Goal: Submit feedback/report problem: Submit feedback/report problem

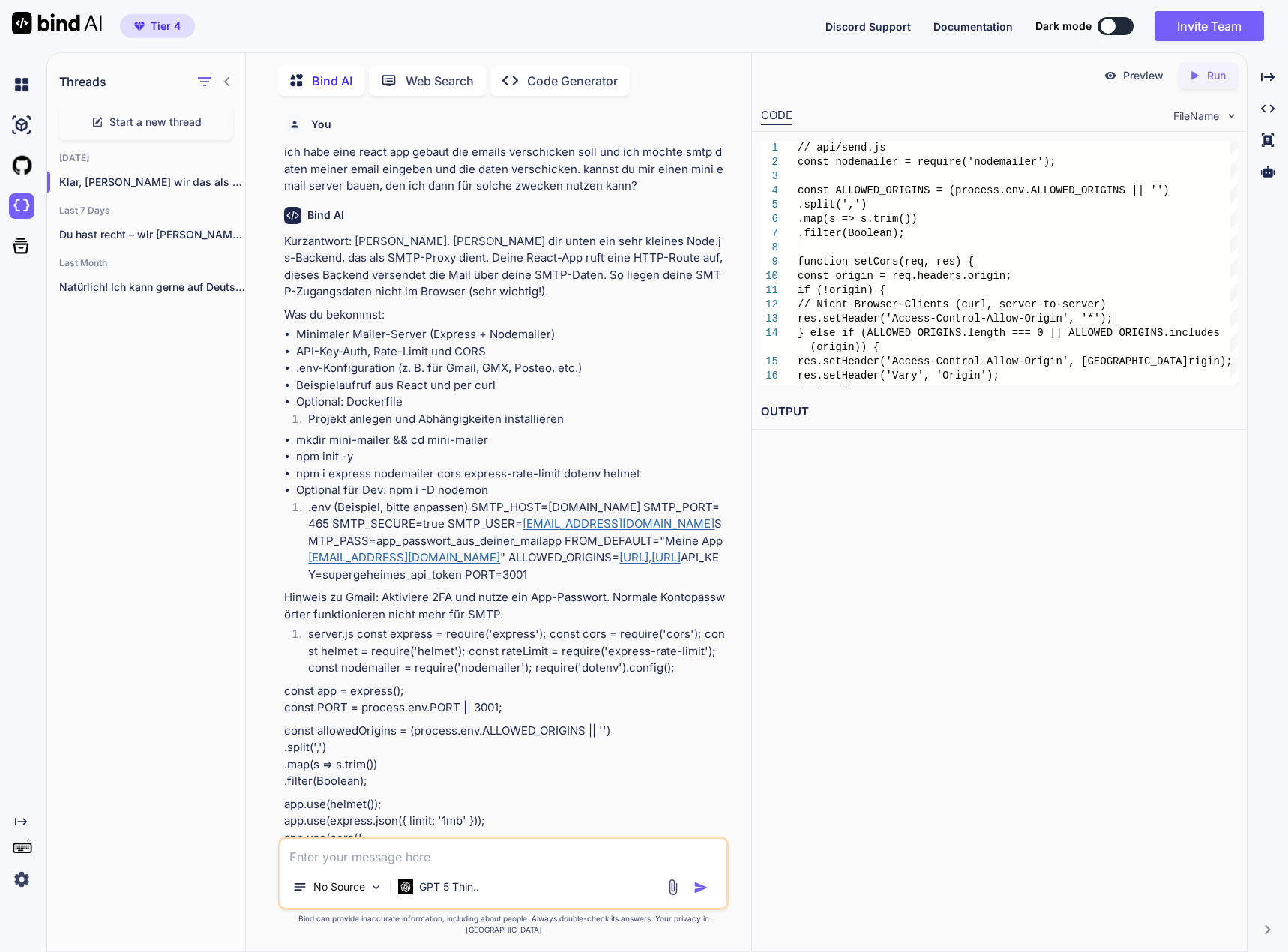
scroll to position [5718, 0]
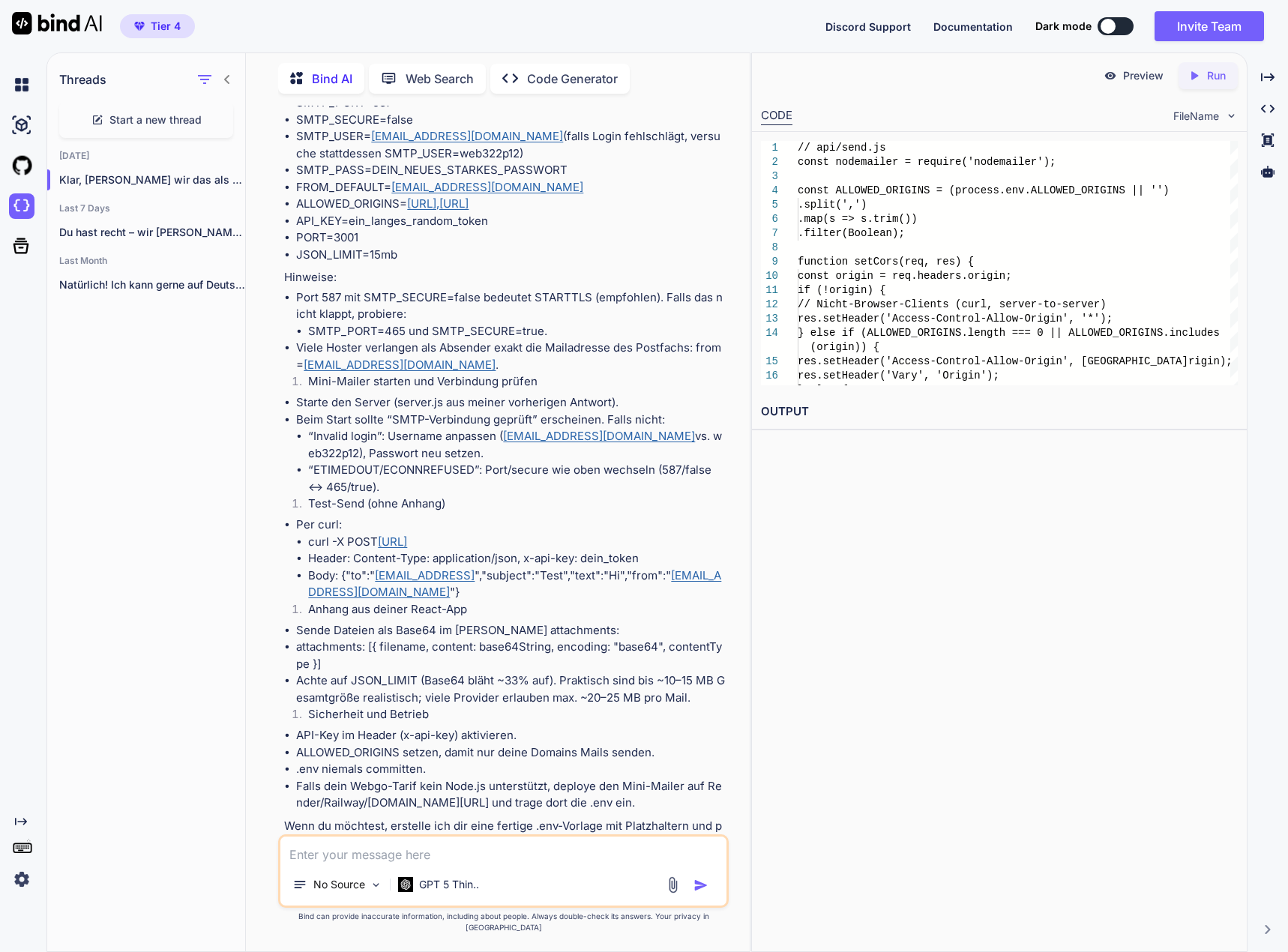
click at [190, 486] on div "Threads Start a new thread Today Klar, machen wir das als Vercel-Serverle... La…" at bounding box center [147, 501] width 199 height 901
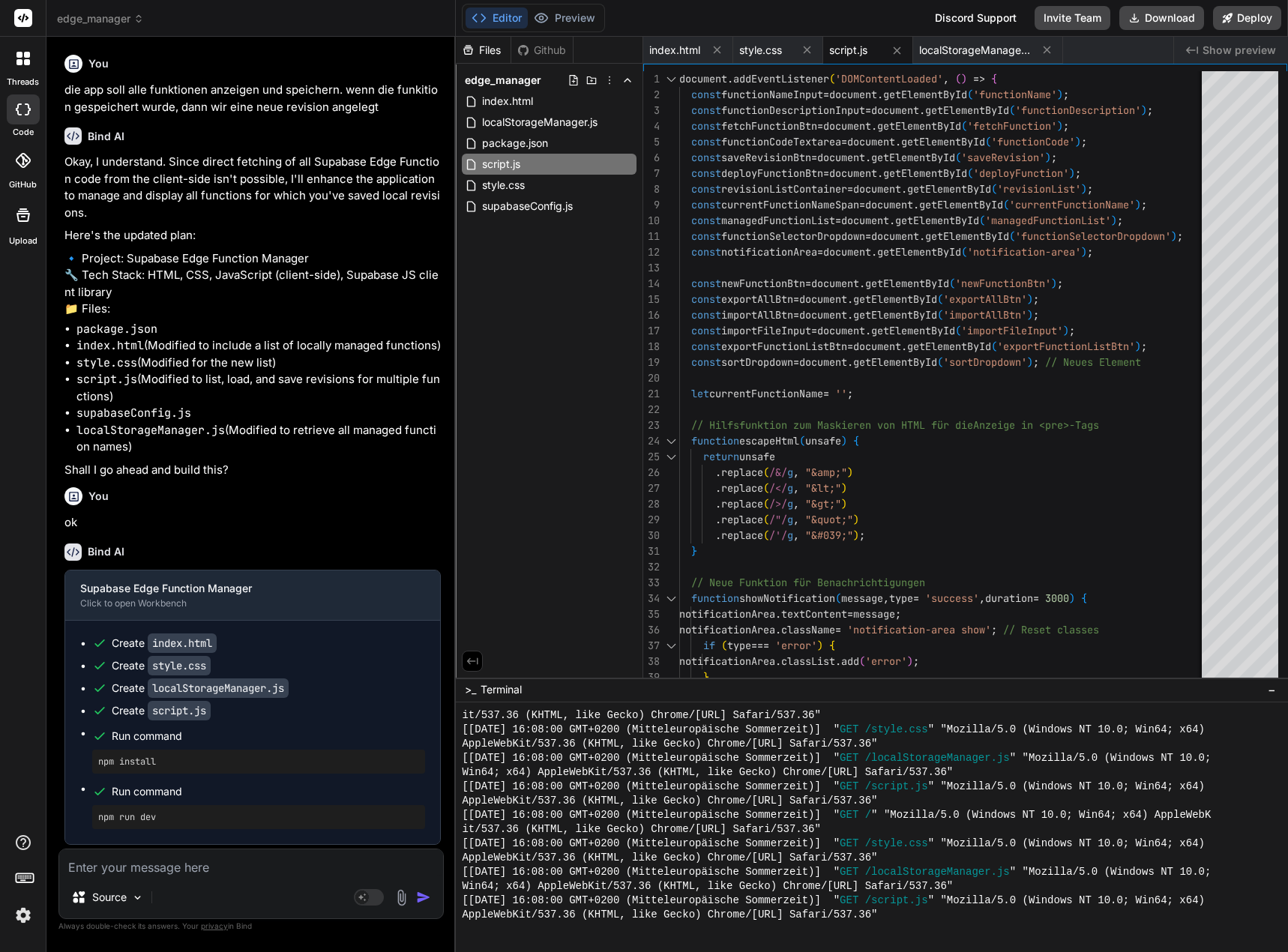
scroll to position [8660, 0]
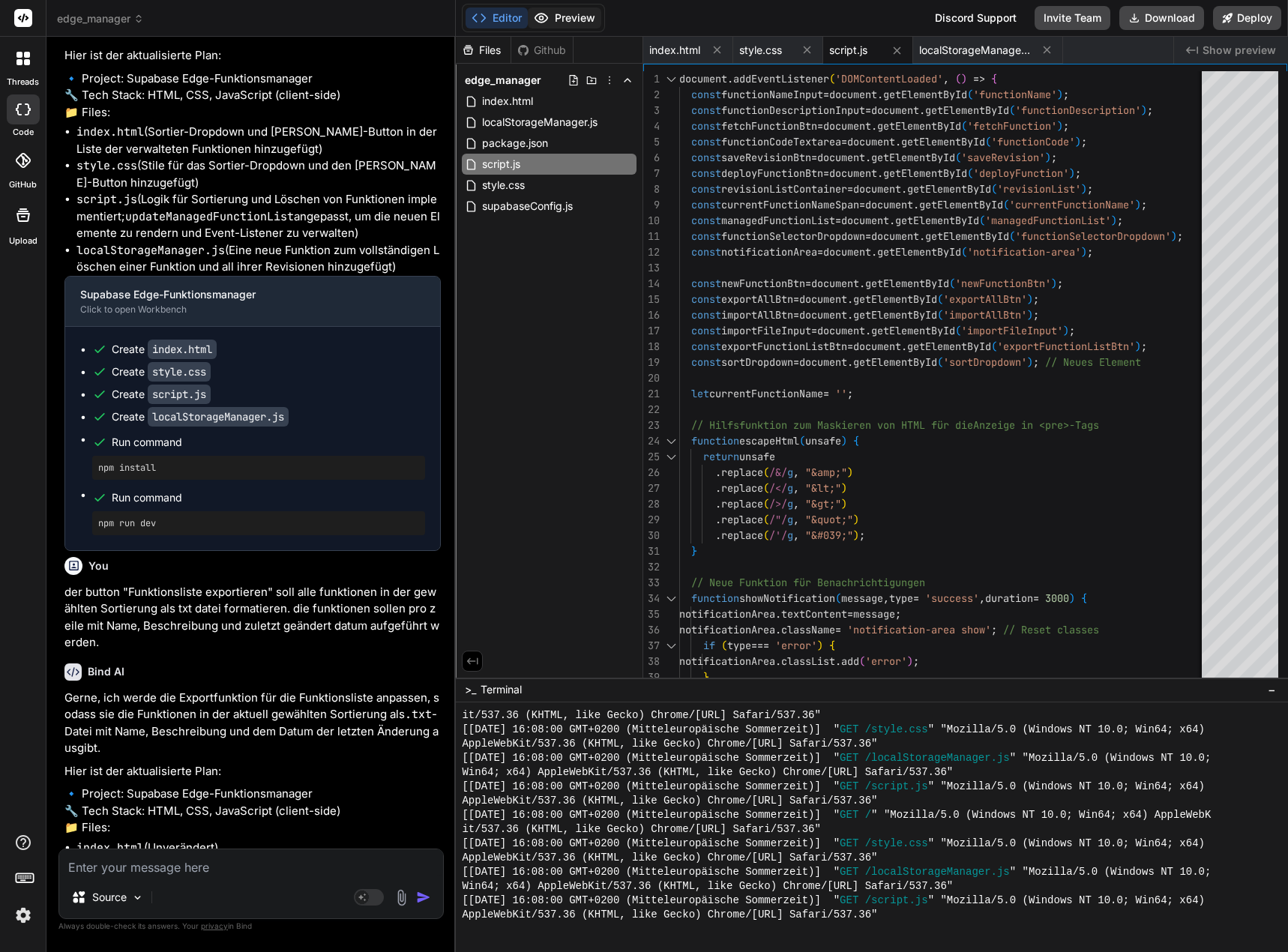
click at [582, 17] on button "Preview" at bounding box center [564, 18] width 73 height 21
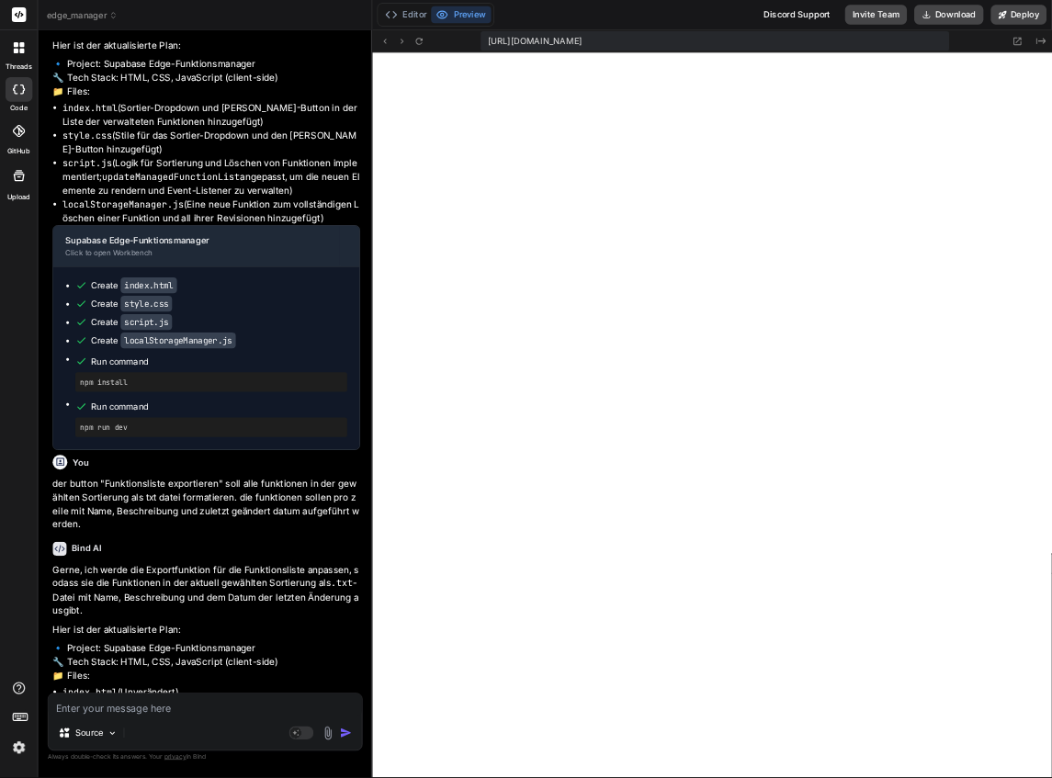
scroll to position [10381, 0]
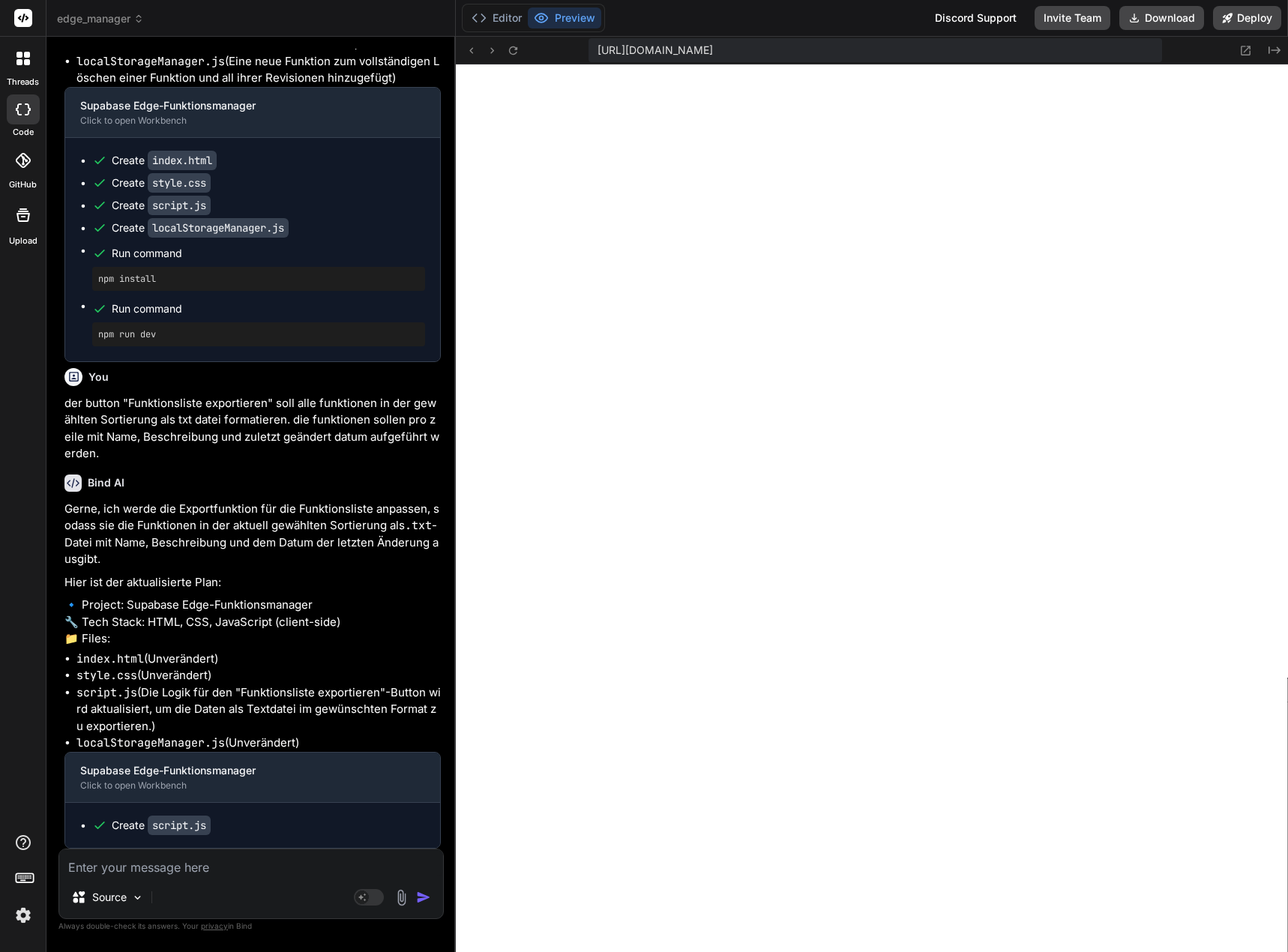
type textarea "revisionListContainer.innerHTML = '<p>Bitte wählen Sie einen Funktionsnamen aus…"
type textarea "x"
type textarea "} // Erstmalige Aktualisierung beider Listen updateManagedFunctionList(); updat…"
type textarea "x"
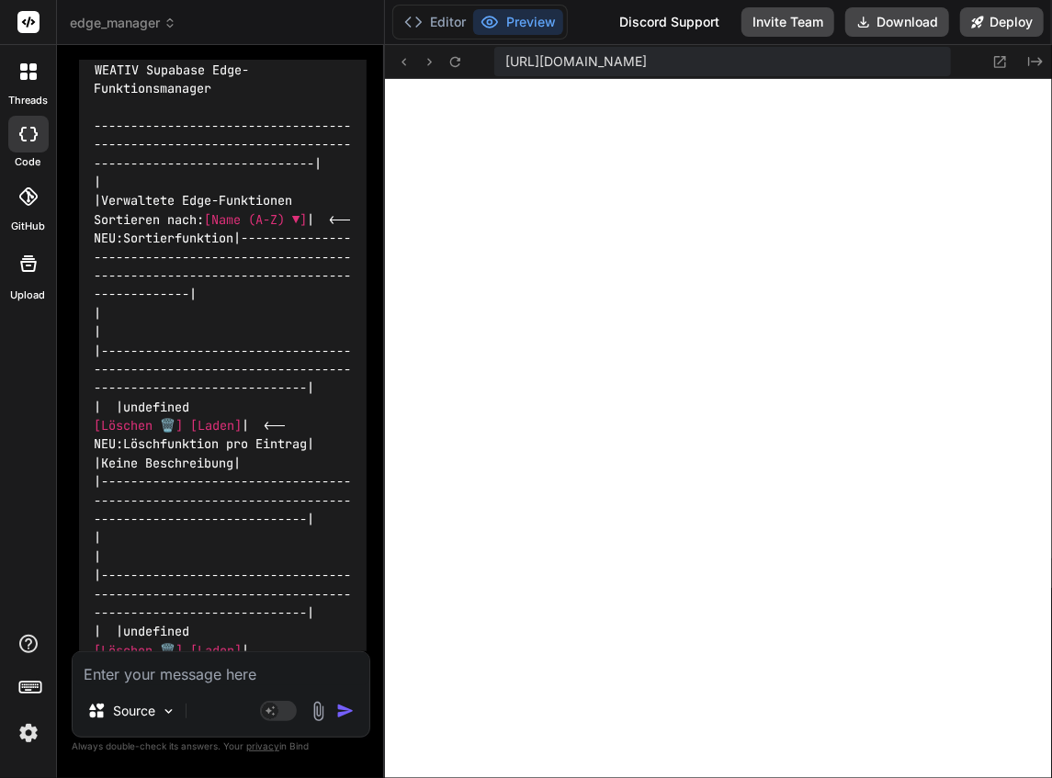
type textarea "} // Erstmalige Aktualisierung beider Listen updateManagedFunctionList(); updat…"
type textarea "x"
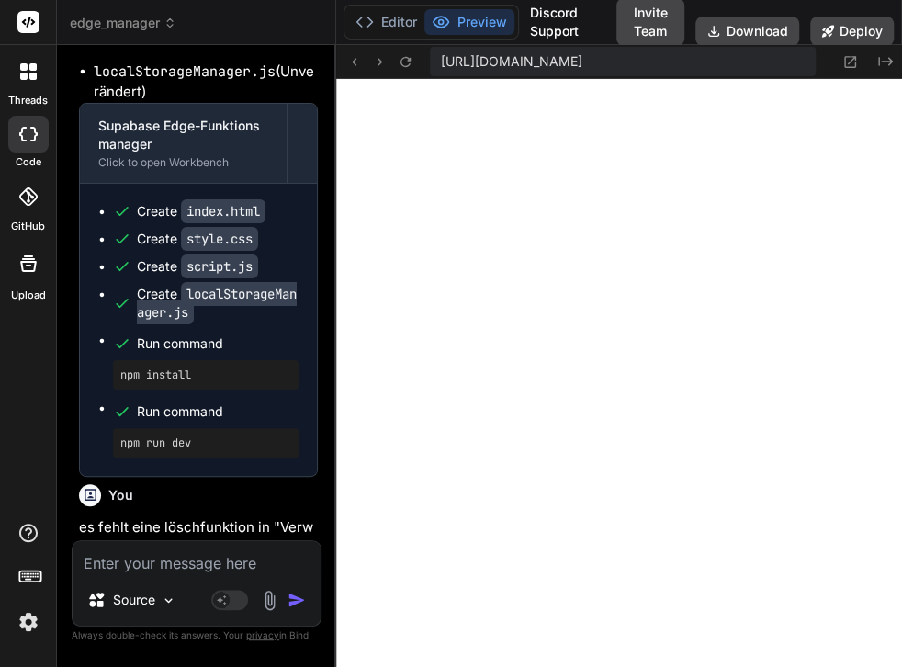
type textarea "Funktionsnamen aus oder geben Sie ihn ein, um Revisionen anzuzeigen.</p>'; } //…"
type textarea "x"
type textarea "revisionListContainer.innerHTML = '<p>Bitte wählen Sie einen Funktionsnamen aus…"
type textarea "x"
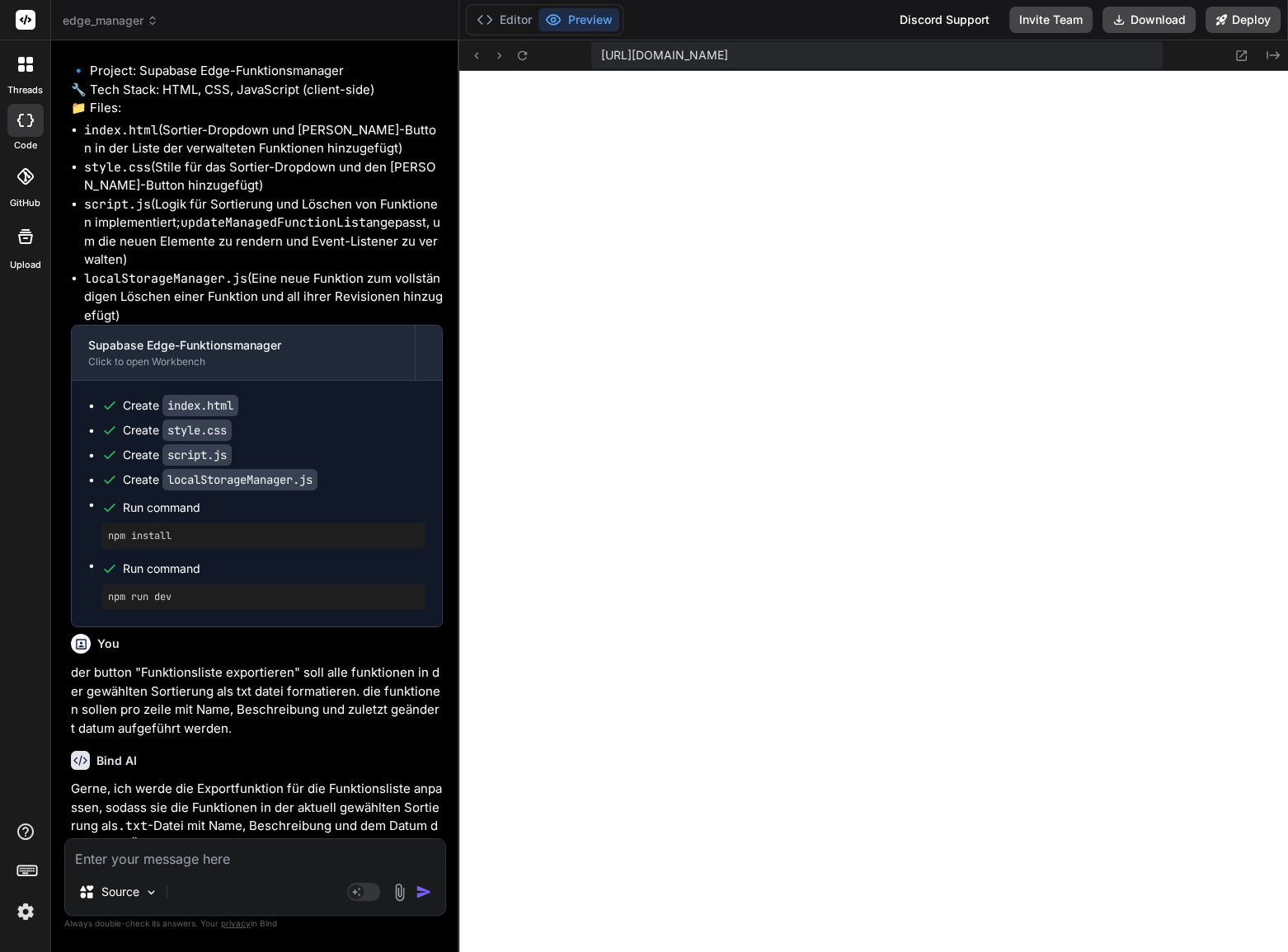
type textarea "revisionListContainer.innerHTML = '<p>Bitte wählen Sie einen Funktionsnamen aus…"
type textarea "x"
type textarea "});"
type textarea "x"
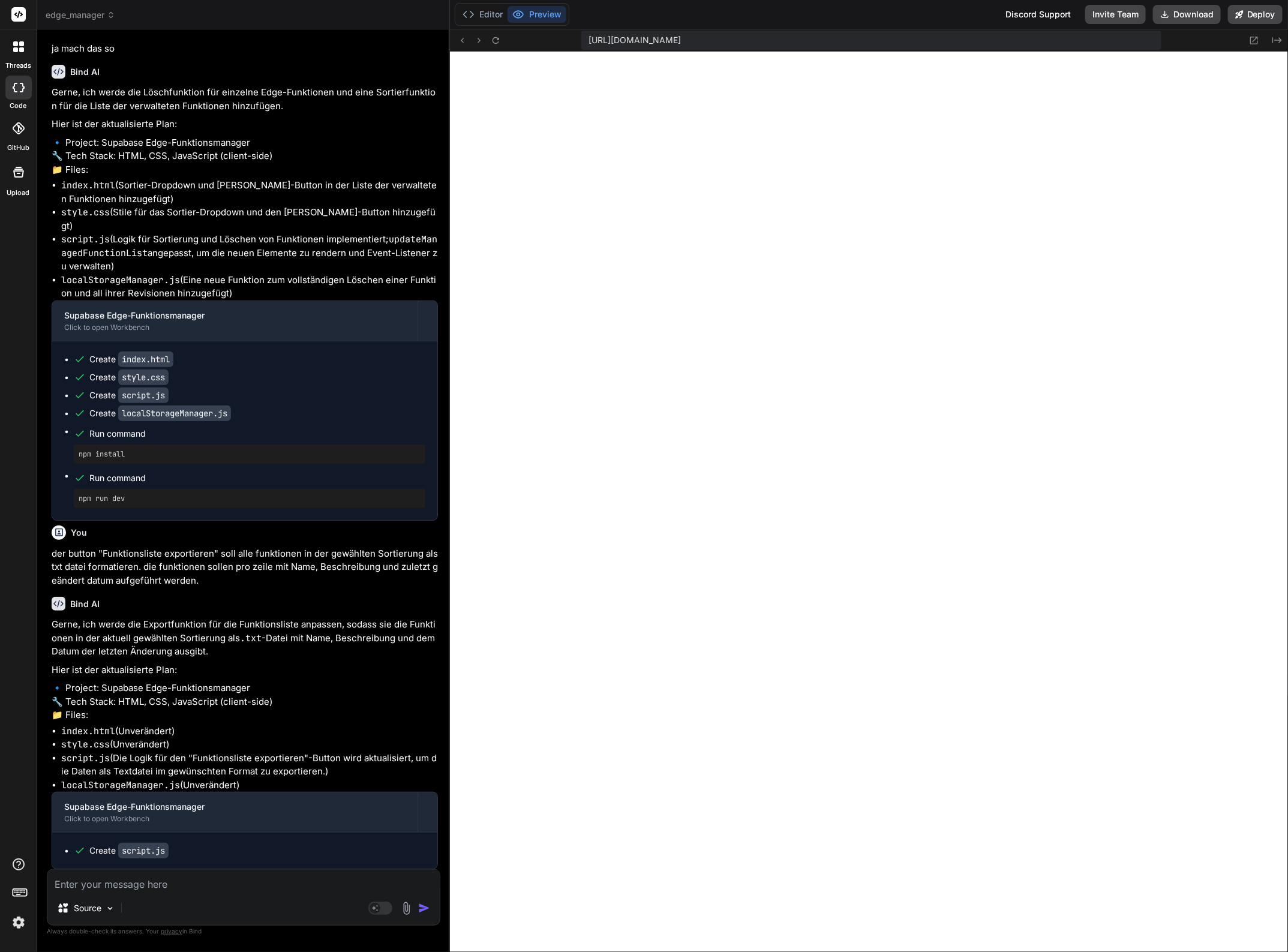
type textarea "revisionListContainer.innerHTML = '<p>Bitte wählen Sie einen Funktionsnamen aus…"
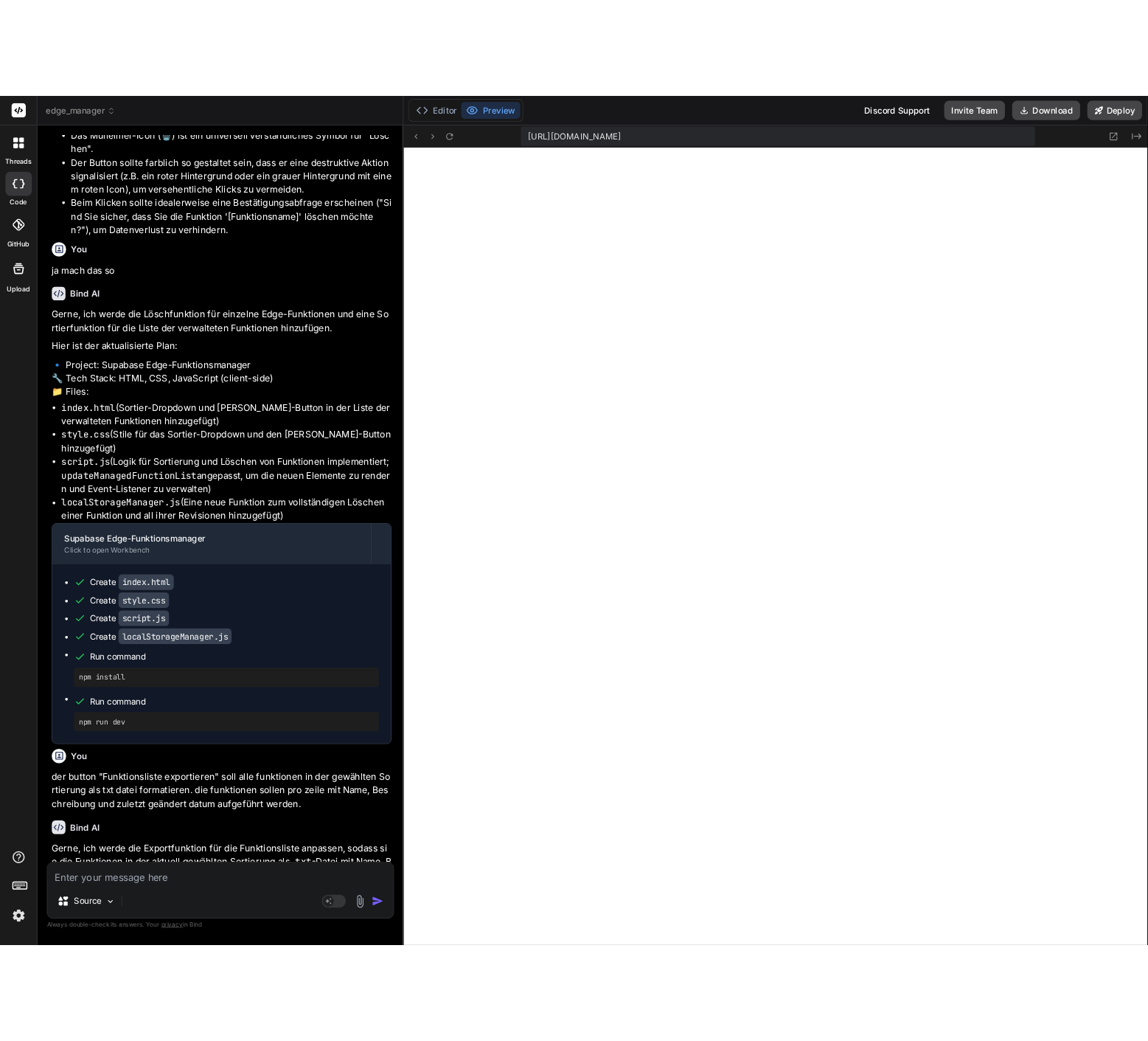
scroll to position [7799, 0]
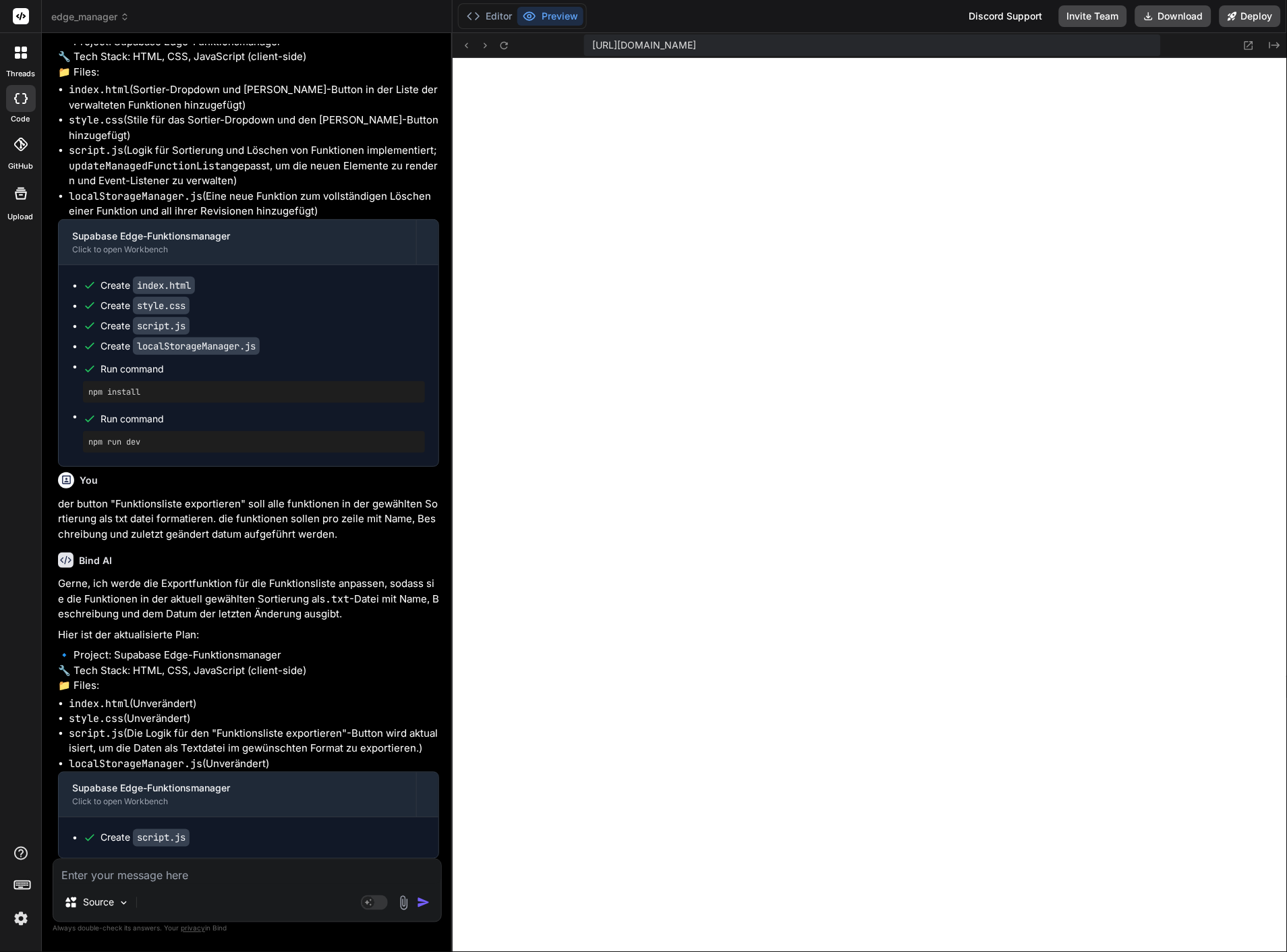
click at [406, 856] on img at bounding box center [403, 903] width 15 height 15
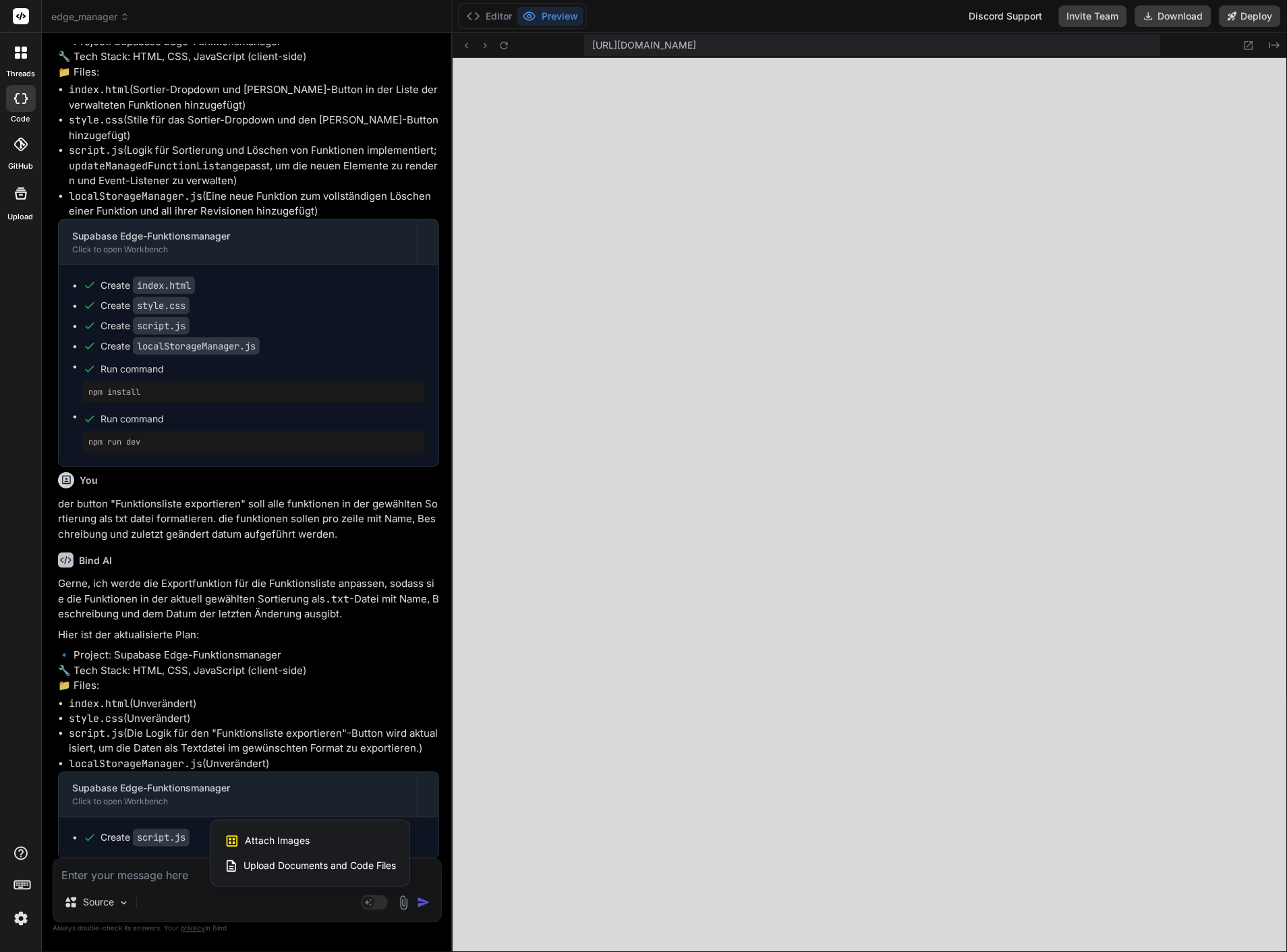
click at [294, 832] on div "Attach Images Image attachments are only supported in Claude and Gemini models." at bounding box center [310, 841] width 171 height 26
type textarea "x"
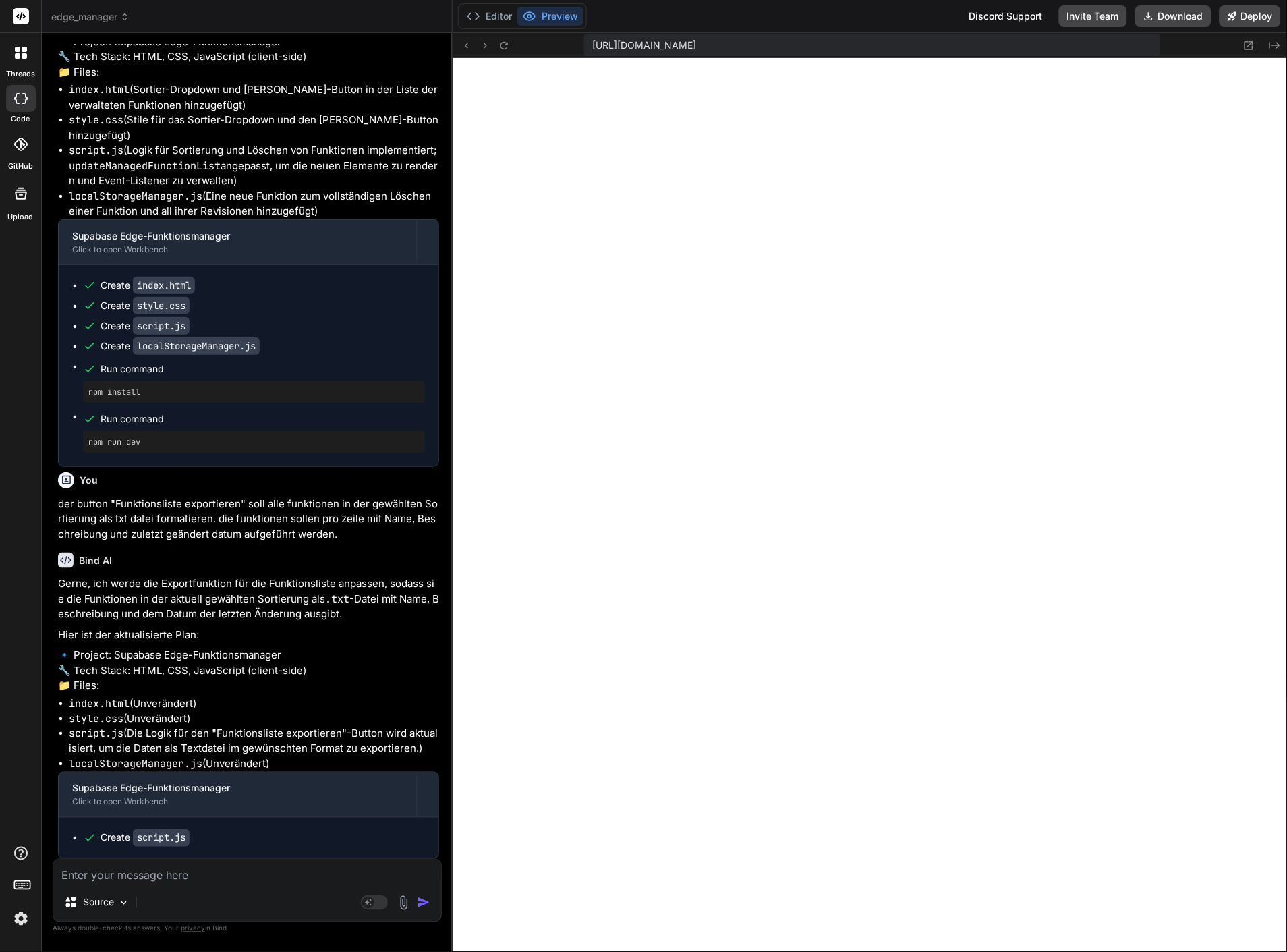
type input "C:\fakepath\003048.jpg"
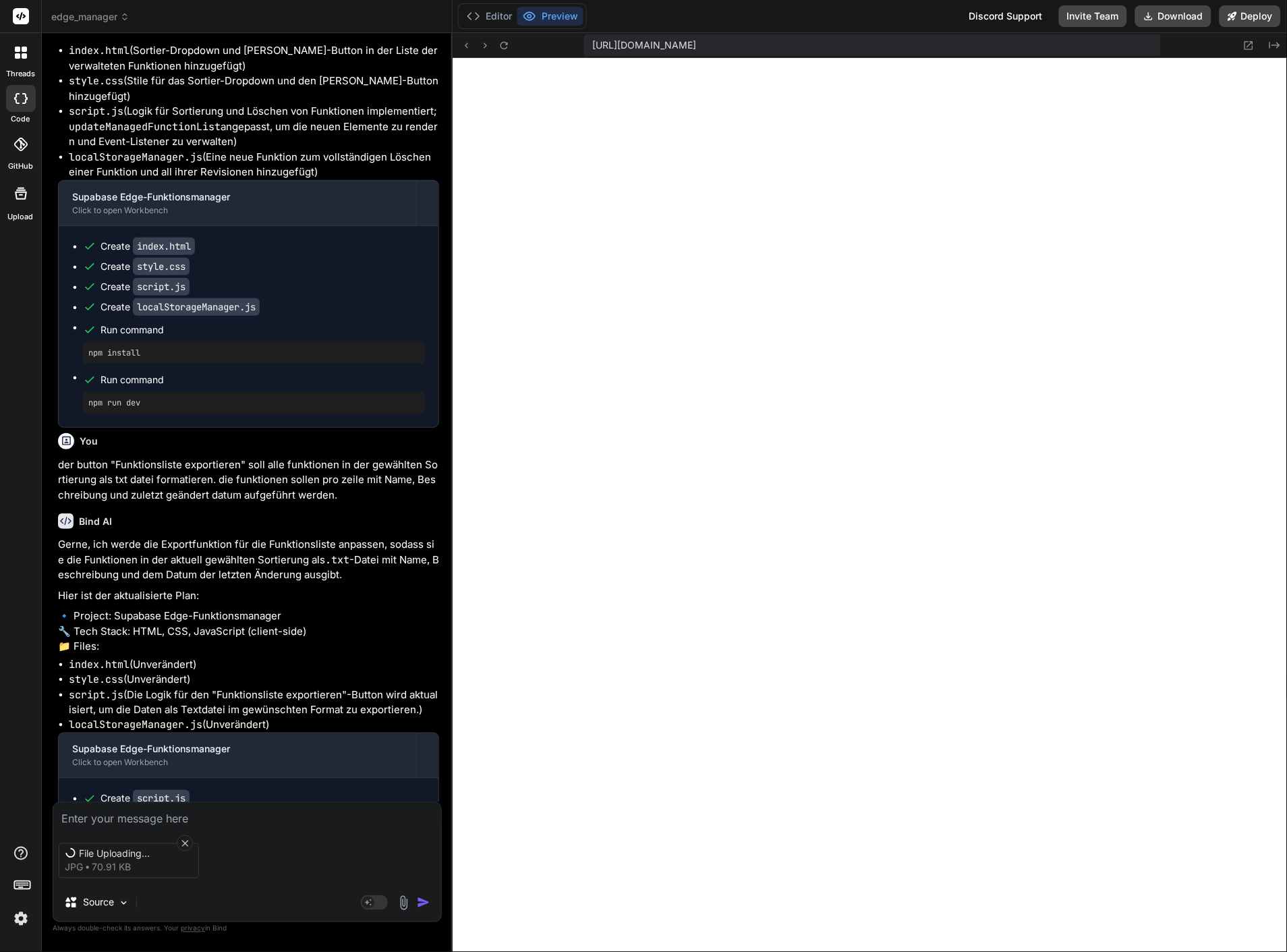
type textarea "x"
type textarea "});"
type textarea "x"
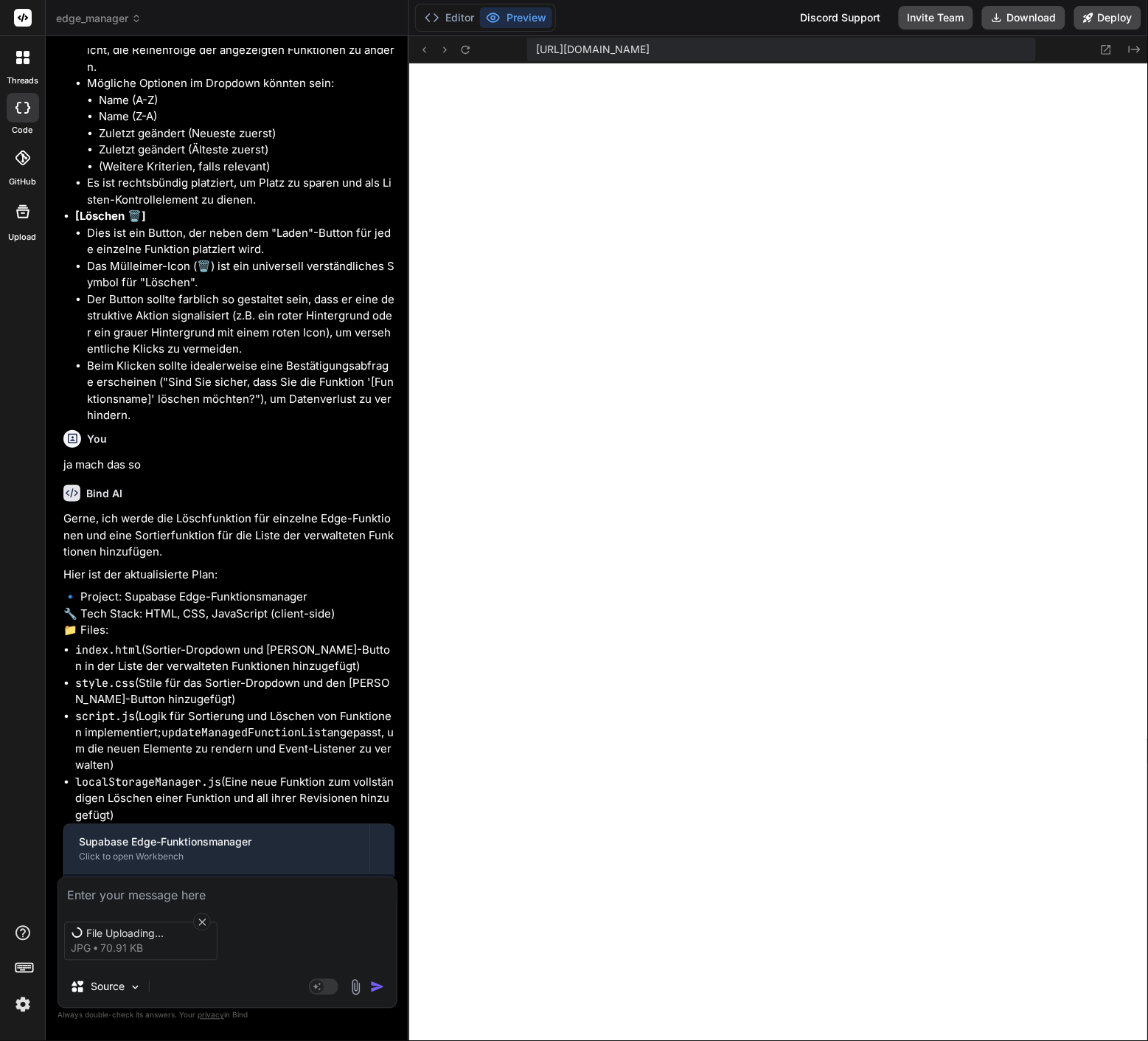
type textarea "// Erstmalige Aktualisierung beider Listen updateManagedFunctionList(); updateR…"
type textarea "x"
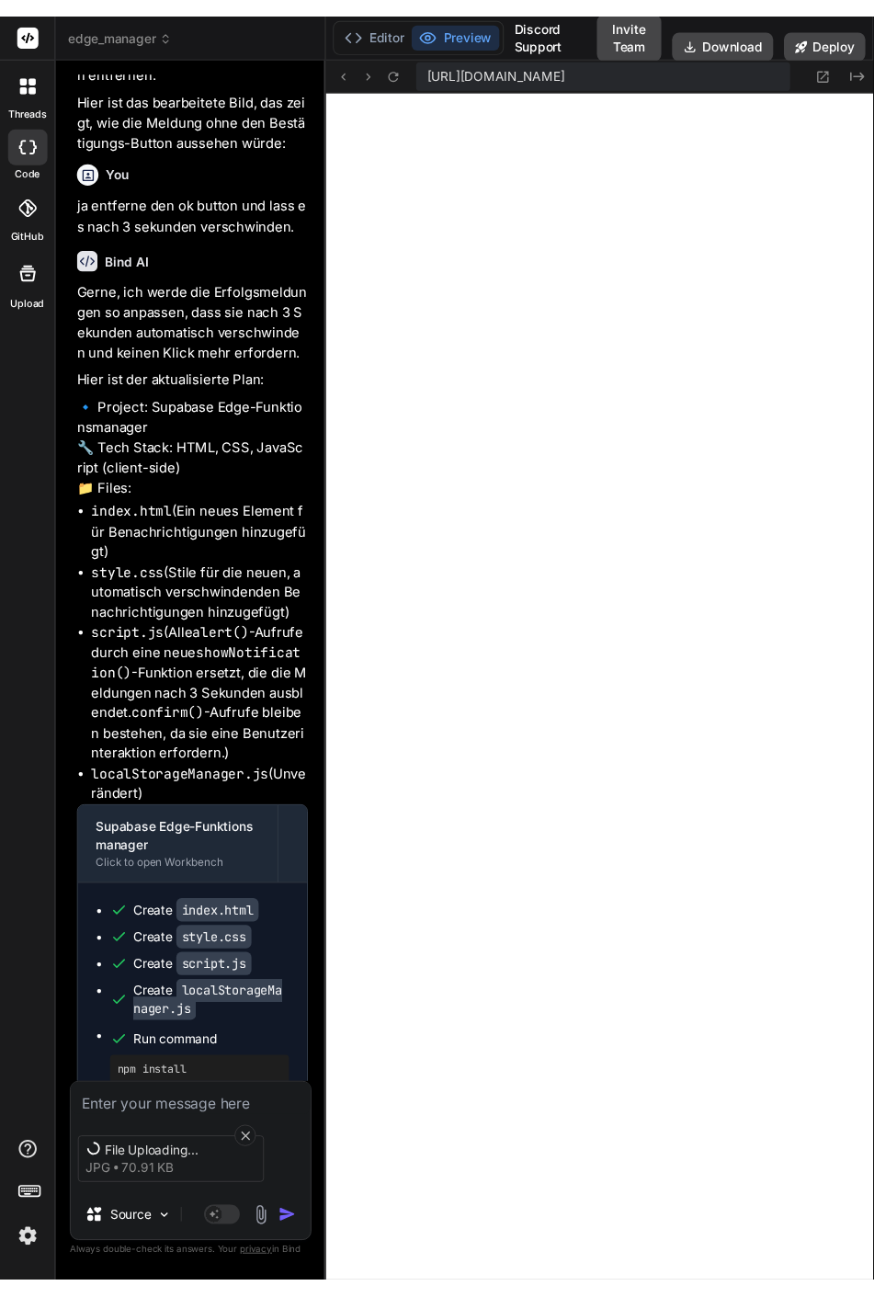
scroll to position [13991, 0]
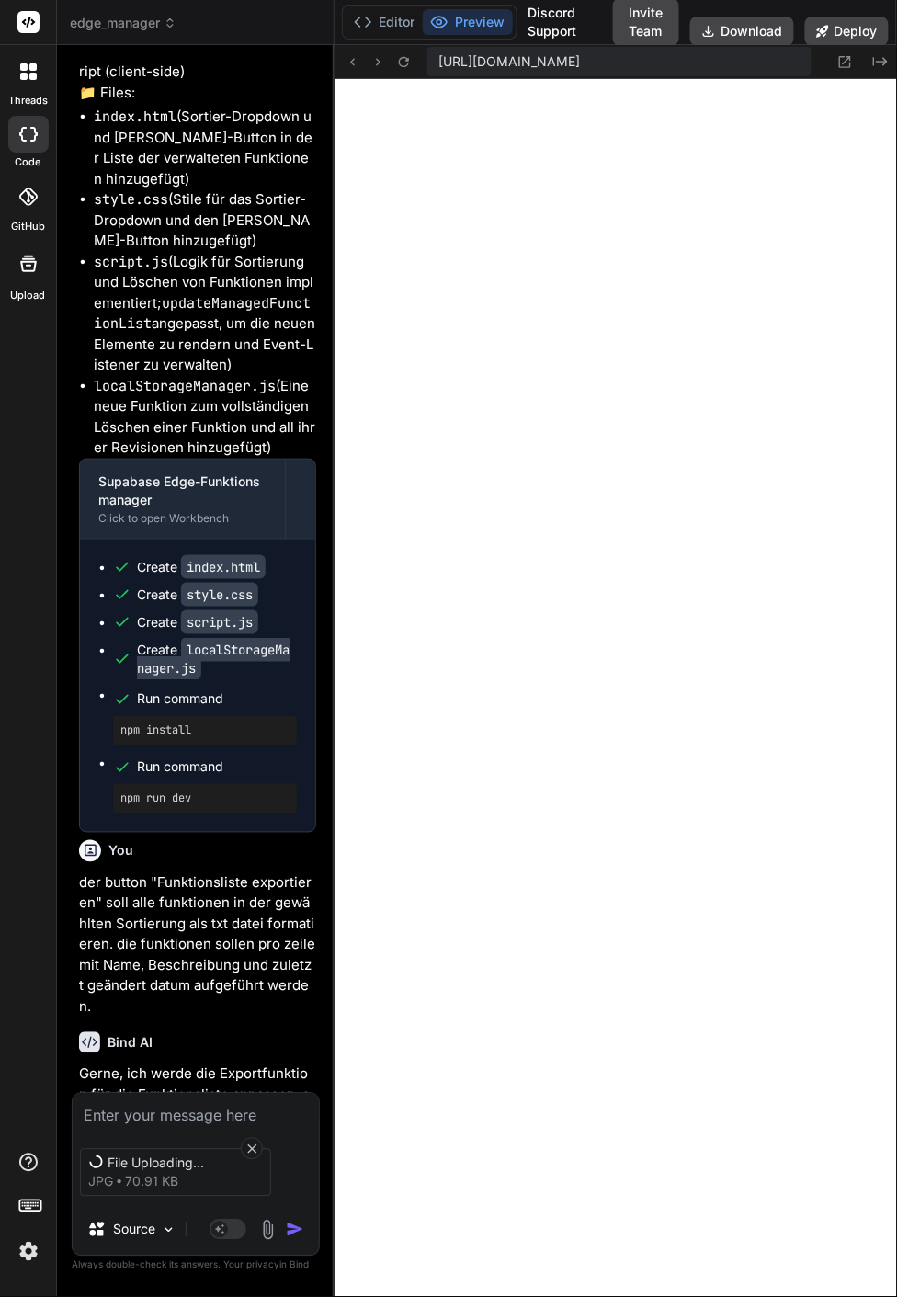
type textarea "updateRevisionList(); });"
type textarea "x"
type textarea "});"
type textarea "x"
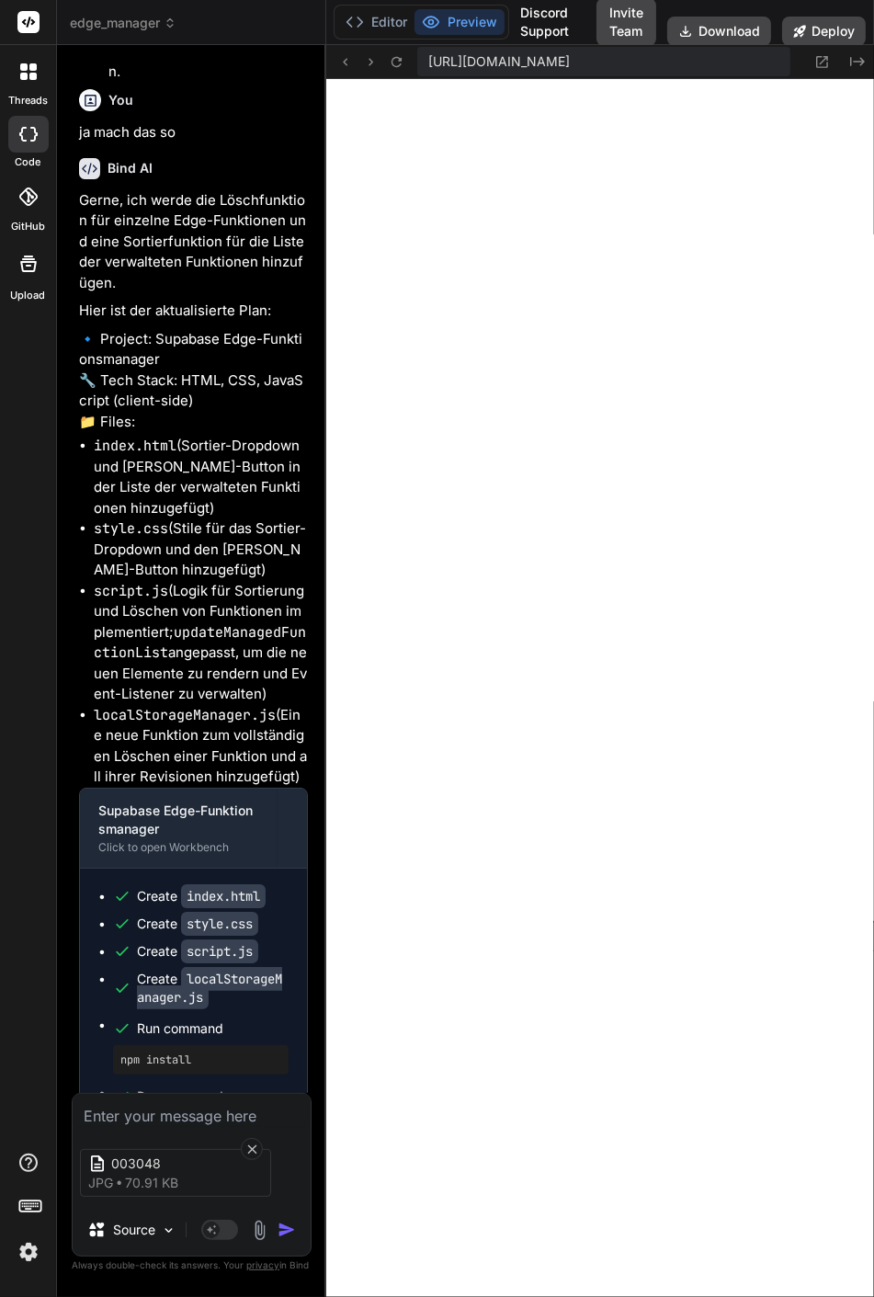
type textarea "(); updateRevisionList(); });"
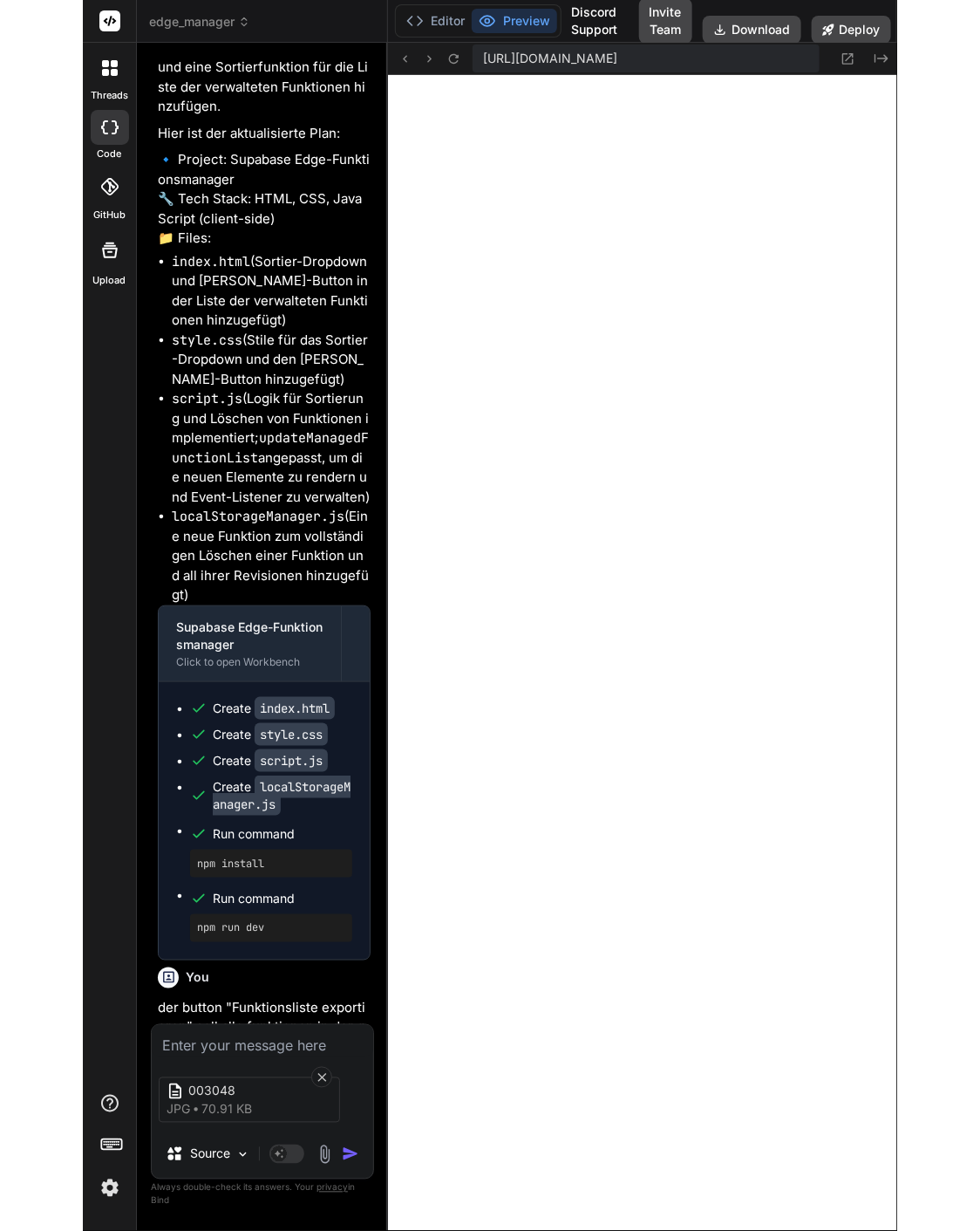
scroll to position [12752, 0]
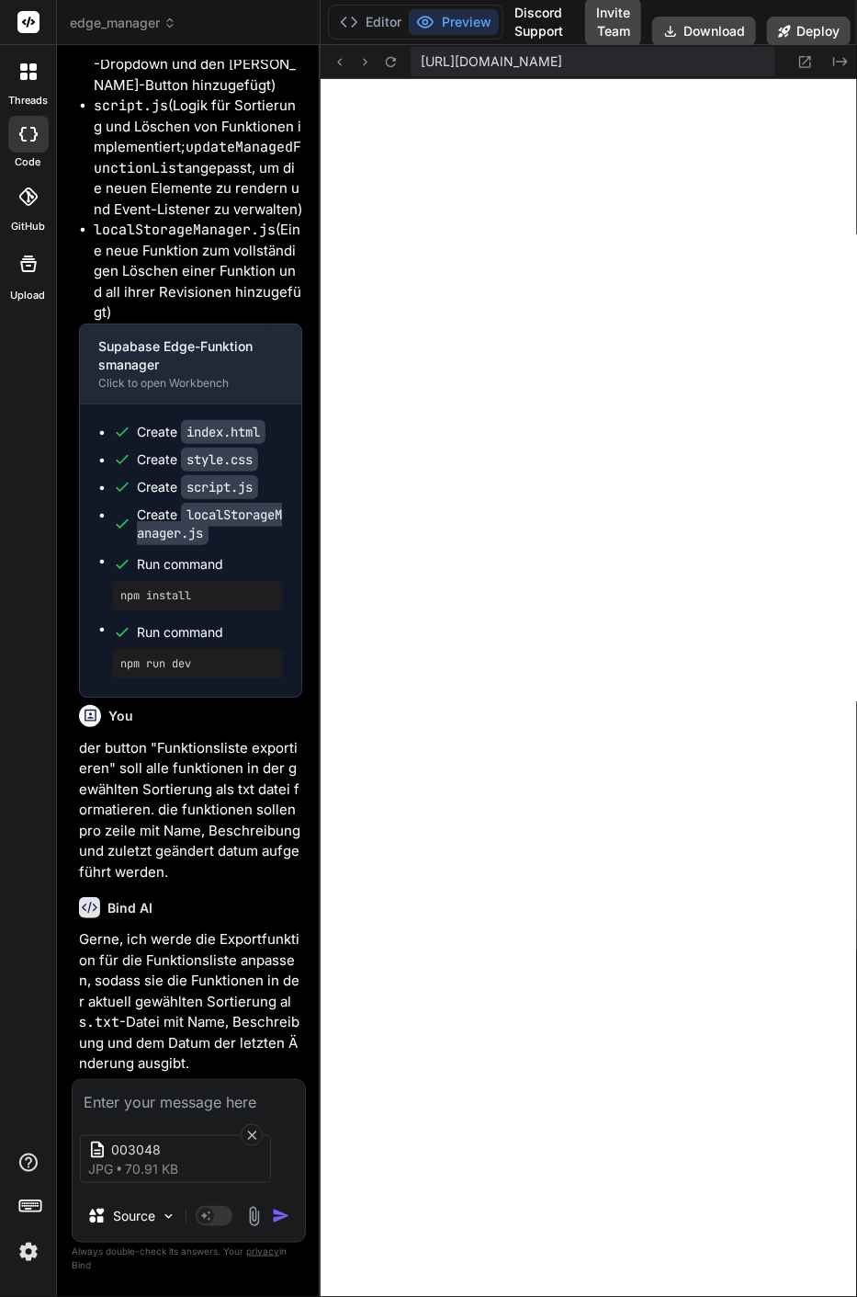
type textarea "x"
click at [160, 1106] on textarea at bounding box center [189, 1096] width 233 height 33
type textarea "});"
type textarea "x"
type textarea "// Erstmalige Aktualisierung beider Listen updateManagedFunctionList(); updateR…"
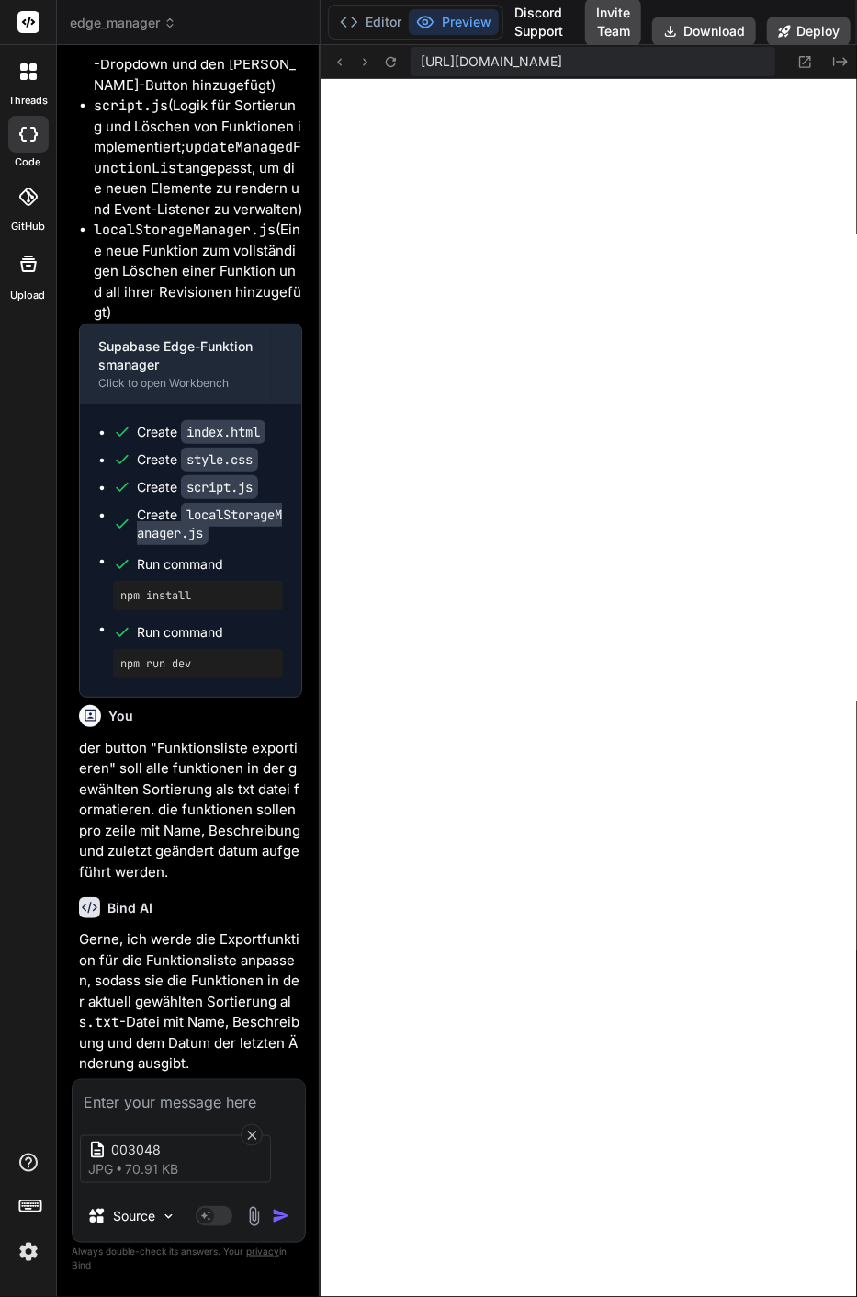
type textarea "x"
type textarea "});"
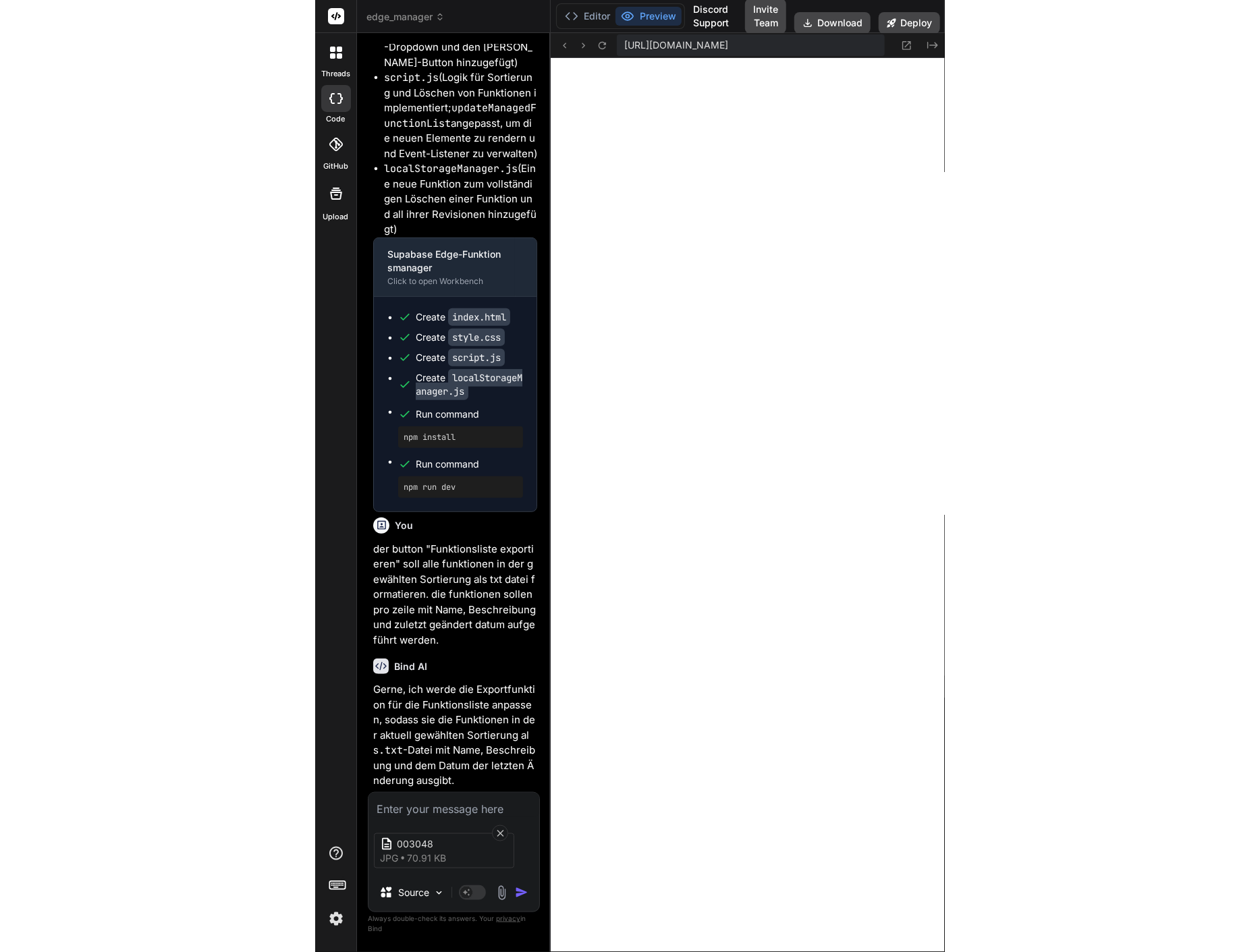
scroll to position [8189, 0]
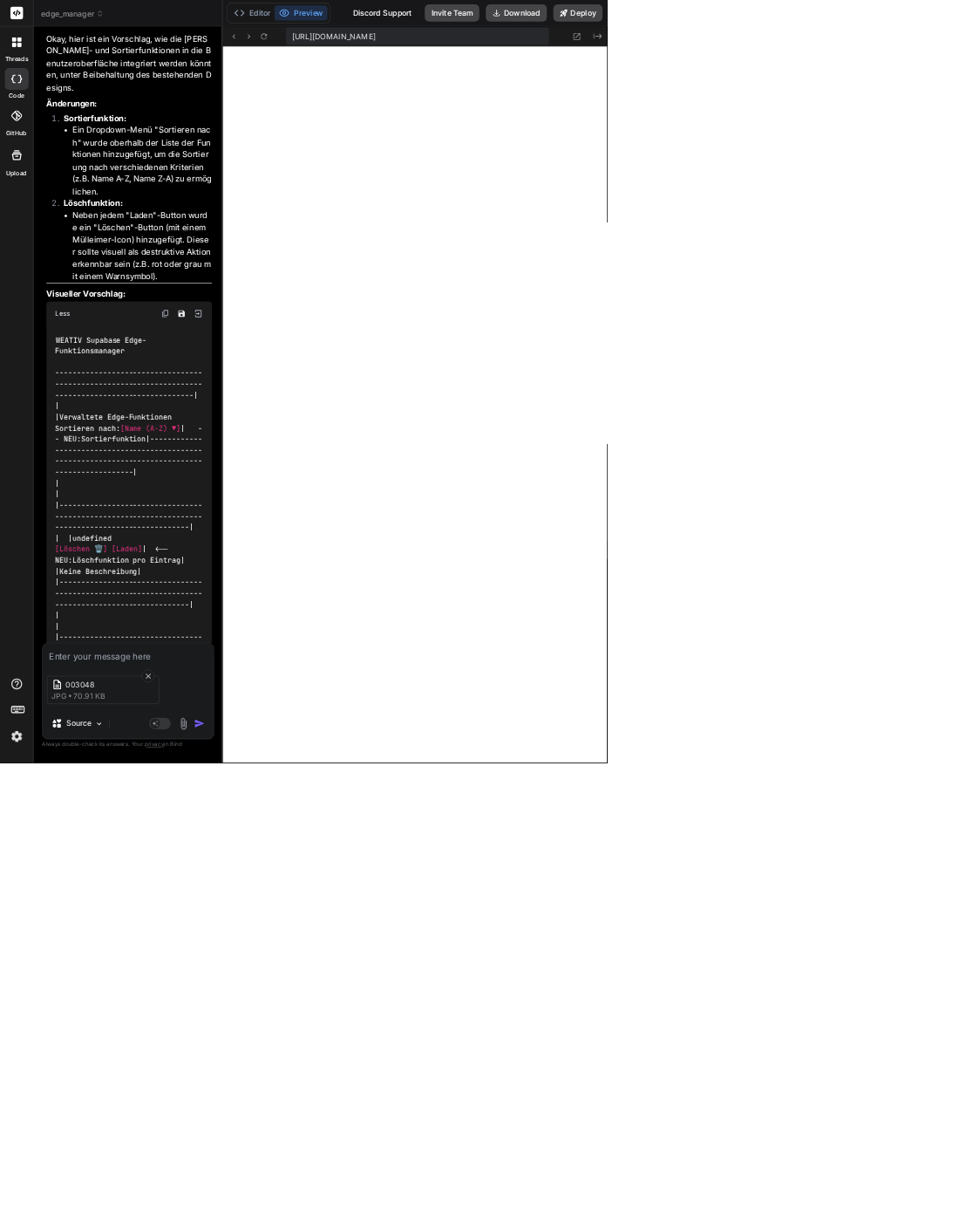
type textarea "x"
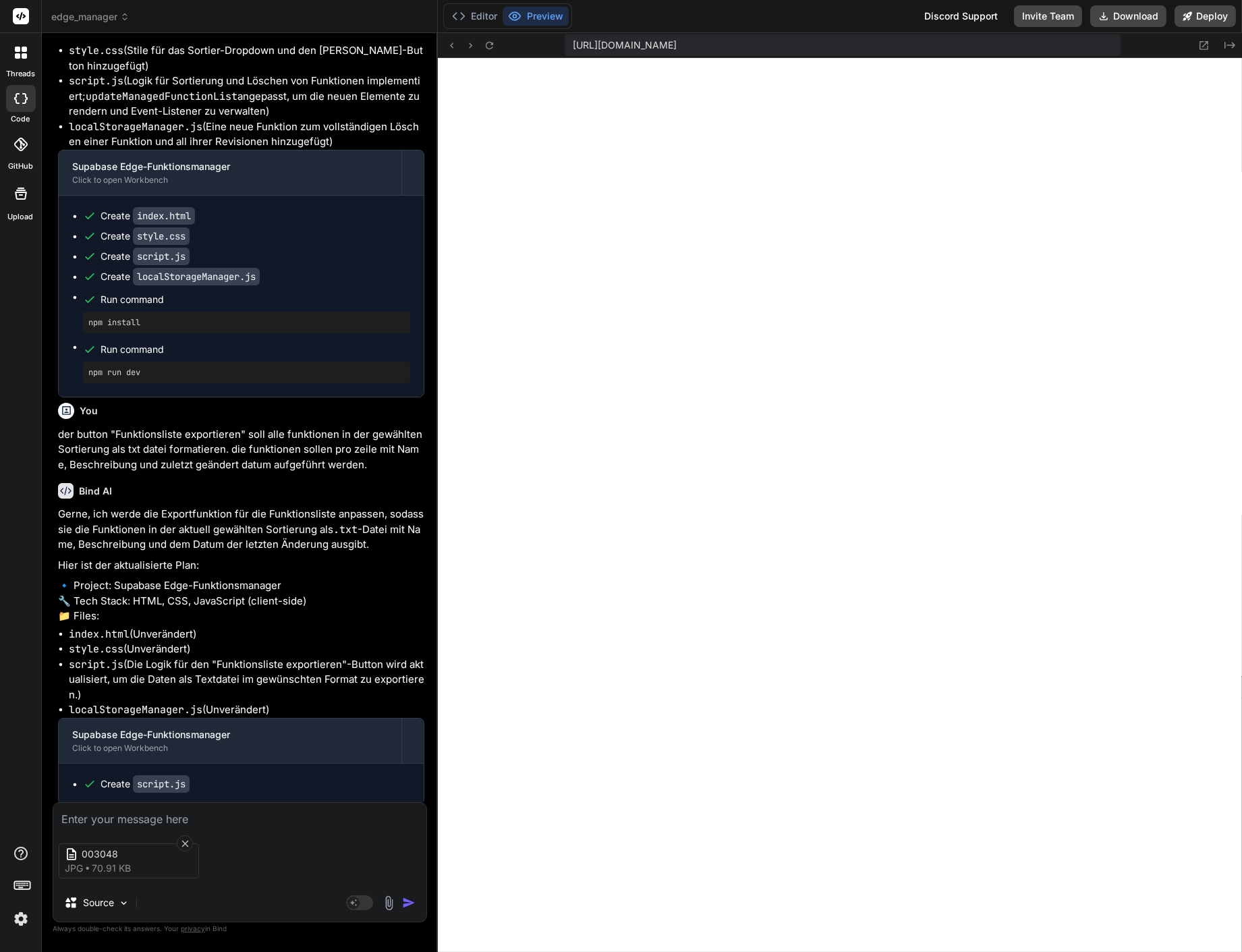
type textarea "revisionListContainer.innerHTML = '<p>Bitte wählen Sie einen Funktionsnamen aus…"
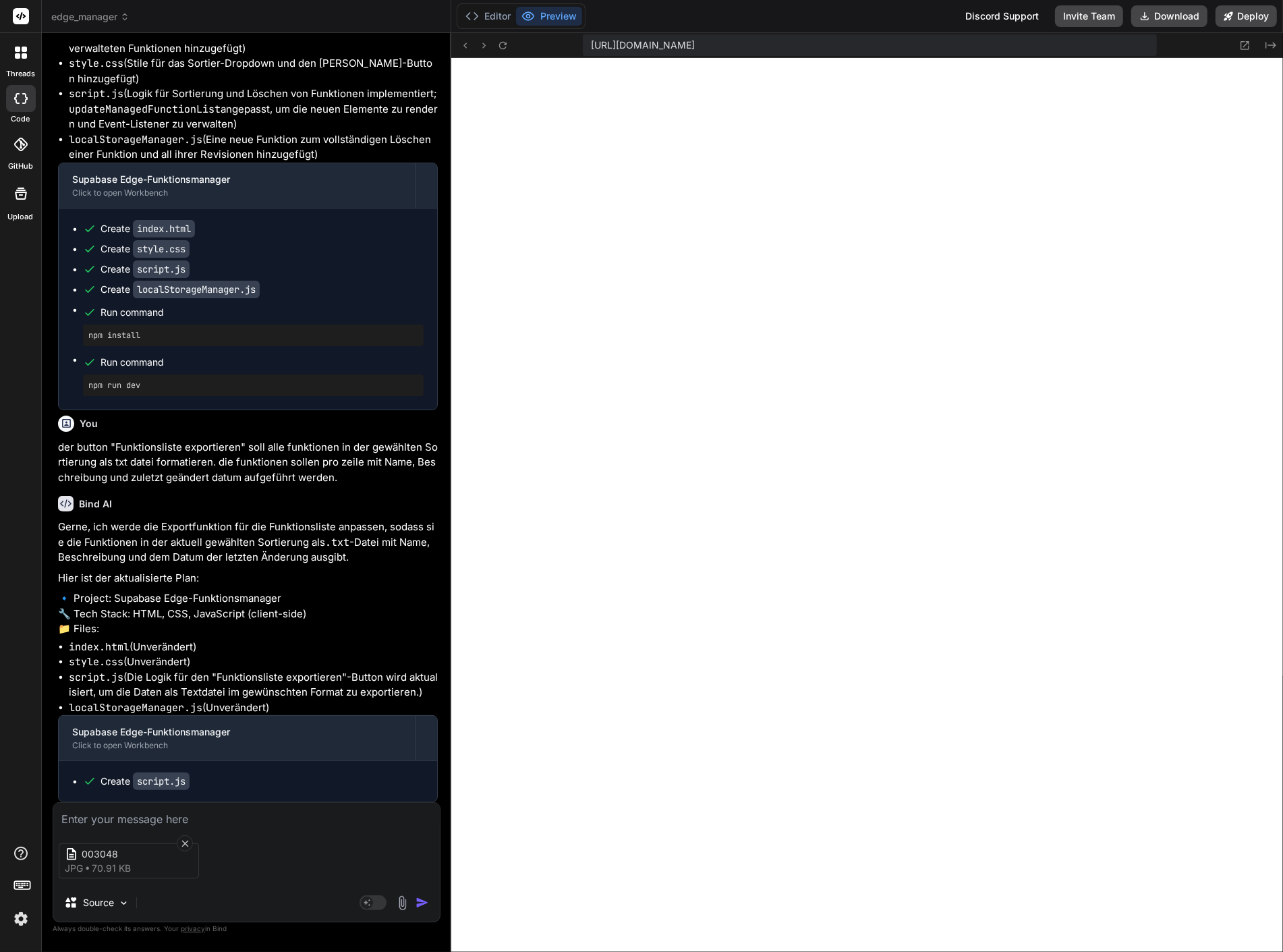
type textarea "x"
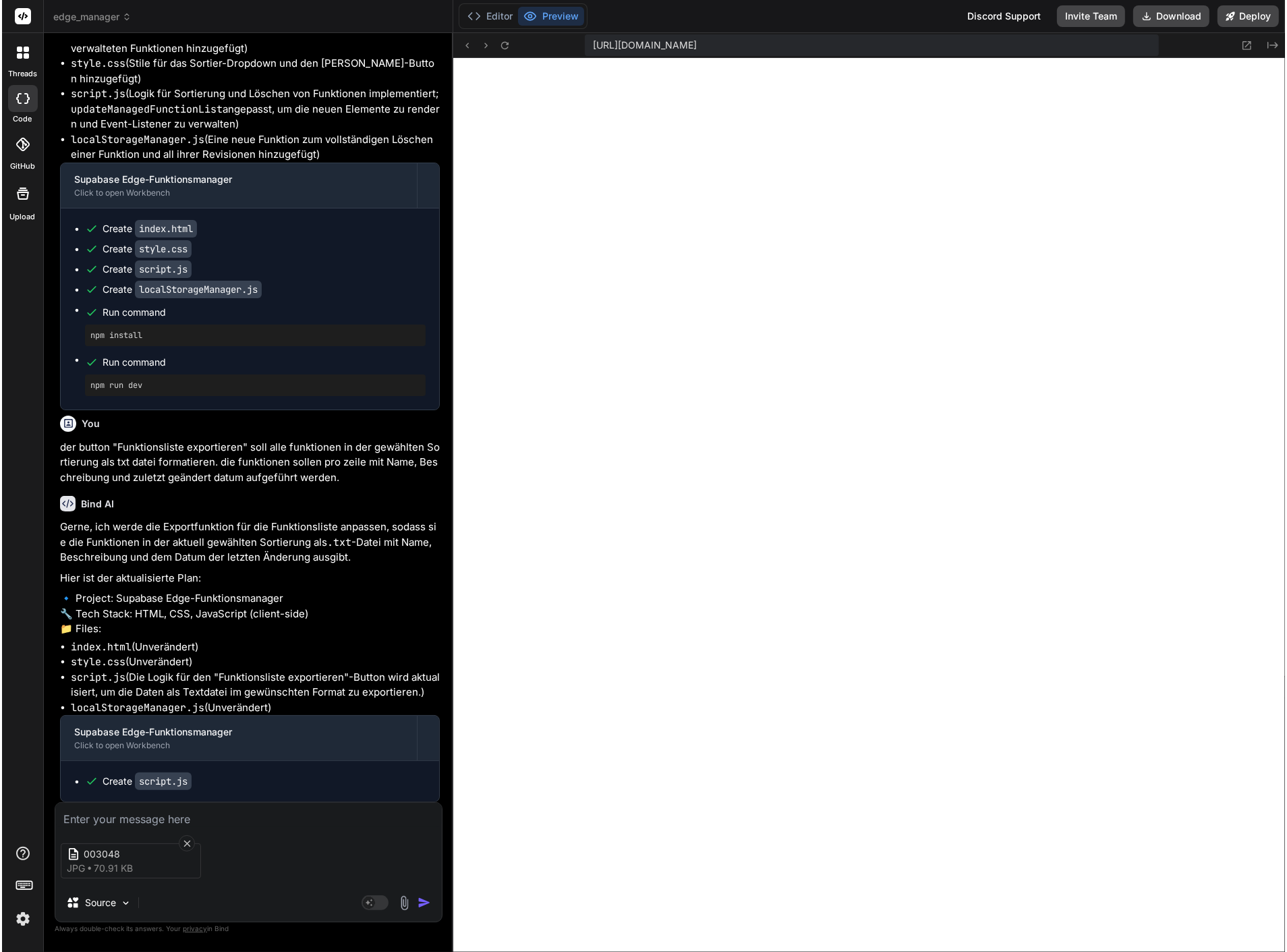
scroll to position [7132, 0]
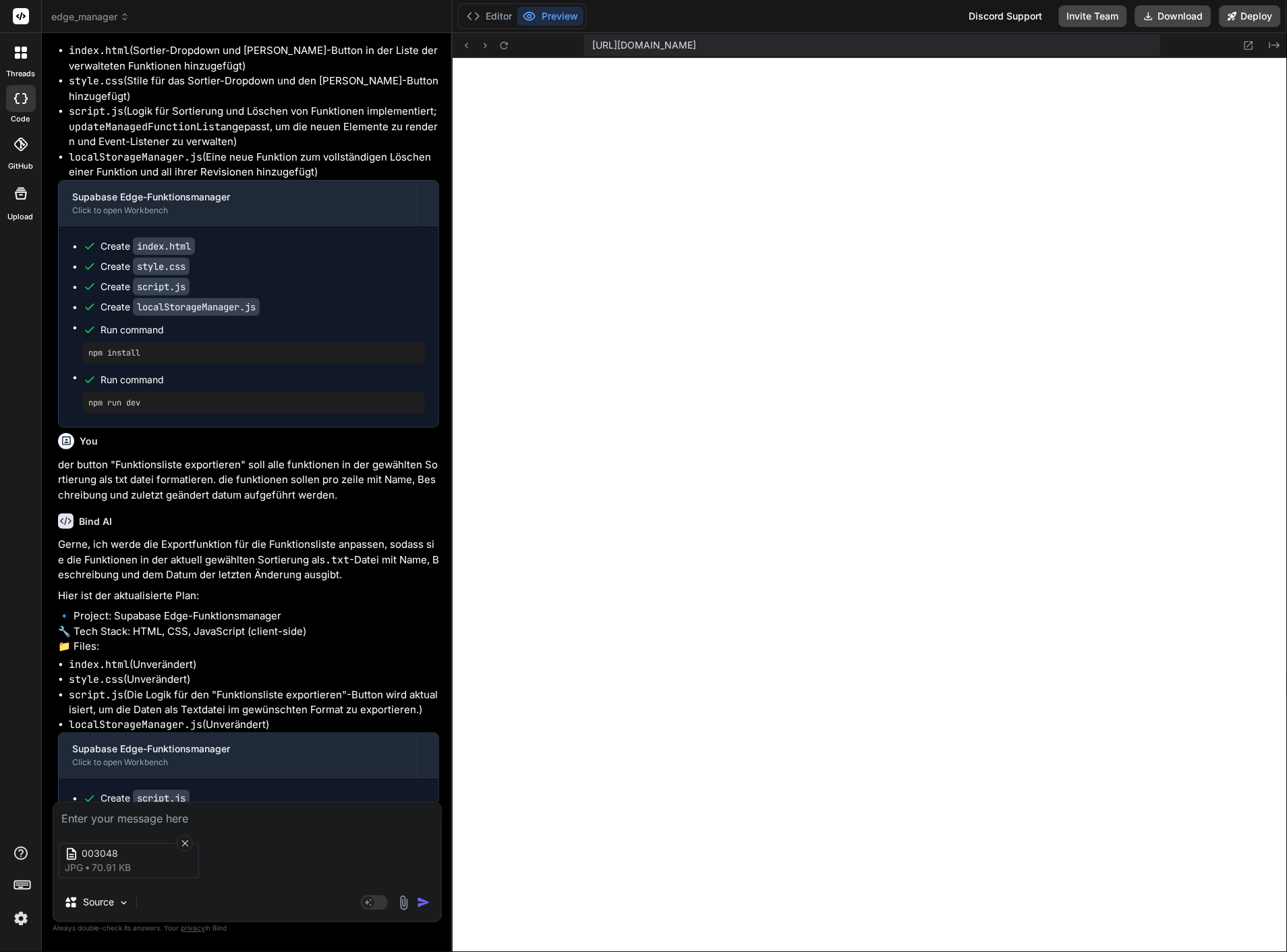
click at [96, 826] on div "003048 jpg 70.91 KB Source Agent Mode. When this toggle is activated, AI automa…" at bounding box center [247, 862] width 389 height 120
click at [96, 824] on textarea at bounding box center [247, 815] width 388 height 24
type textarea "d"
type textarea "x"
type textarea "di"
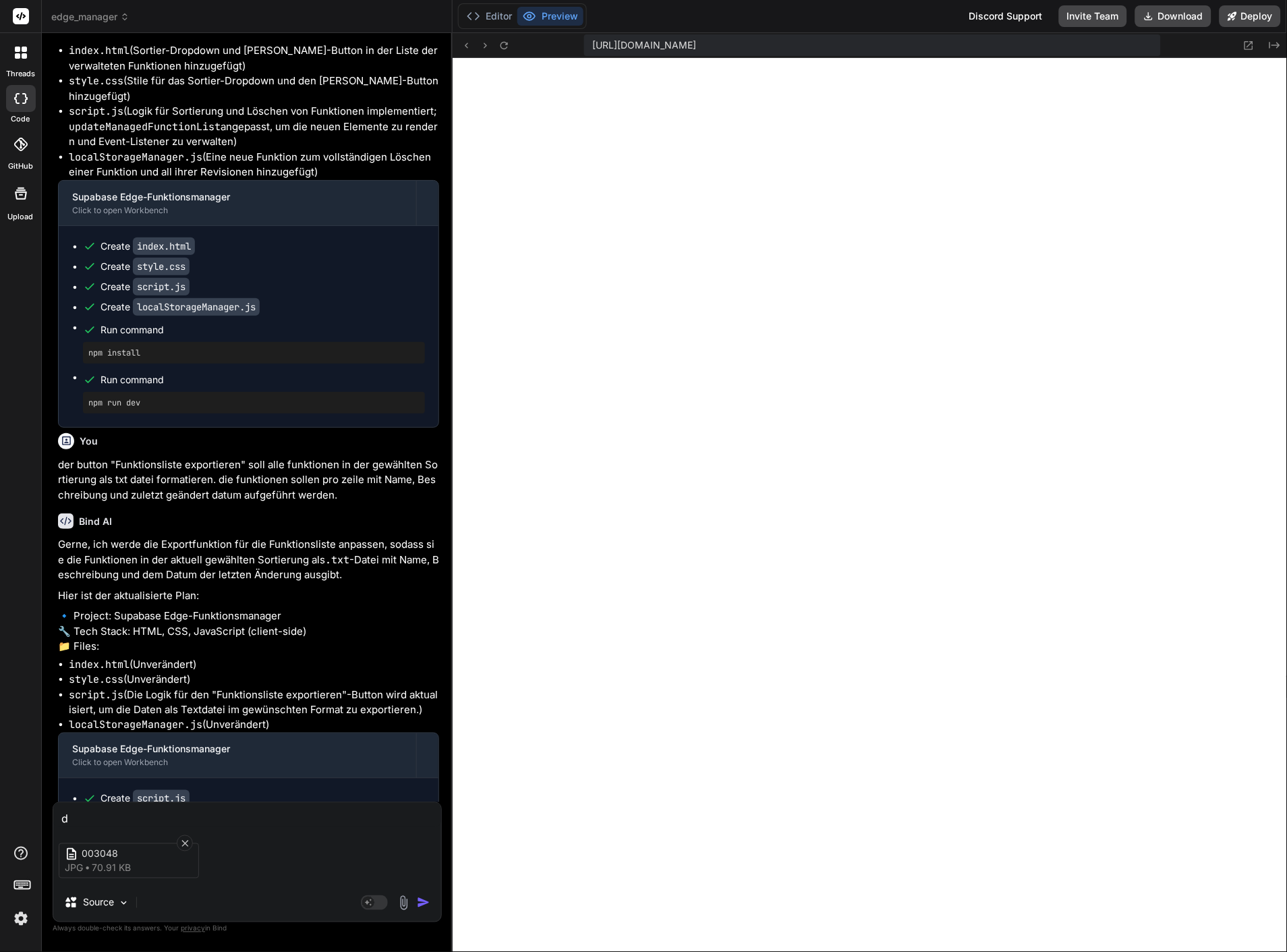
type textarea "x"
type textarea "die"
type textarea "x"
type textarea "die"
type textarea "x"
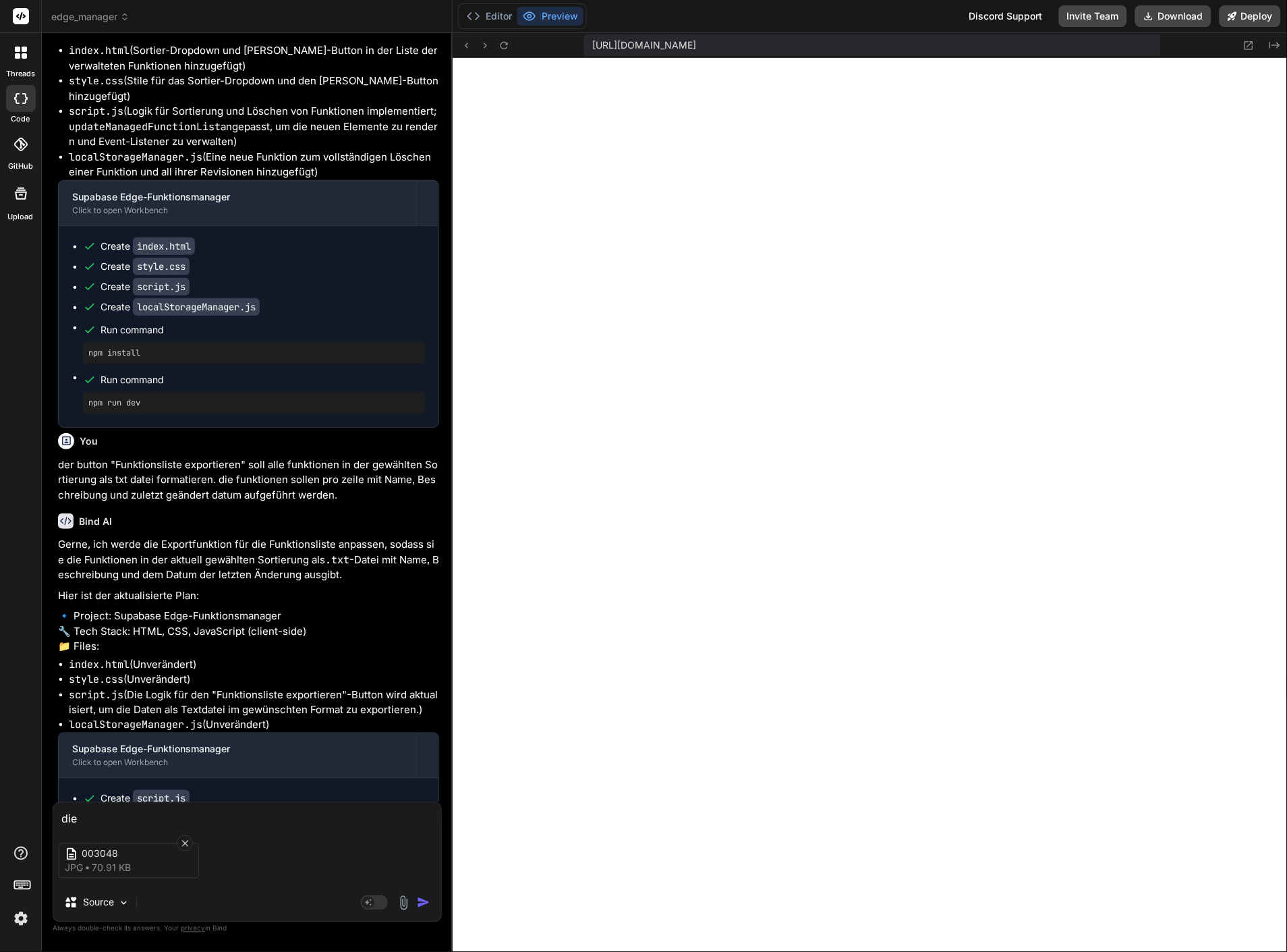
type textarea "die a"
type textarea "x"
type textarea "die ak"
type textarea "x"
type textarea "die akt"
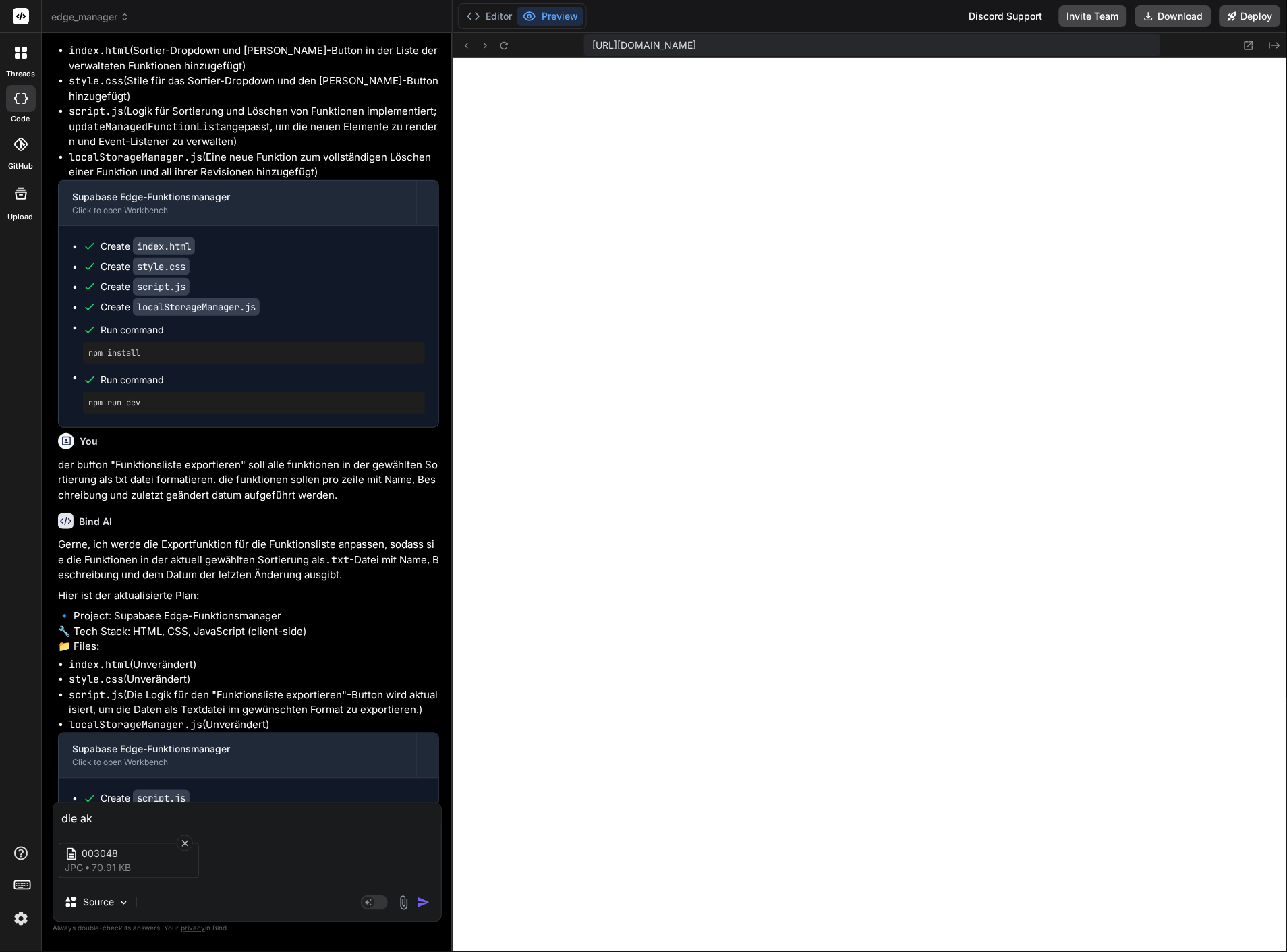
type textarea "x"
type textarea "die aktu"
type textarea "x"
type textarea "die aktue"
type textarea "x"
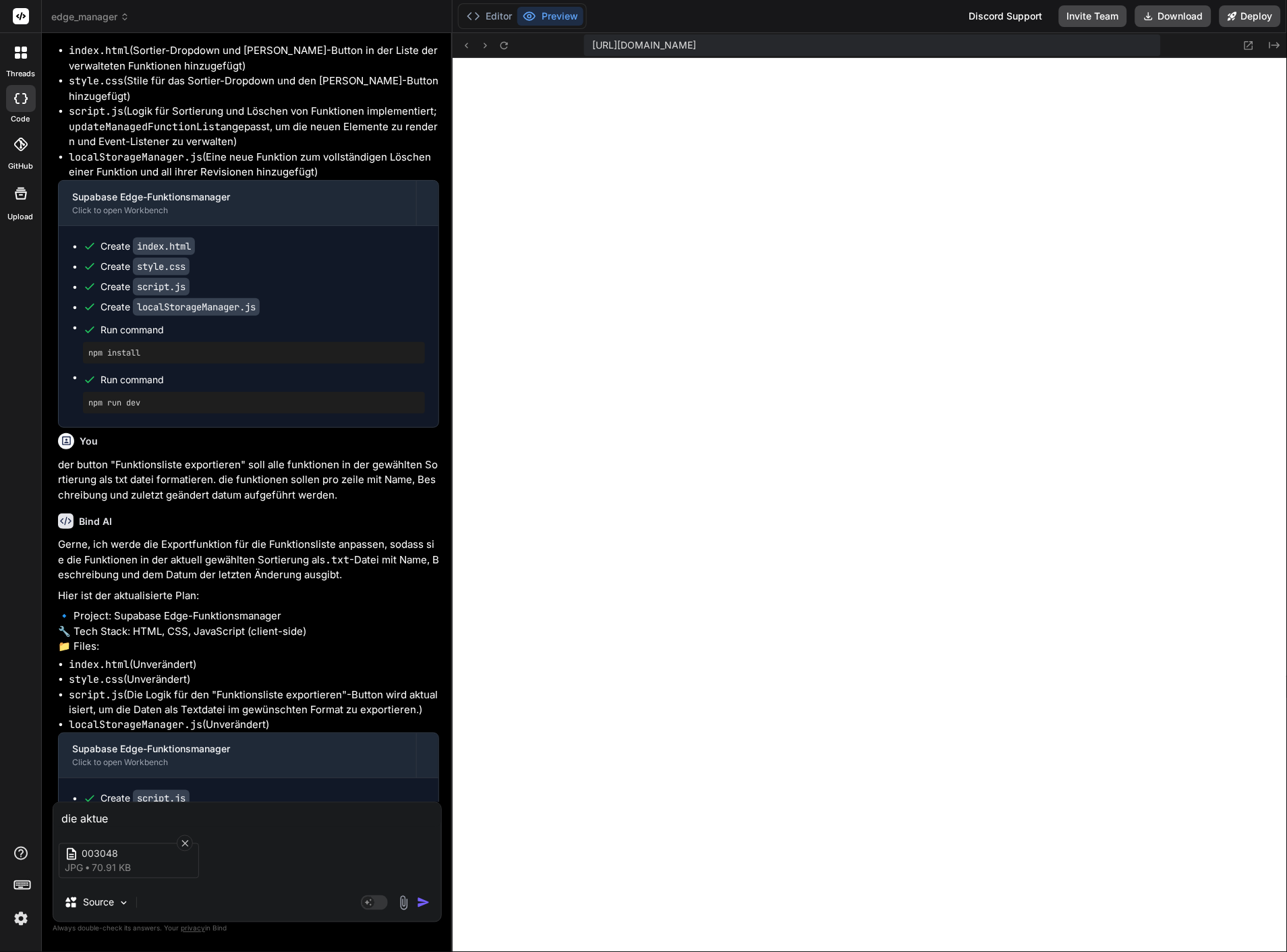
type textarea "die aktuel"
type textarea "x"
type textarea "die aktuell"
type textarea "x"
type textarea "die aktuelle"
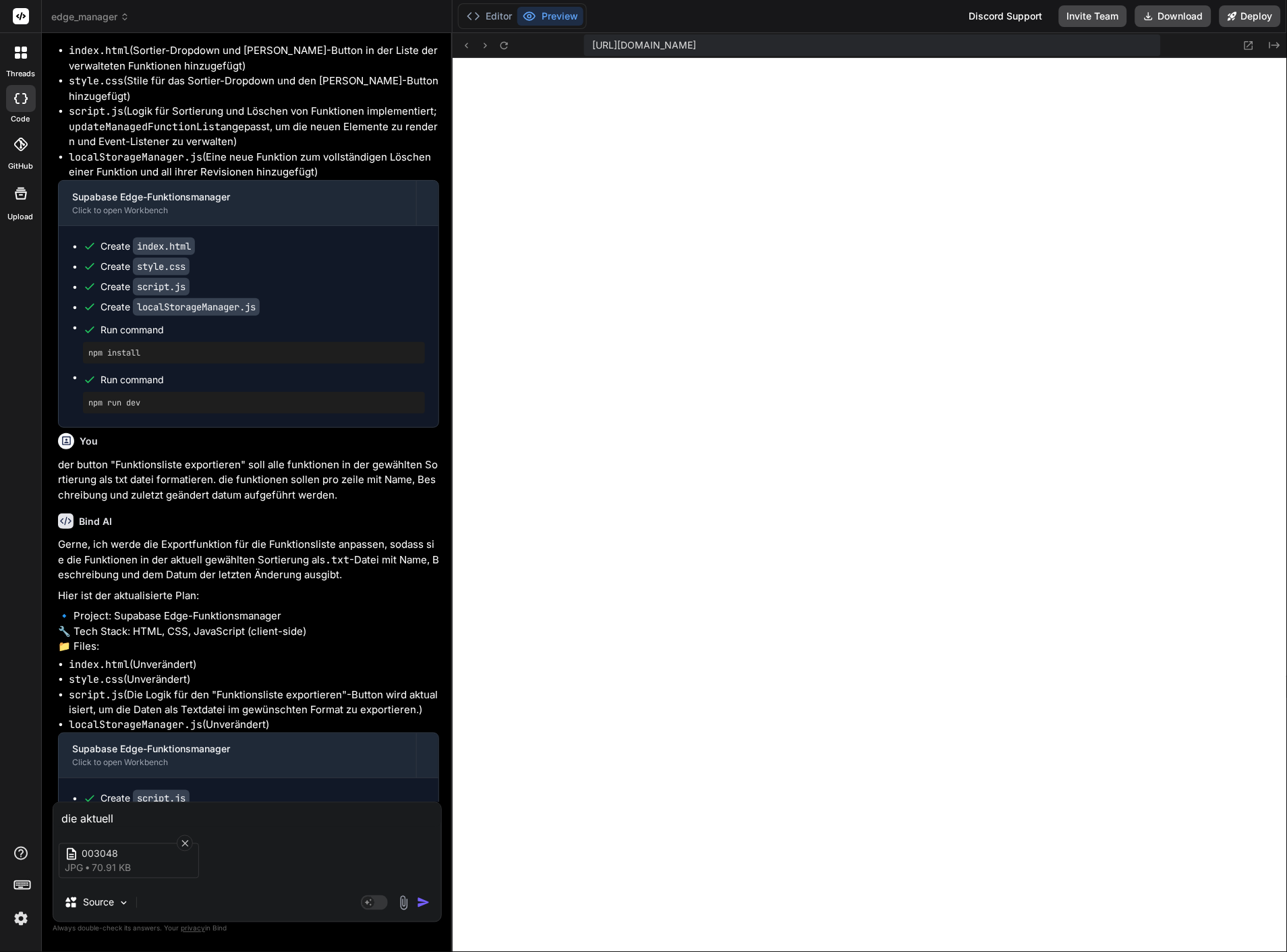
type textarea "x"
type textarea "die aktuelle"
type textarea "x"
type textarea "die aktuelle f"
type textarea "x"
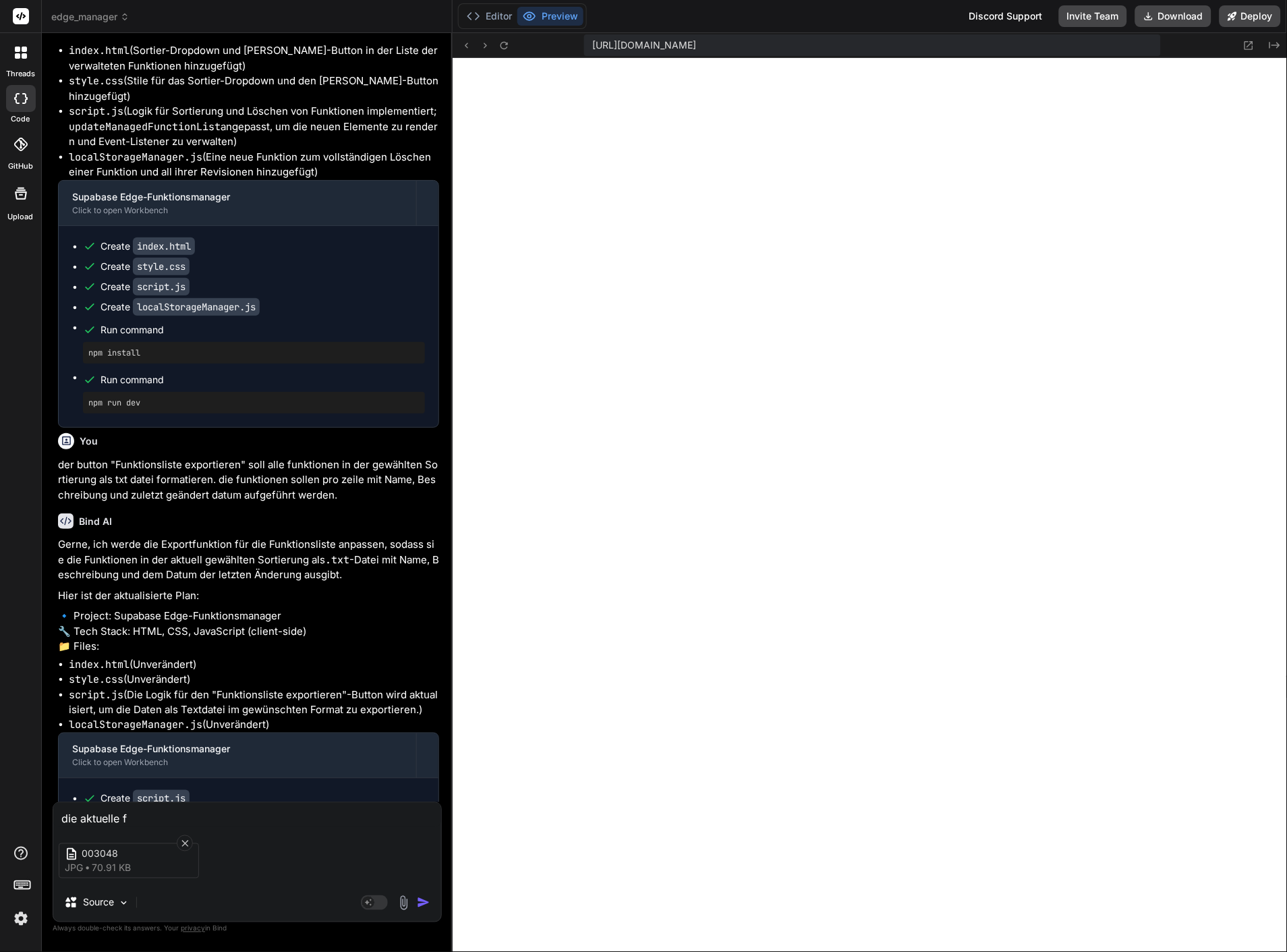
type textarea "die aktuelle fu"
type textarea "x"
type textarea "die aktuelle fun"
type textarea "x"
type textarea "die aktuelle funk"
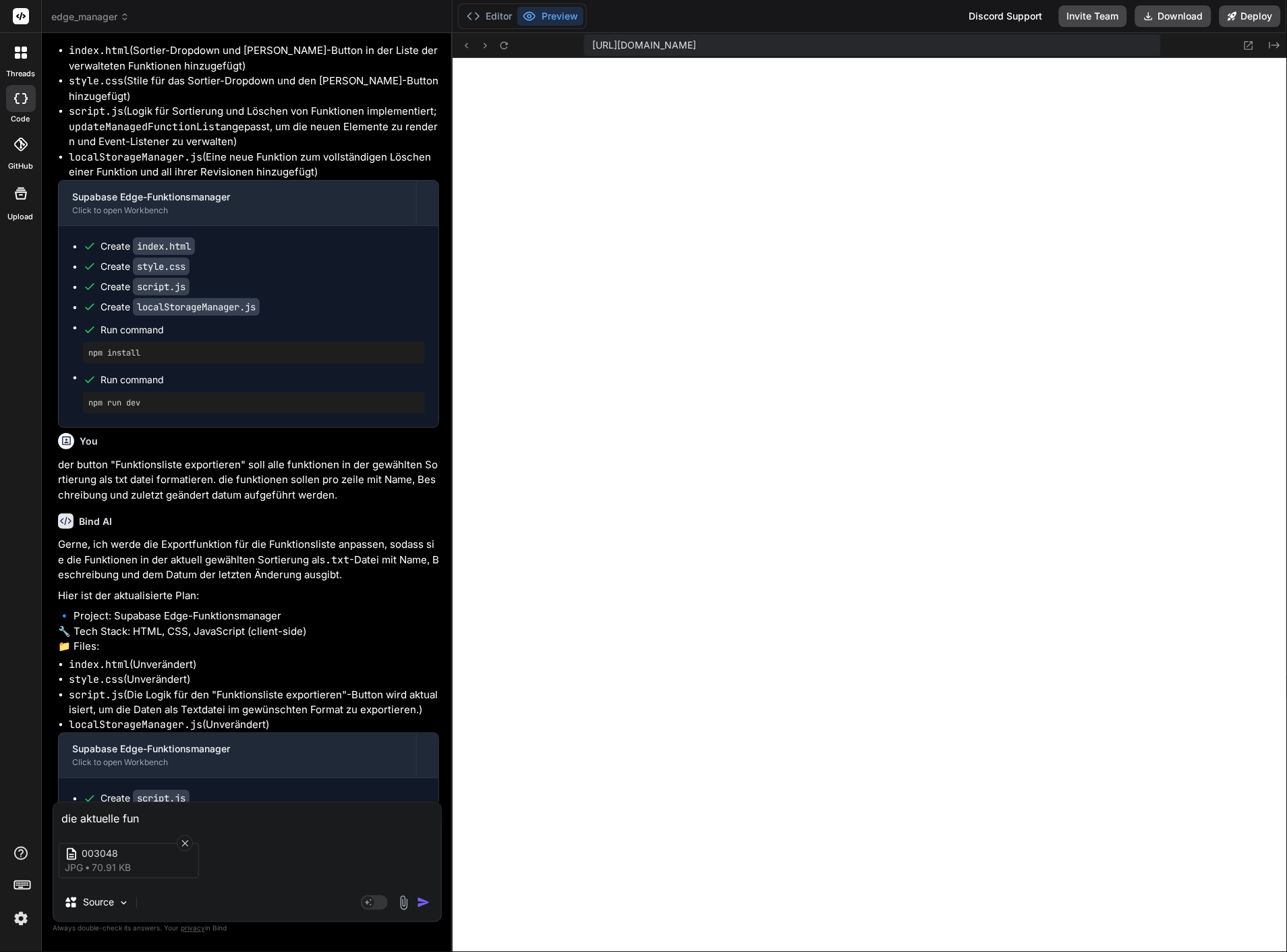
type textarea "x"
type textarea "die aktuelle funkt"
type textarea "x"
type textarea "die aktuelle funkti"
type textarea "x"
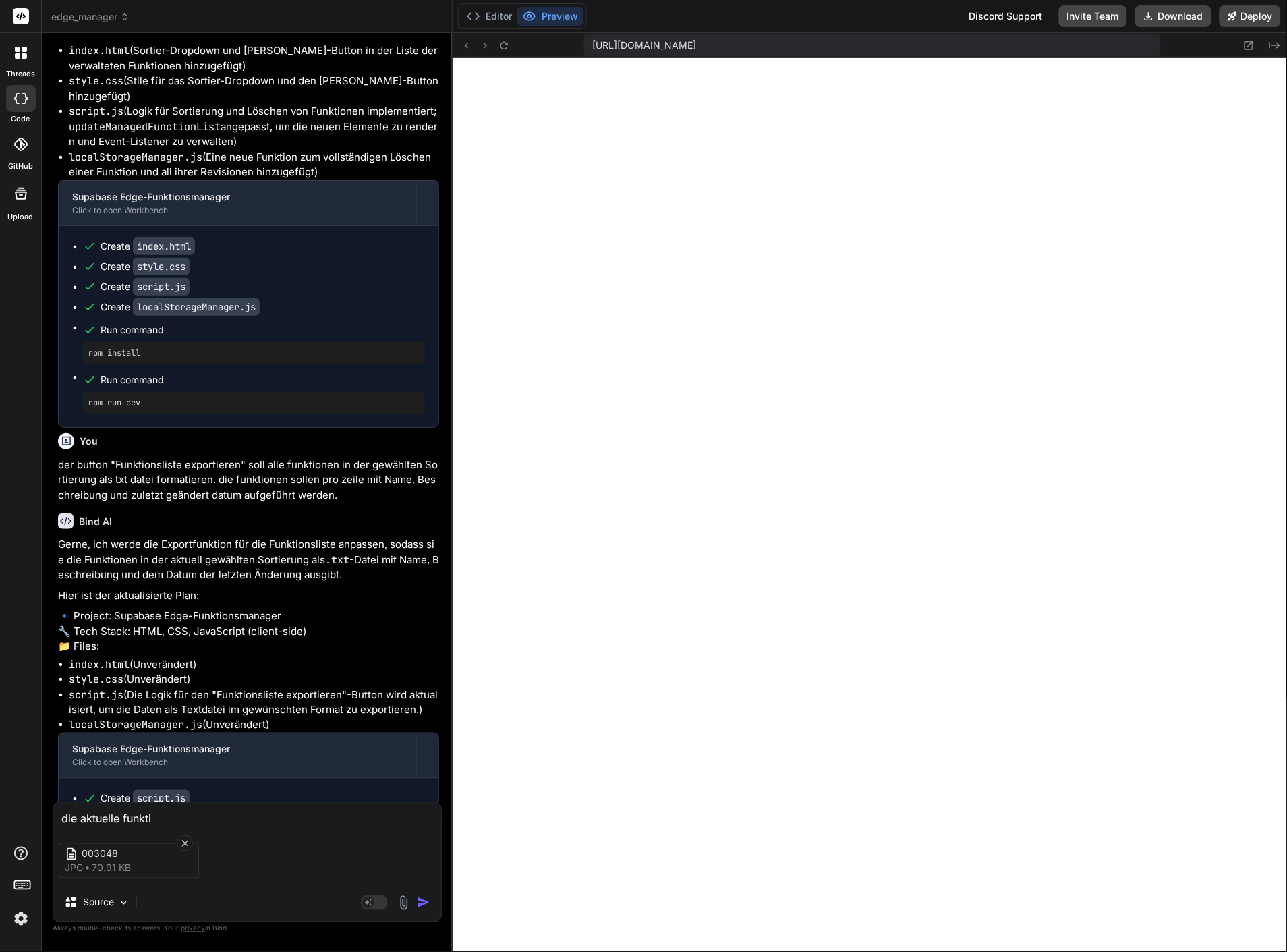
type textarea "die aktuelle funktio"
type textarea "x"
type textarea "die aktuelle funktion"
type textarea "x"
type textarea "die aktuelle funktion"
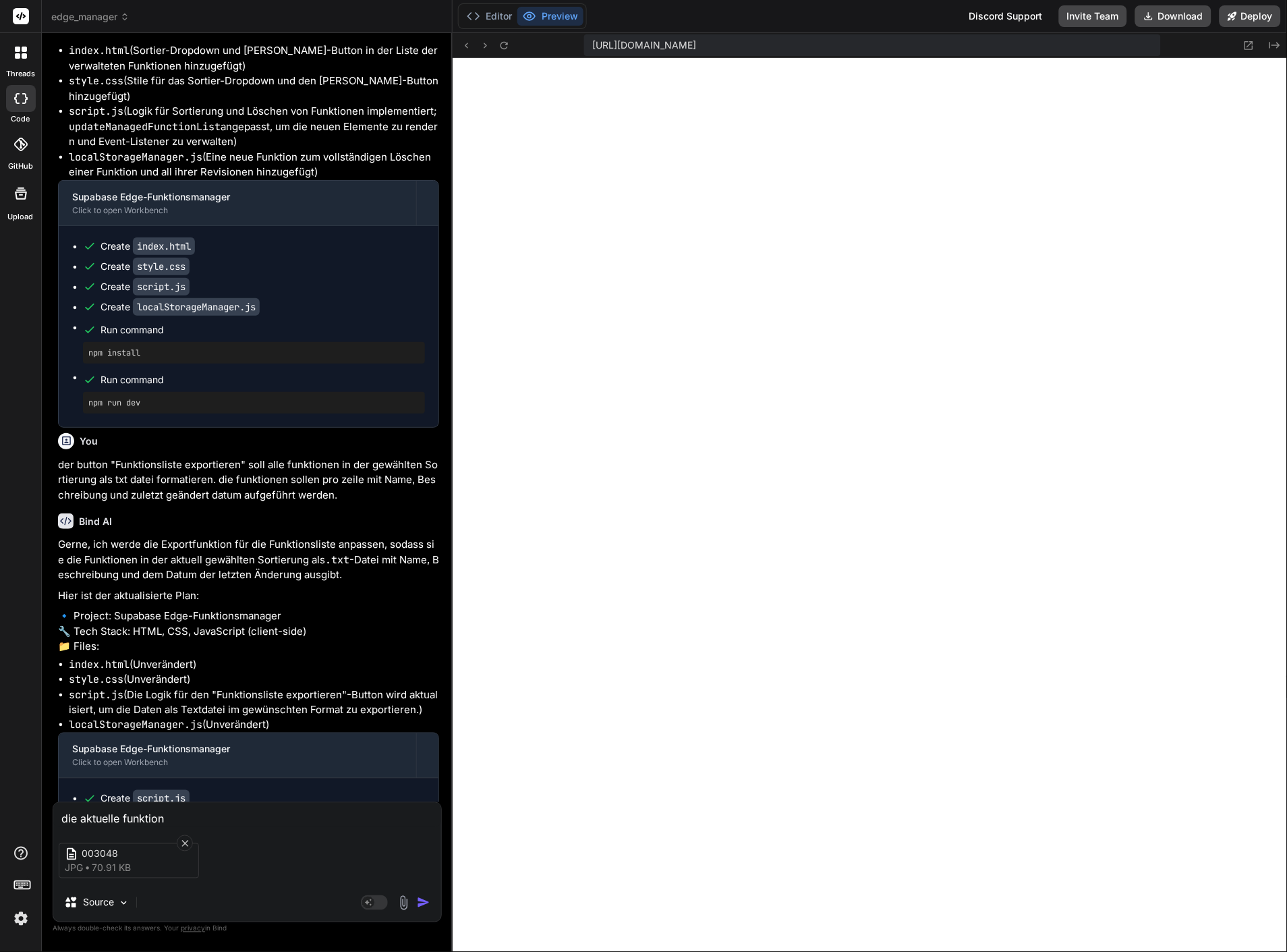
type textarea "x"
type textarea "die aktuelle funktion d"
type textarea "x"
type textarea "die aktuelle funktion di"
type textarea "x"
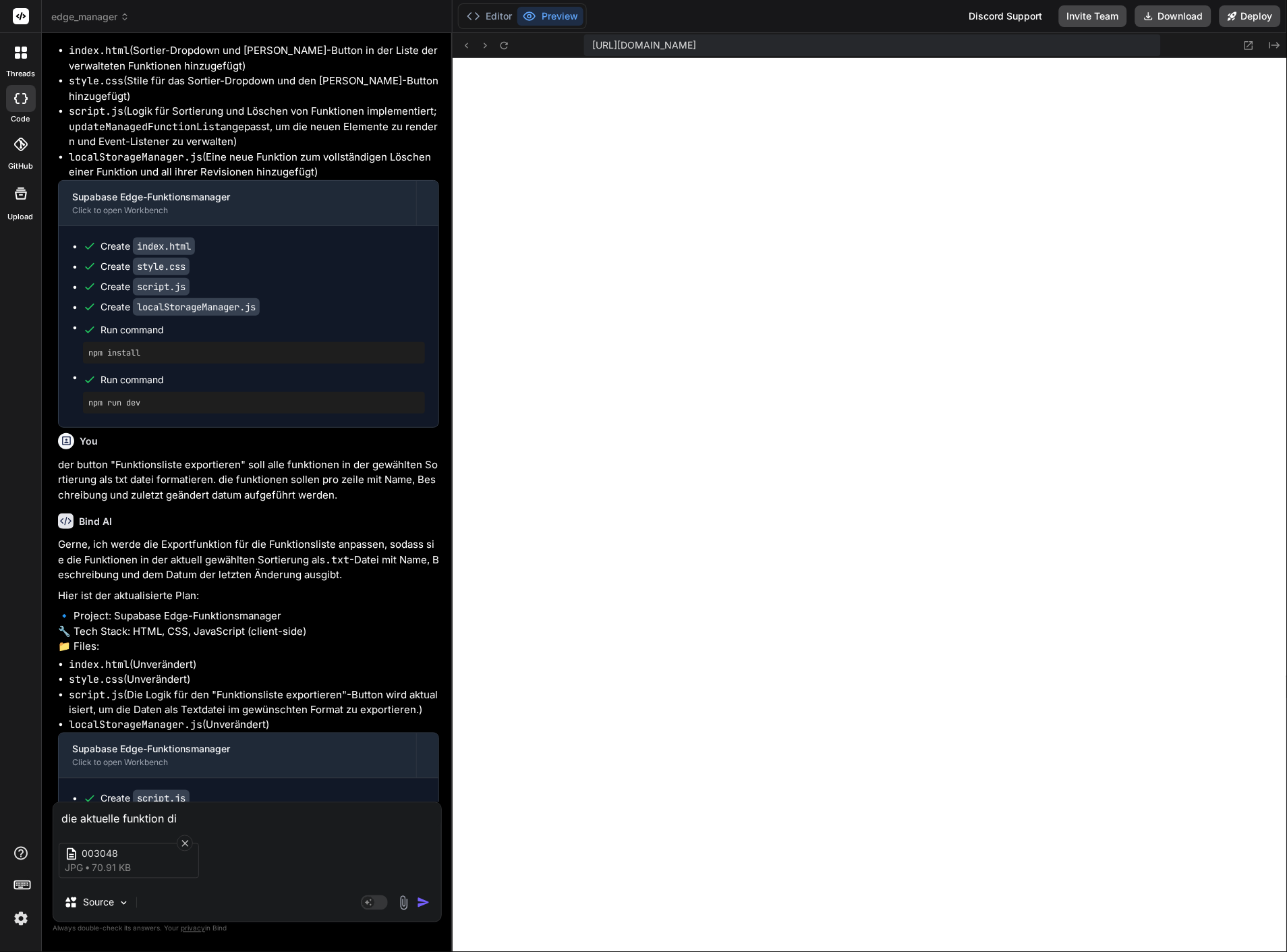
type textarea "die aktuelle funktion die"
type textarea "x"
type textarea "die aktuelle funktion die"
type textarea "x"
type textarea "die aktuelle funktion die s"
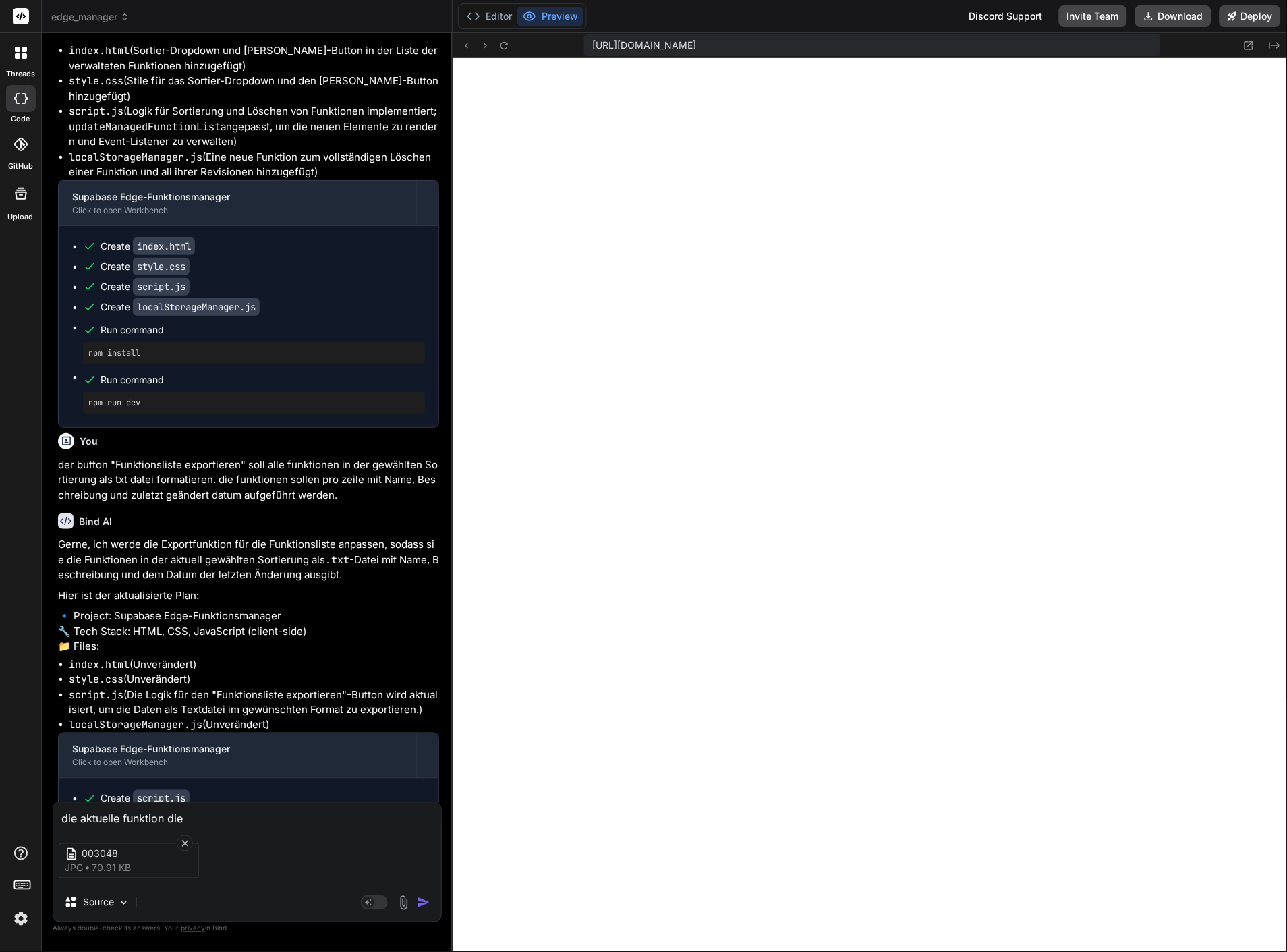
type textarea "x"
type textarea "die aktuelle funktion die so"
type textarea "x"
type textarea "die aktuelle funktion die sog"
type textarea "x"
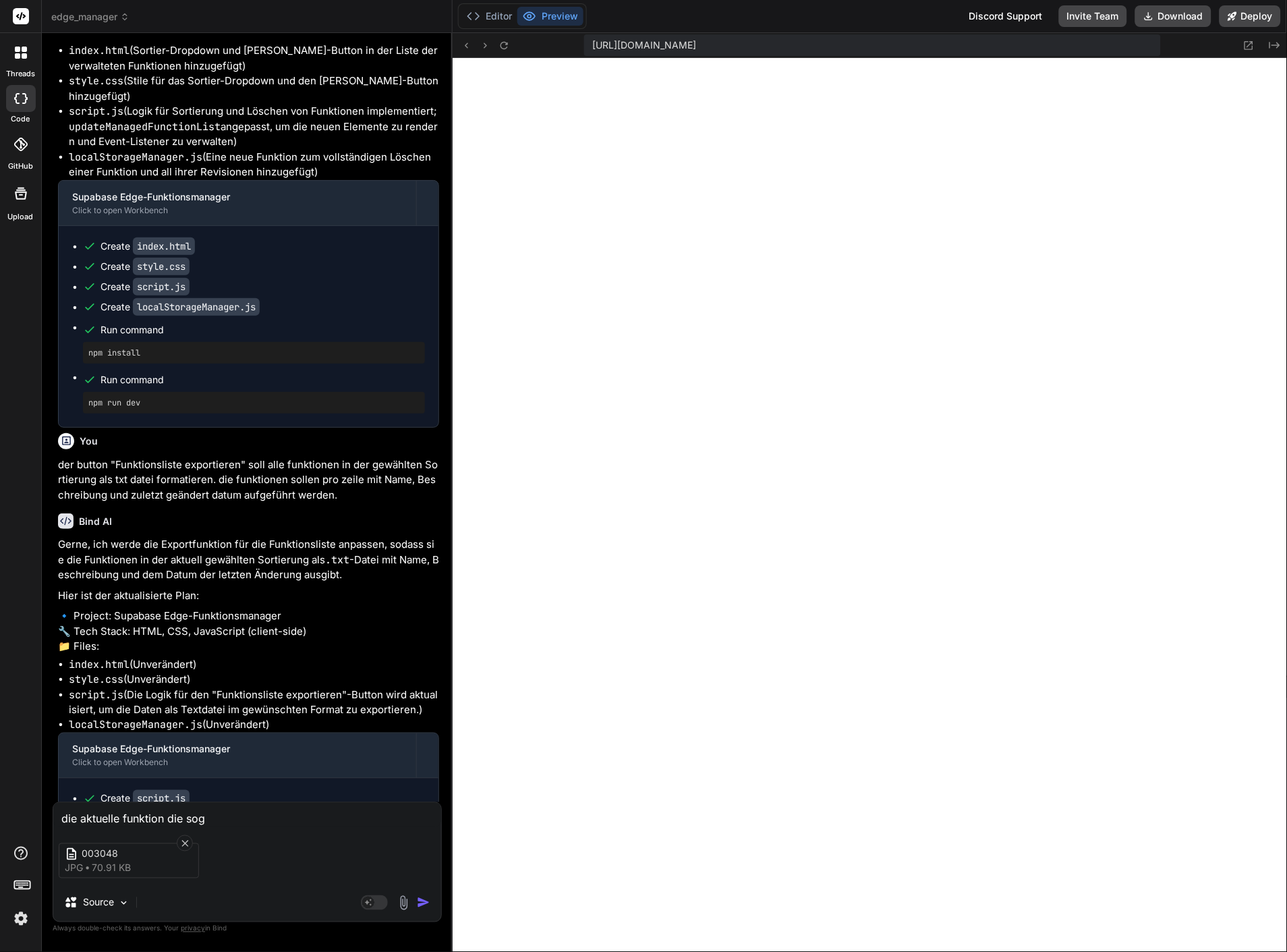
type textarea "die aktuelle funktion die soga"
type textarea "x"
type textarea "die aktuelle funktion die sogar"
type textarea "x"
type textarea "die aktuelle funktion die sogar"
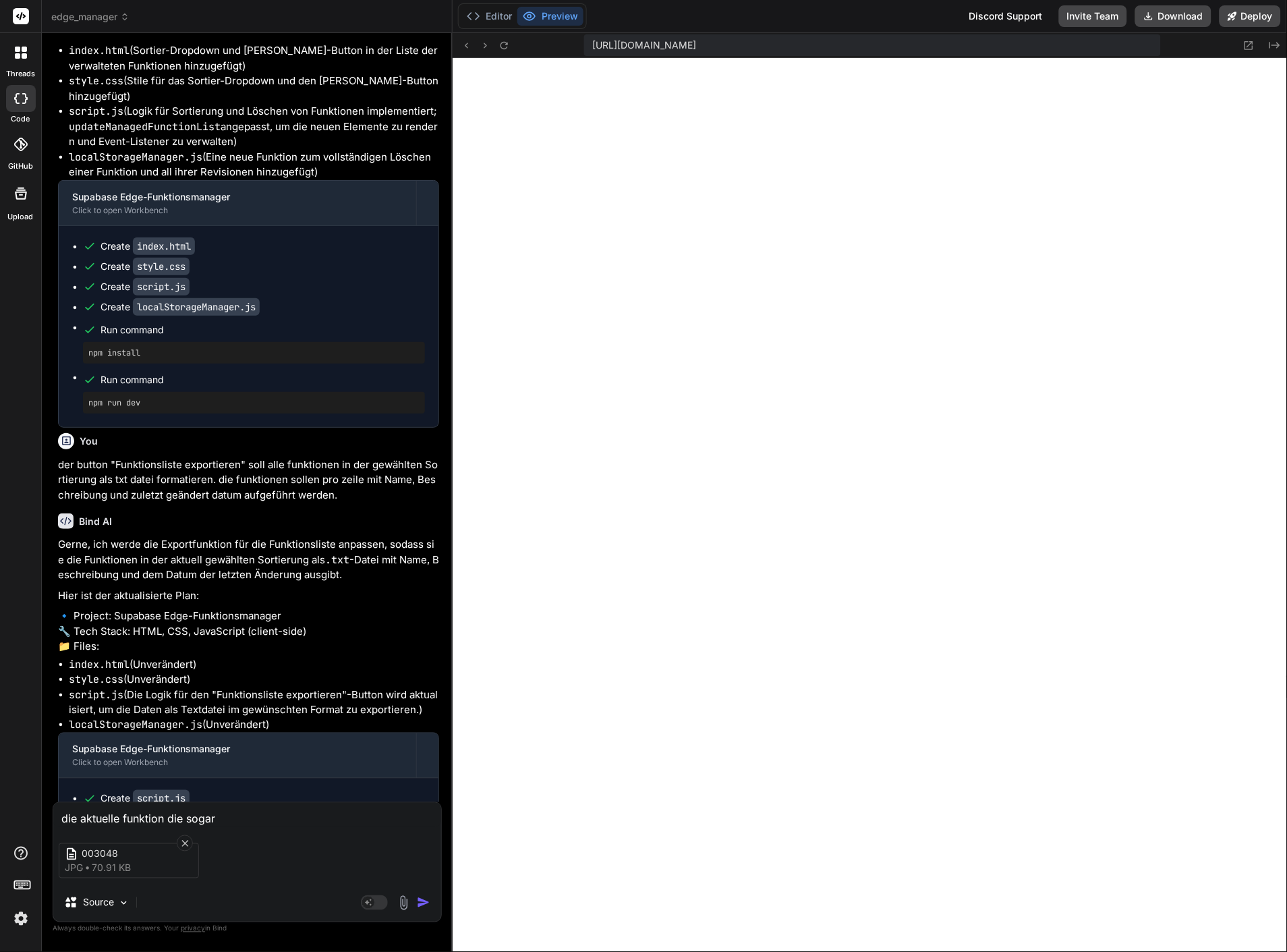
type textarea "x"
type textarea "die aktuelle funktion die sogar z"
type textarea "x"
type textarea "die aktuelle funktion die sogar zw"
type textarea "x"
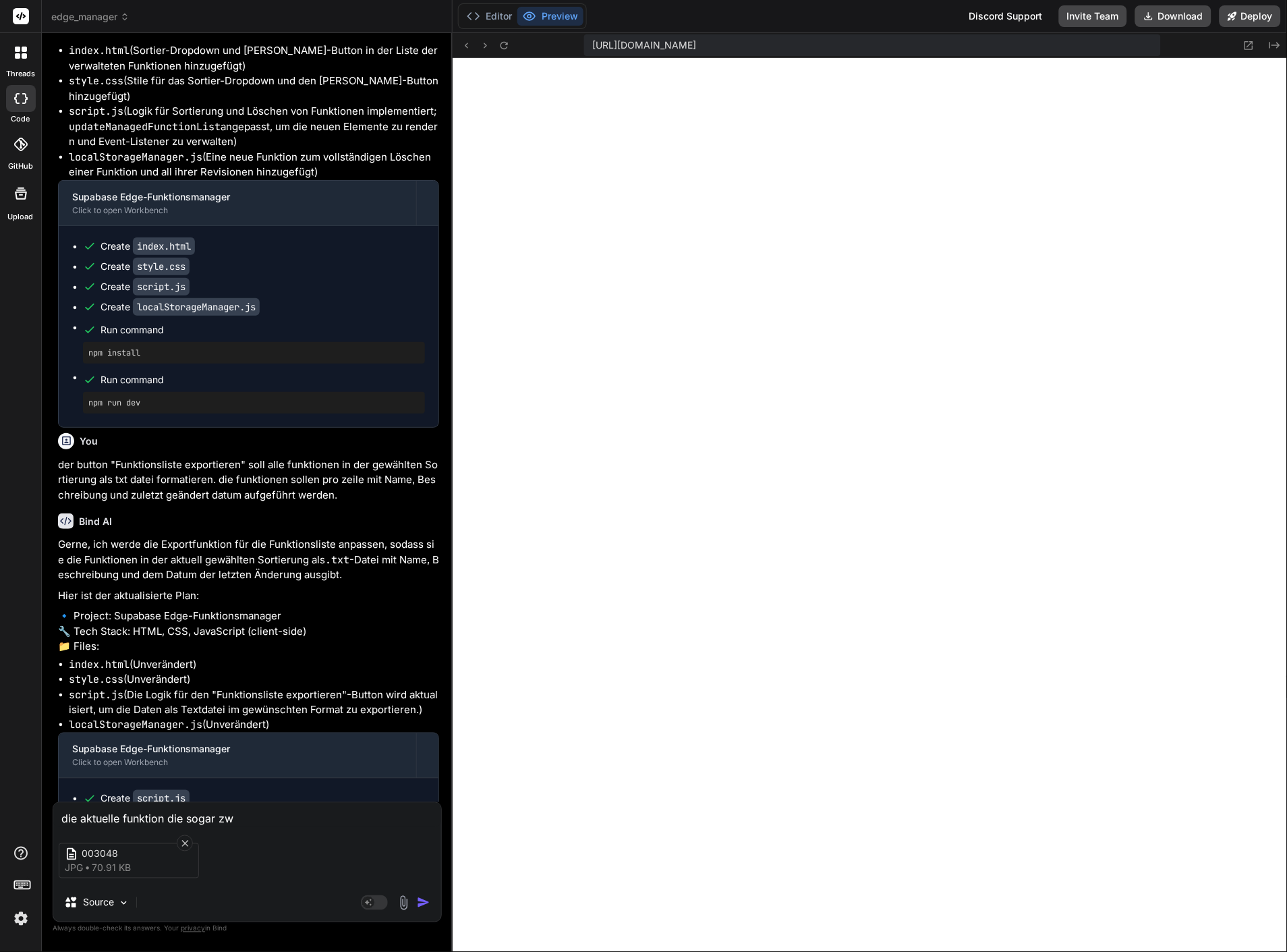
type textarea "die aktuelle funktion die sogar zwe"
type textarea "x"
type textarea "die aktuelle funktion die sogar zwei"
type textarea "x"
type textarea "die aktuelle funktion die sogar zwei"
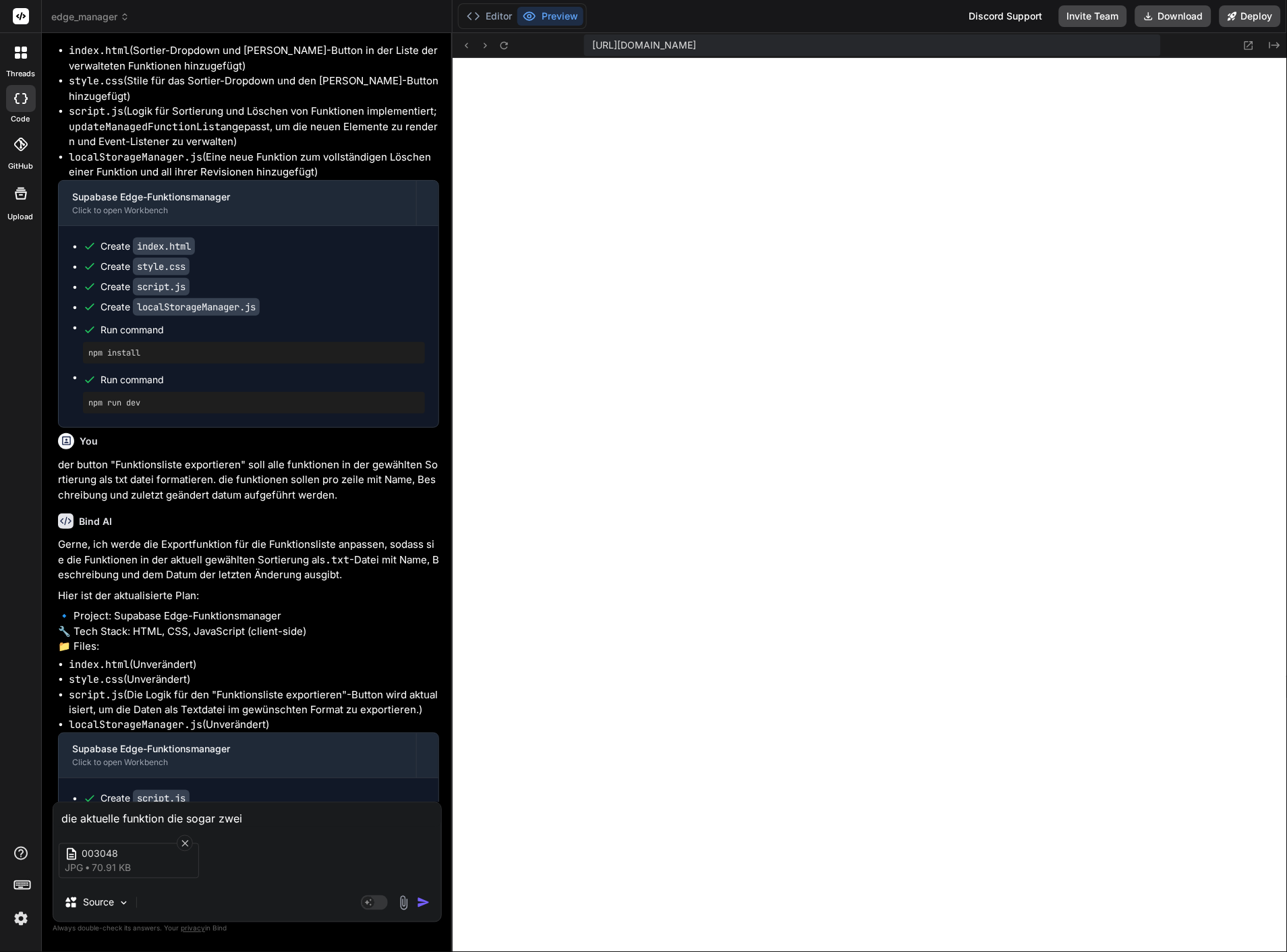
type textarea "x"
type textarea "die aktuelle funktion die sogar zwei r"
type textarea "x"
type textarea "die aktuelle funktion die sogar zwei re"
type textarea "x"
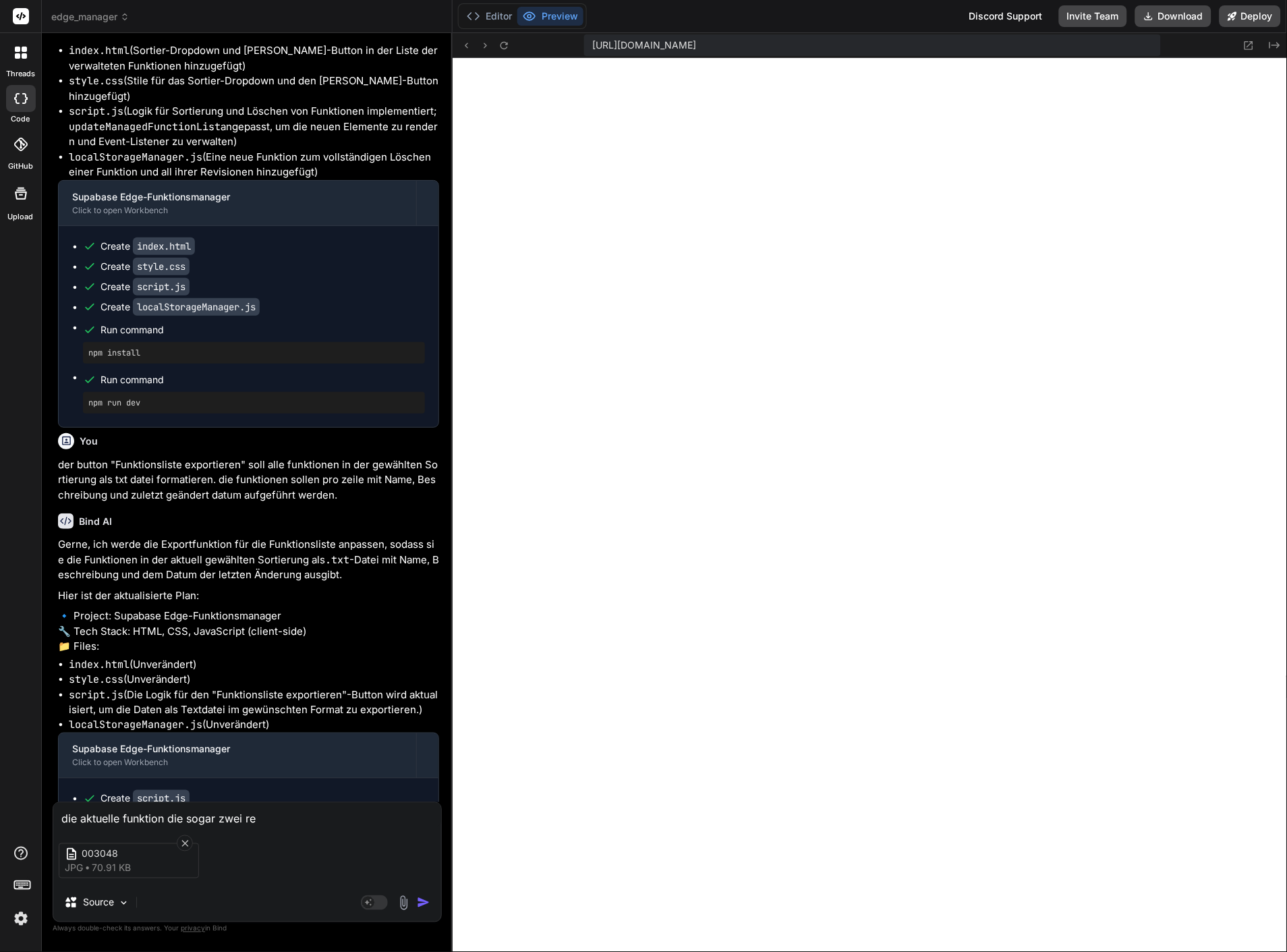
type textarea "die aktuelle funktion die sogar zwei rev"
type textarea "x"
type textarea "die aktuelle funktion die sogar zwei revi"
type textarea "x"
type textarea "die aktuelle funktion die sogar zwei revis"
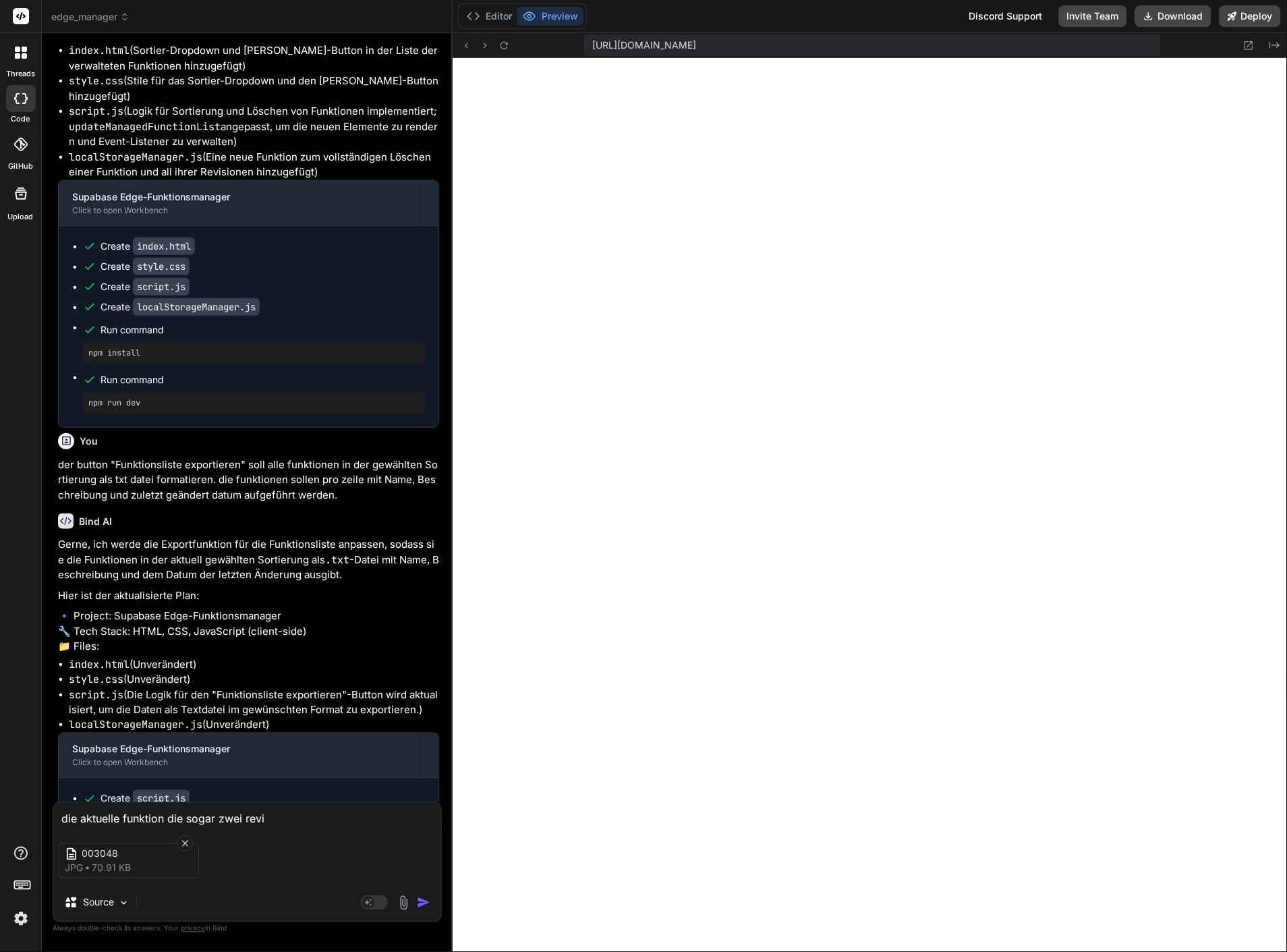
type textarea "x"
type textarea "die aktuelle funktion die sogar zwei revisi"
type textarea "x"
type textarea "die aktuelle funktion die sogar zwei revisio"
type textarea "x"
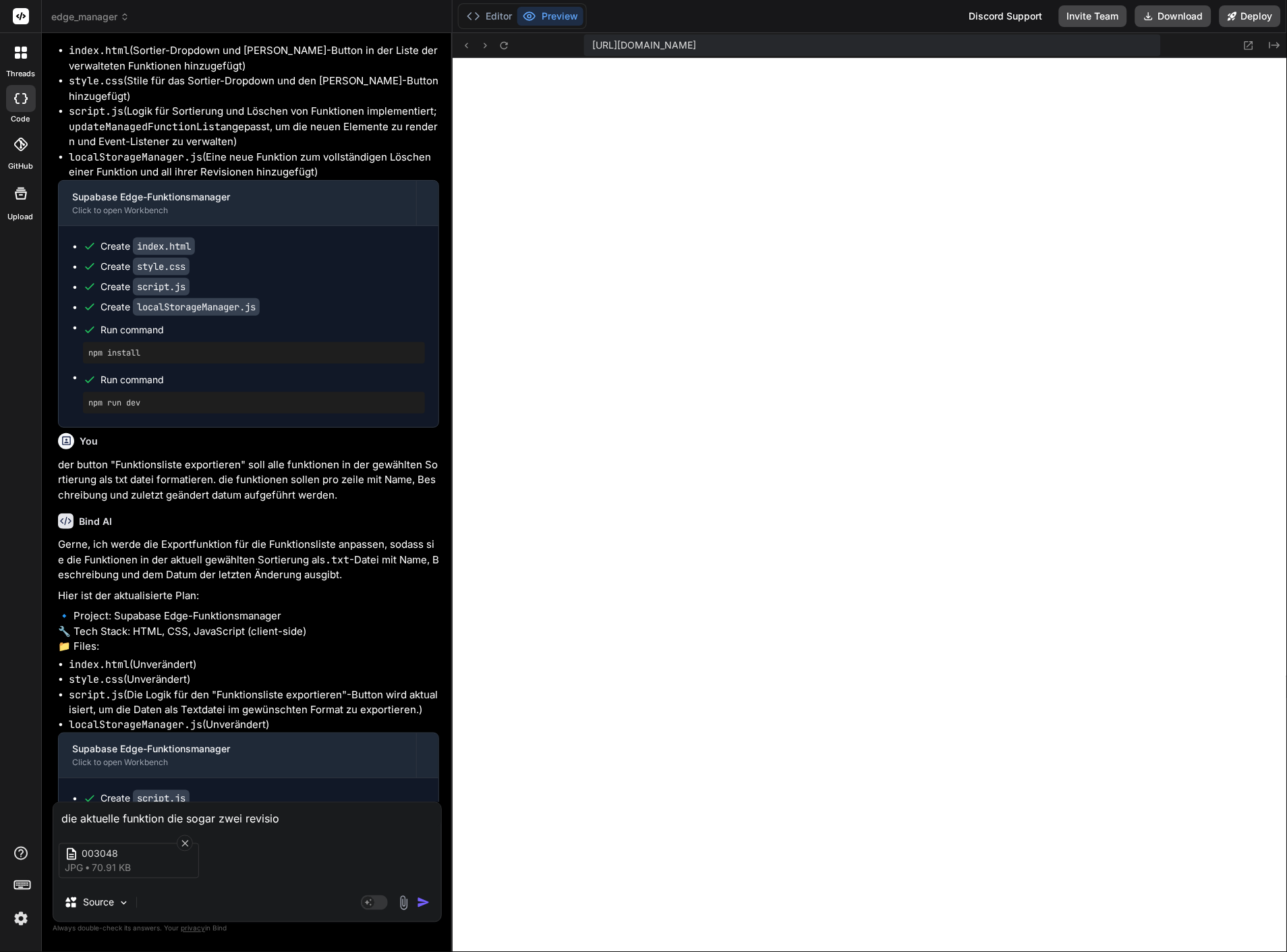
type textarea "die aktuelle funktion die sogar zwei revision"
type textarea "x"
type textarea "die aktuelle funktion die sogar zwei revisione"
type textarea "x"
type textarea "die aktuelle funktion die sogar zwei revisionen"
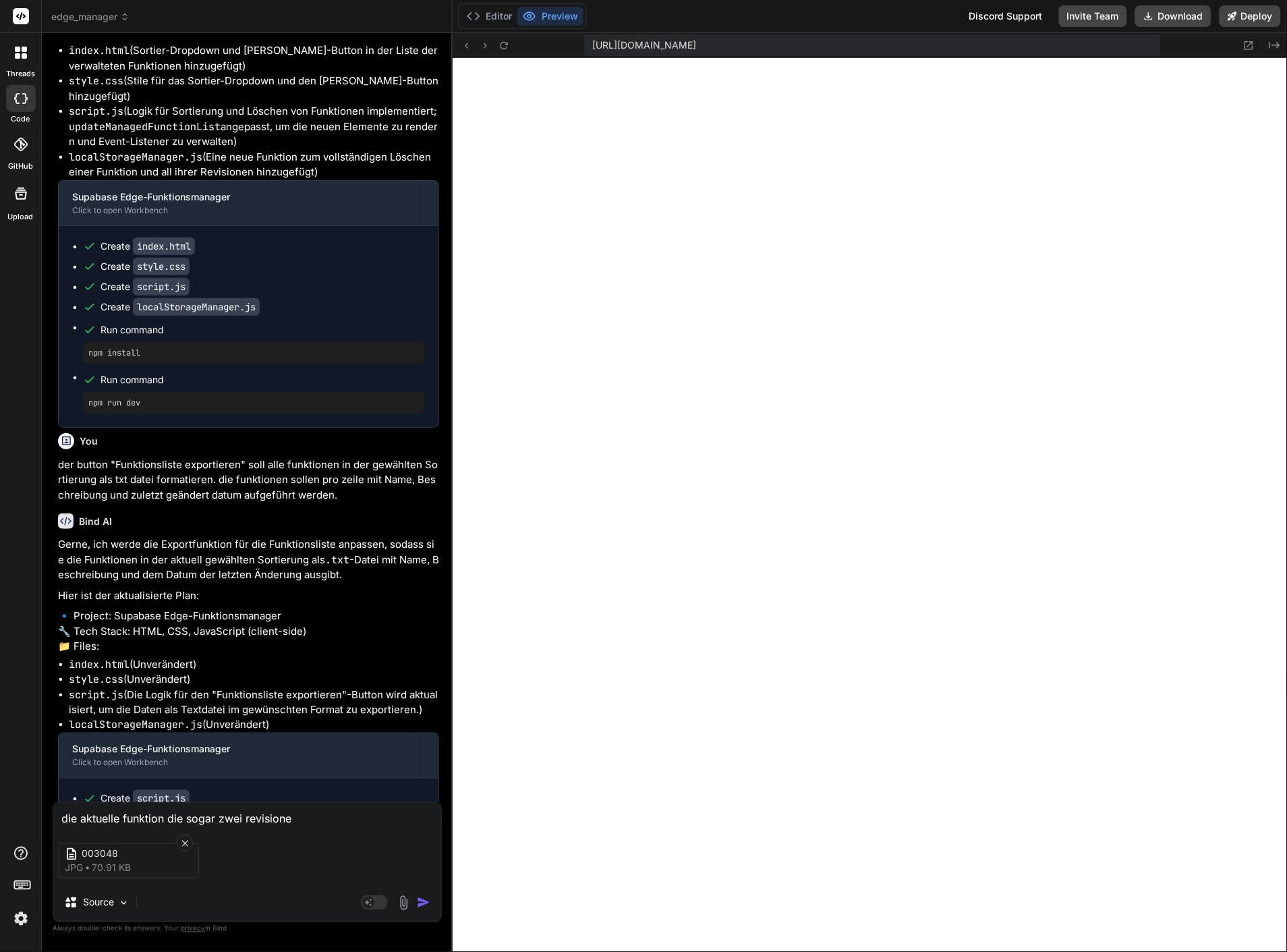
type textarea "x"
type textarea "die aktuelle funktion die sogar zwei revisionen"
type textarea "x"
type textarea "die aktuelle funktion die sogar zwei revisionen h"
type textarea "x"
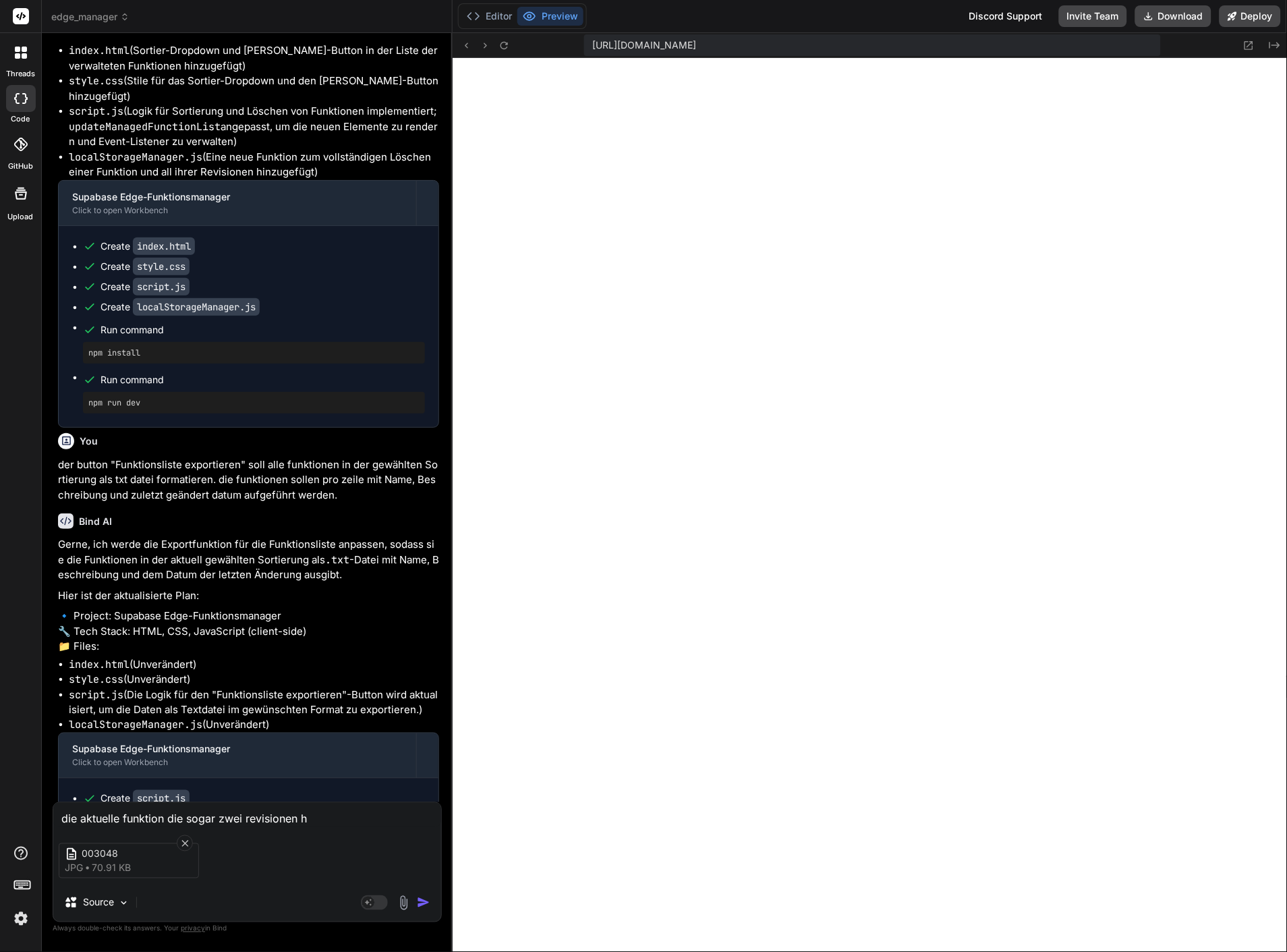
type textarea "die aktuelle funktion die sogar zwei revisionen ha"
type textarea "x"
type textarea "die aktuelle funktion die sogar zwei revisionen hat"
type textarea "x"
type textarea "die aktuelle funktion die sogar zwei revisionen hat"
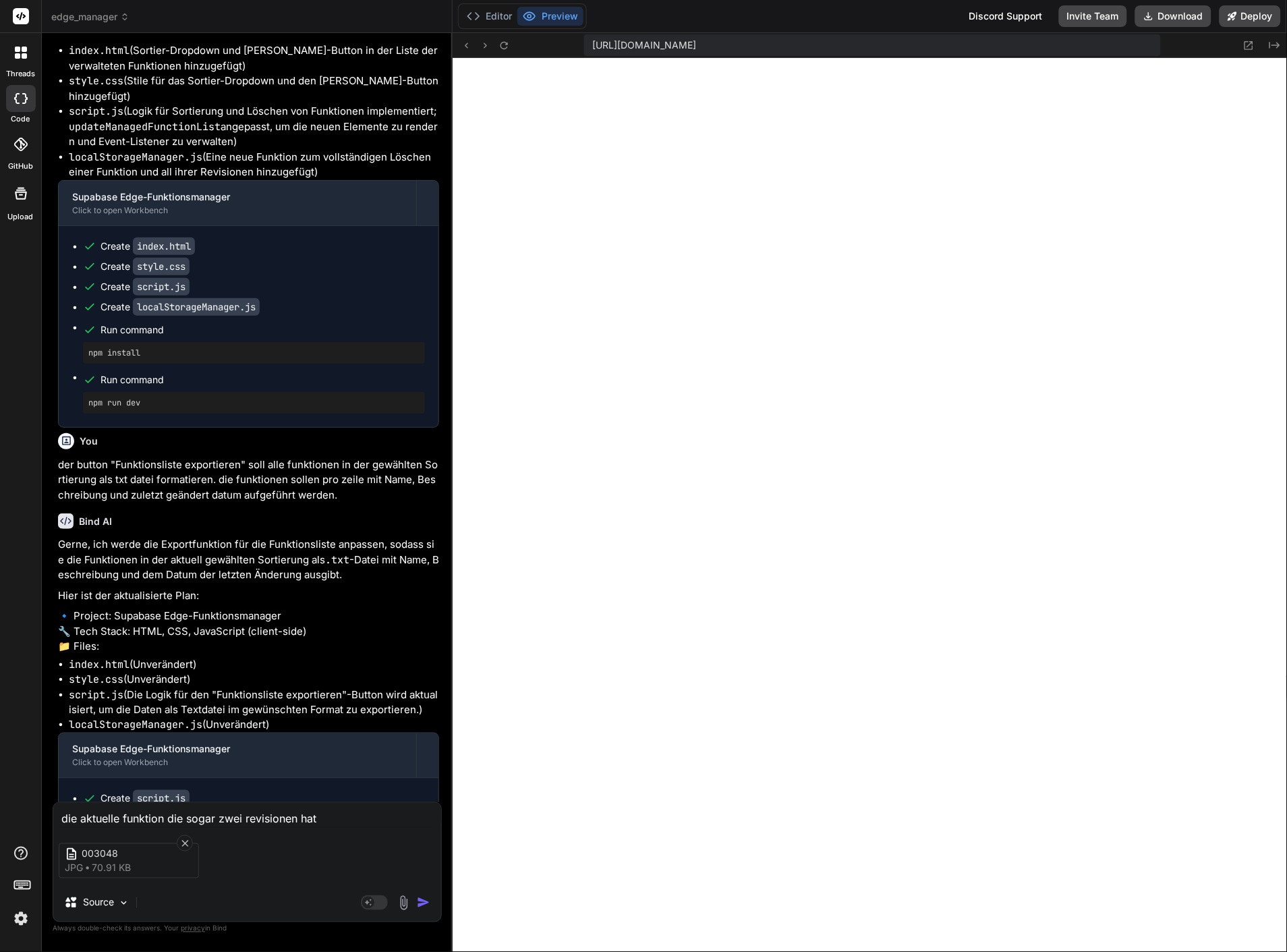
type textarea "x"
type textarea "die aktuelle funktion die sogar zwei revisionen hat w"
type textarea "x"
type textarea "die aktuelle funktion die sogar zwei revisionen hat wi"
type textarea "x"
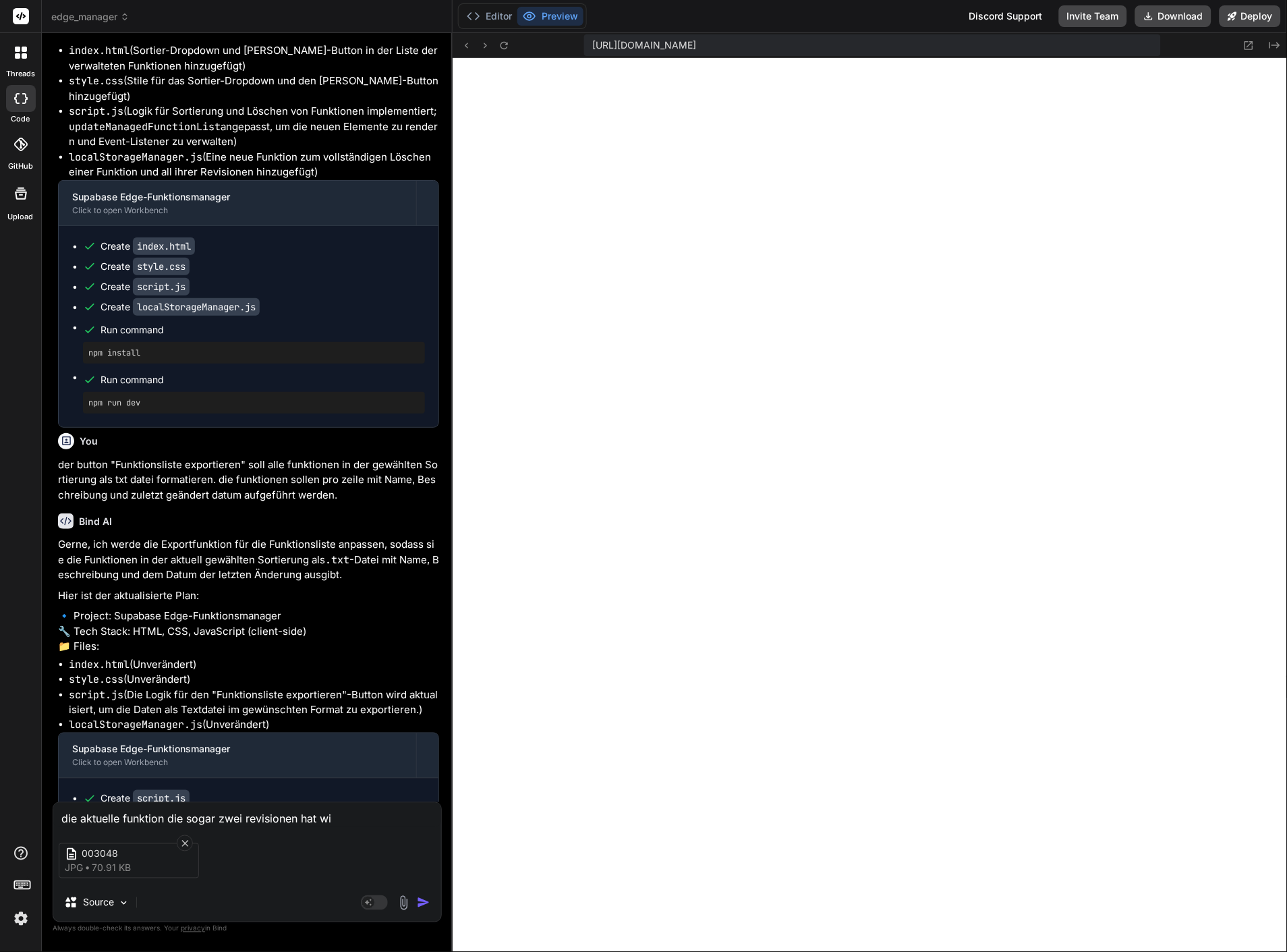
type textarea "die aktuelle funktion die sogar zwei revisionen hat wir"
type textarea "x"
type textarea "die aktuelle funktion die sogar zwei revisionen hat wird"
type textarea "x"
type textarea "die aktuelle funktion die sogar zwei revisionen hat wird"
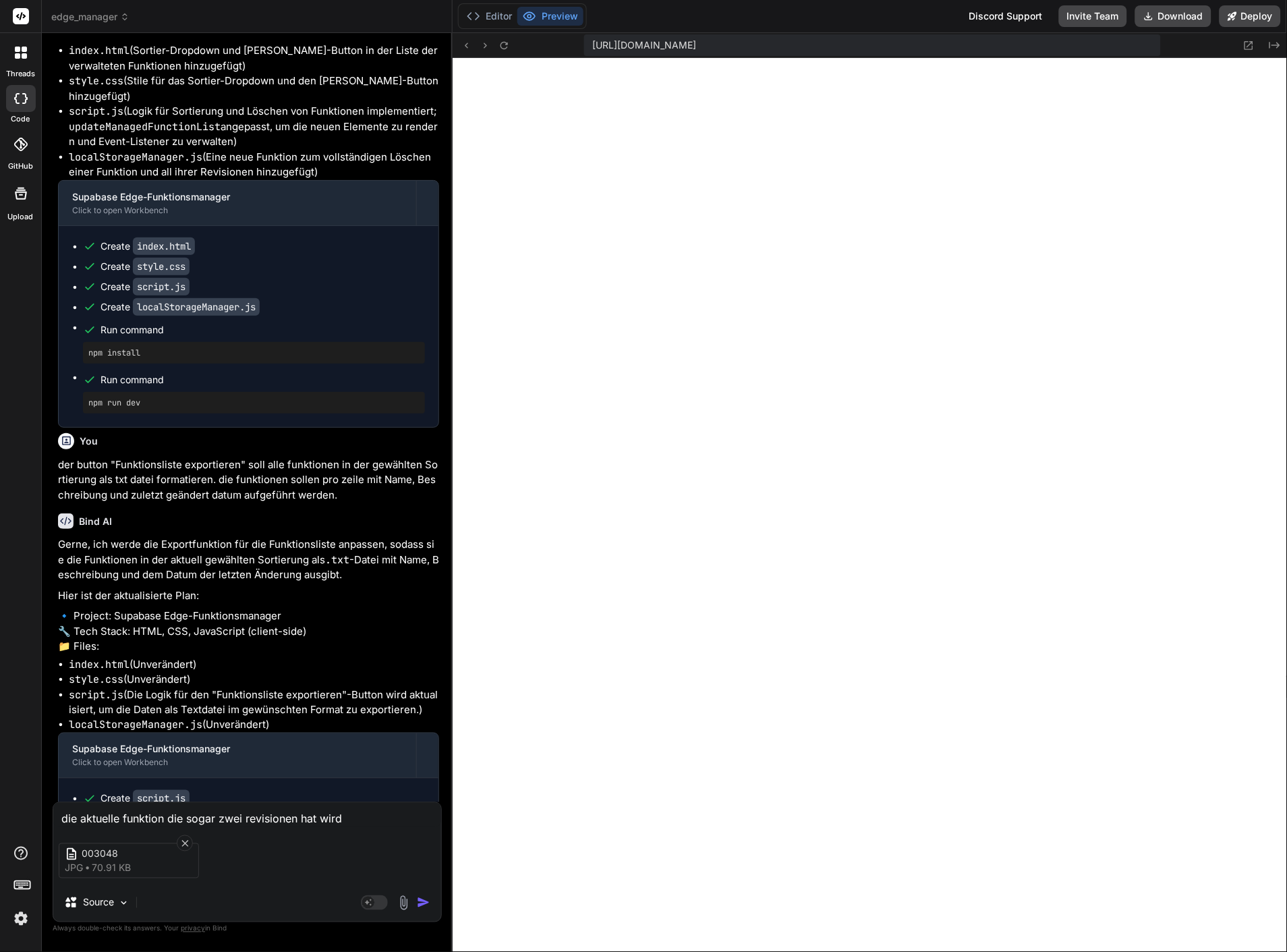
type textarea "x"
type textarea "die aktuelle funktion die sogar zwei revisionen hat wird o"
type textarea "x"
type textarea "die aktuelle funktion die sogar zwei revisionen hat wird ob"
type textarea "x"
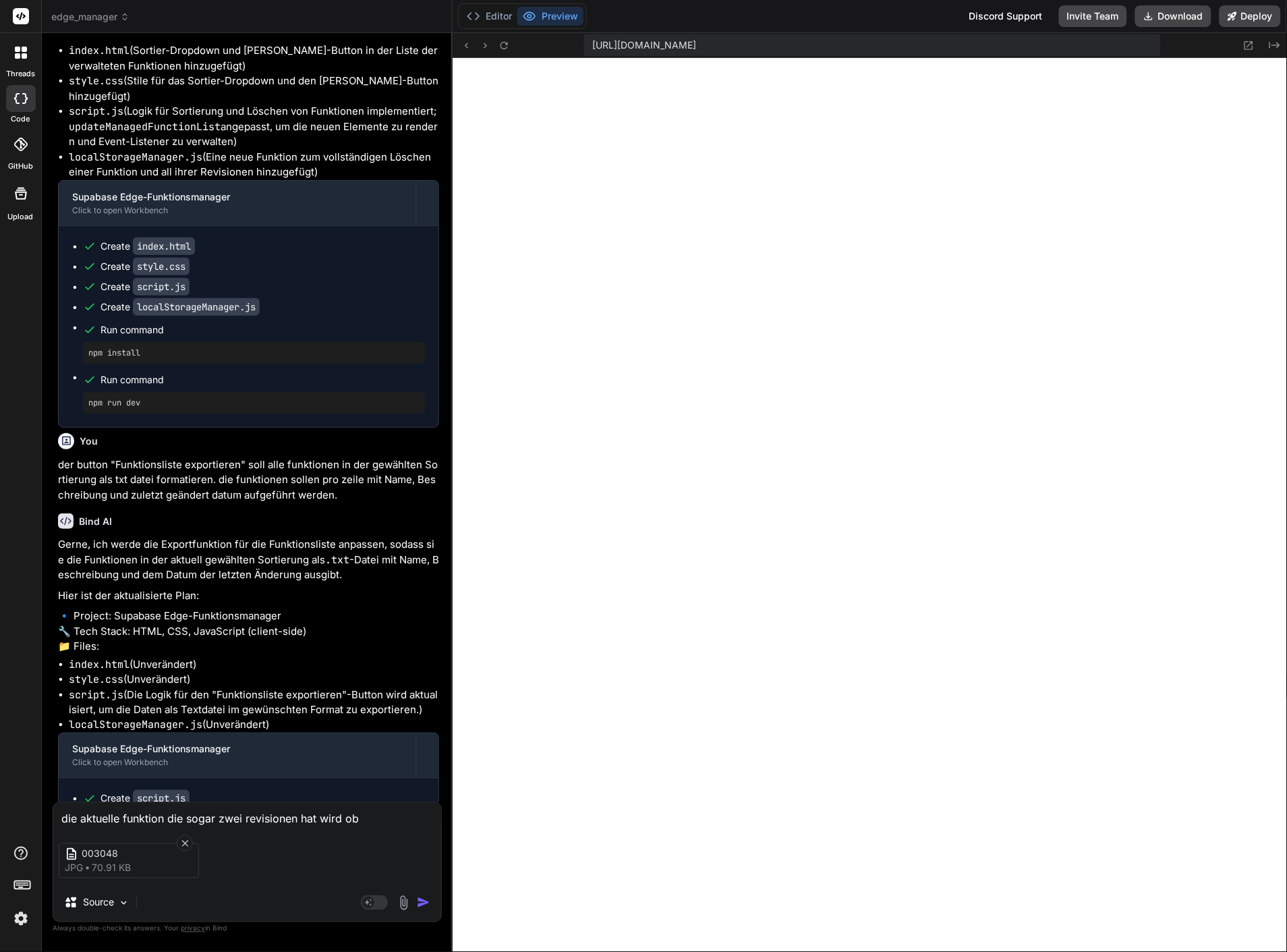
type textarea "die aktuelle funktion die sogar zwei revisionen hat wird obe"
type textarea "x"
type textarea "die aktuelle funktion die sogar zwei revisionen hat wird oben"
type textarea "x"
type textarea "die aktuelle funktion die sogar zwei revisionen hat wird oben"
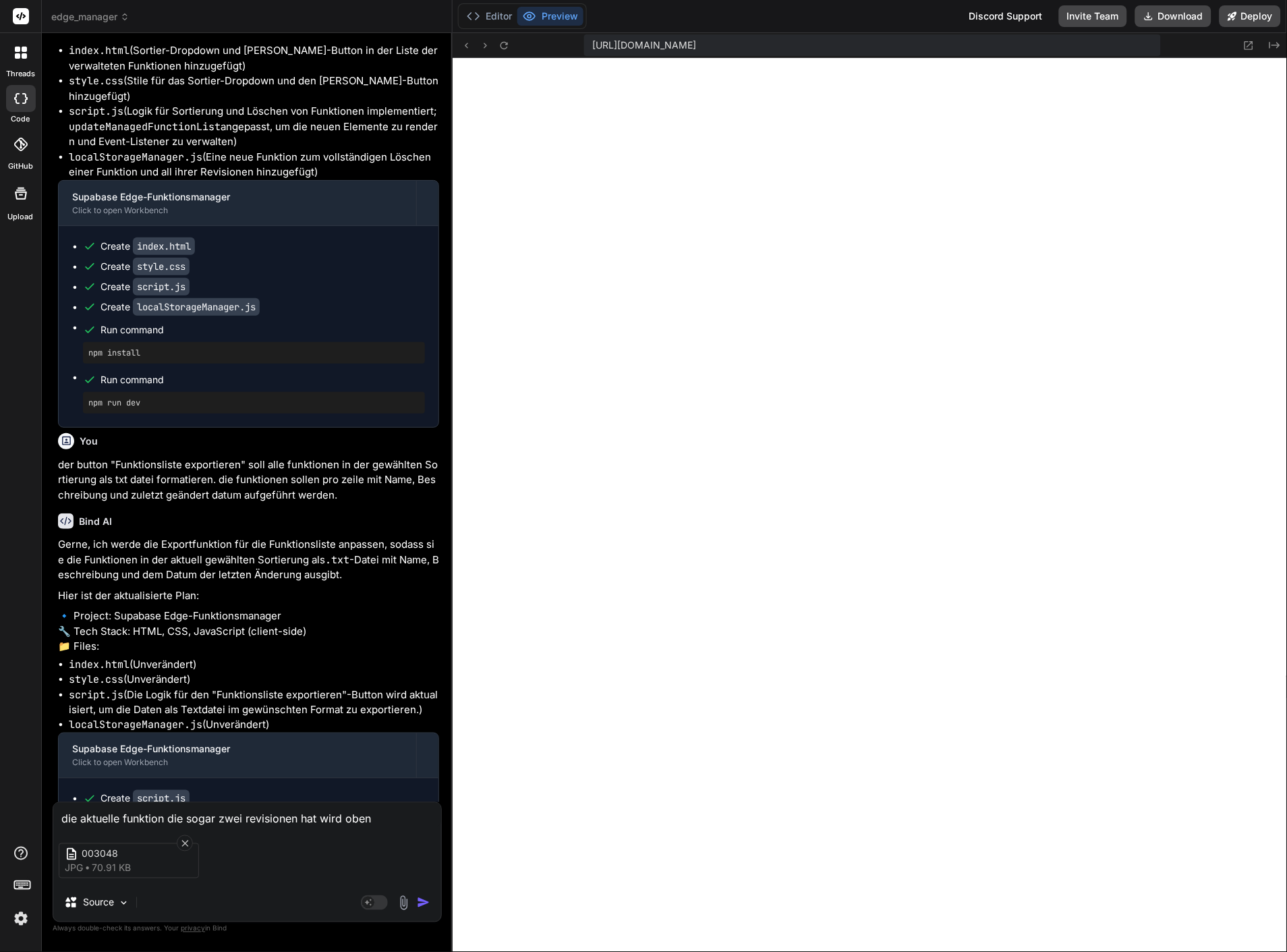
type textarea "x"
type textarea "die aktuelle funktion die sogar zwei revisionen hat wird oben b"
type textarea "x"
type textarea "die aktuelle funktion die sogar zwei revisionen hat wird oben be"
type textarea "x"
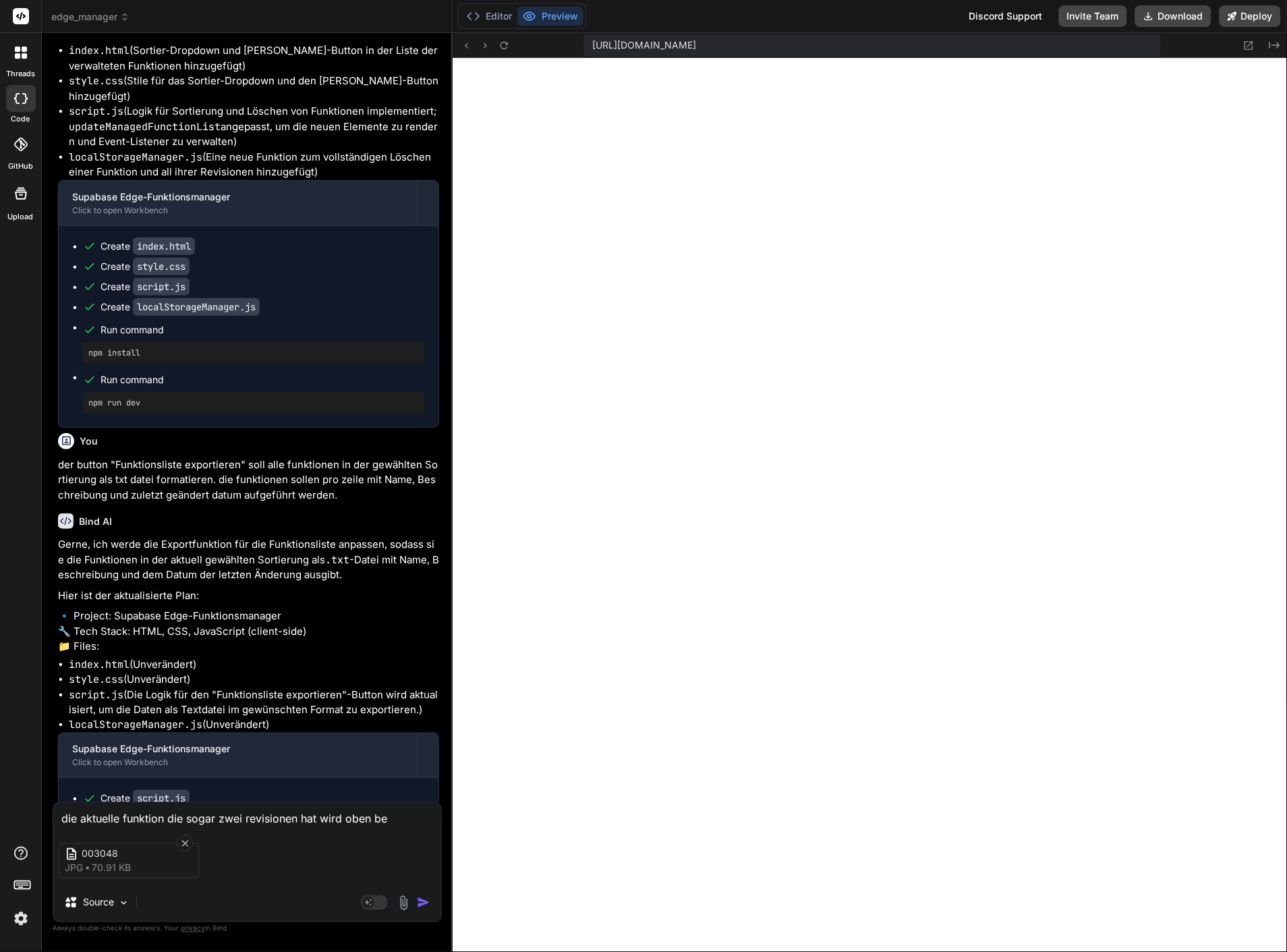
type textarea "die aktuelle funktion die sogar zwei revisionen hat wird oben bei"
type textarea "x"
type textarea "die aktuelle funktion die sogar zwei revisionen hat wird oben bei"
type textarea "x"
type textarea "die aktuelle funktion die sogar zwei revisionen hat wird oben bei v"
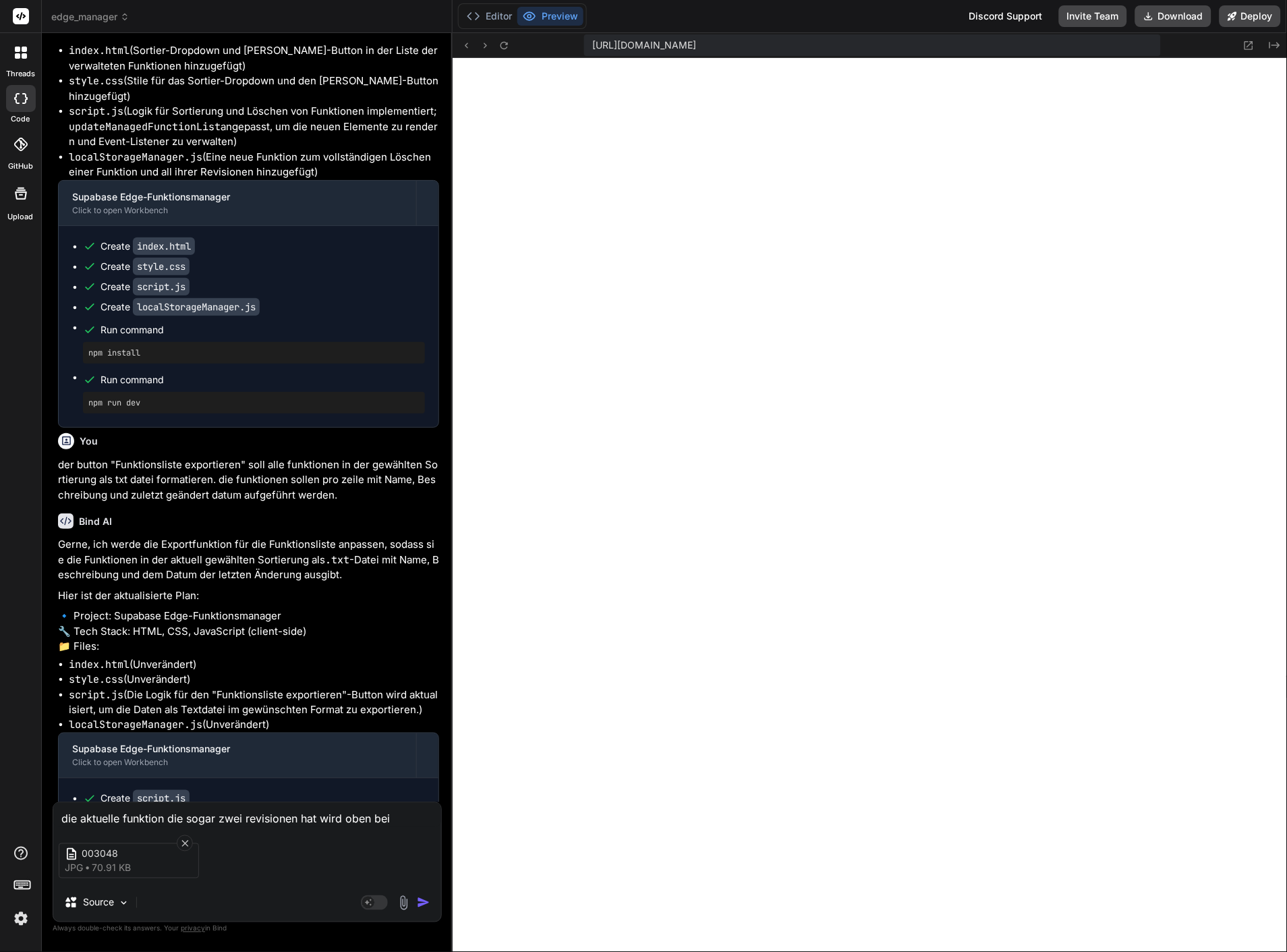
type textarea "x"
type textarea "die aktuelle funktion die sogar zwei revisionen hat wird oben bei ve"
type textarea "x"
type textarea "die aktuelle funktion die sogar zwei revisionen hat wird oben bei ver"
type textarea "x"
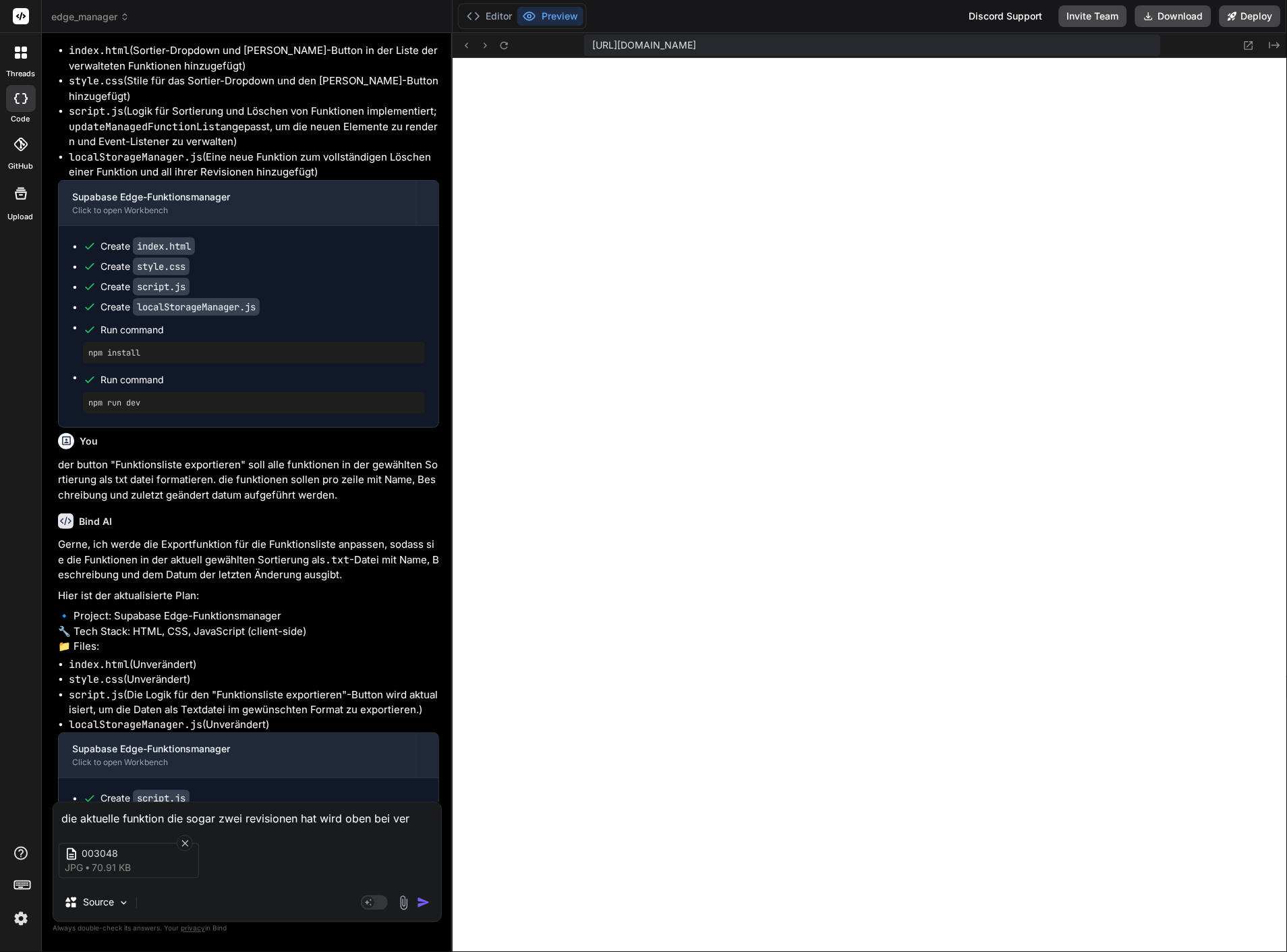
type textarea "die aktuelle funktion die sogar zwei revisionen hat wird oben bei verw"
type textarea "x"
type textarea "die aktuelle funktion die sogar zwei revisionen hat wird oben bei verwa"
type textarea "x"
type textarea "die aktuelle funktion die sogar zwei revisionen hat wird oben bei verwal"
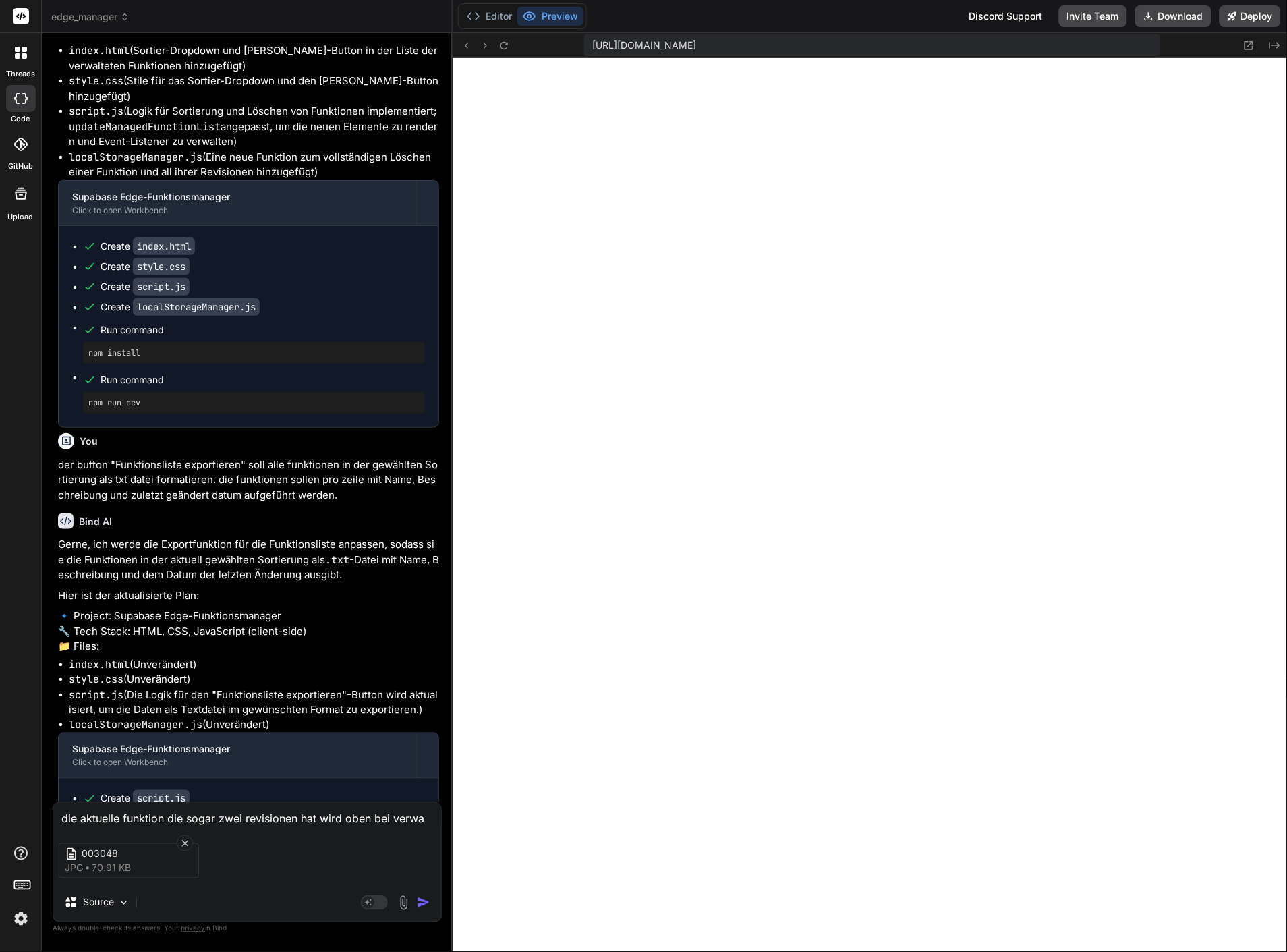
type textarea "x"
type textarea "die aktuelle funktion die sogar zwei revisionen hat wird oben bei verwalt"
type textarea "x"
type textarea "die aktuelle funktion die sogar zwei revisionen hat wird oben bei verwalte"
type textarea "x"
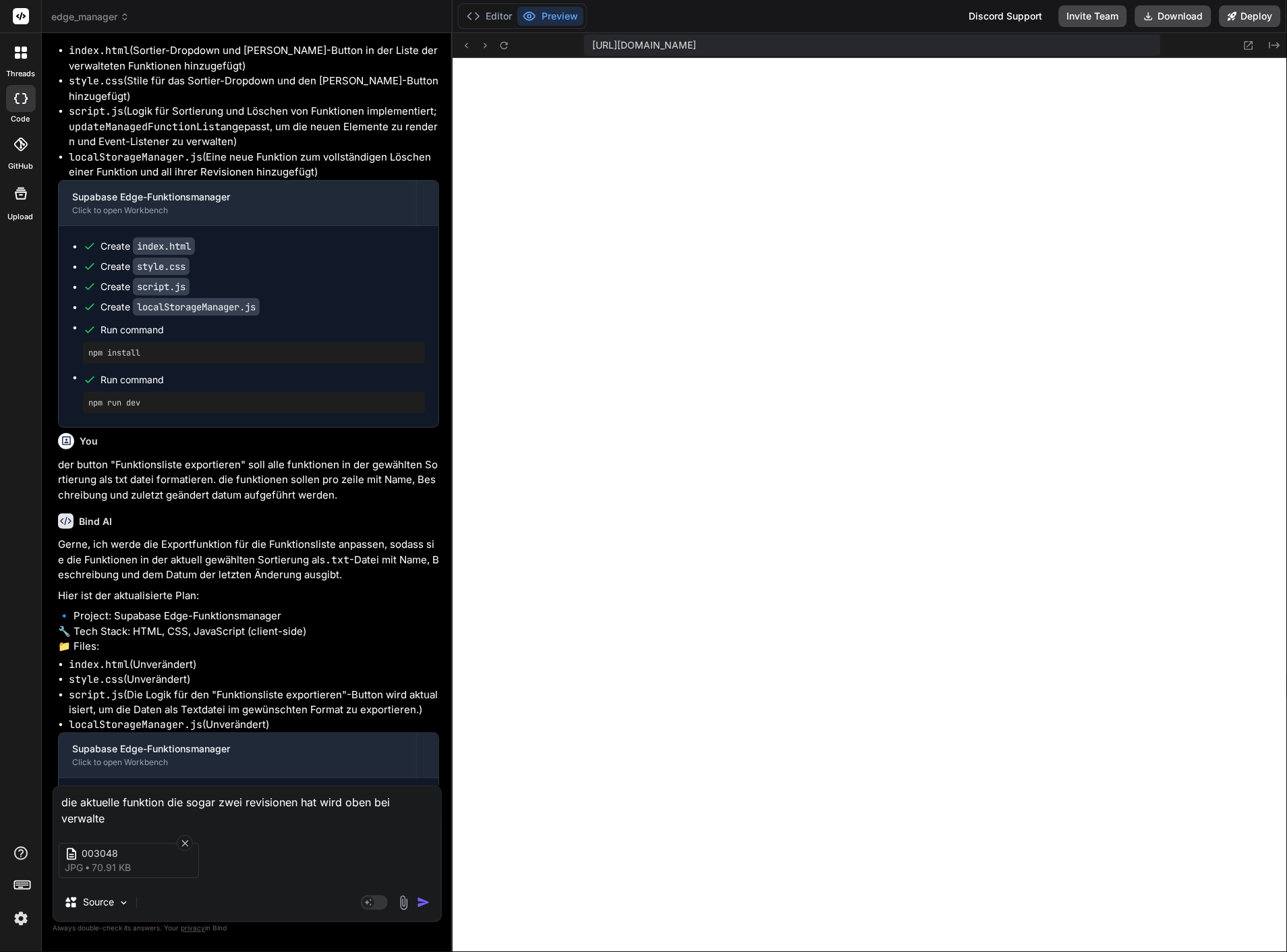
type textarea "die aktuelle funktion die sogar zwei revisionen hat wird oben bei verwaltet"
type textarea "x"
type textarea "die aktuelle funktion die sogar zwei revisionen hat wird oben bei verwaltete"
type textarea "x"
type textarea "die aktuelle funktion die sogar zwei revisionen hat wird oben bei verwaltete"
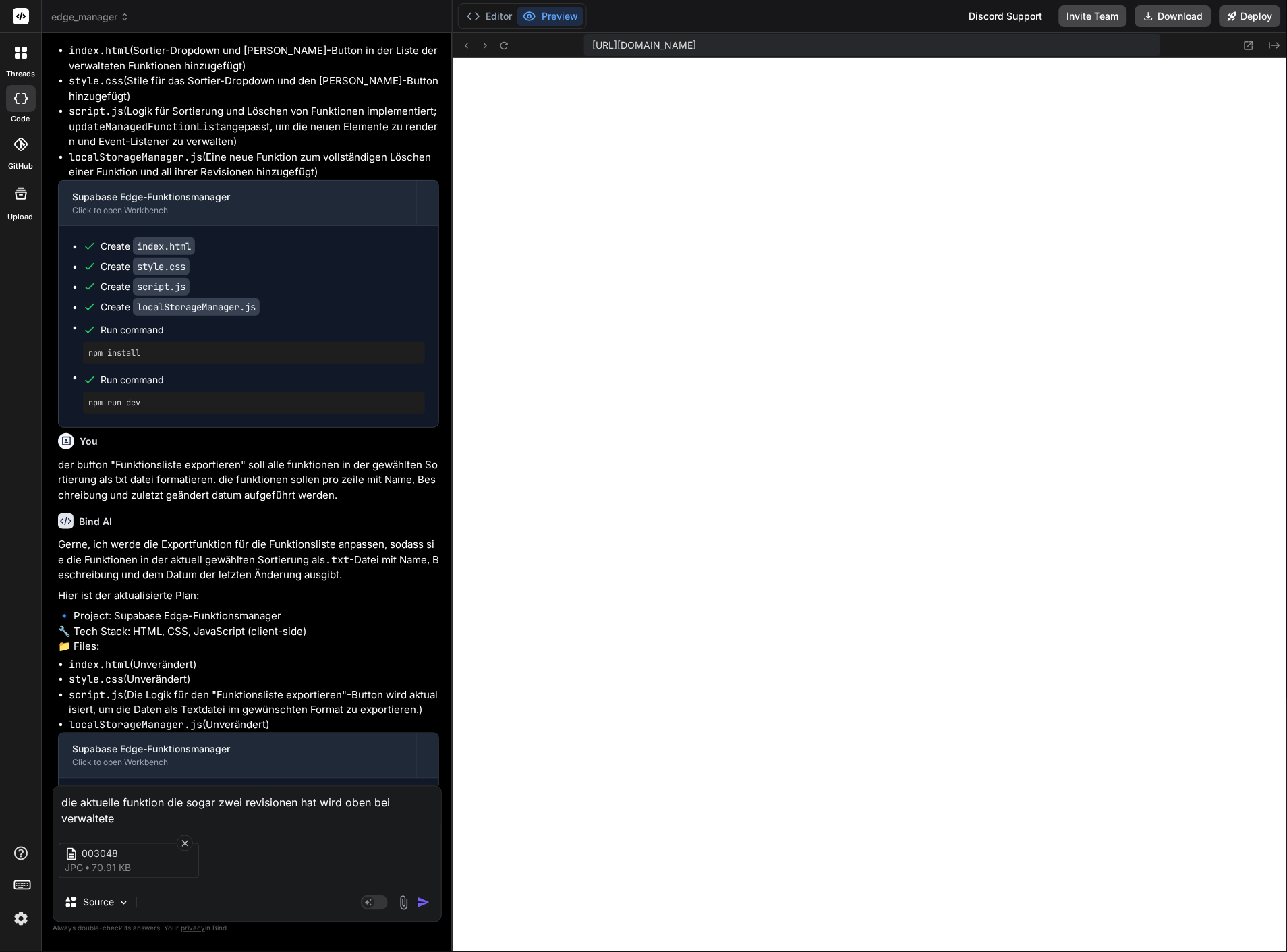
type textarea "x"
type textarea "die aktuelle funktion die sogar zwei revisionen hat wird oben bei verwaltete n"
type textarea "x"
type textarea "die aktuelle funktion die sogar zwei revisionen hat wird oben bei verwaltete ni"
type textarea "x"
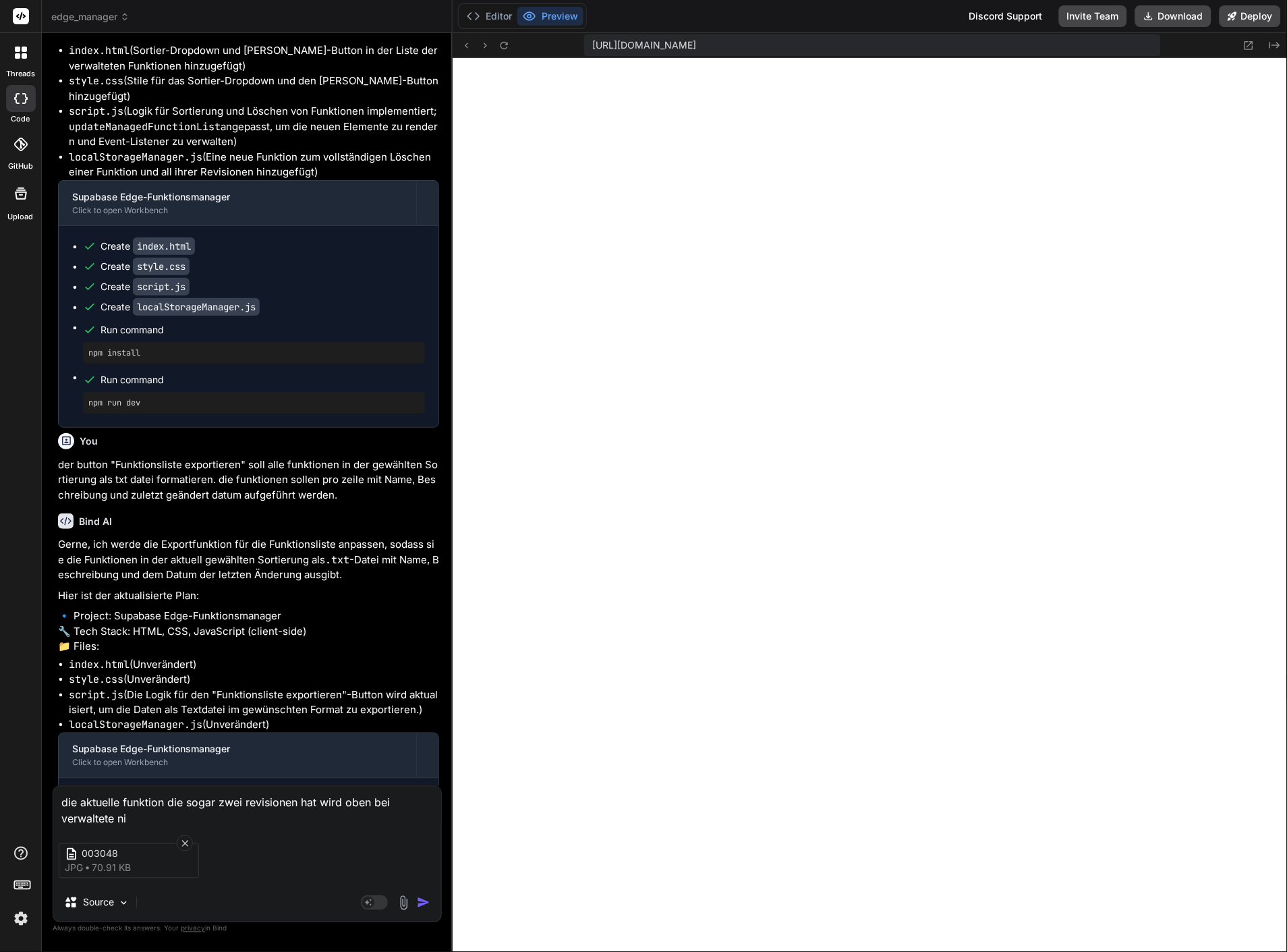
type textarea "die aktuelle funktion die sogar zwei revisionen hat wird oben bei verwaltete nic"
type textarea "x"
type textarea "die aktuelle funktion die sogar zwei revisionen hat wird oben bei verwaltete ni…"
type textarea "x"
type textarea "die aktuelle funktion die sogar zwei revisionen hat wird oben bei verwaltete ni…"
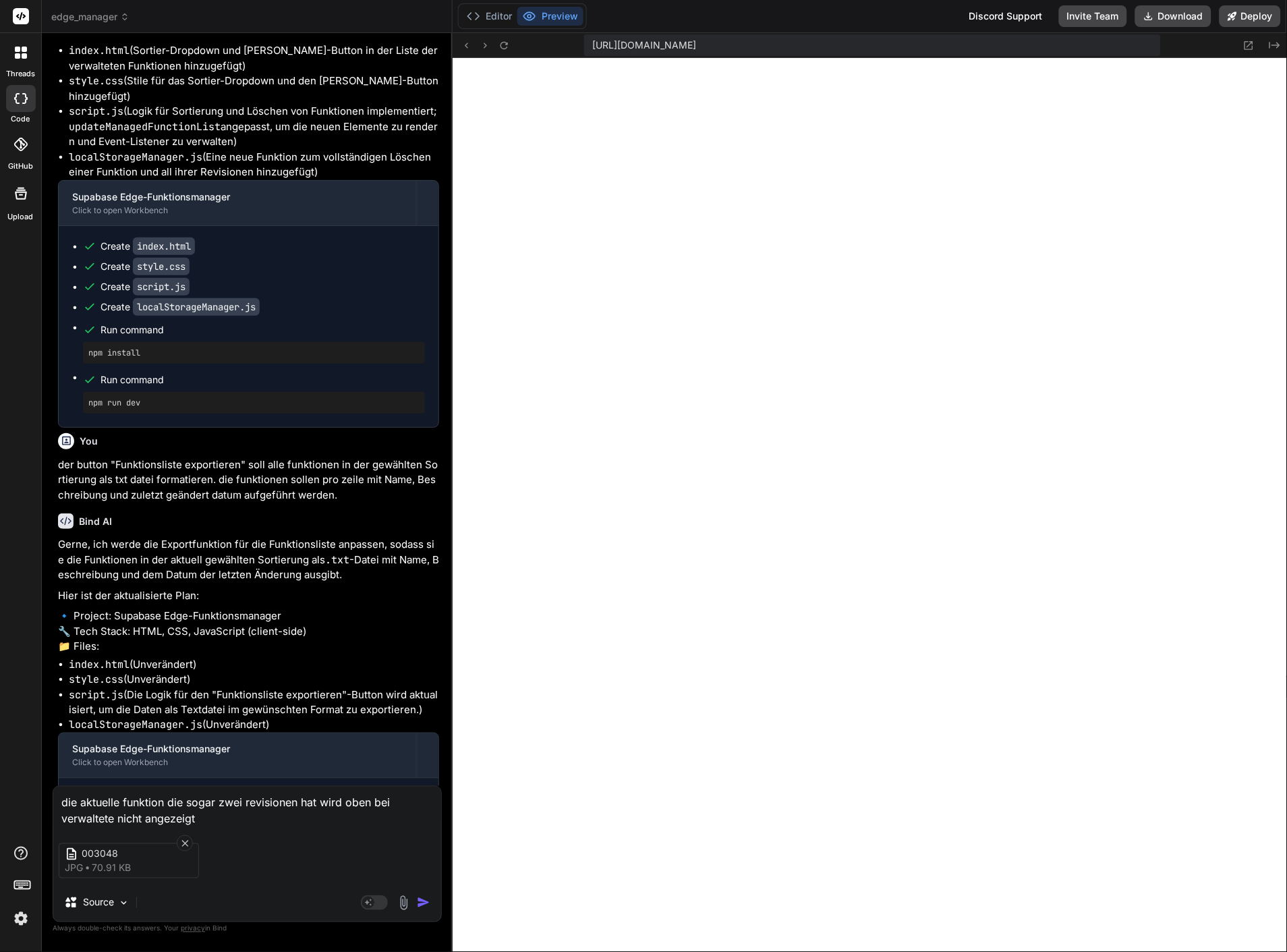
click at [425, 856] on img "button" at bounding box center [424, 902] width 13 height 13
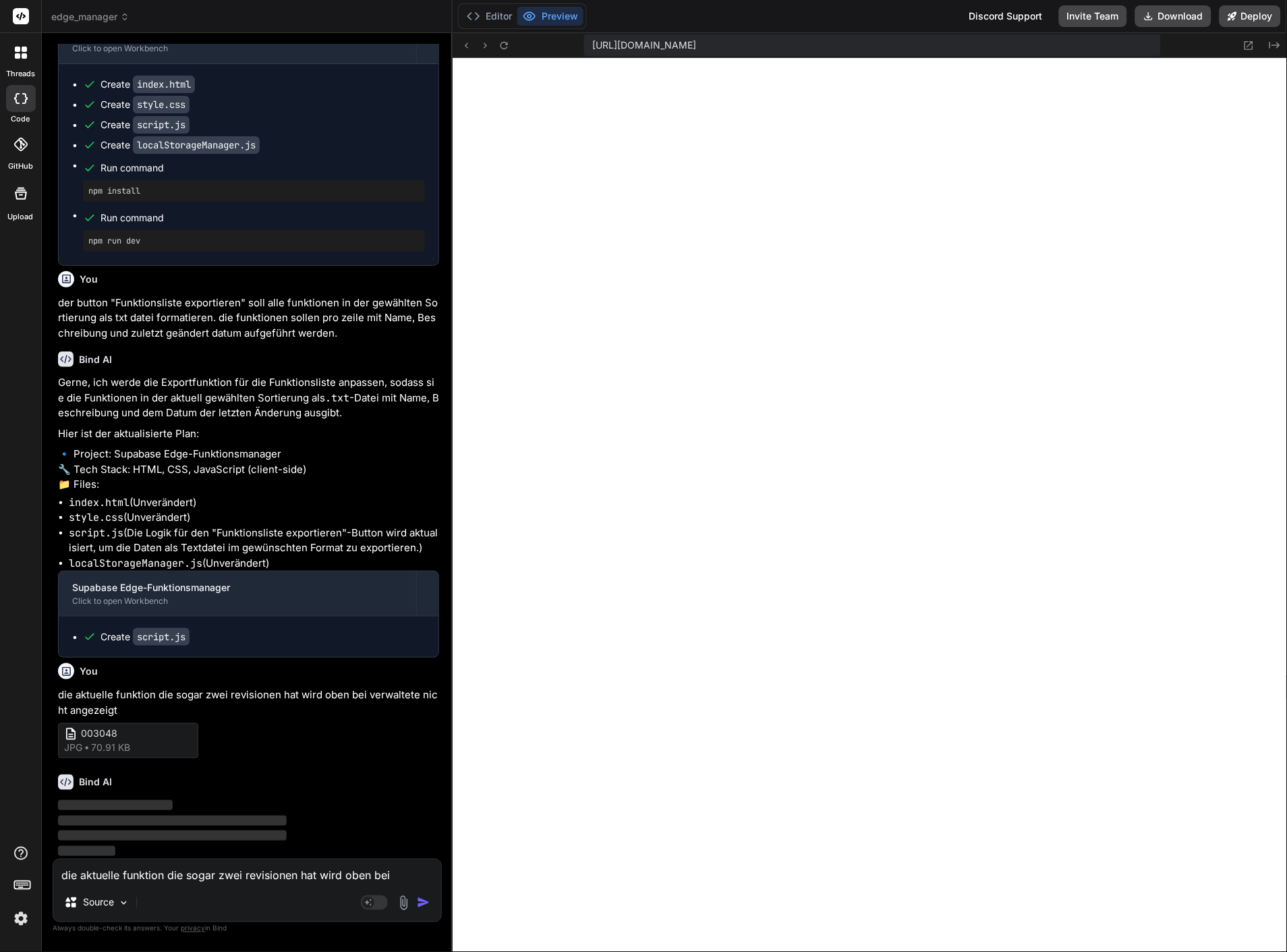
scroll to position [7333, 0]
click at [379, 856] on rect at bounding box center [374, 903] width 27 height 15
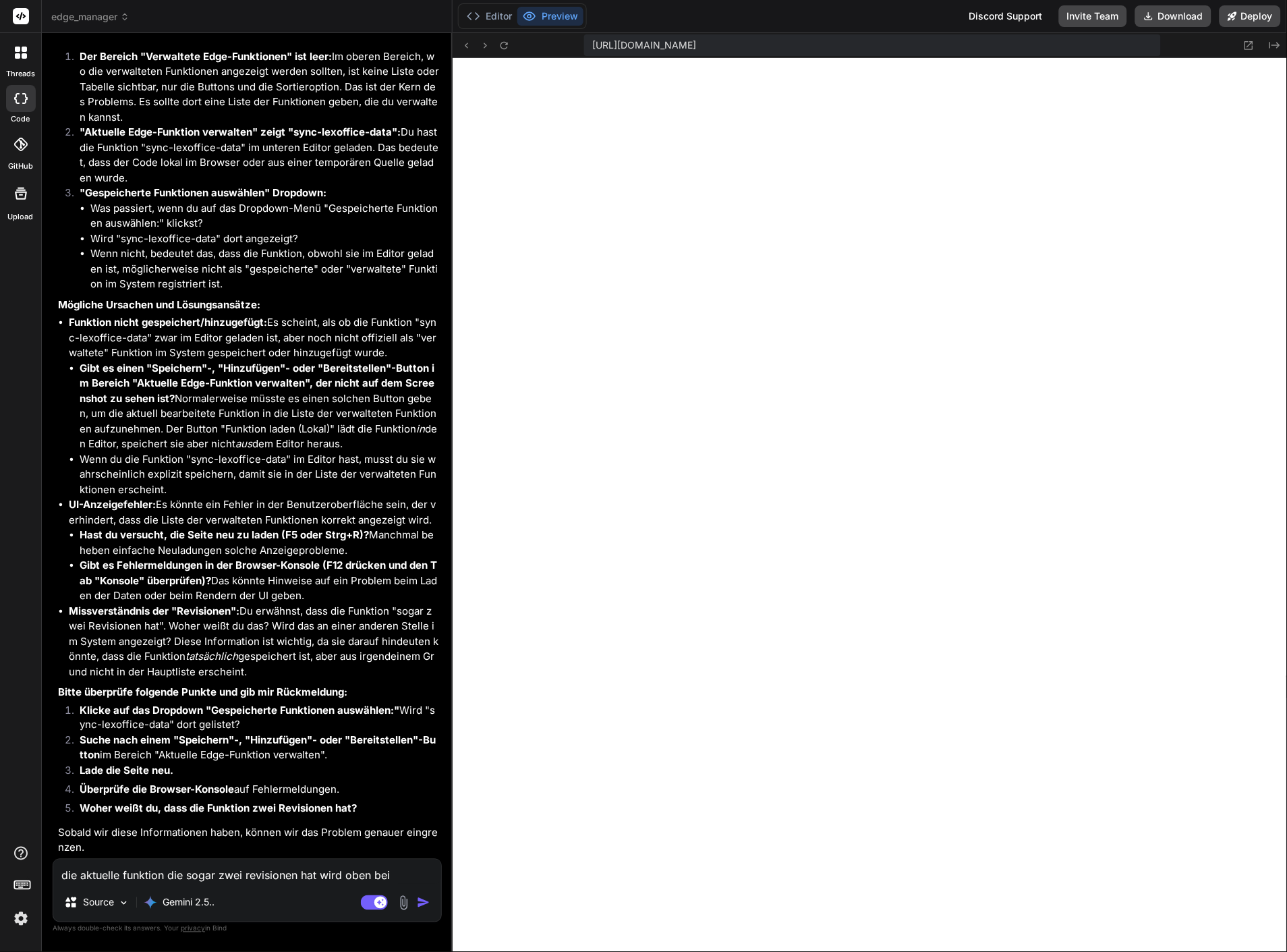
scroll to position [8130, 0]
paste textarea
click at [401, 856] on img at bounding box center [403, 903] width 15 height 15
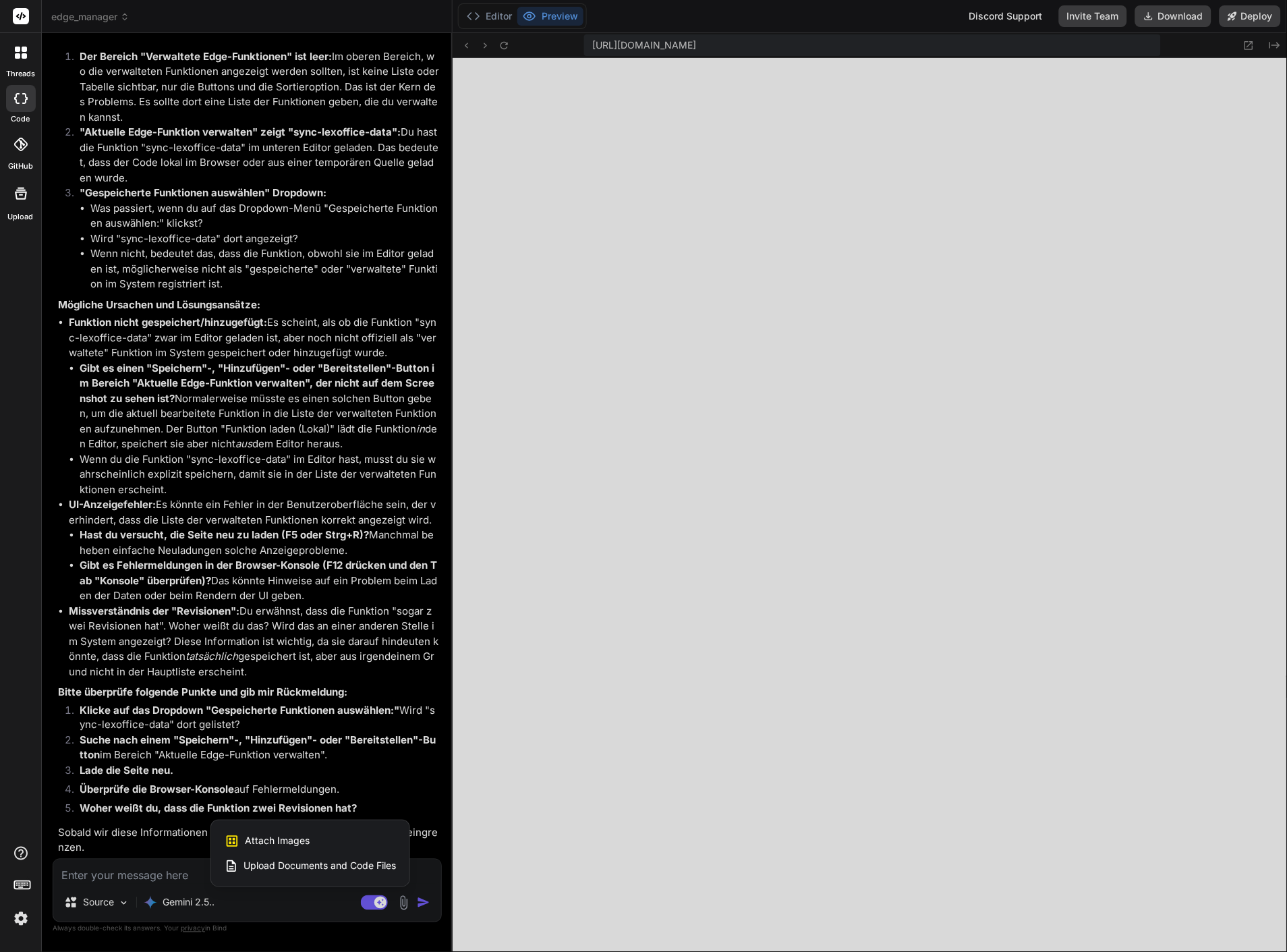
click at [291, 844] on span "Attach Images" at bounding box center [278, 841] width 65 height 13
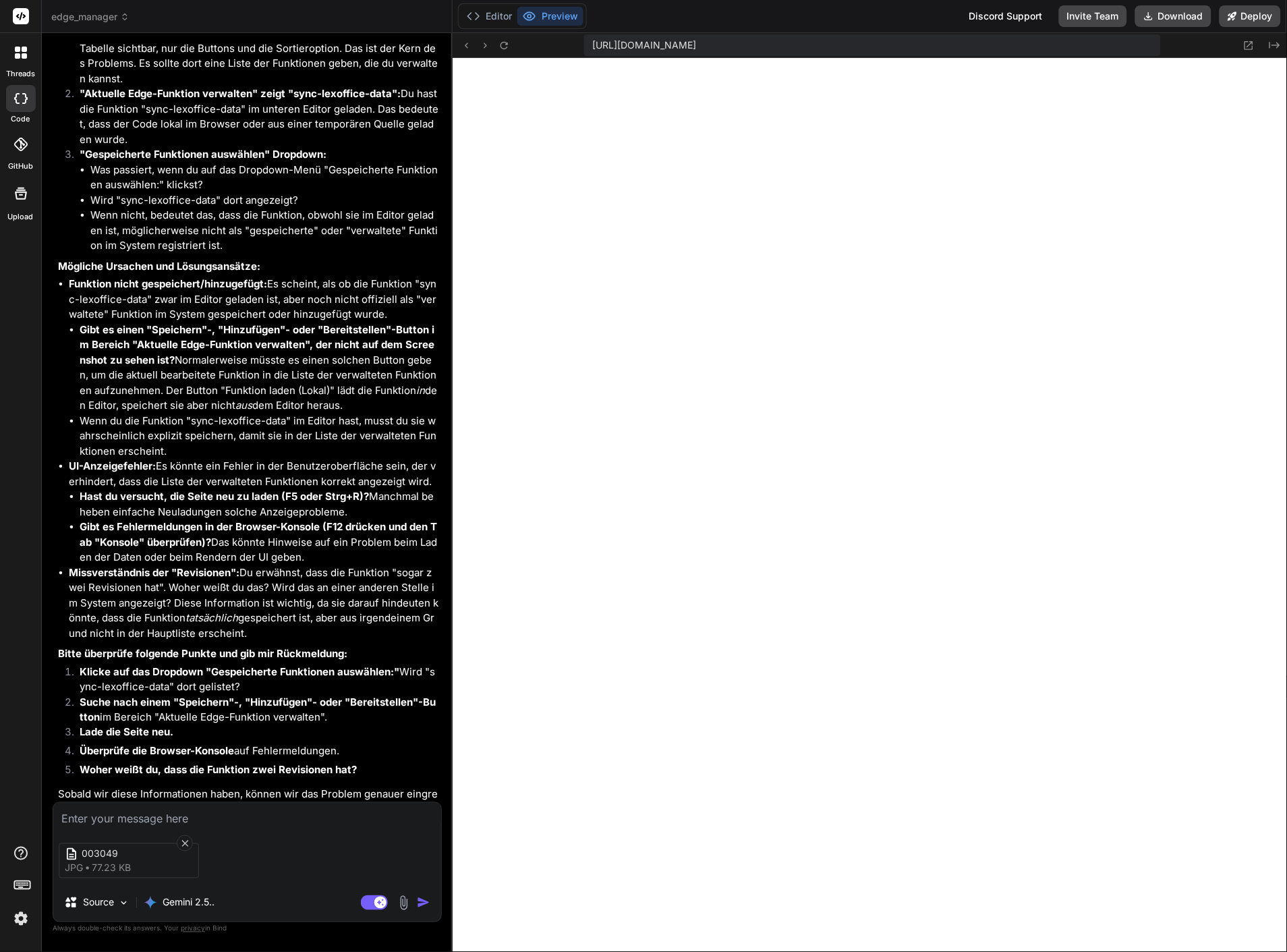
click at [170, 821] on textarea at bounding box center [247, 815] width 388 height 24
click at [429, 856] on img "button" at bounding box center [424, 902] width 13 height 13
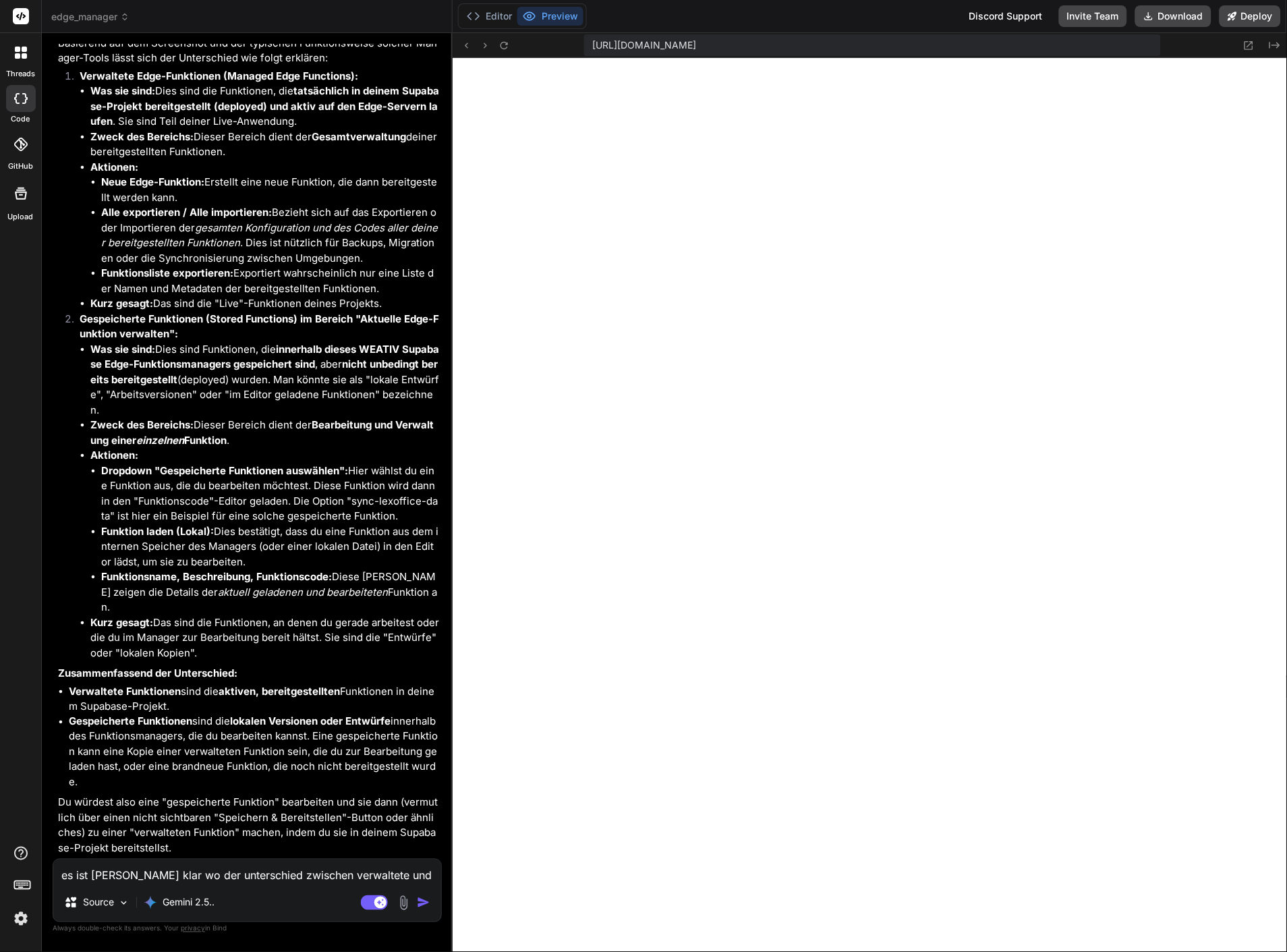
scroll to position [9078, 0]
click at [170, 856] on textarea "es ist nichganz klar wo der unterschied zwischen verwaltete und gespeicherte fu…" at bounding box center [247, 871] width 388 height 24
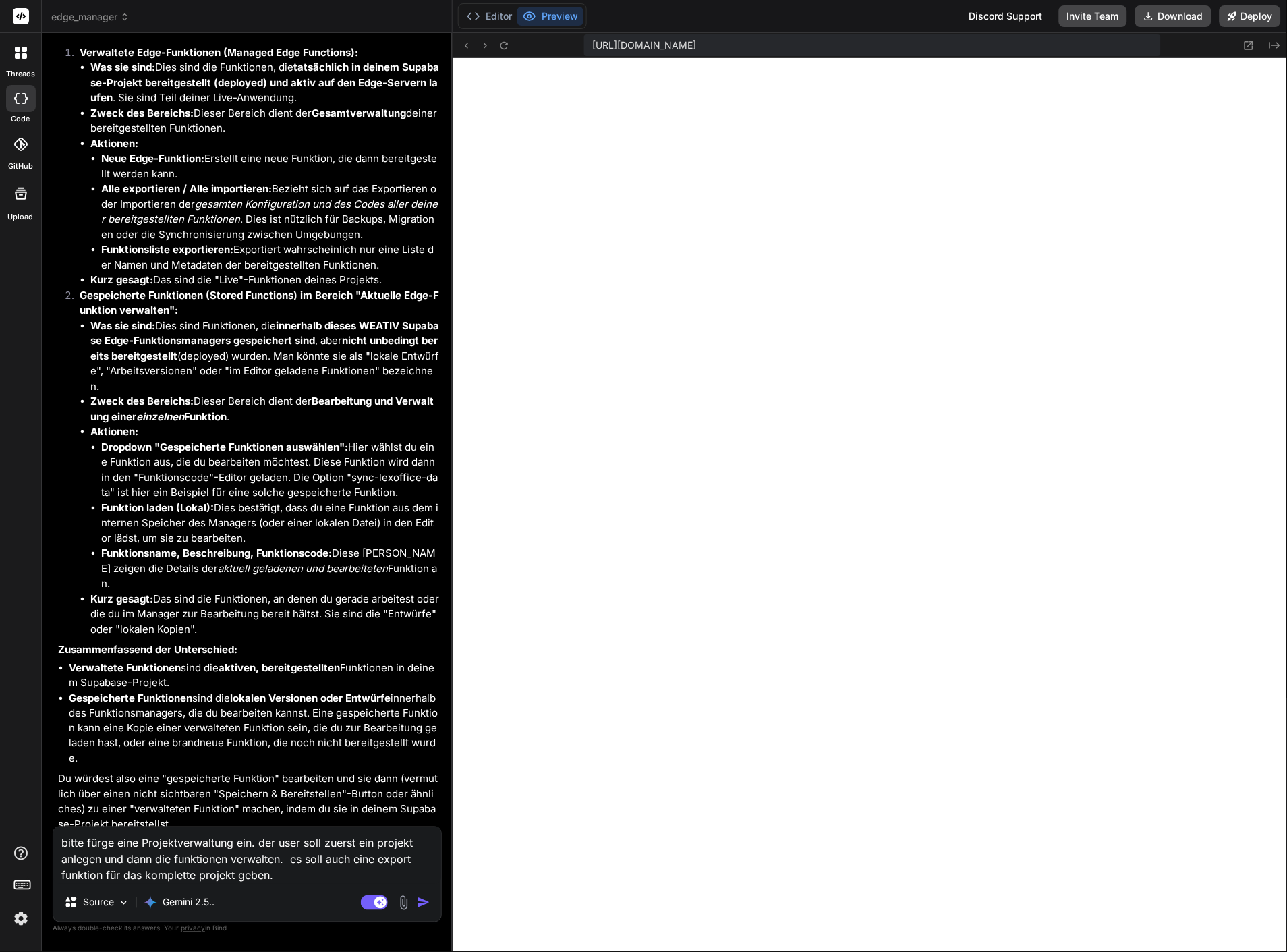
click at [427, 856] on img "button" at bounding box center [424, 902] width 13 height 13
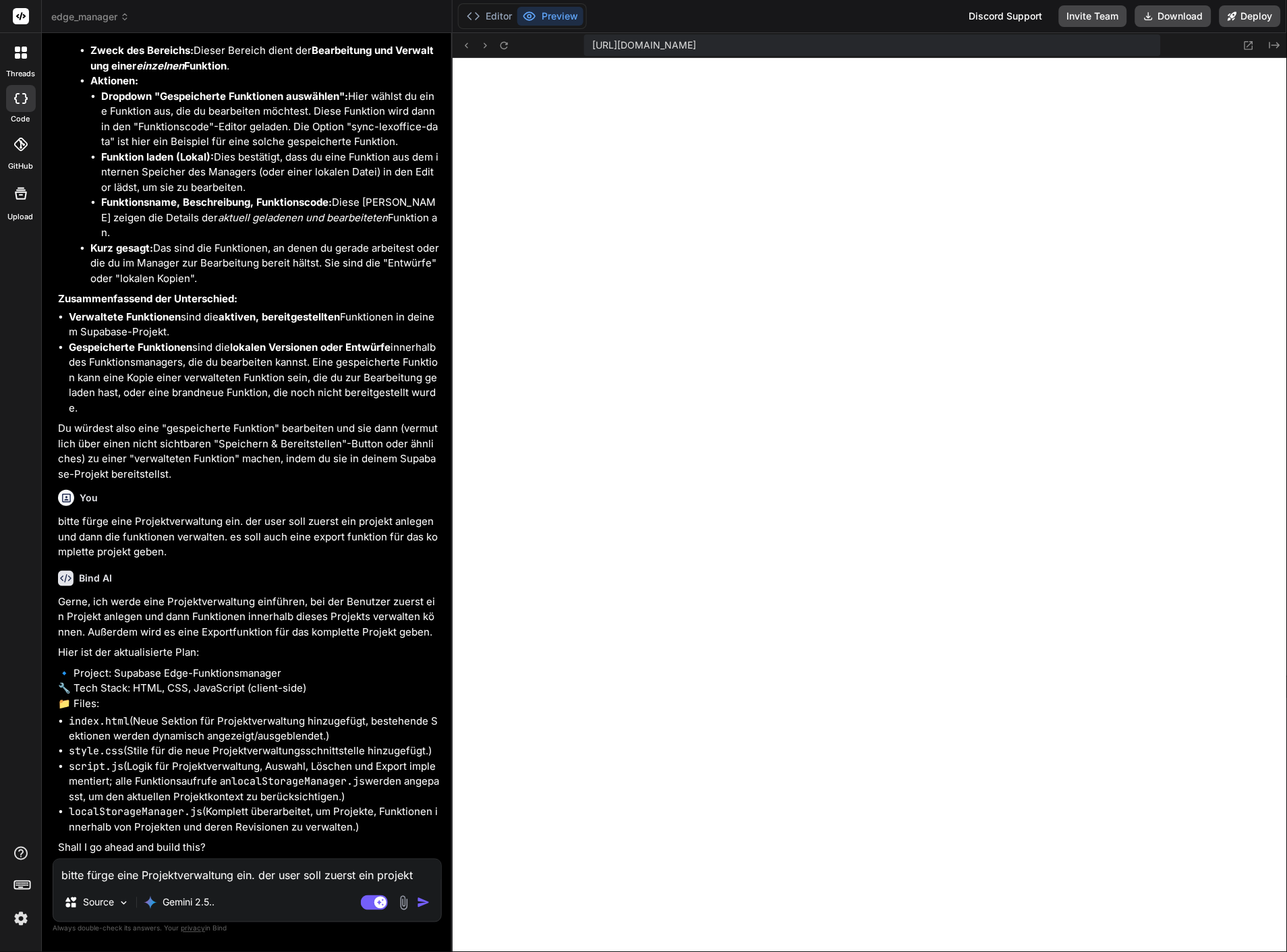
scroll to position [9452, 0]
click at [199, 856] on textarea "bitte fürge eine Projektverwaltung ein. der user soll zuerst ein projekt anlege…" at bounding box center [247, 871] width 388 height 24
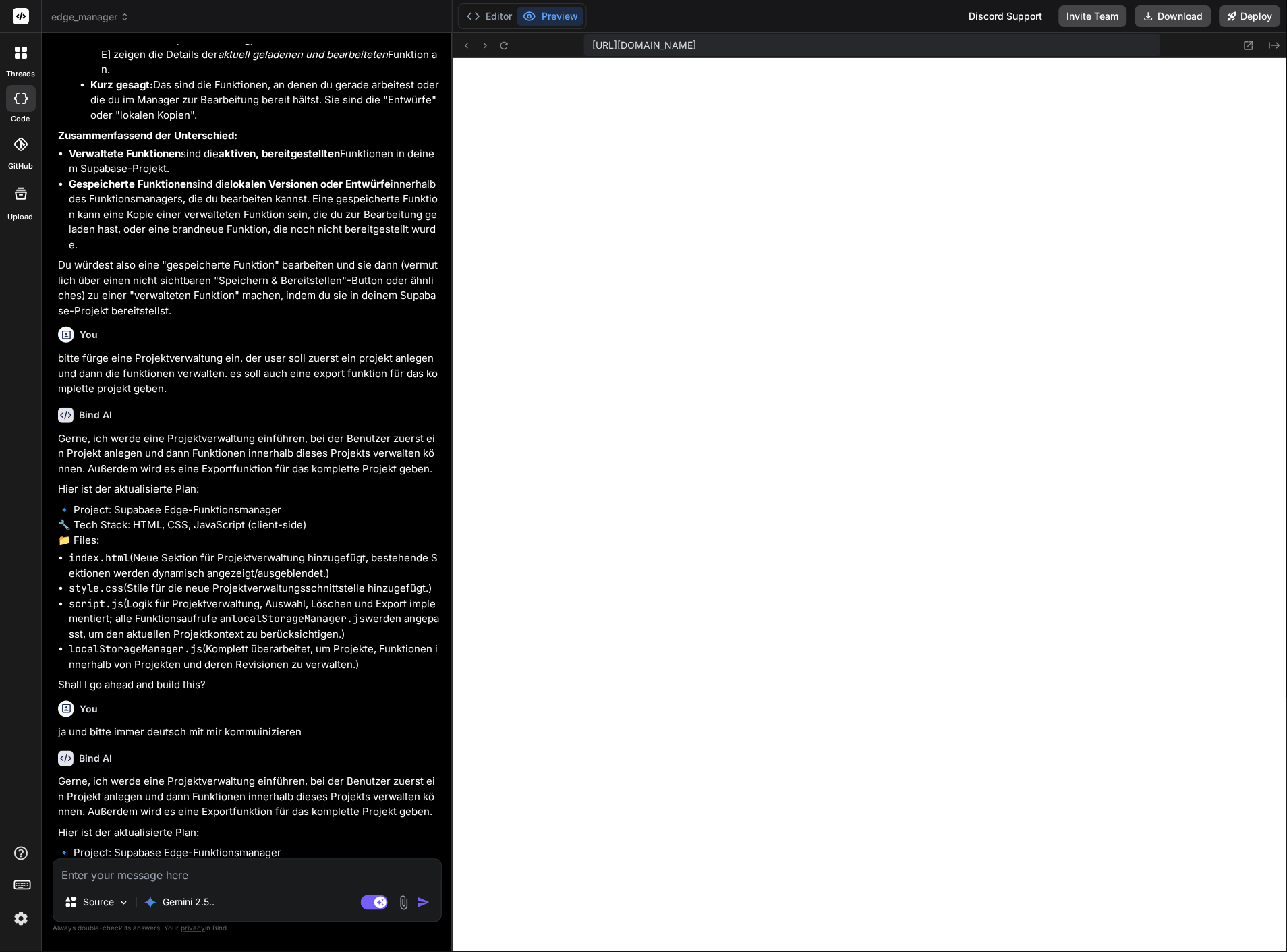
scroll to position [9796, 0]
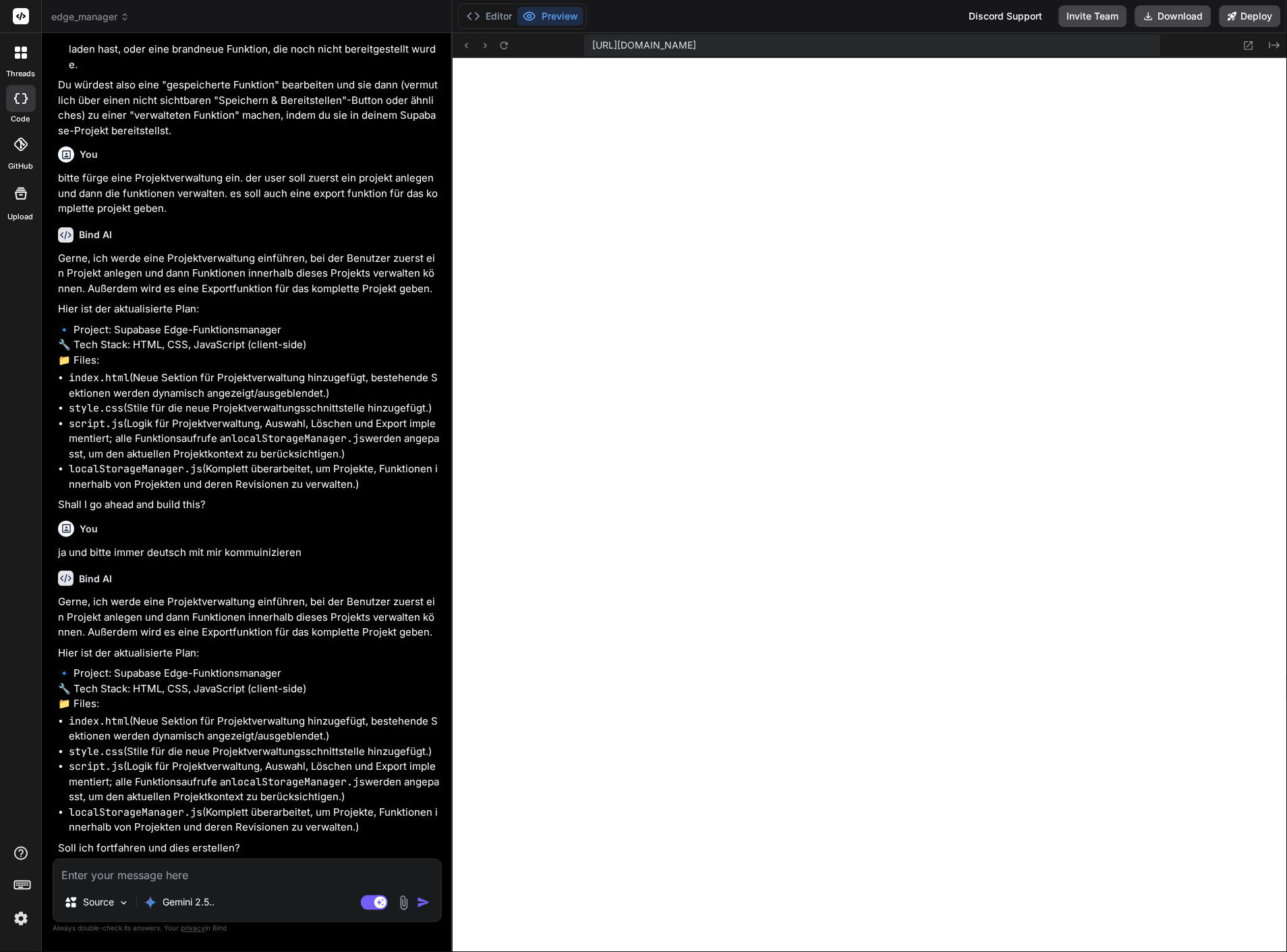
click at [247, 856] on textarea at bounding box center [247, 871] width 388 height 24
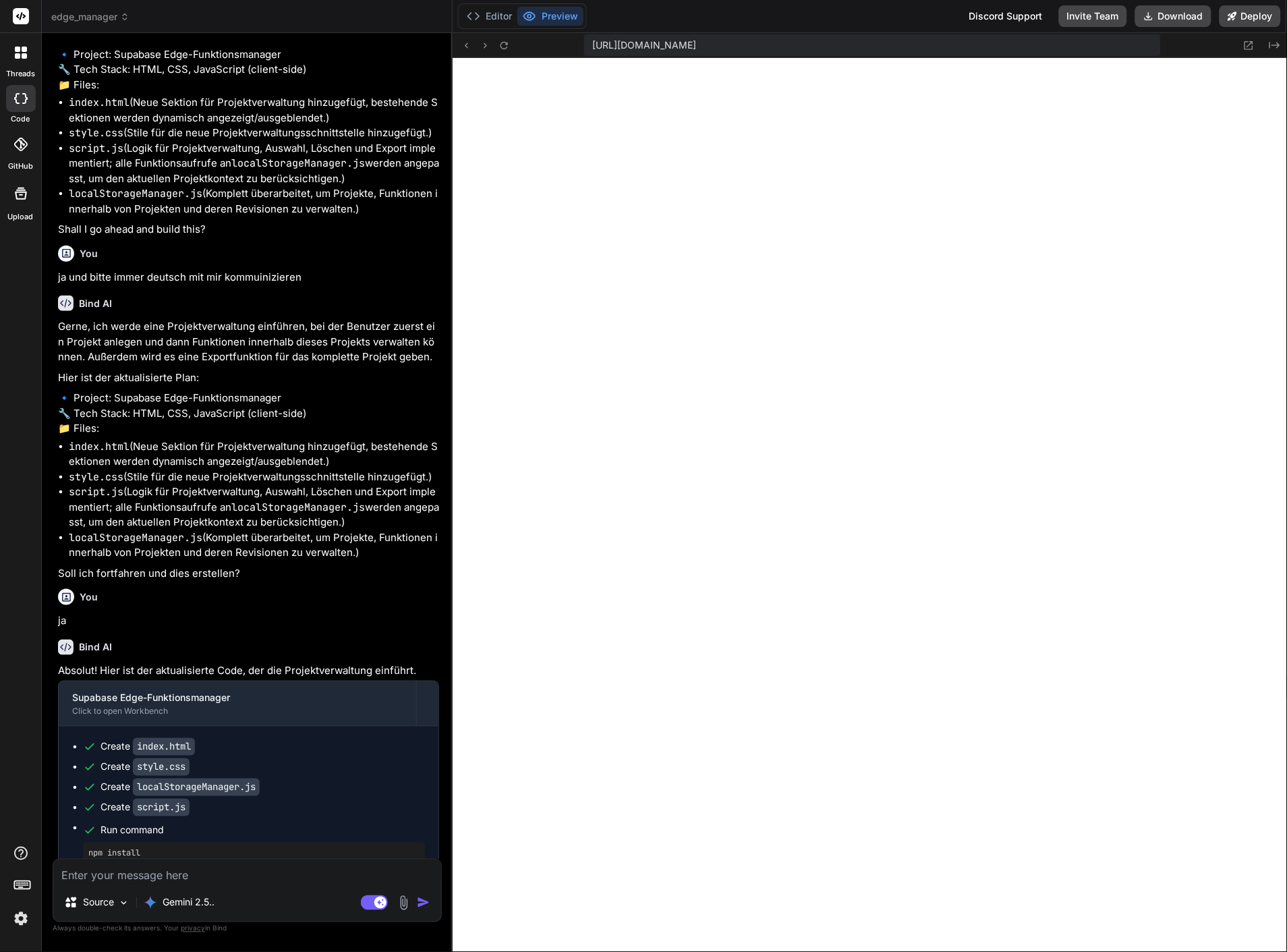
scroll to position [8958, 0]
click at [407, 856] on img at bounding box center [403, 903] width 15 height 15
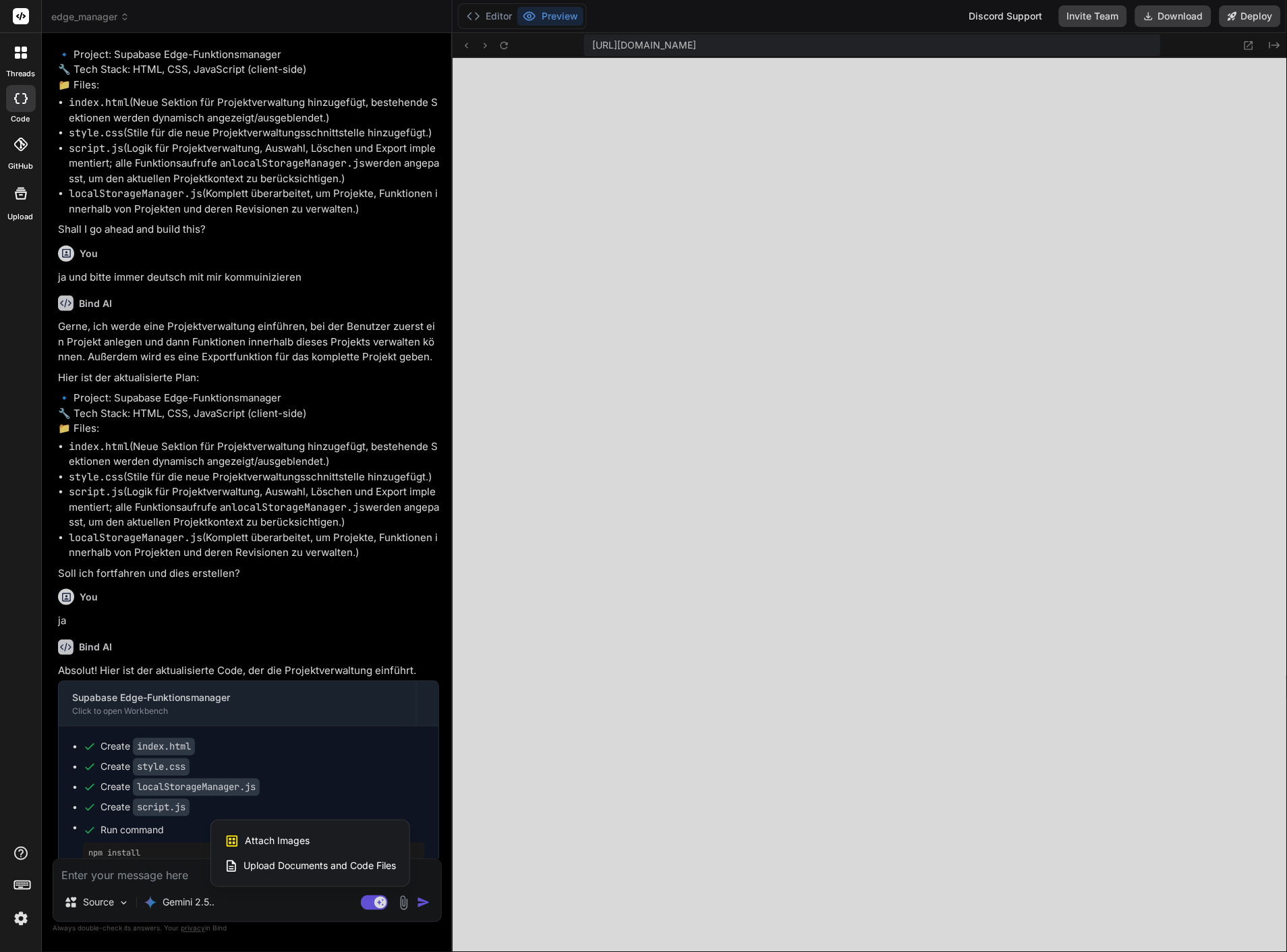
click at [297, 837] on span "Attach Images" at bounding box center [278, 841] width 65 height 13
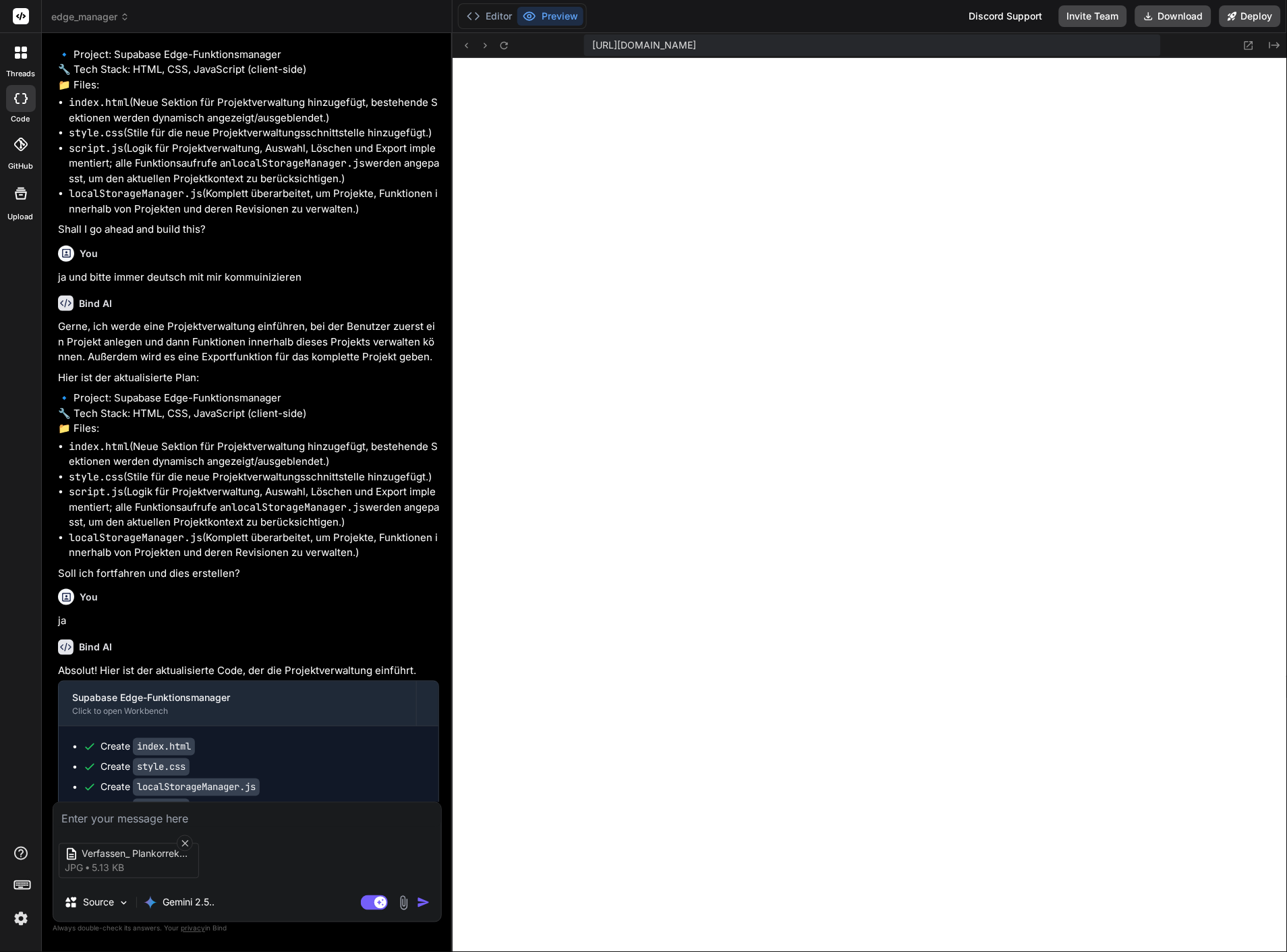
click at [119, 817] on textarea at bounding box center [247, 815] width 388 height 24
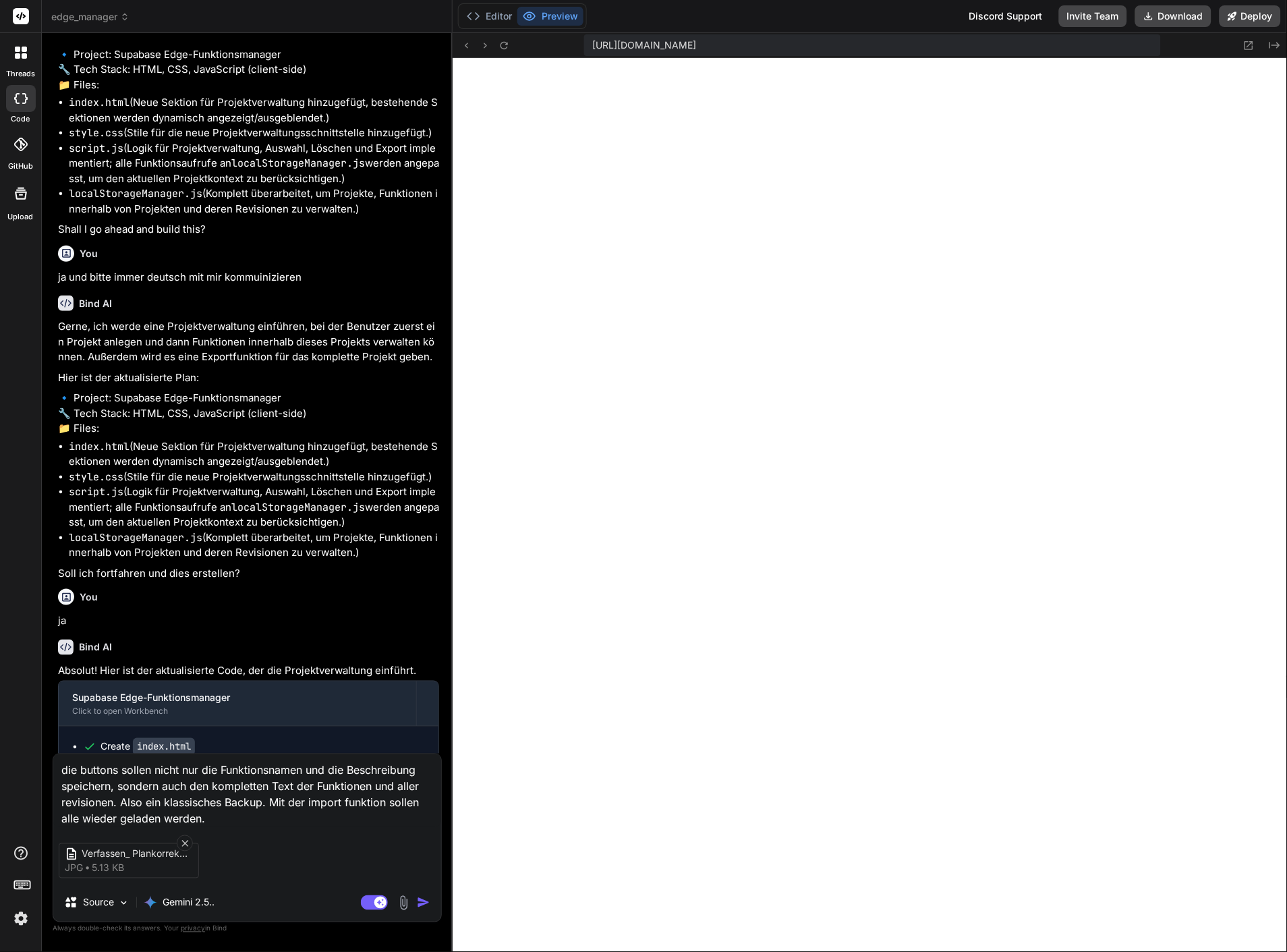
click at [427, 856] on img "button" at bounding box center [424, 902] width 13 height 13
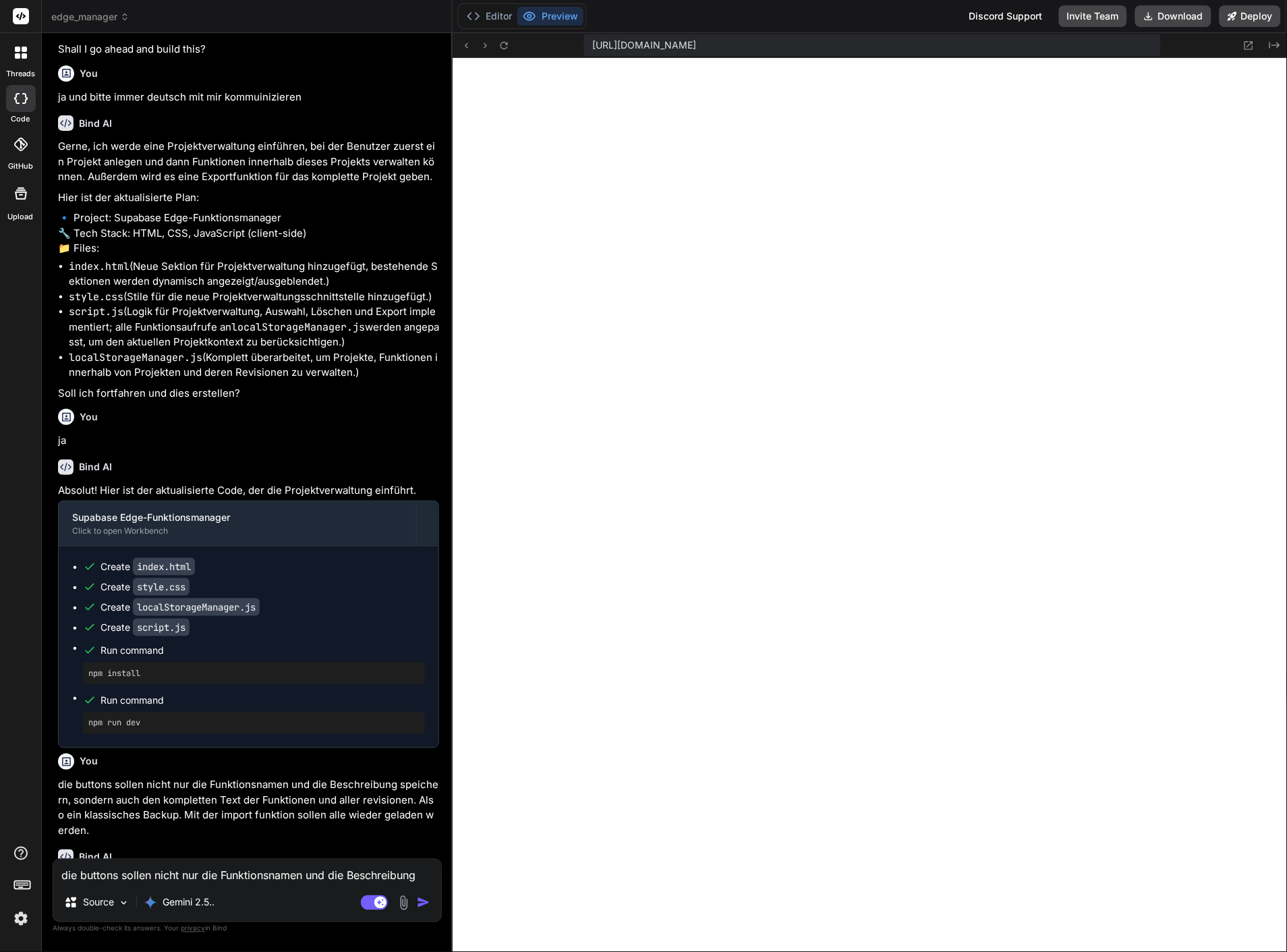
scroll to position [10322, 0]
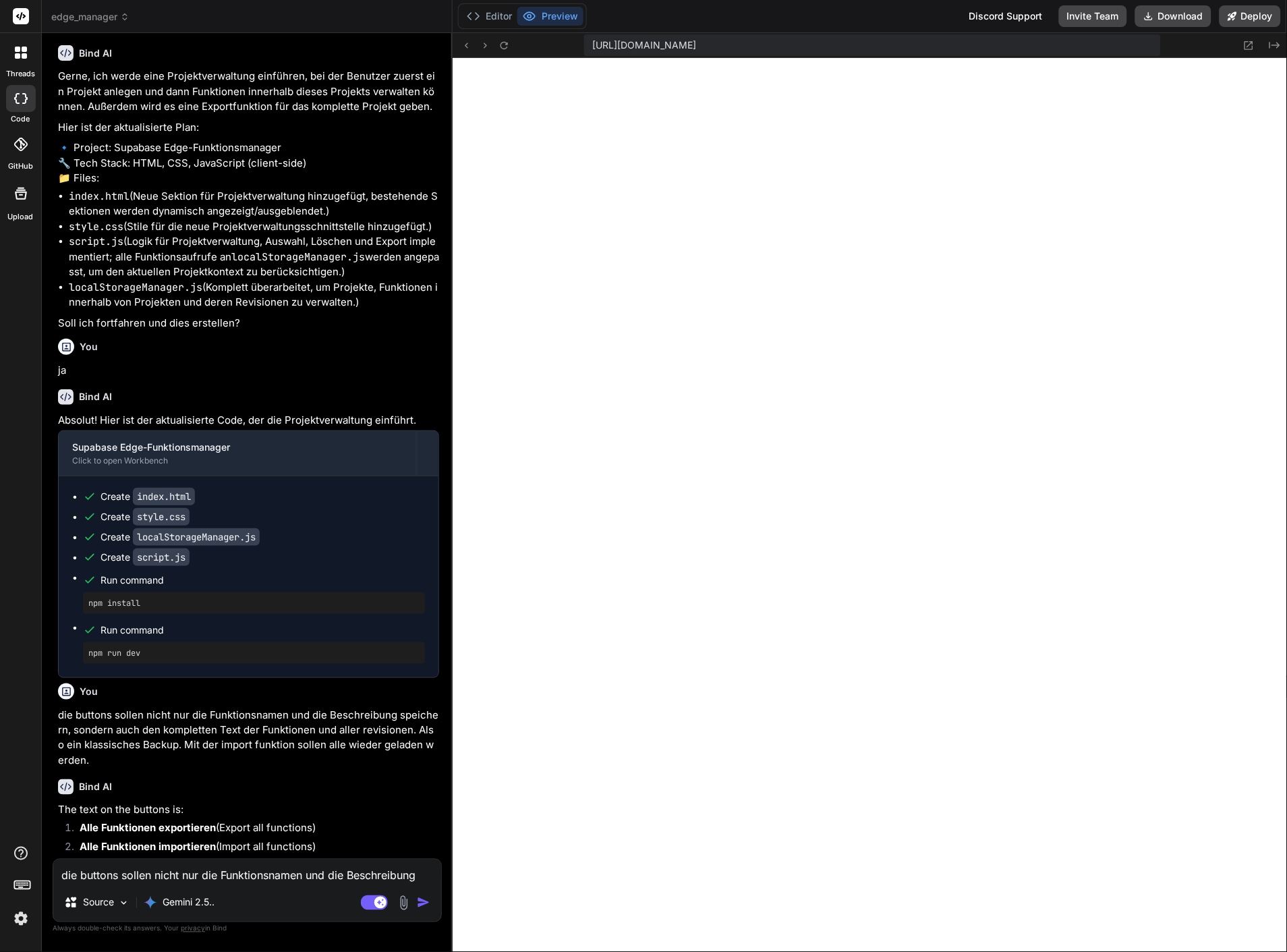
click at [203, 856] on textarea "die buttons sollen nicht nur die Funktionsnamen und die Beschreibung speichern,…" at bounding box center [247, 871] width 388 height 24
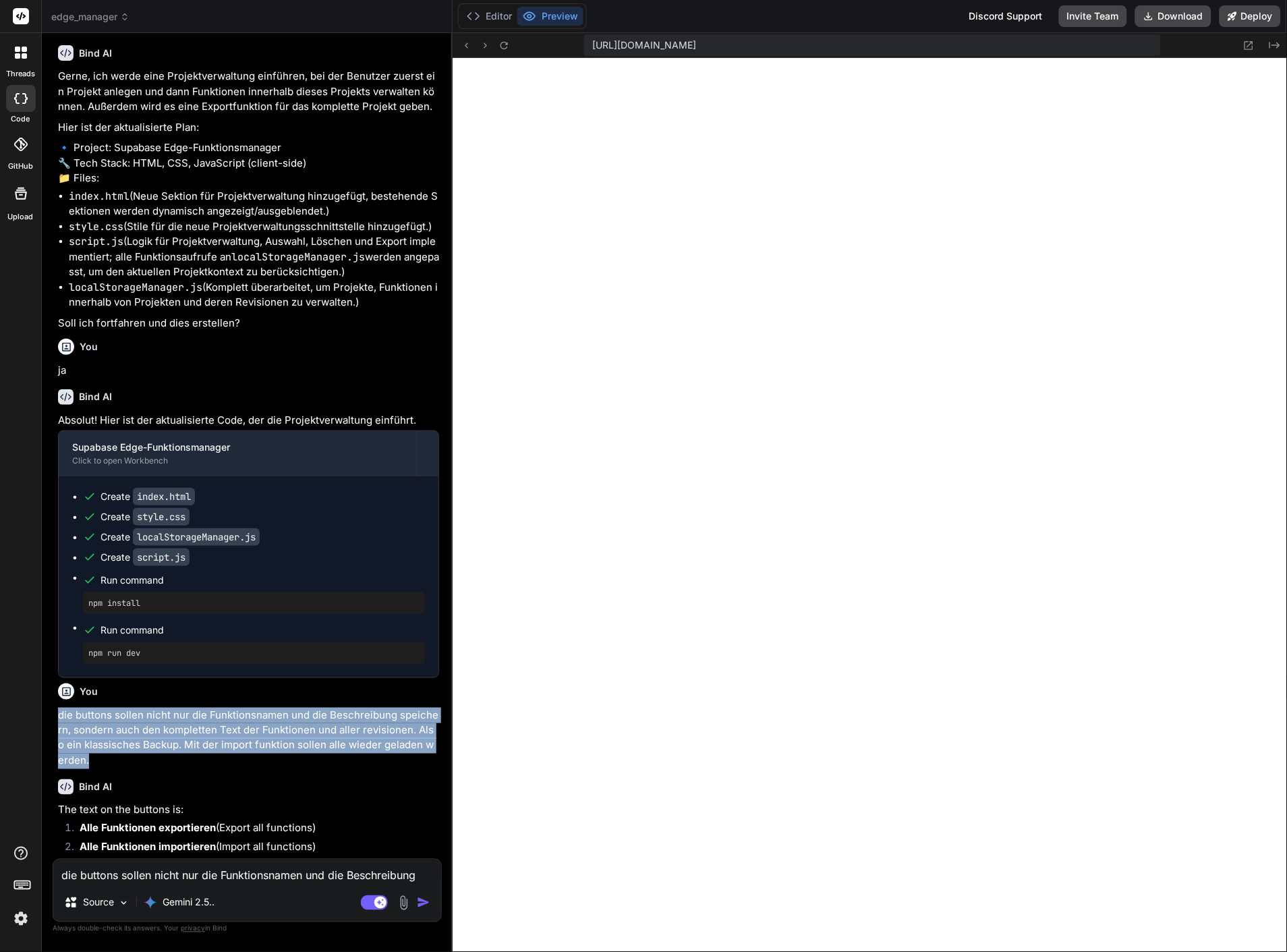
drag, startPoint x: 62, startPoint y: 716, endPoint x: 427, endPoint y: 762, distance: 367.9
click at [427, 762] on p "die buttons sollen nicht nur die Funktionsnamen und die Beschreibung speichern,…" at bounding box center [248, 738] width 381 height 61
copy p "die buttons sollen nicht nur die Funktionsnamen und die Beschreibung speichern,…"
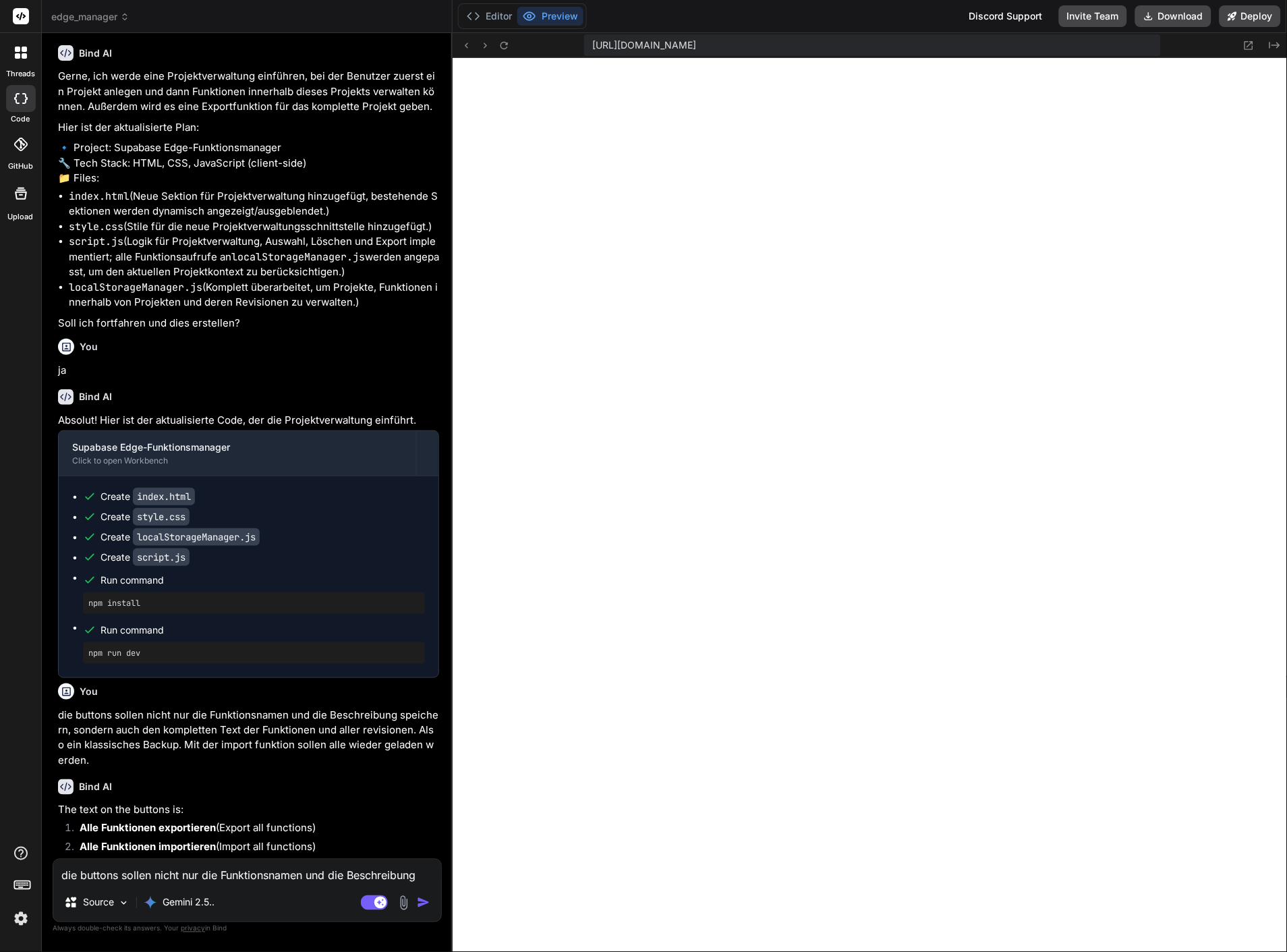
click at [115, 856] on textarea "die buttons sollen nicht nur die Funktionsnamen und die Beschreibung speichern,…" at bounding box center [247, 871] width 388 height 24
paste textarea
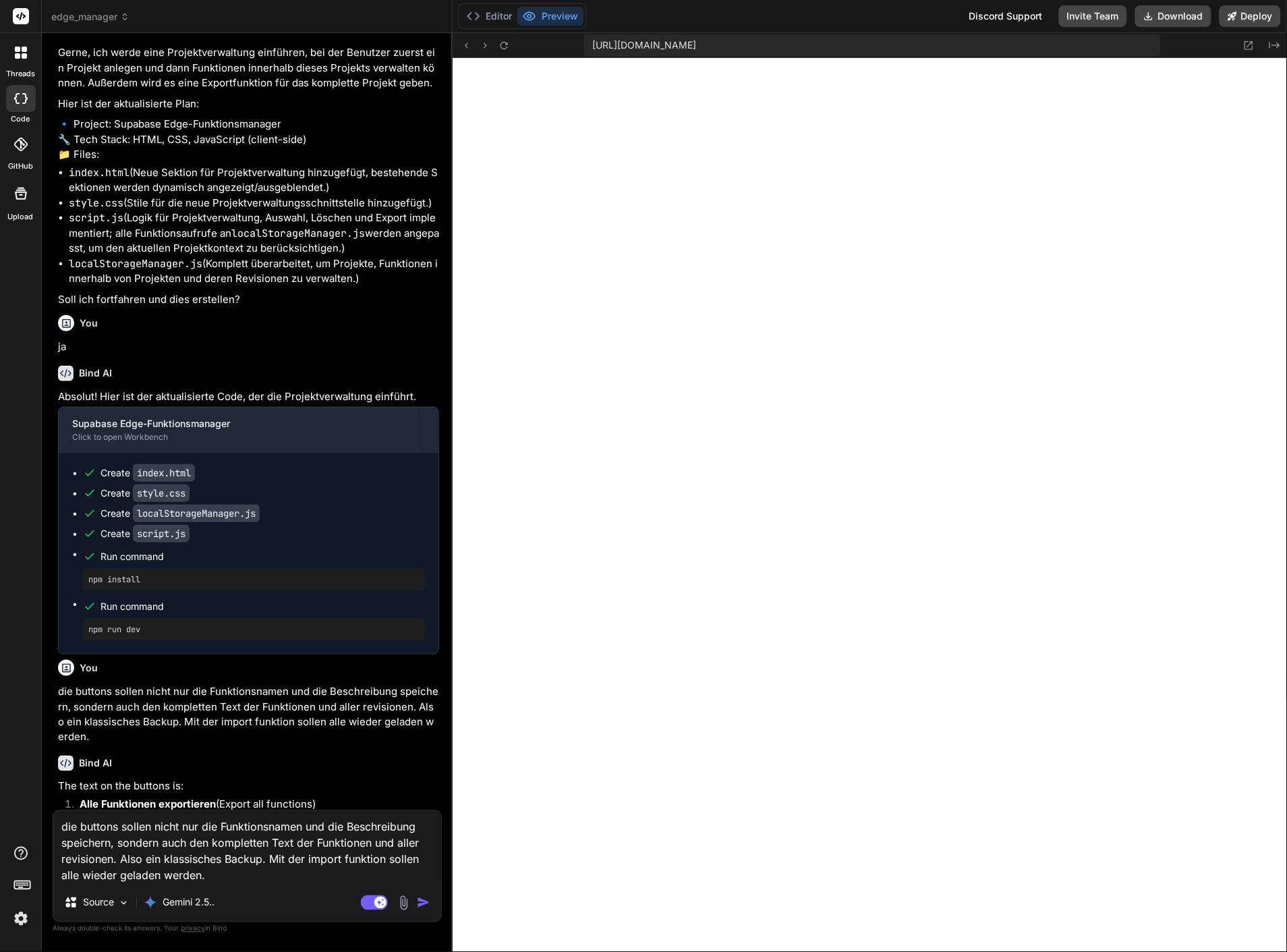
click at [416, 856] on div "Agent Mode. When this toggle is activated, AI automatically makes decisions, re…" at bounding box center [397, 903] width 78 height 16
click at [366, 856] on rect at bounding box center [374, 903] width 27 height 15
click at [385, 856] on rect at bounding box center [374, 903] width 27 height 15
click at [421, 856] on img "button" at bounding box center [424, 902] width 13 height 13
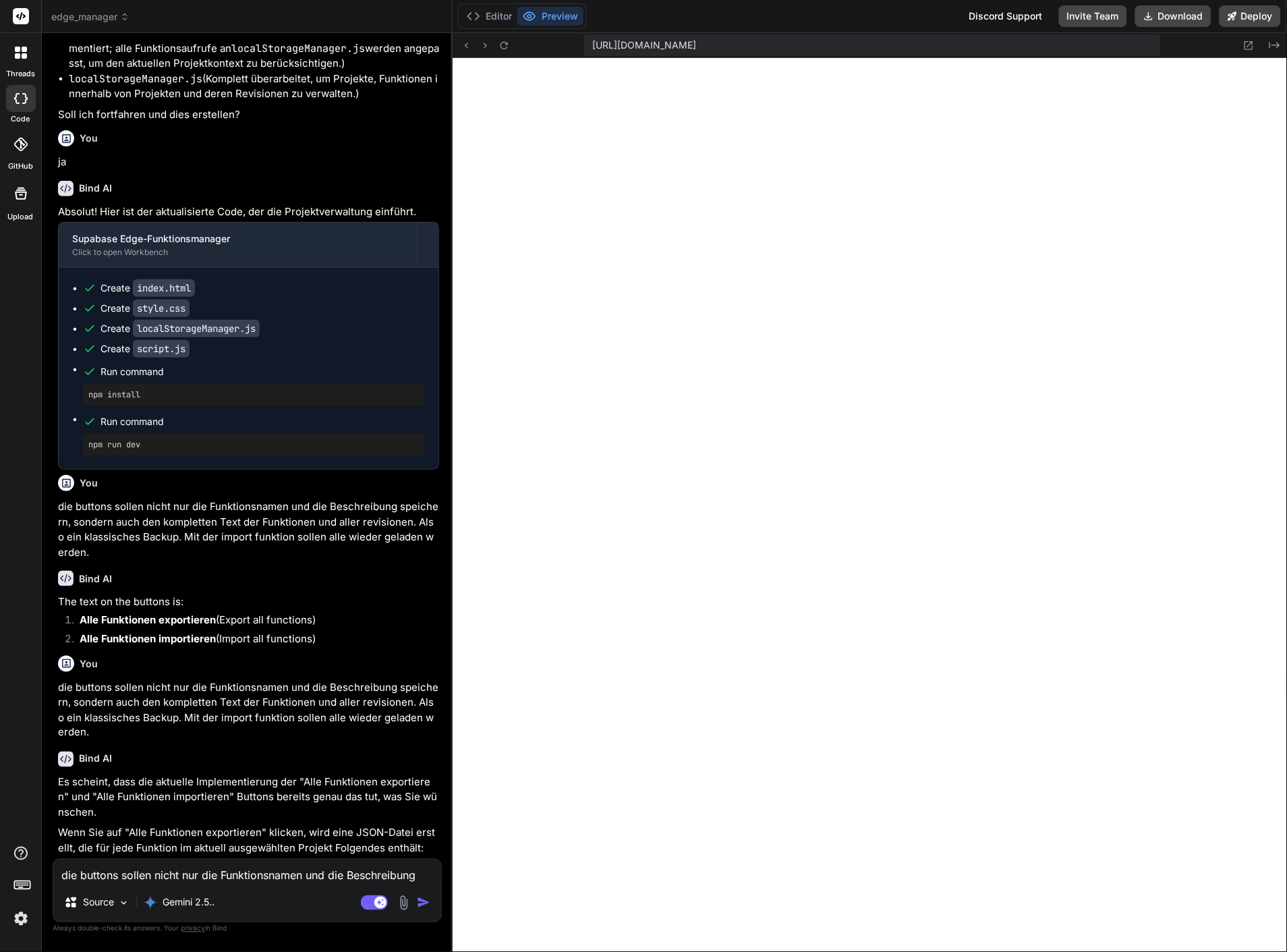
scroll to position [10695, 0]
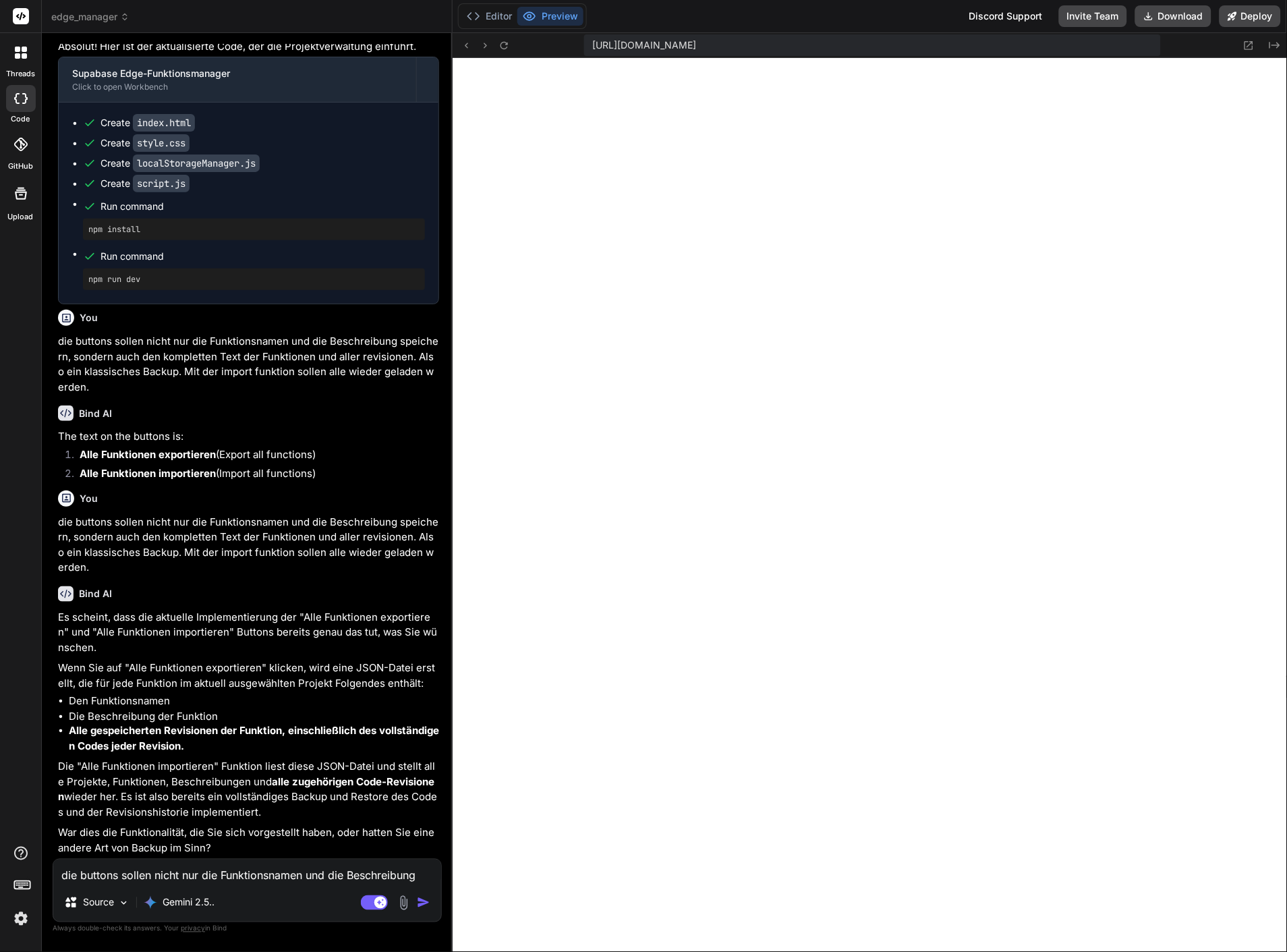
click at [165, 856] on textarea "die buttons sollen nicht nur die Funktionsnamen und die Beschreibung speichern,…" at bounding box center [247, 871] width 388 height 24
click at [270, 856] on textarea "ja tatsächlich, bitte er" at bounding box center [247, 871] width 388 height 24
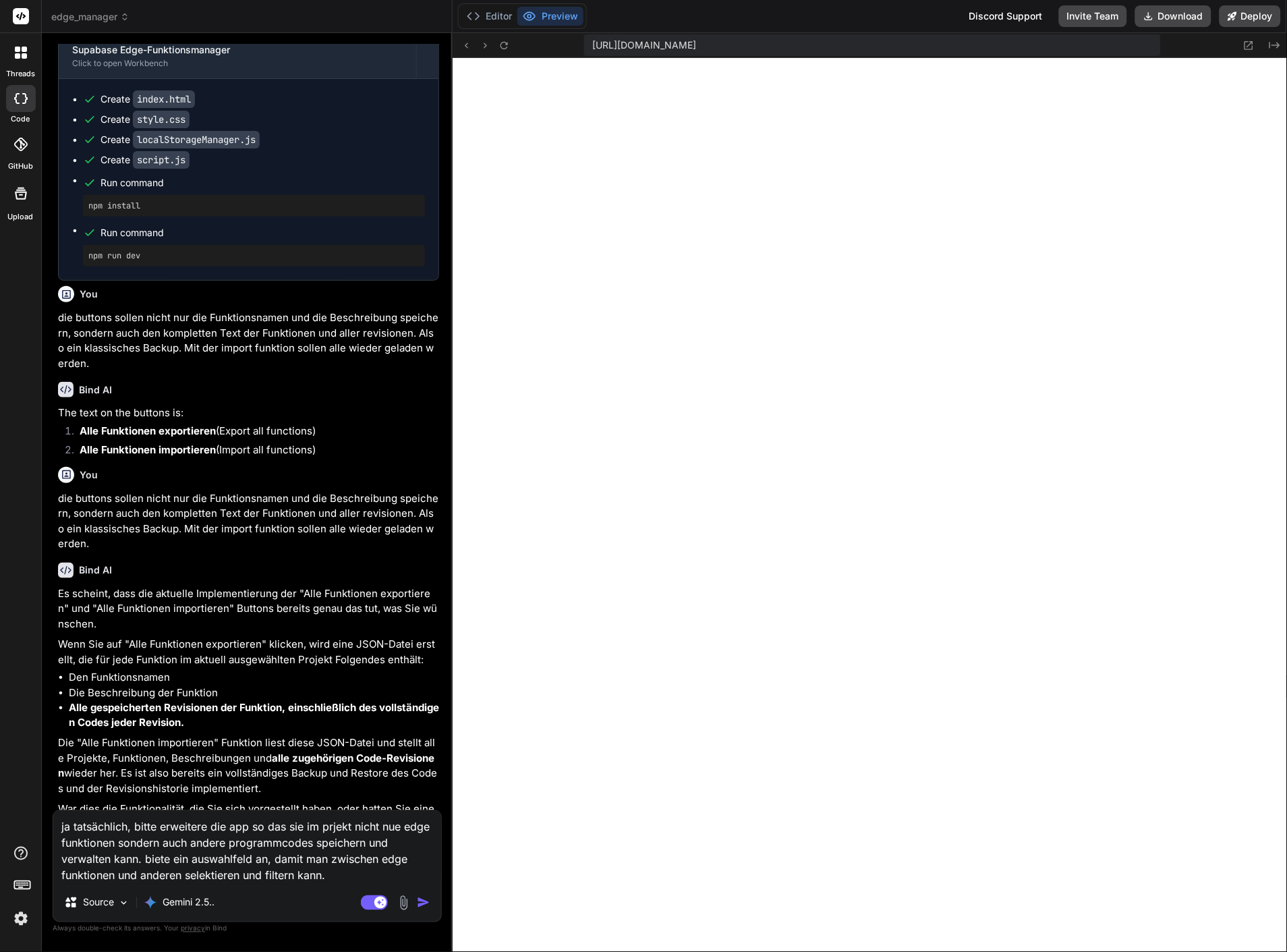
click at [420, 856] on img "button" at bounding box center [424, 902] width 13 height 13
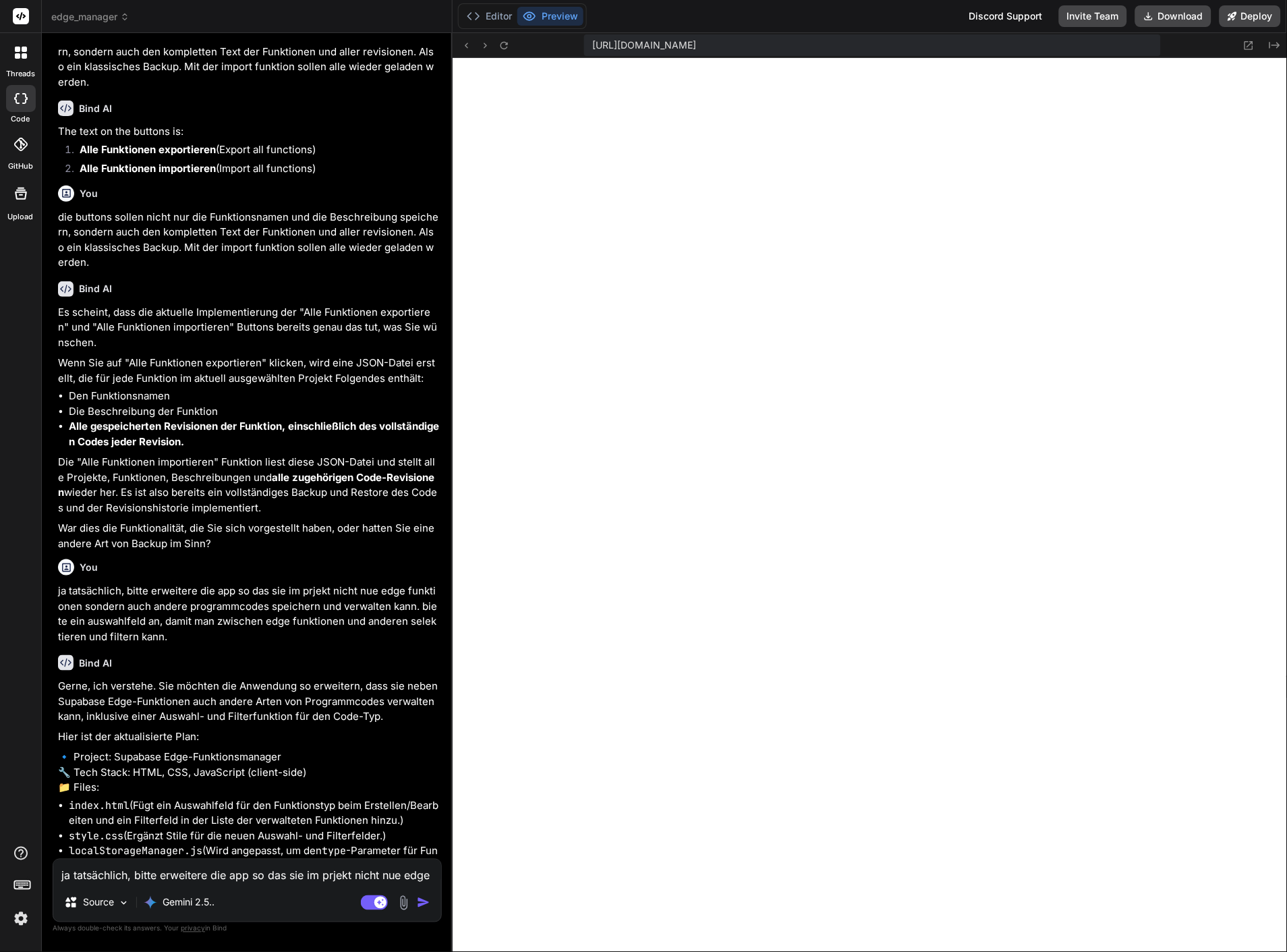
scroll to position [11099, 0]
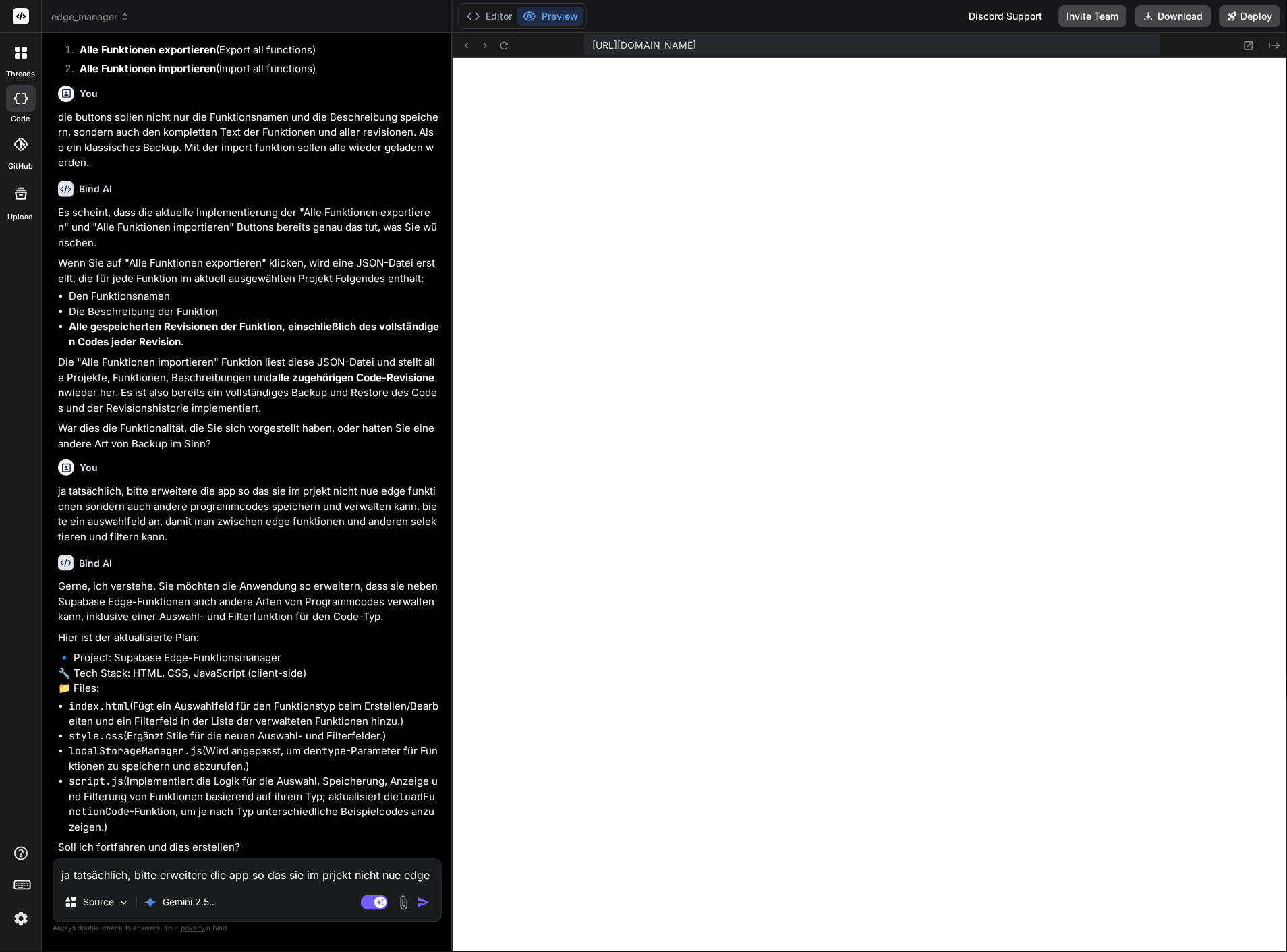
click at [151, 856] on textarea "ja tatsächlich, bitte erweitere die app so das sie im prjekt nicht nue edge fun…" at bounding box center [247, 871] width 388 height 24
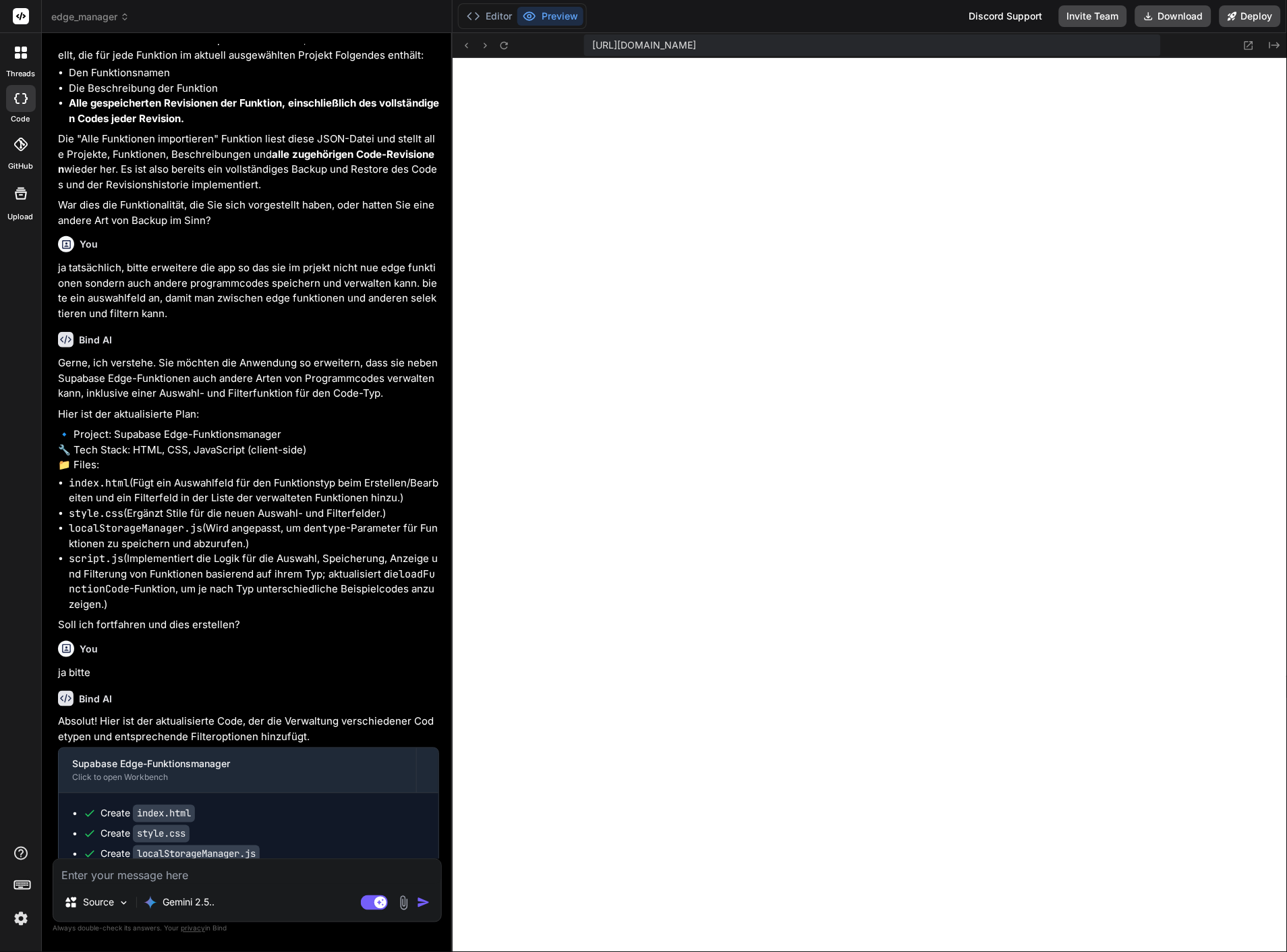
scroll to position [11458, 0]
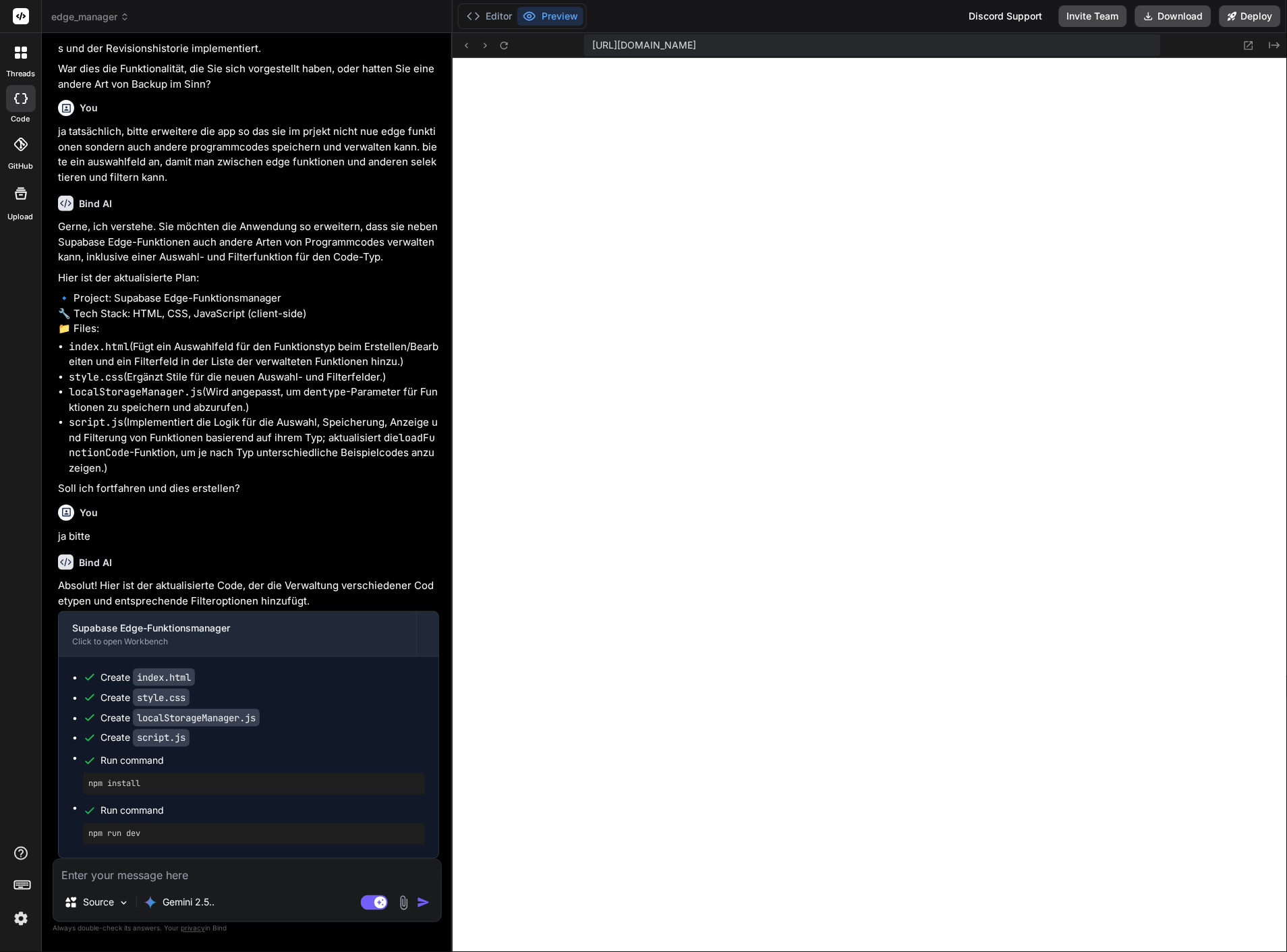
click at [157, 856] on textarea at bounding box center [247, 871] width 388 height 24
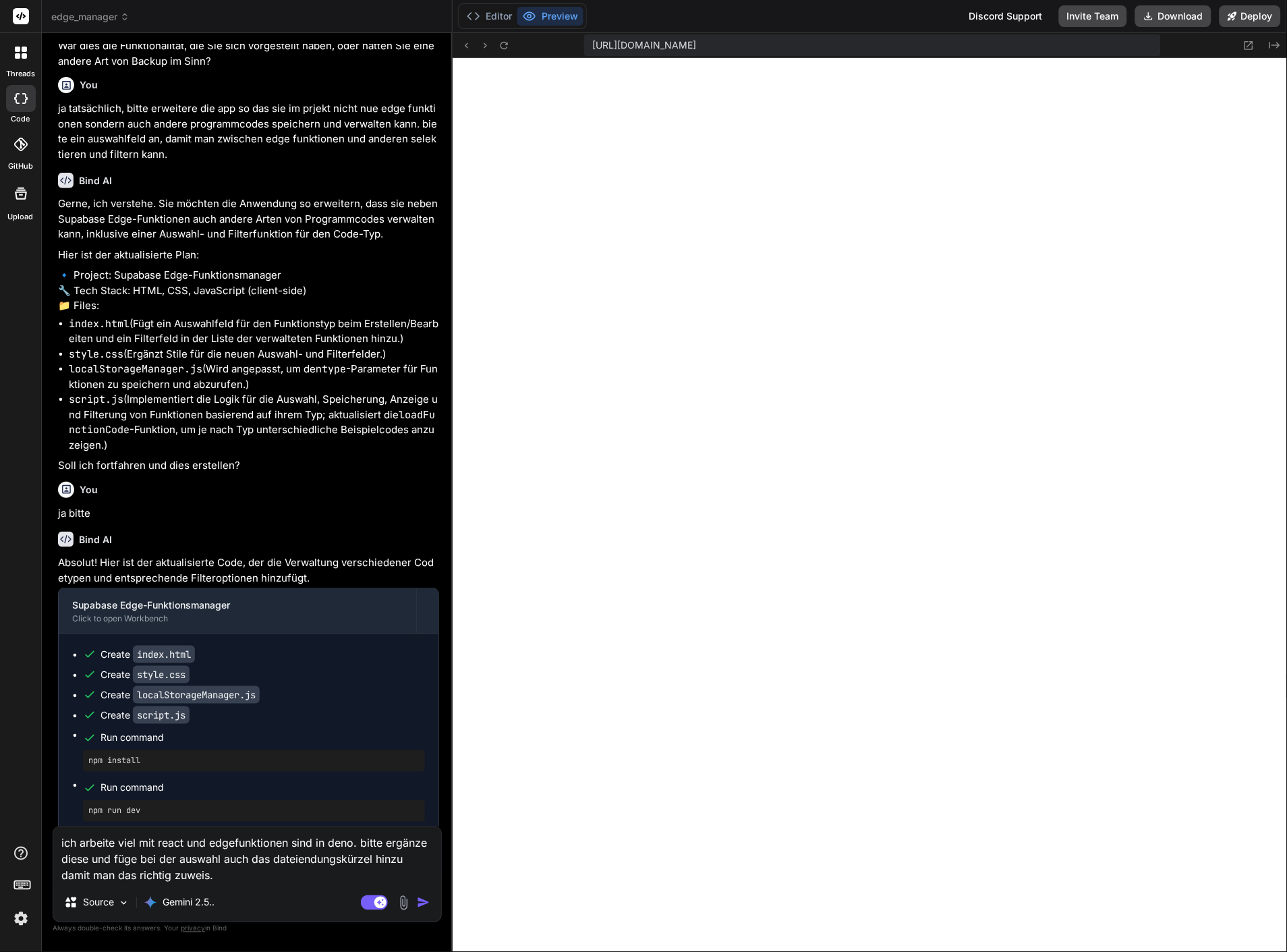
click at [420, 856] on img "button" at bounding box center [424, 902] width 13 height 13
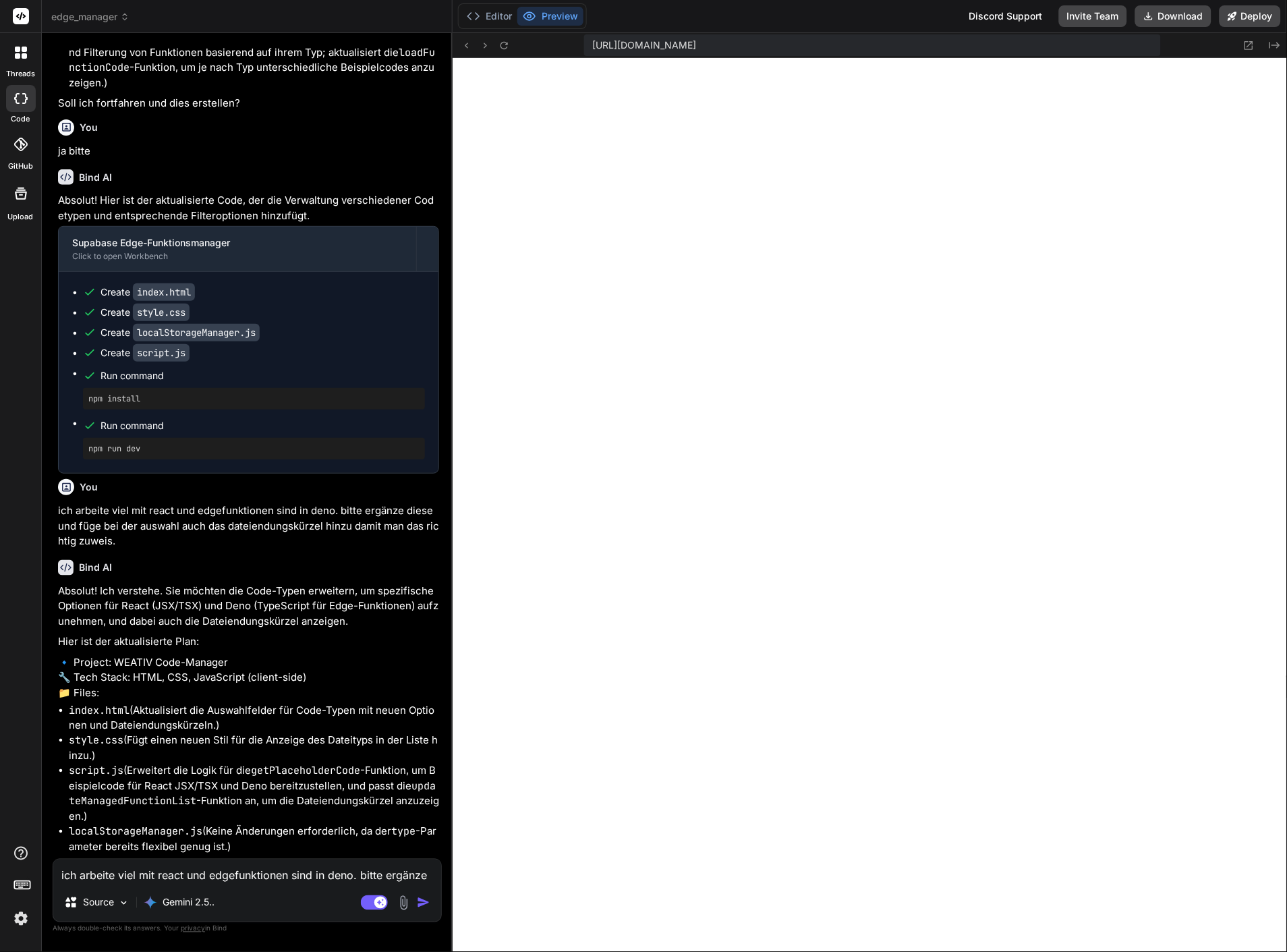
scroll to position [11863, 0]
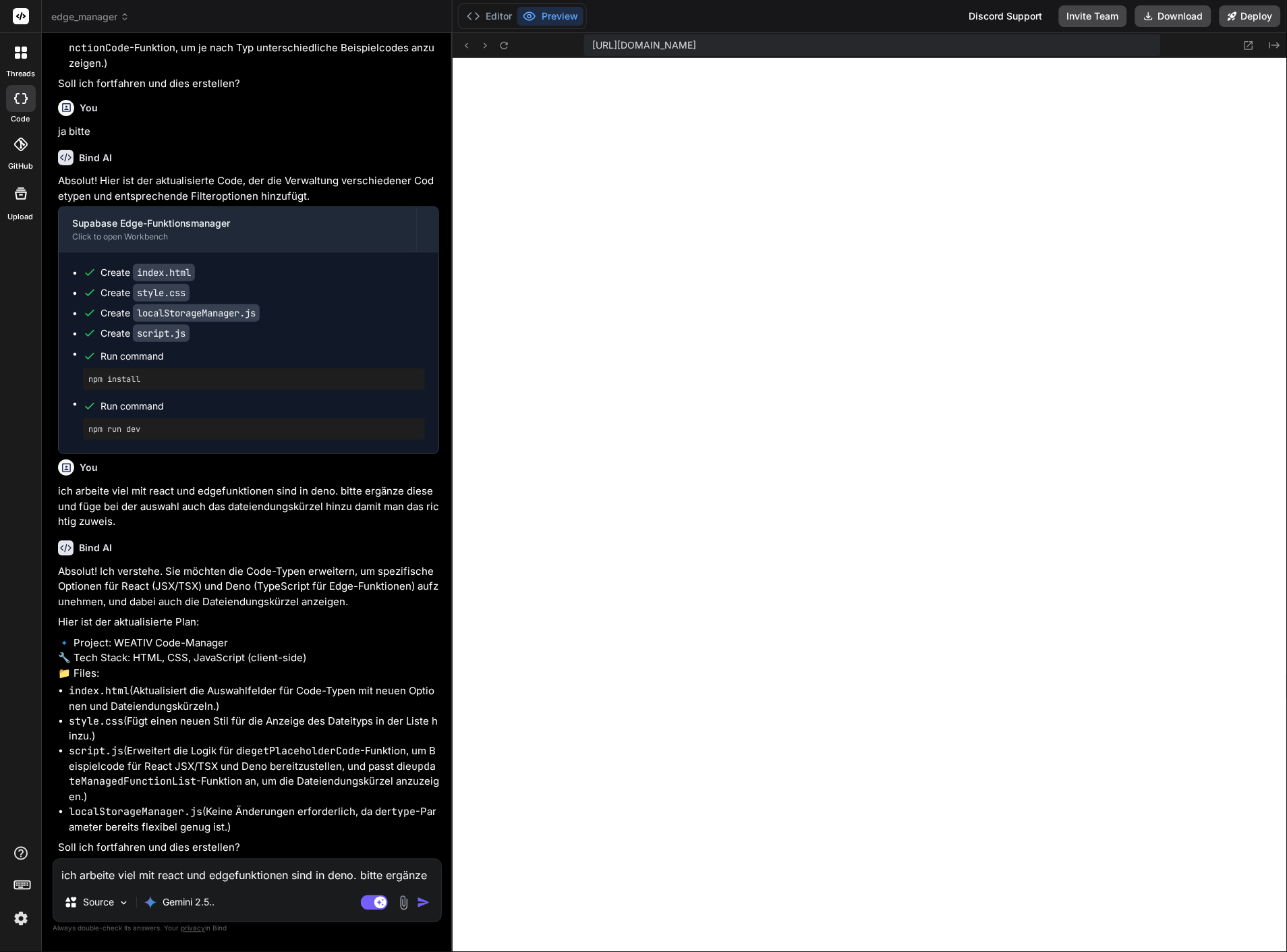
click at [164, 856] on textarea "ich arbeite viel mit react und edgefunktionen sind in deno. bitte ergänze diese…" at bounding box center [247, 871] width 388 height 24
click at [421, 856] on img "button" at bounding box center [424, 902] width 13 height 13
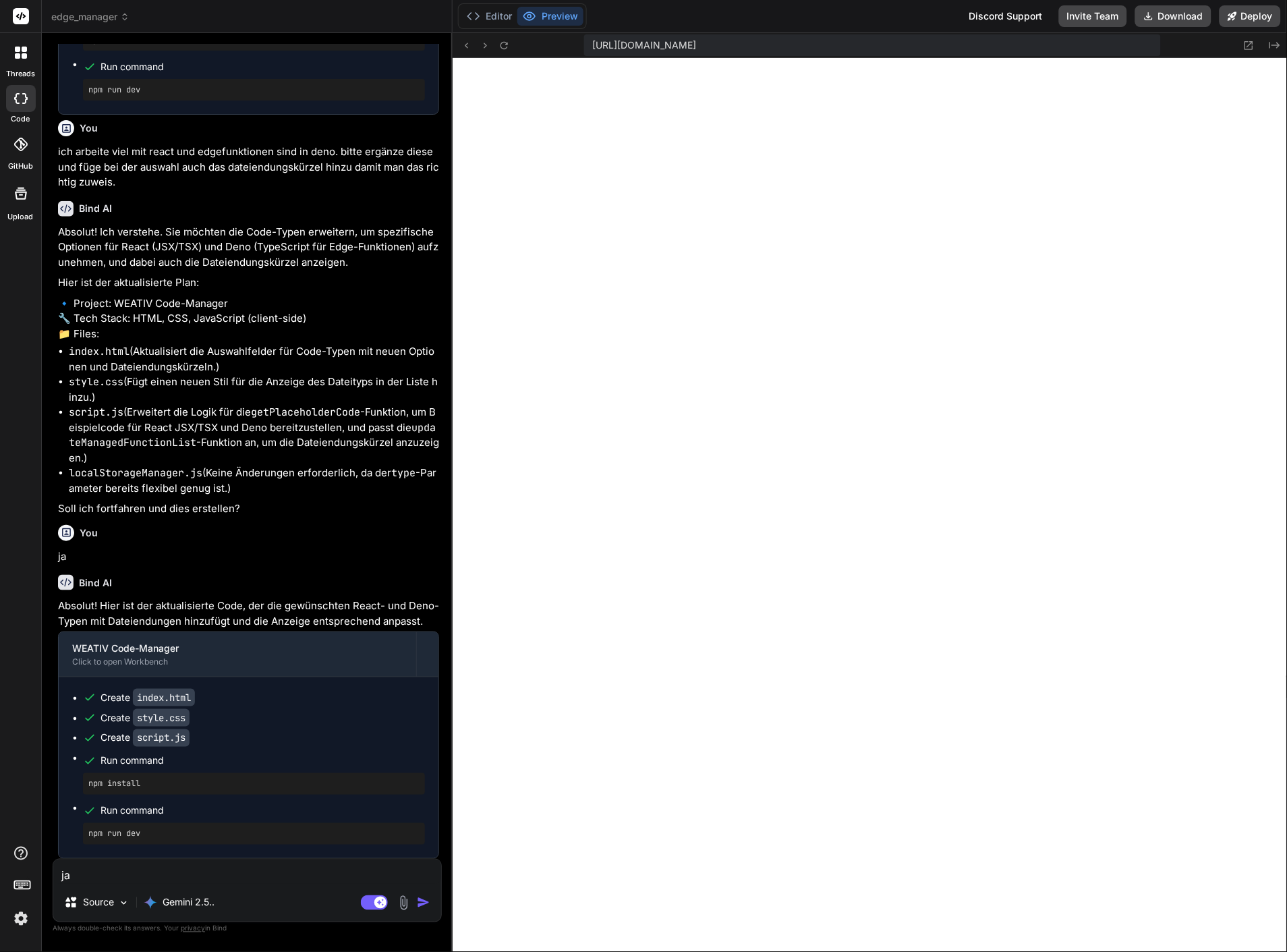
scroll to position [12204, 0]
click at [399, 856] on img at bounding box center [403, 903] width 15 height 15
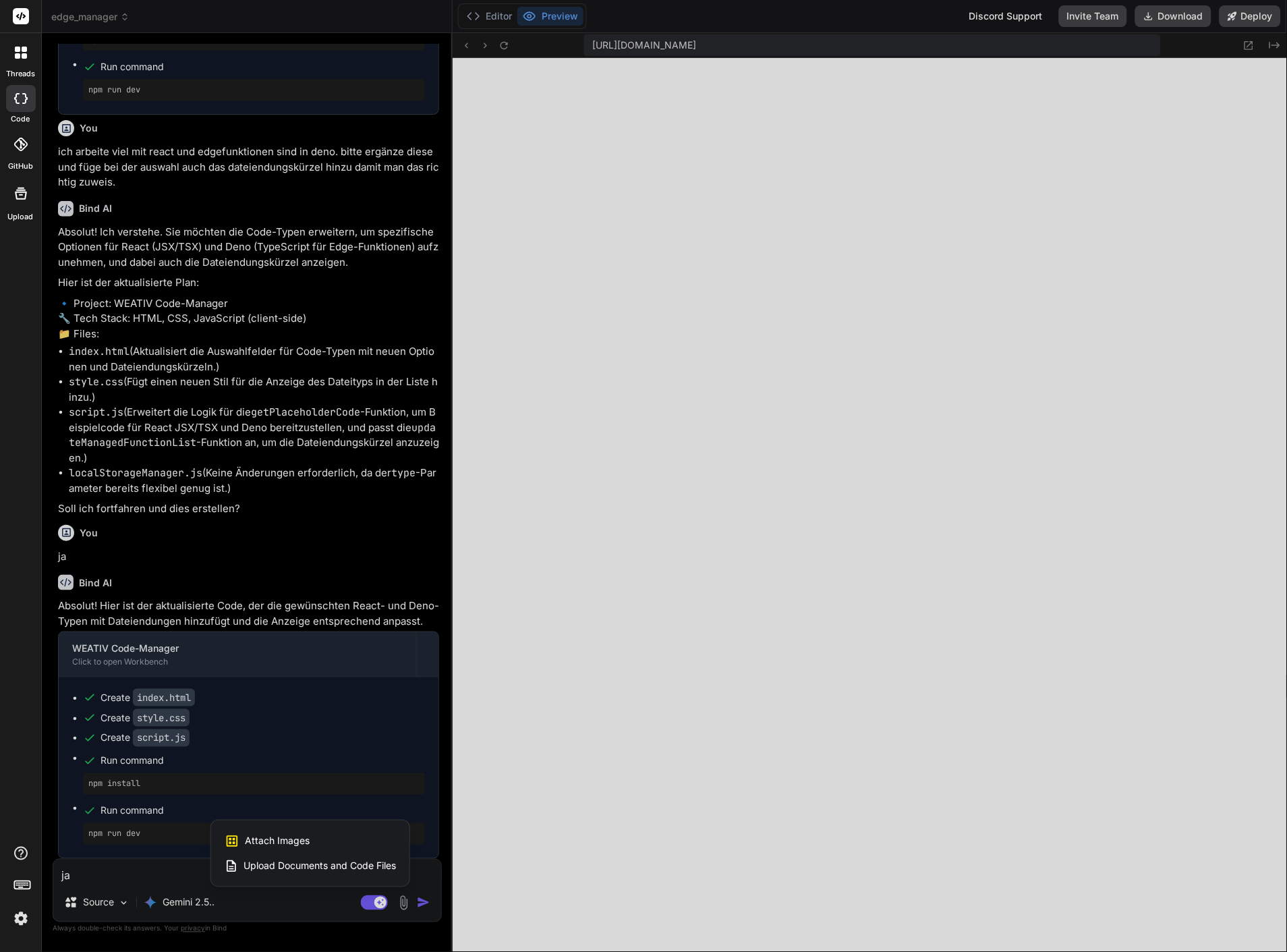
click at [289, 832] on div "Attach Images Image attachments are only supported in Claude and Gemini models." at bounding box center [310, 841] width 171 height 26
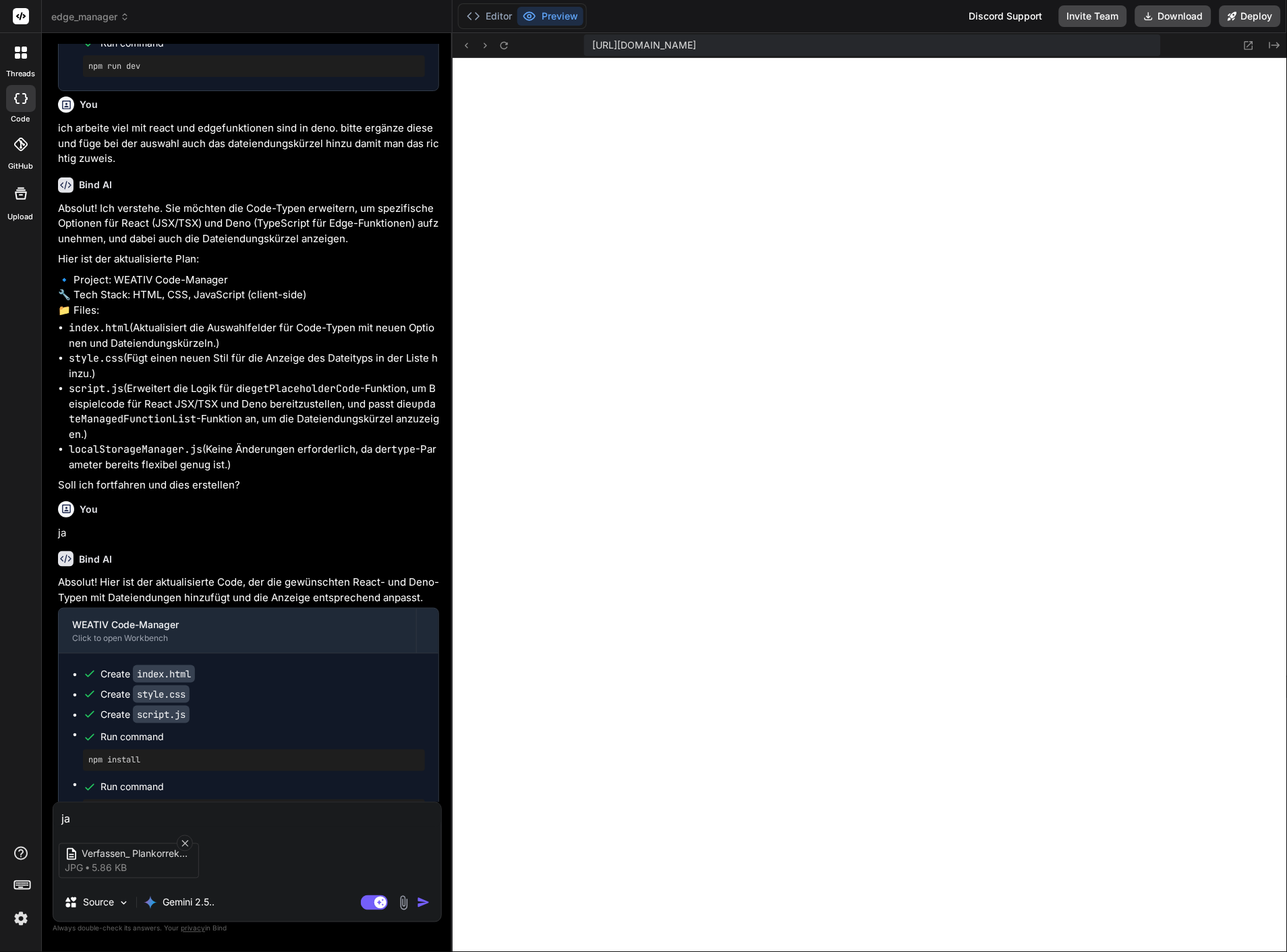
click at [149, 821] on textarea "ja" at bounding box center [247, 815] width 388 height 24
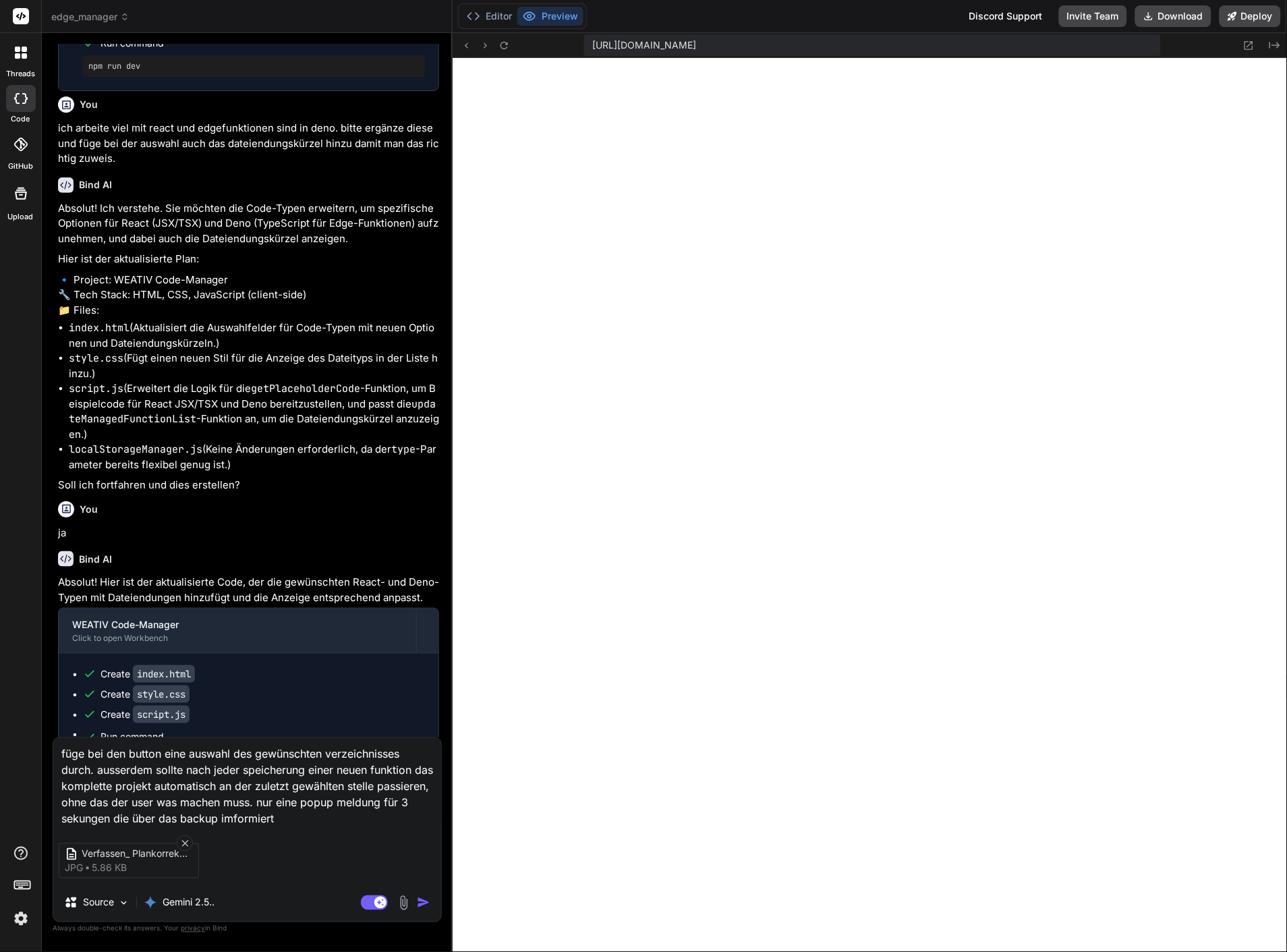
click at [425, 856] on img "button" at bounding box center [424, 902] width 13 height 13
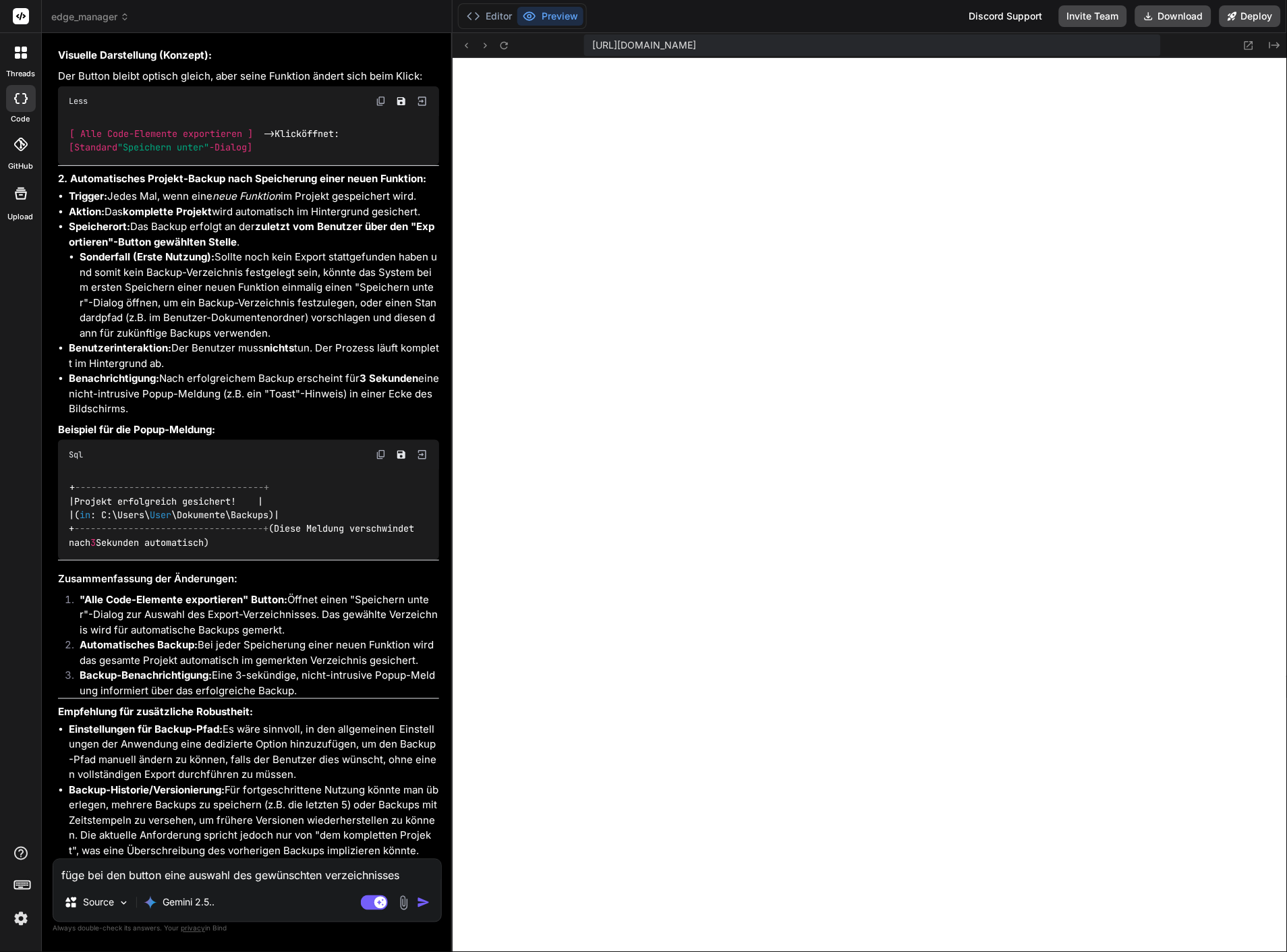
scroll to position [13440, 0]
click at [112, 856] on div "füge bei den button eine auswahl des gewünschten verzeichnisses durch. ausserde…" at bounding box center [247, 890] width 389 height 63
click at [120, 856] on textarea "füge bei den button eine auswahl des gewünschten verzeichnisses durch. ausserde…" at bounding box center [247, 871] width 388 height 24
click at [420, 856] on img "button" at bounding box center [424, 902] width 13 height 13
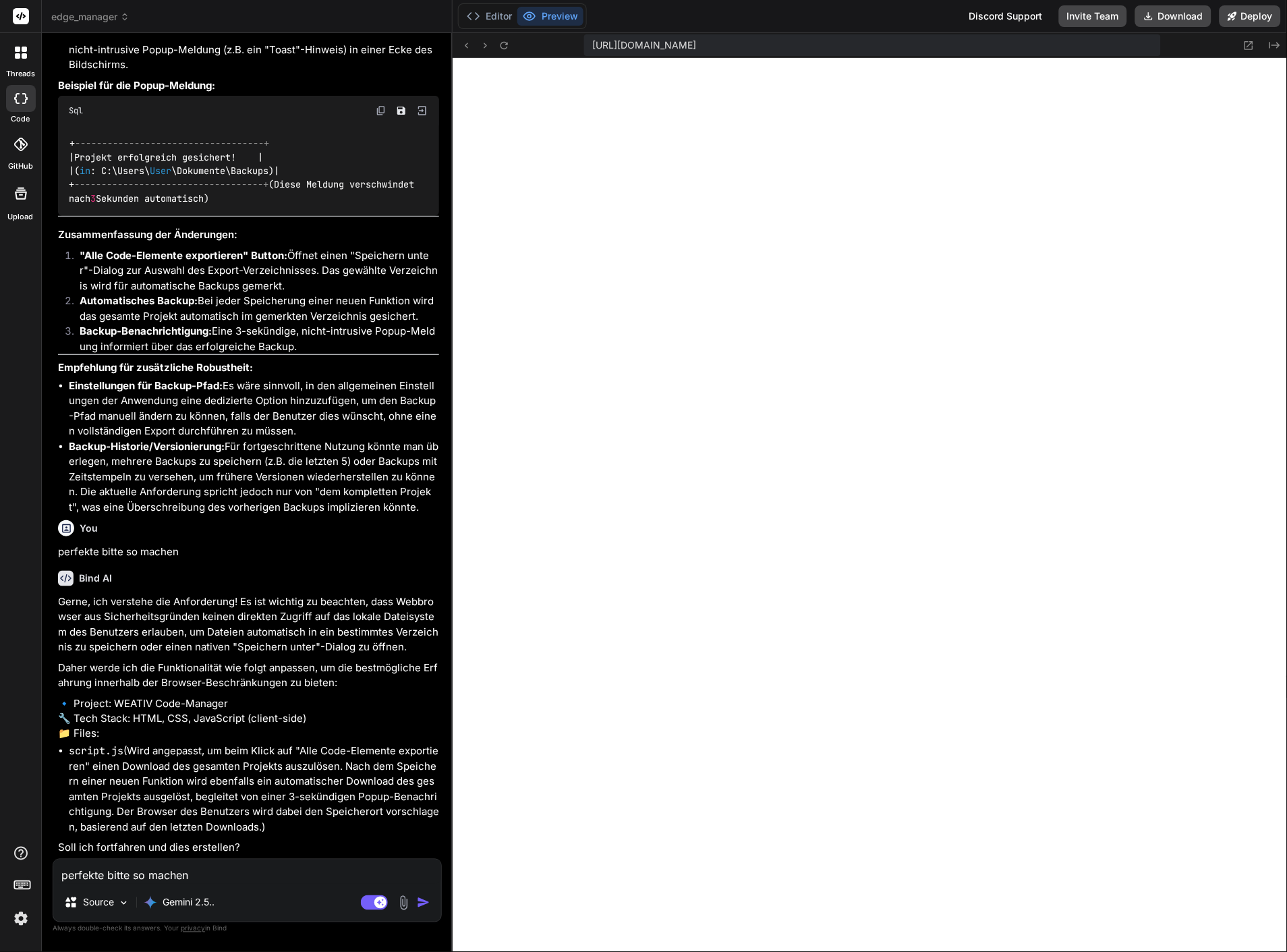
scroll to position [13783, 0]
click at [170, 856] on textarea "perfekte bitte so machen" at bounding box center [247, 871] width 388 height 24
click at [423, 856] on img "button" at bounding box center [424, 902] width 13 height 13
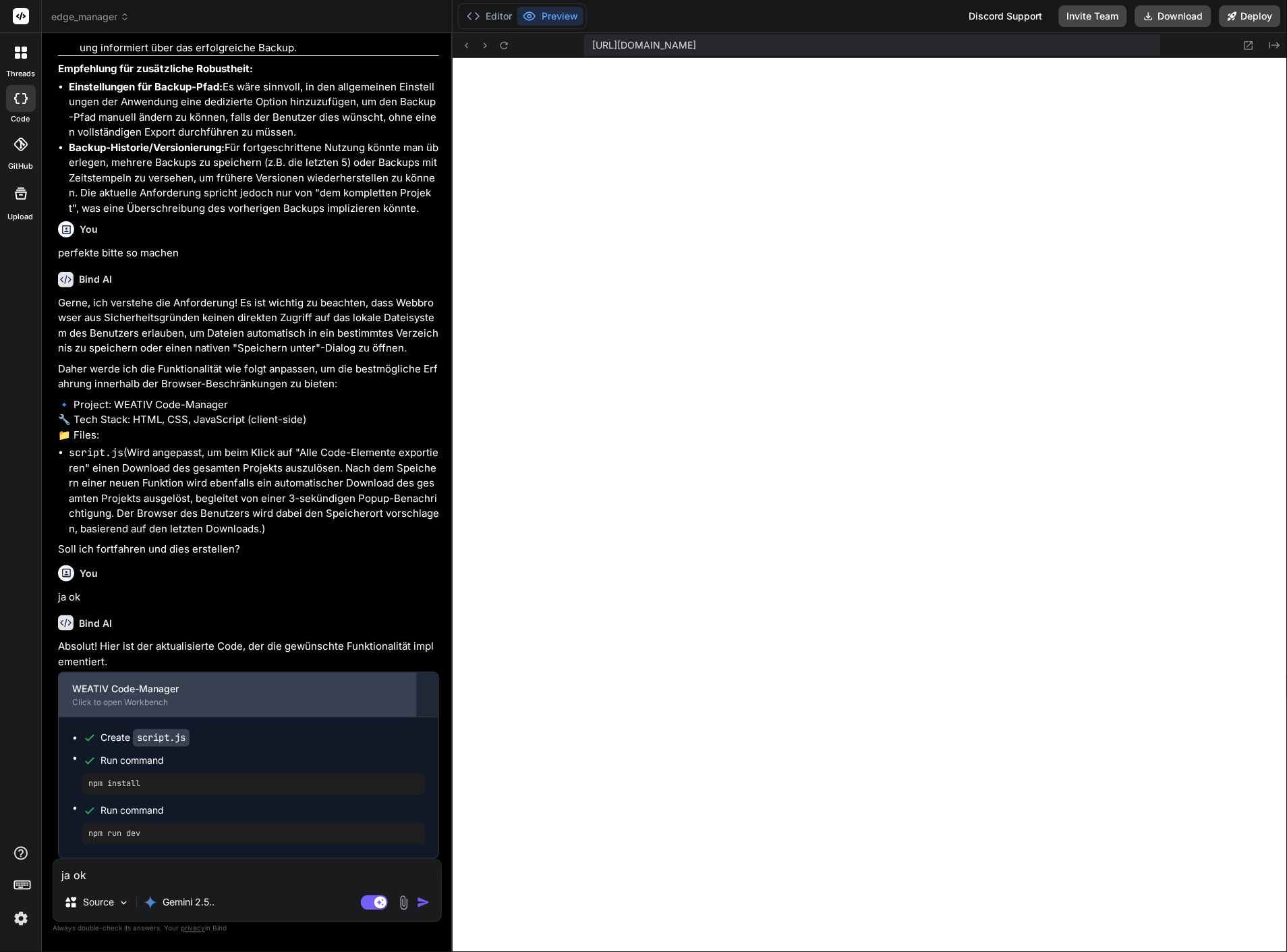
scroll to position [14082, 0]
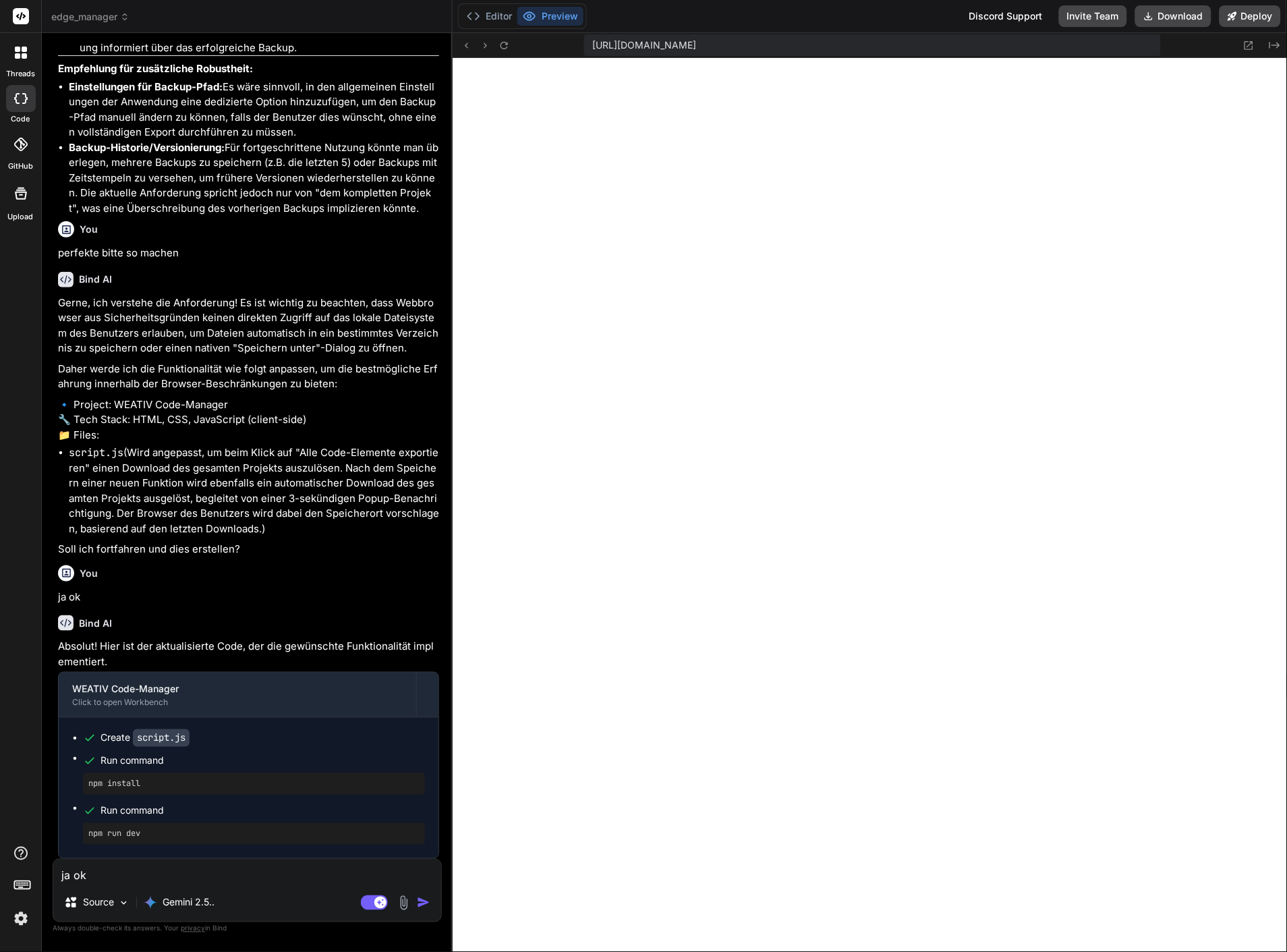
click at [403, 856] on img at bounding box center [403, 903] width 15 height 15
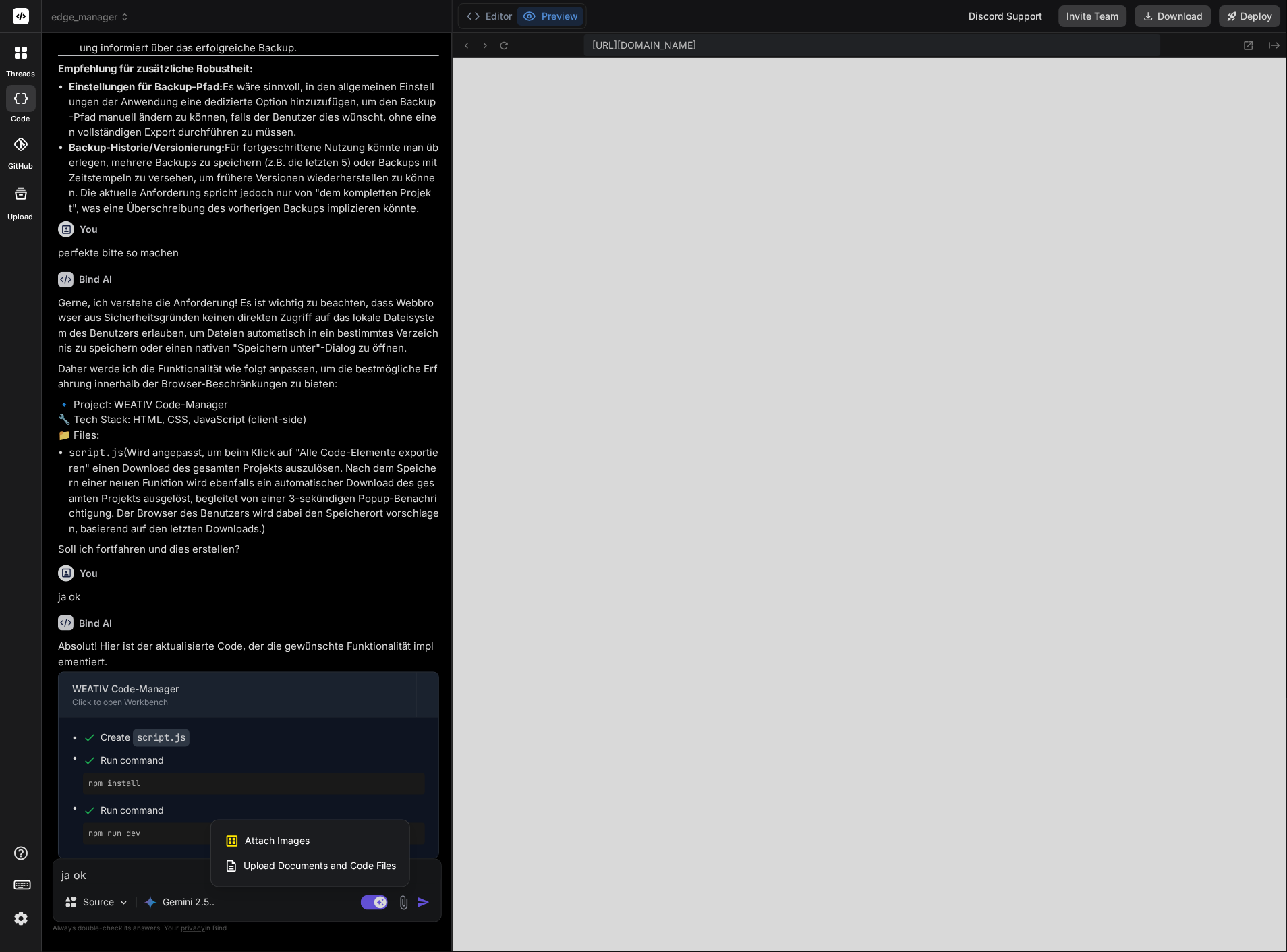
click at [280, 846] on span "Attach Images" at bounding box center [278, 841] width 65 height 13
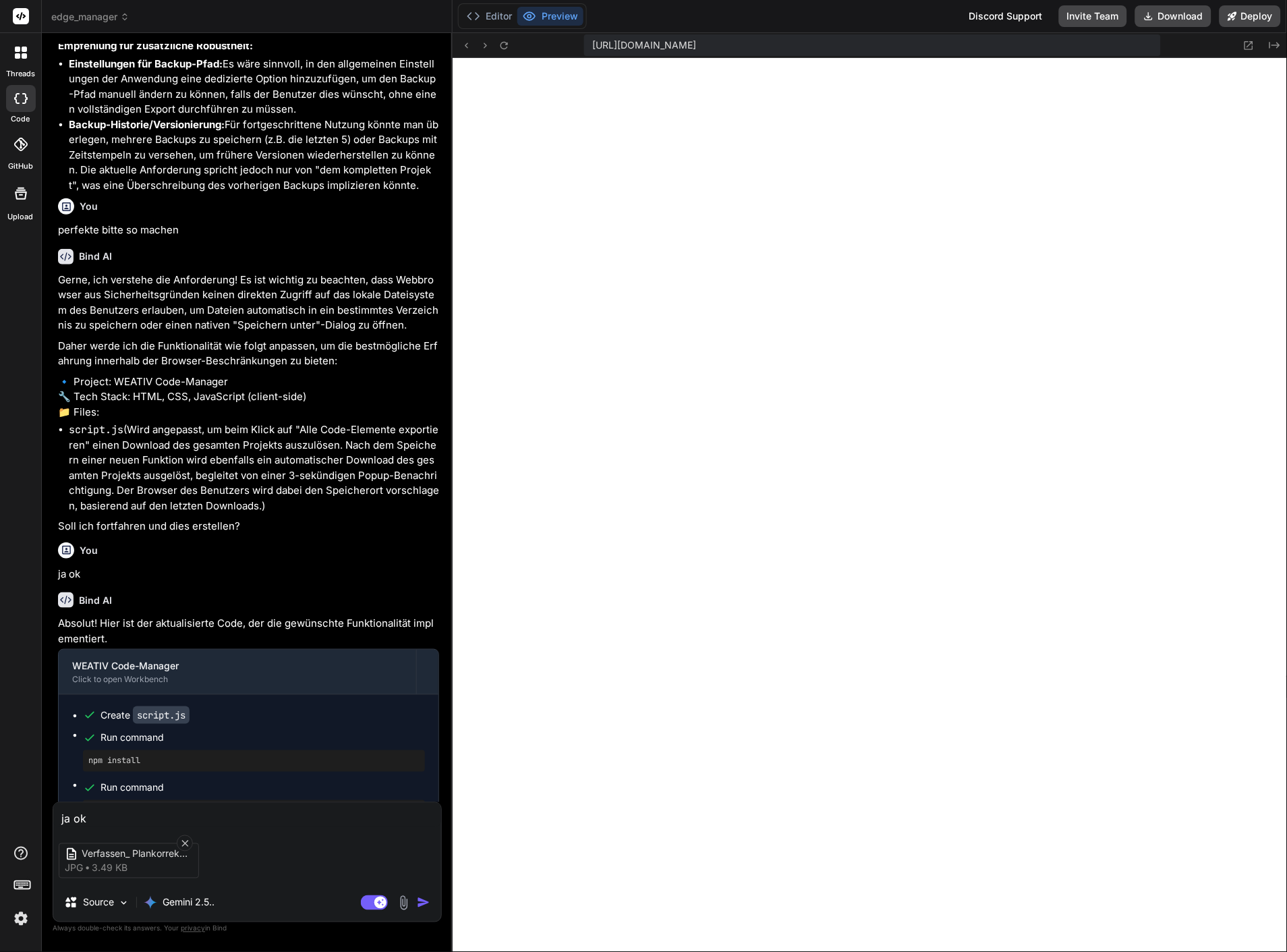
click at [129, 818] on textarea "ja ok" at bounding box center [247, 815] width 388 height 24
click at [358, 817] on textarea "hier fehlt noch ein Button "Neue Revision einfügen"," at bounding box center [247, 815] width 388 height 24
click at [351, 820] on textarea "hier fehlt noch ein Button "Neue Revision einfügen"," at bounding box center [247, 815] width 388 height 24
click at [421, 856] on img "button" at bounding box center [424, 902] width 13 height 13
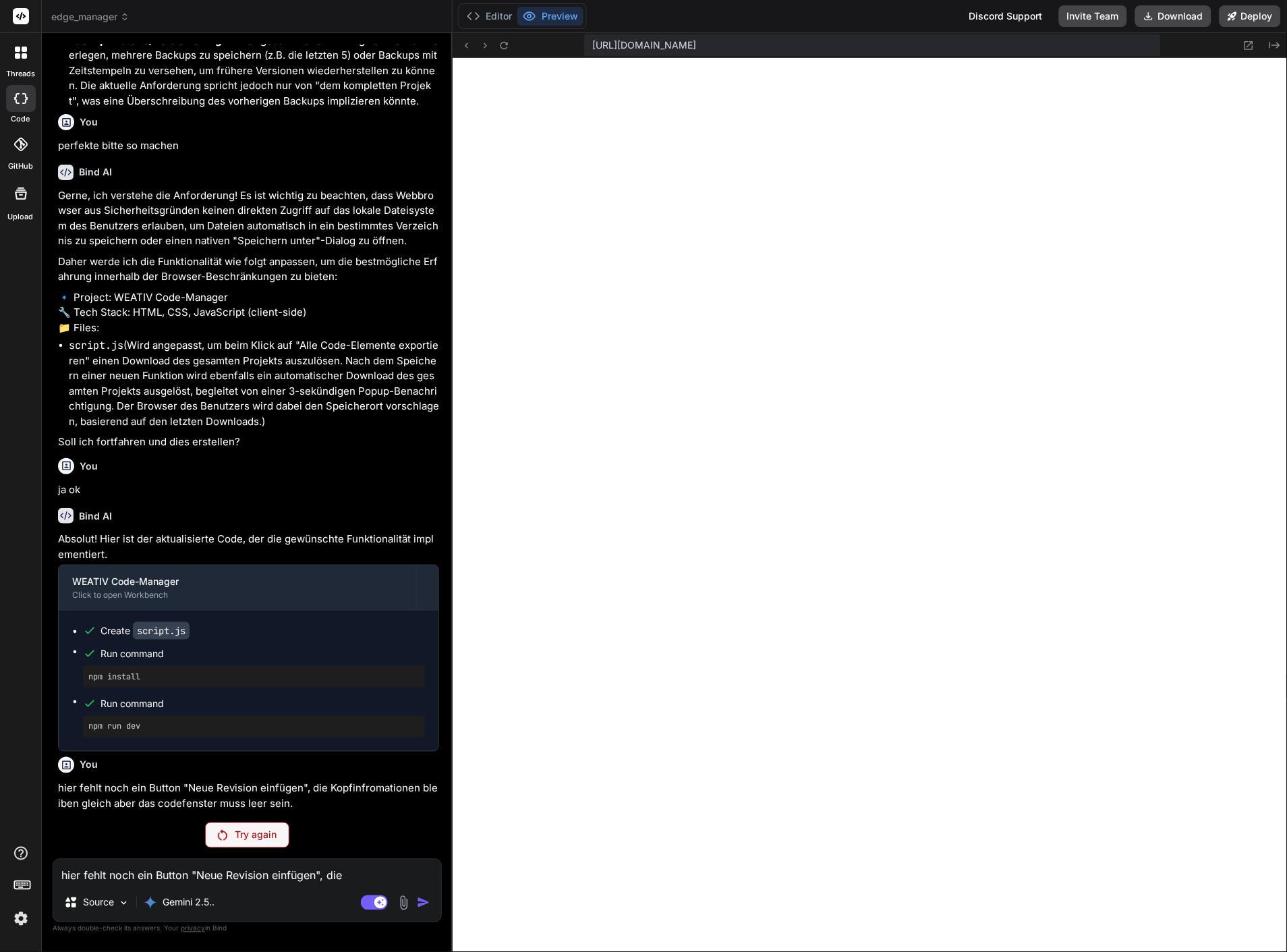
scroll to position [14190, 0]
click at [279, 831] on div "Try again" at bounding box center [247, 835] width 84 height 26
click at [216, 831] on div "Try again" at bounding box center [247, 835] width 84 height 26
click at [152, 856] on textarea "hier fehlt noch ein Button "Neue Revision einfügen", die Kopfinfromationen blei…" at bounding box center [247, 871] width 388 height 24
drag, startPoint x: 308, startPoint y: 795, endPoint x: 267, endPoint y: 785, distance: 42.2
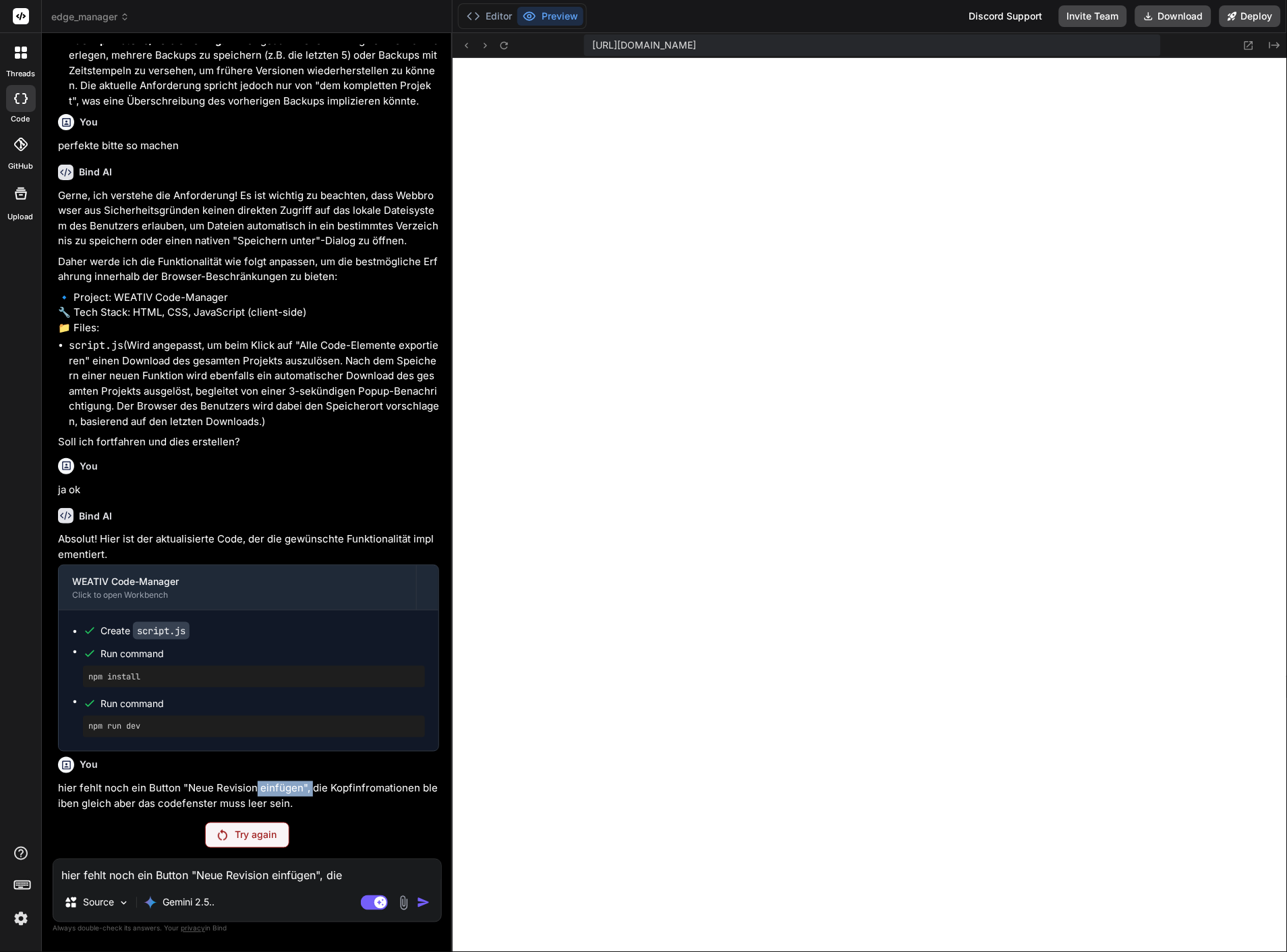
click at [256, 791] on p "hier fehlt noch ein Button "Neue Revision einfügen", die Kopfinfromationen blei…" at bounding box center [248, 796] width 381 height 30
click at [321, 821] on div "You die app soll alle funktionen anzeigen und speichern. wenn die funkition ges…" at bounding box center [247, 498] width 389 height 907
drag, startPoint x: 81, startPoint y: 787, endPoint x: 90, endPoint y: 796, distance: 12.7
click at [90, 796] on p "hier fehlt noch ein Button "Neue Revision einfügen", die Kopfinfromationen blei…" at bounding box center [248, 796] width 381 height 30
drag, startPoint x: 79, startPoint y: 787, endPoint x: 282, endPoint y: 797, distance: 203.2
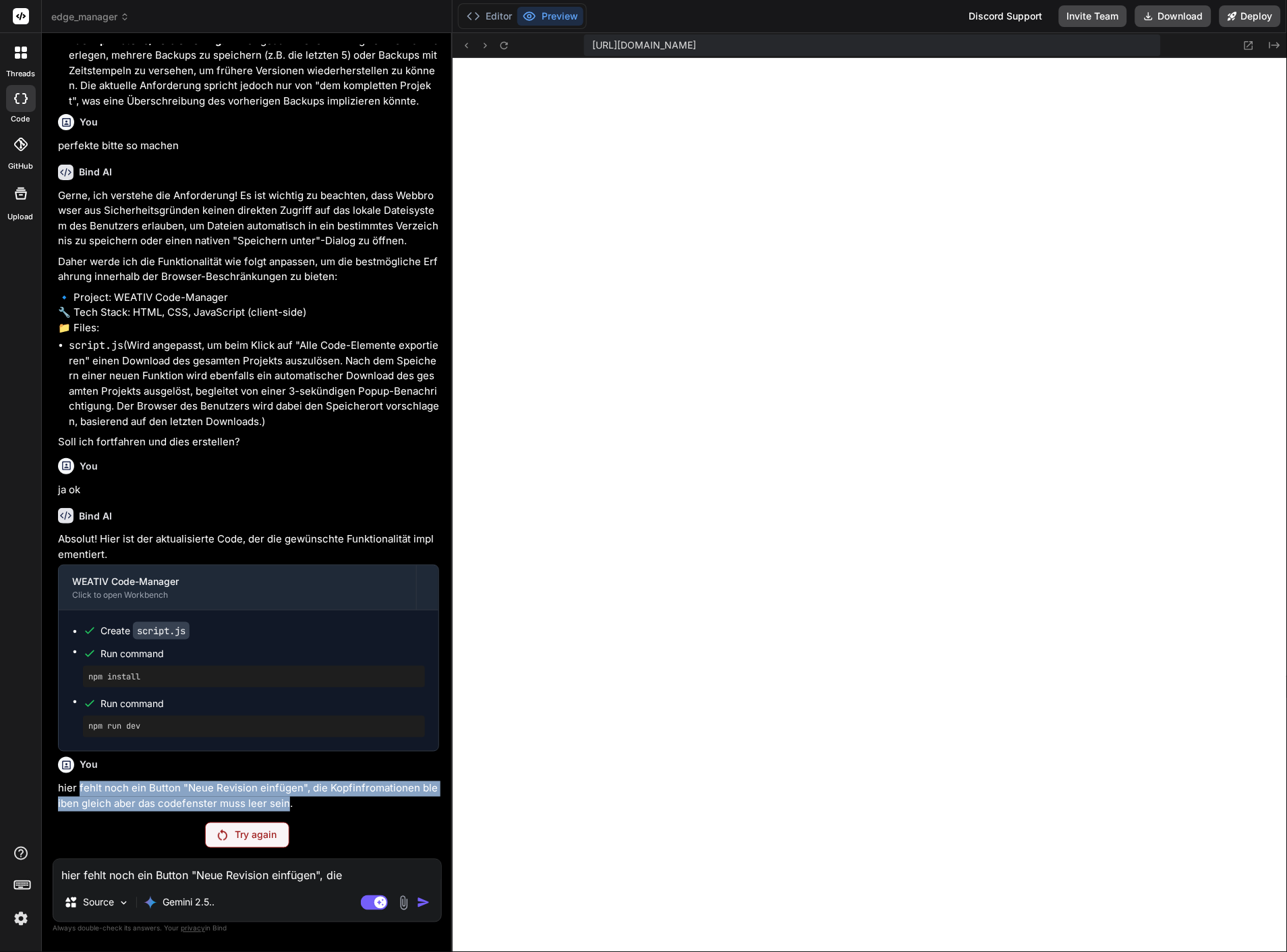
click at [282, 797] on p "hier fehlt noch ein Button "Neue Revision einfügen", die Kopfinfromationen blei…" at bounding box center [248, 796] width 381 height 30
copy p "fehlt noch ein Button "Neue Revision einfügen", die Kopfinfromationen bleiben g…"
click at [142, 856] on textarea "hier fehlt noch ein Button "Neue Revision einfügen", die Kopfinfromationen blei…" at bounding box center [247, 871] width 388 height 24
paste textarea "fehlt noch ein Button "Neue Revision einfügen", die Kopfinfromationen bleiben g…"
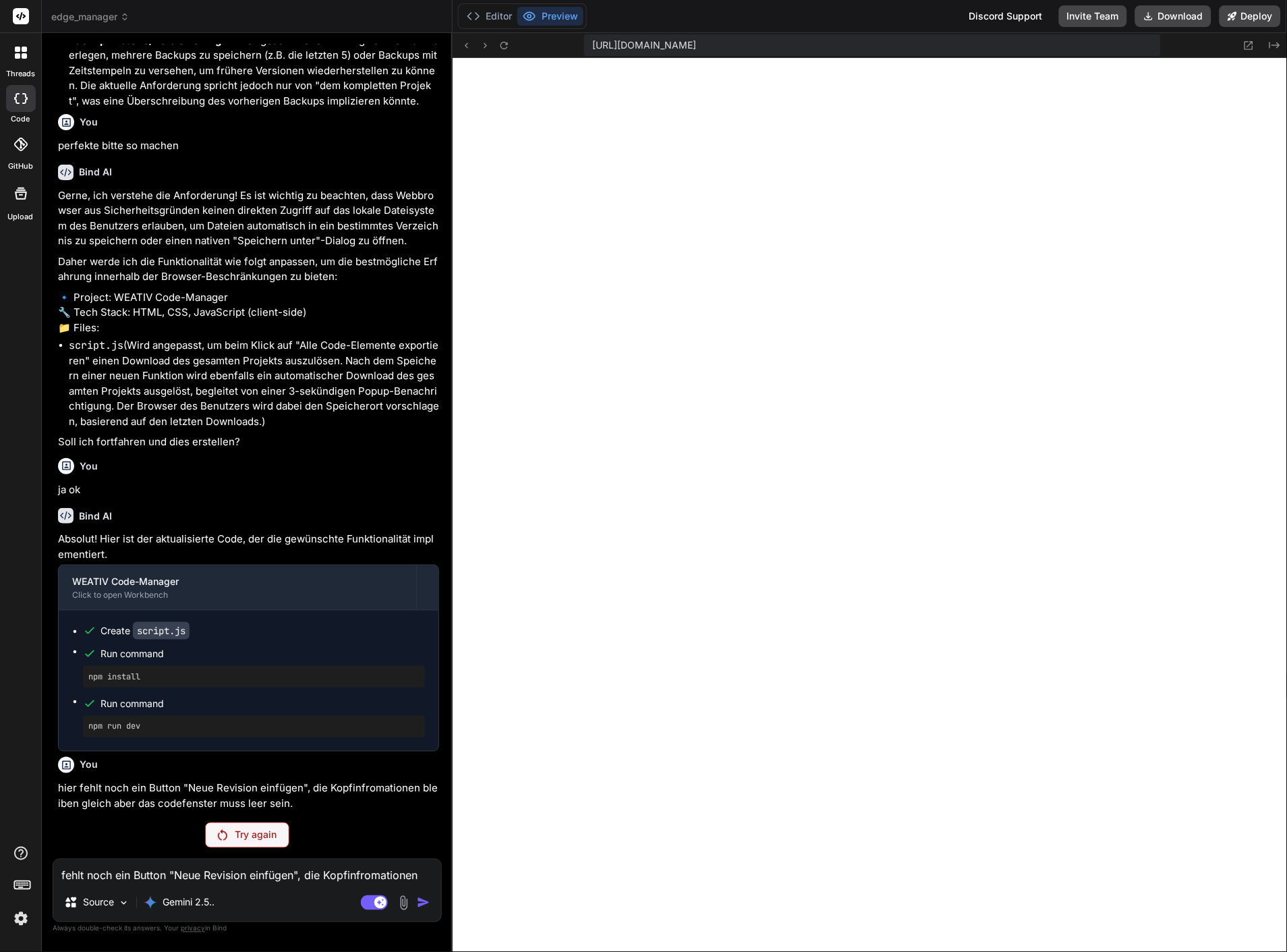
scroll to position [14207, 0]
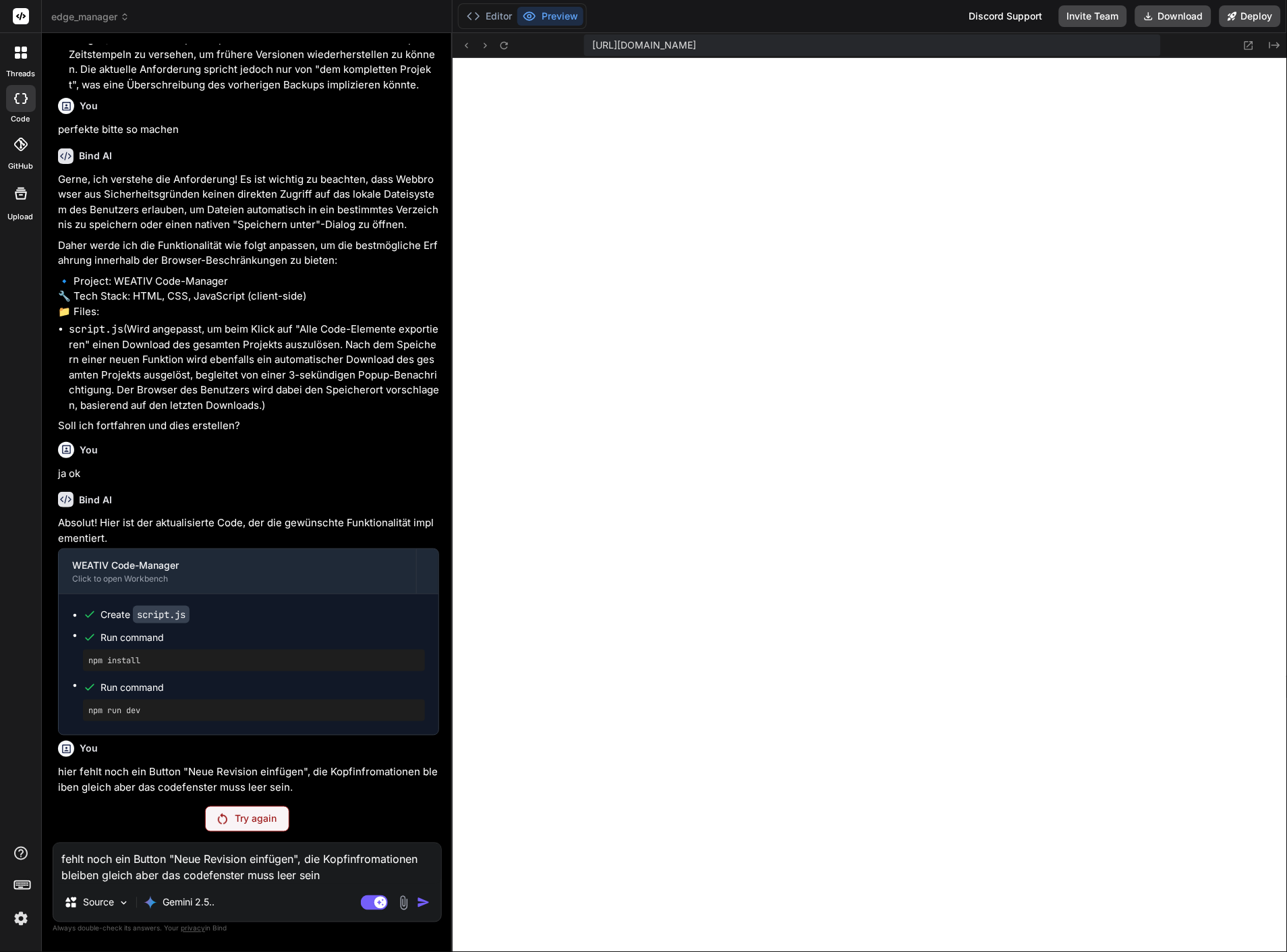
click at [415, 856] on div "Agent Mode. When this toggle is activated, AI automatically makes decisions, re…" at bounding box center [397, 903] width 78 height 16
click at [279, 856] on textarea "fehlt noch ein Button "Neue Revision einfügen", die Kopfinfromationen bleiben g…" at bounding box center [247, 863] width 388 height 40
click at [379, 856] on rect at bounding box center [380, 902] width 12 height 12
click at [379, 856] on rect at bounding box center [374, 903] width 27 height 15
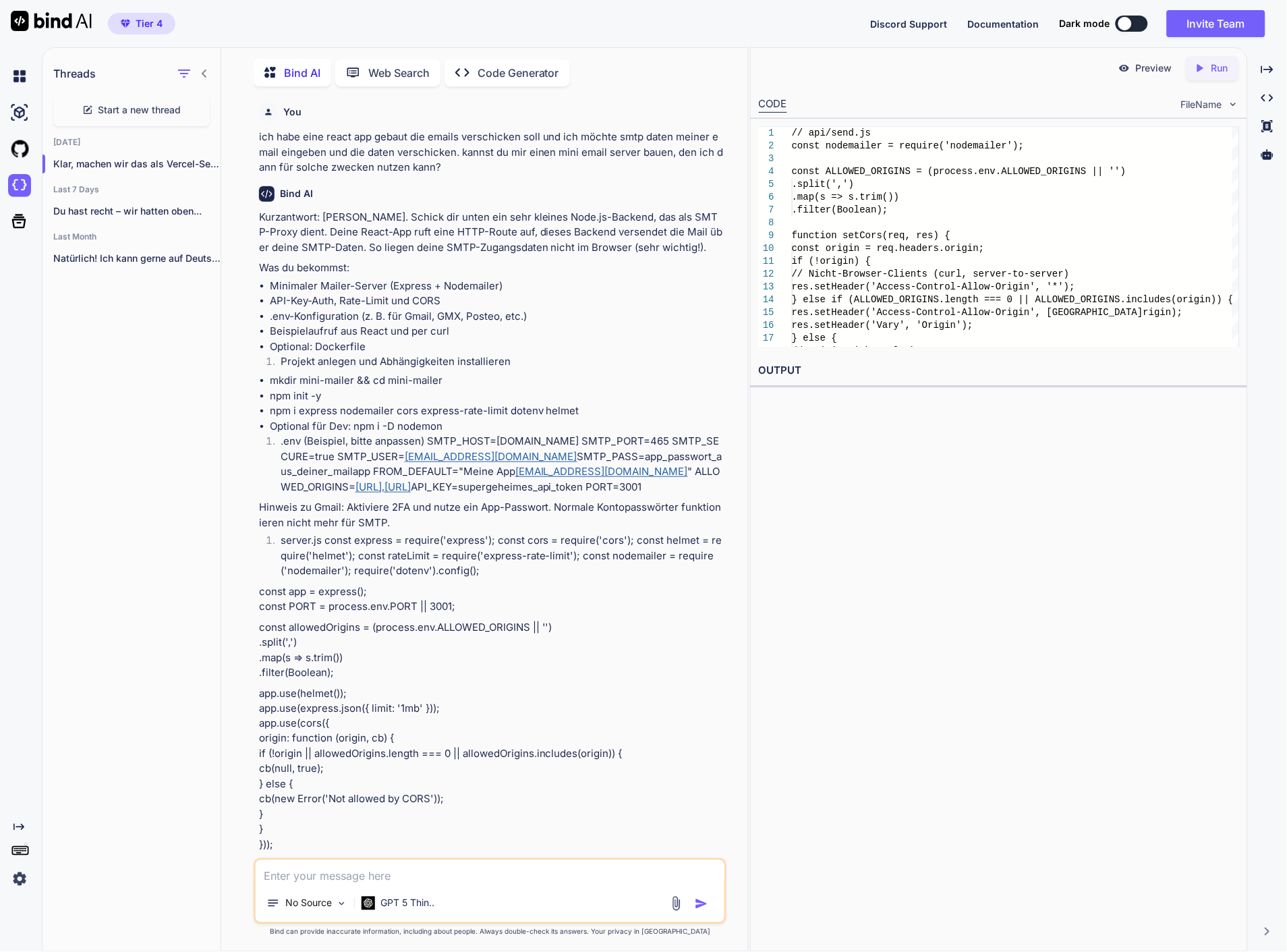
scroll to position [5144, 0]
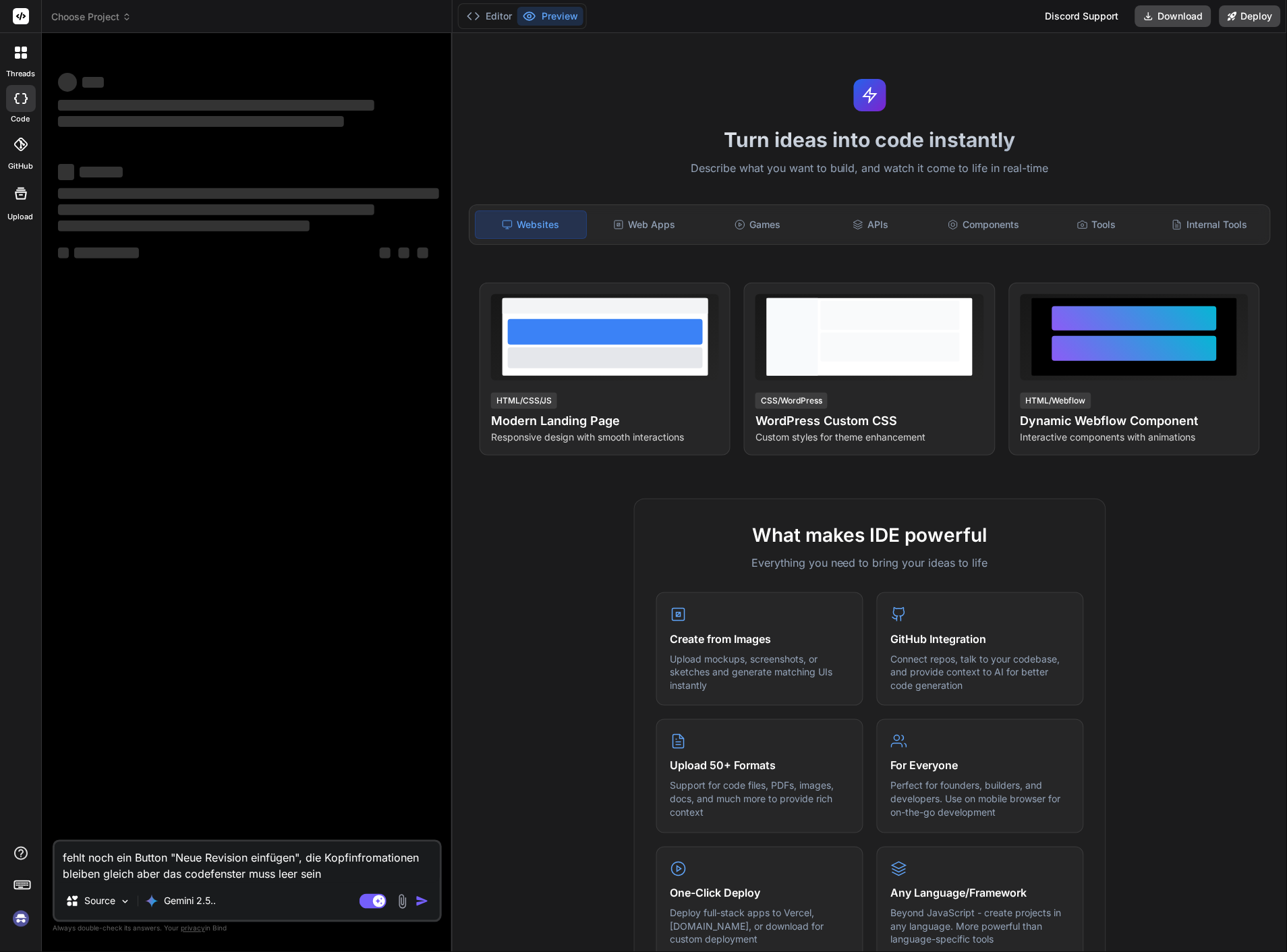
type textarea "x"
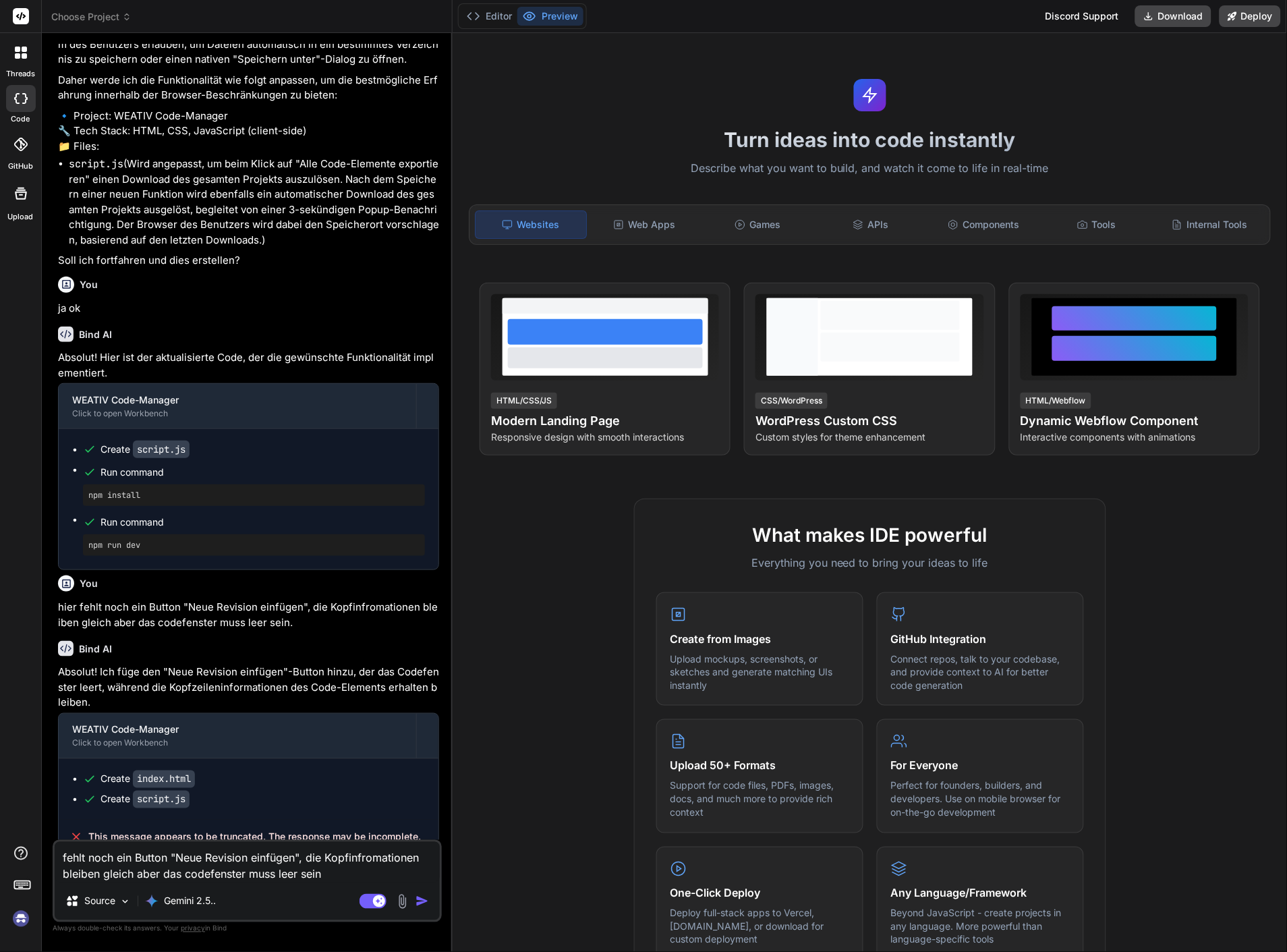
scroll to position [1717, 0]
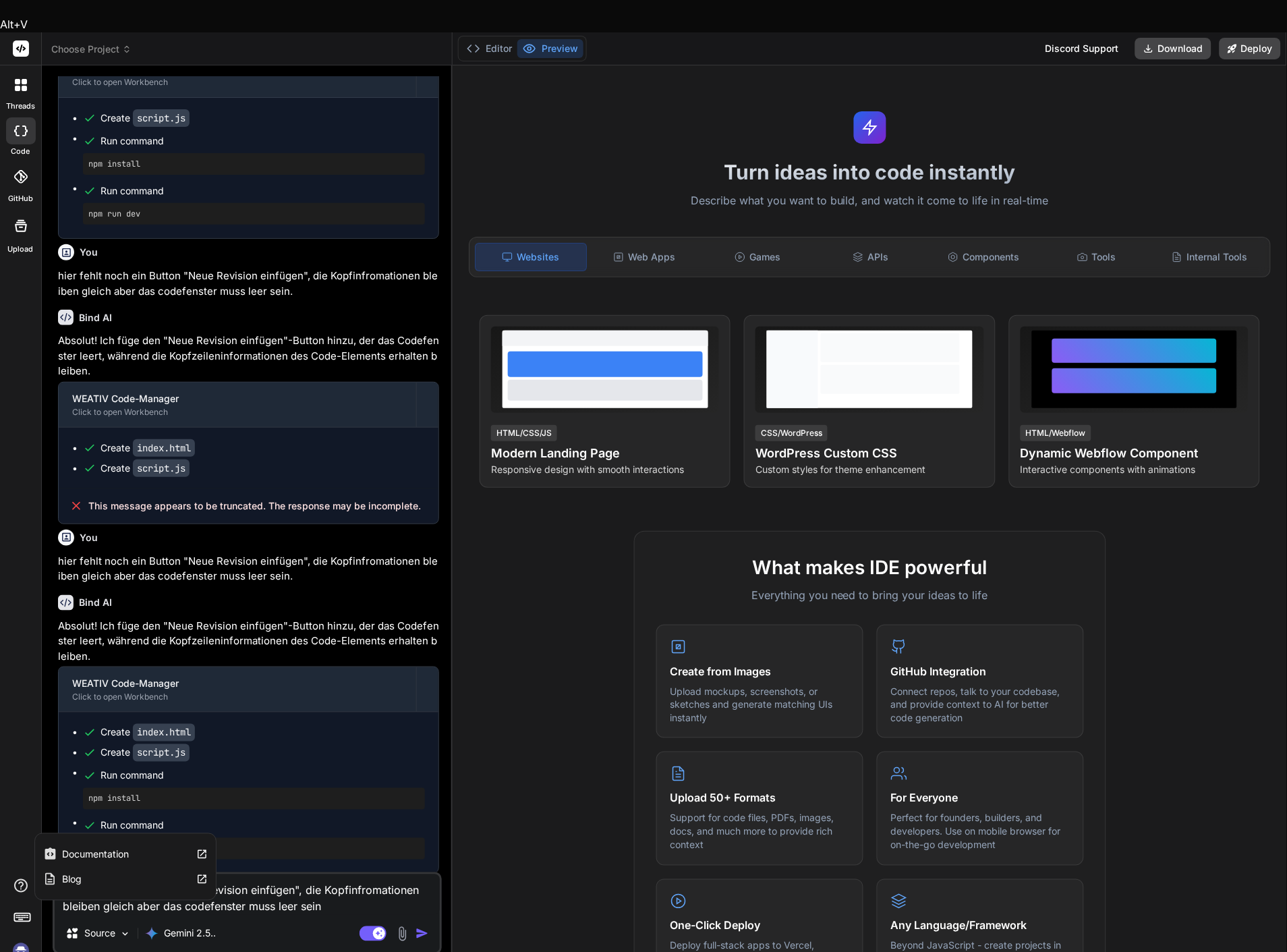
drag, startPoint x: 338, startPoint y: 878, endPoint x: 47, endPoint y: 866, distance: 291.2
click at [13, 854] on div "threads code GitHub Upload Documentation Blog Choose Project Created with Pixso…" at bounding box center [643, 508] width 1287 height 952
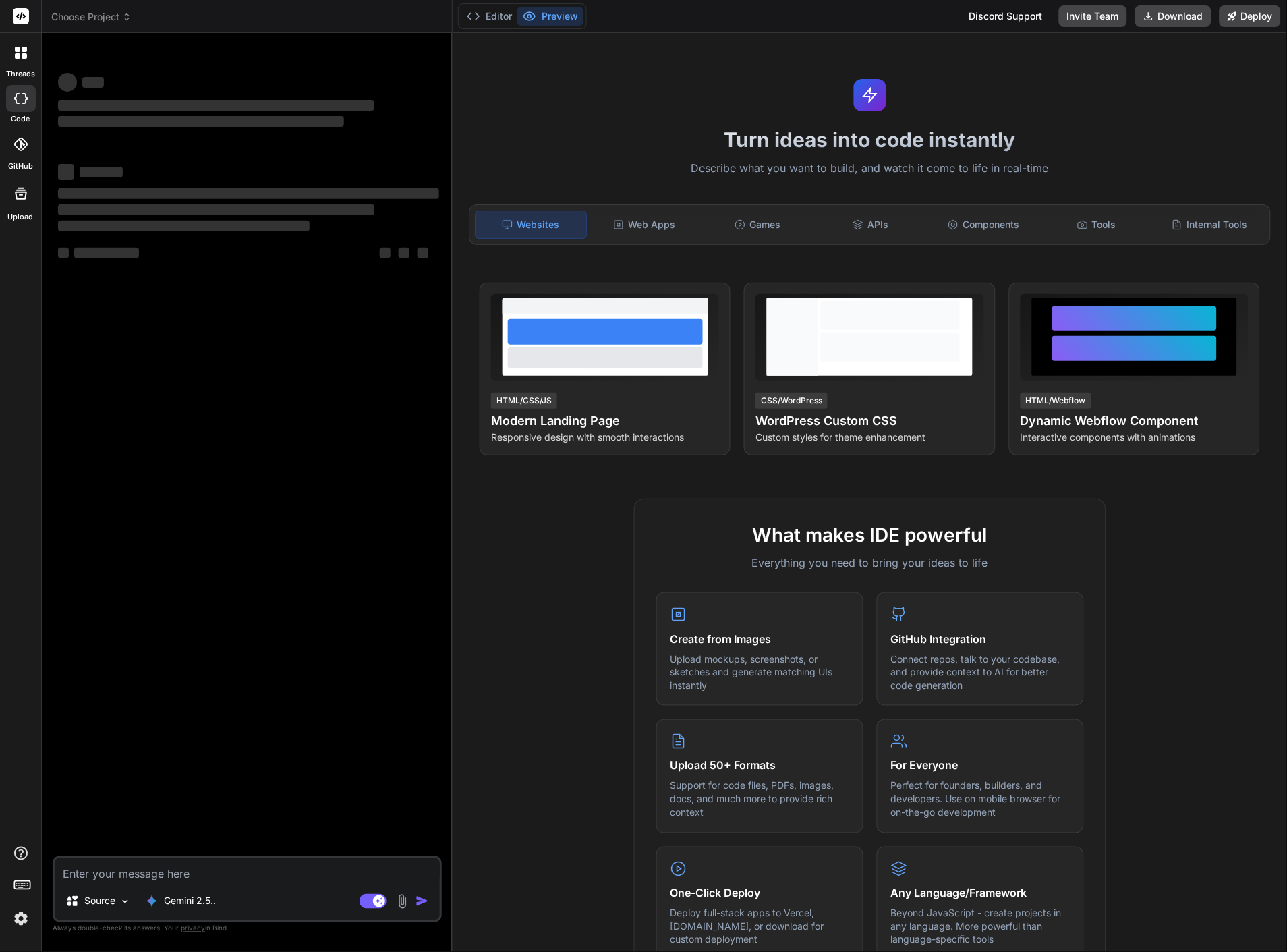
scroll to position [0, 0]
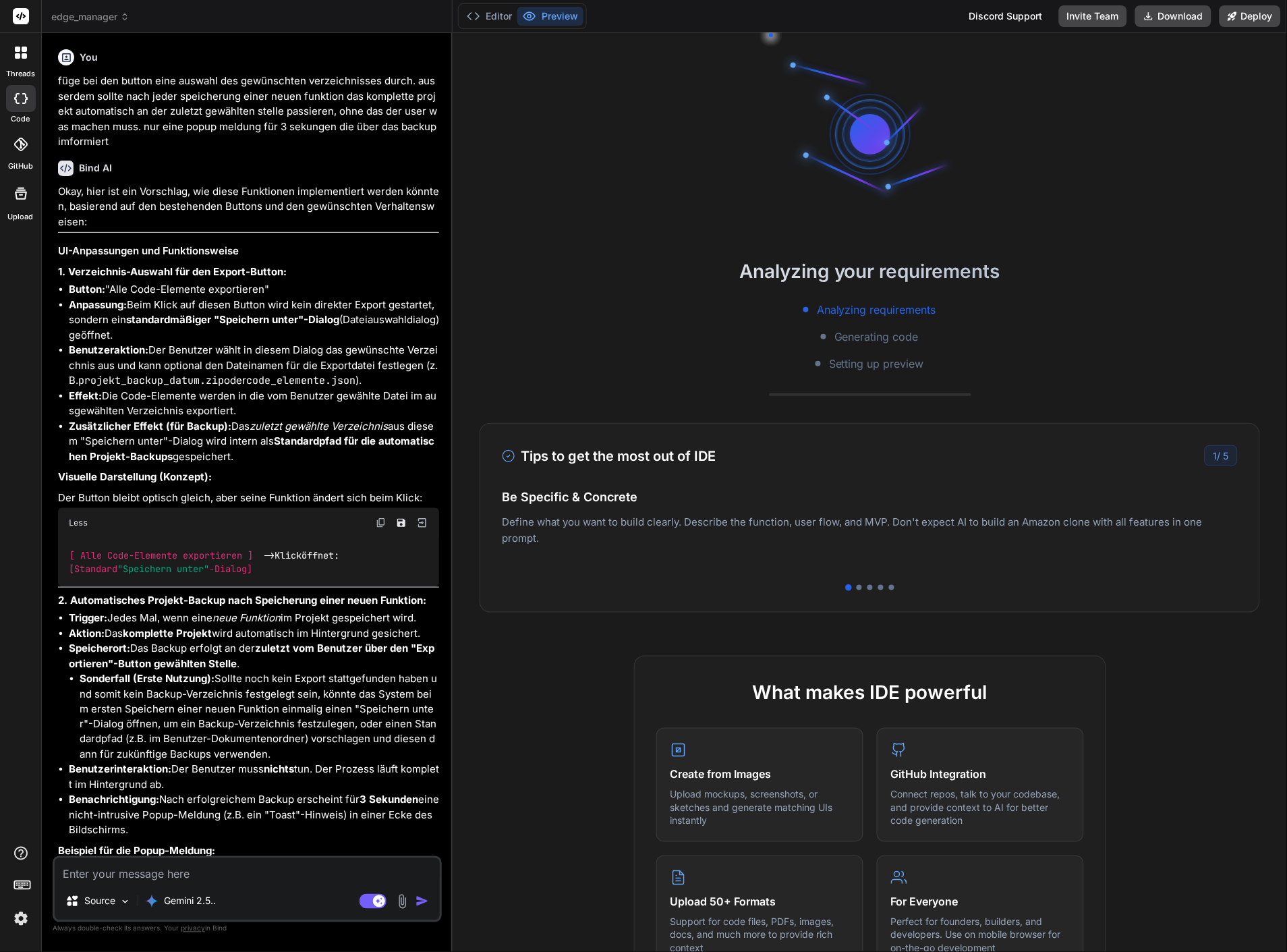
type textarea "x"
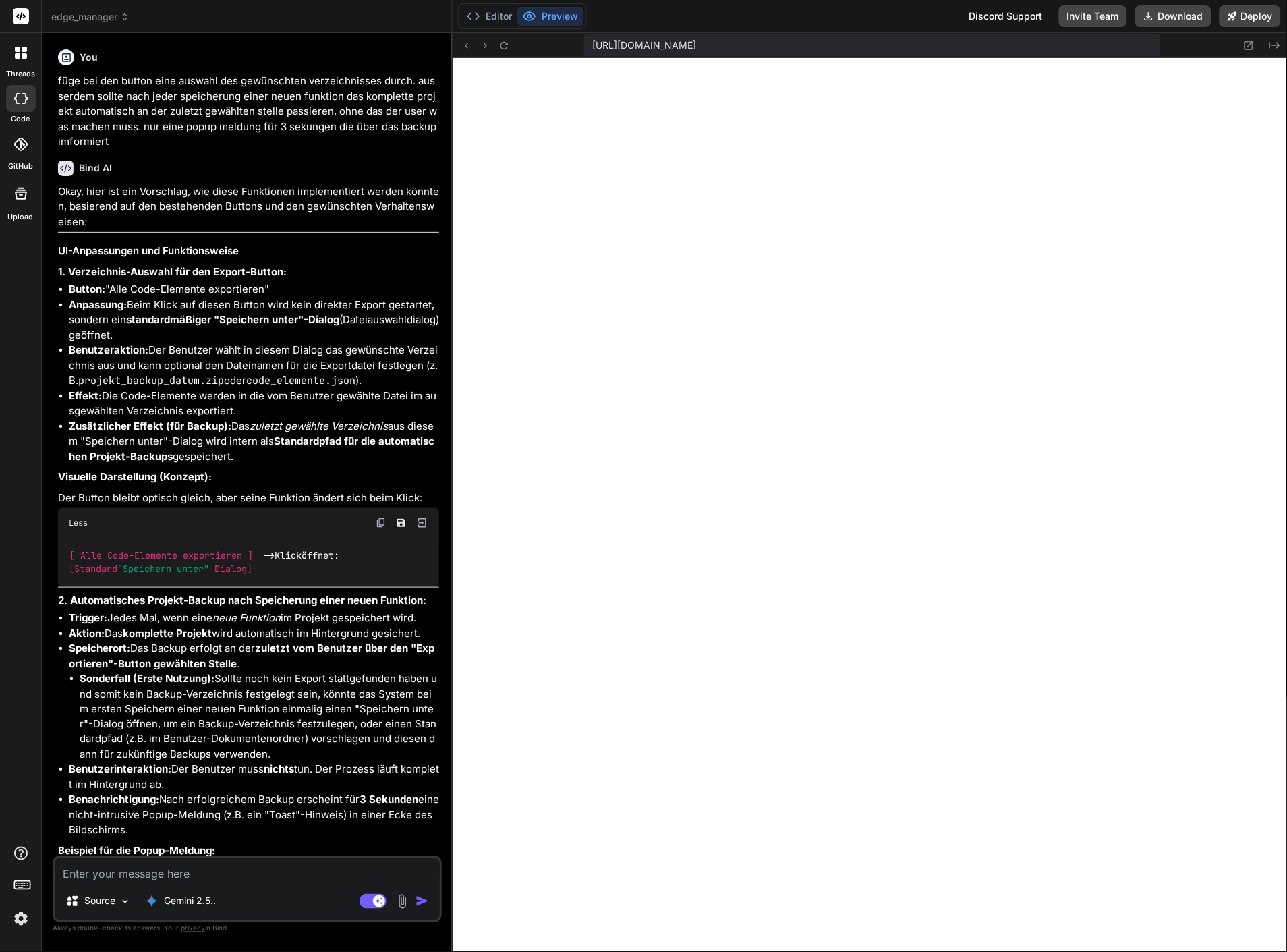
scroll to position [432, 0]
type textarea "x"
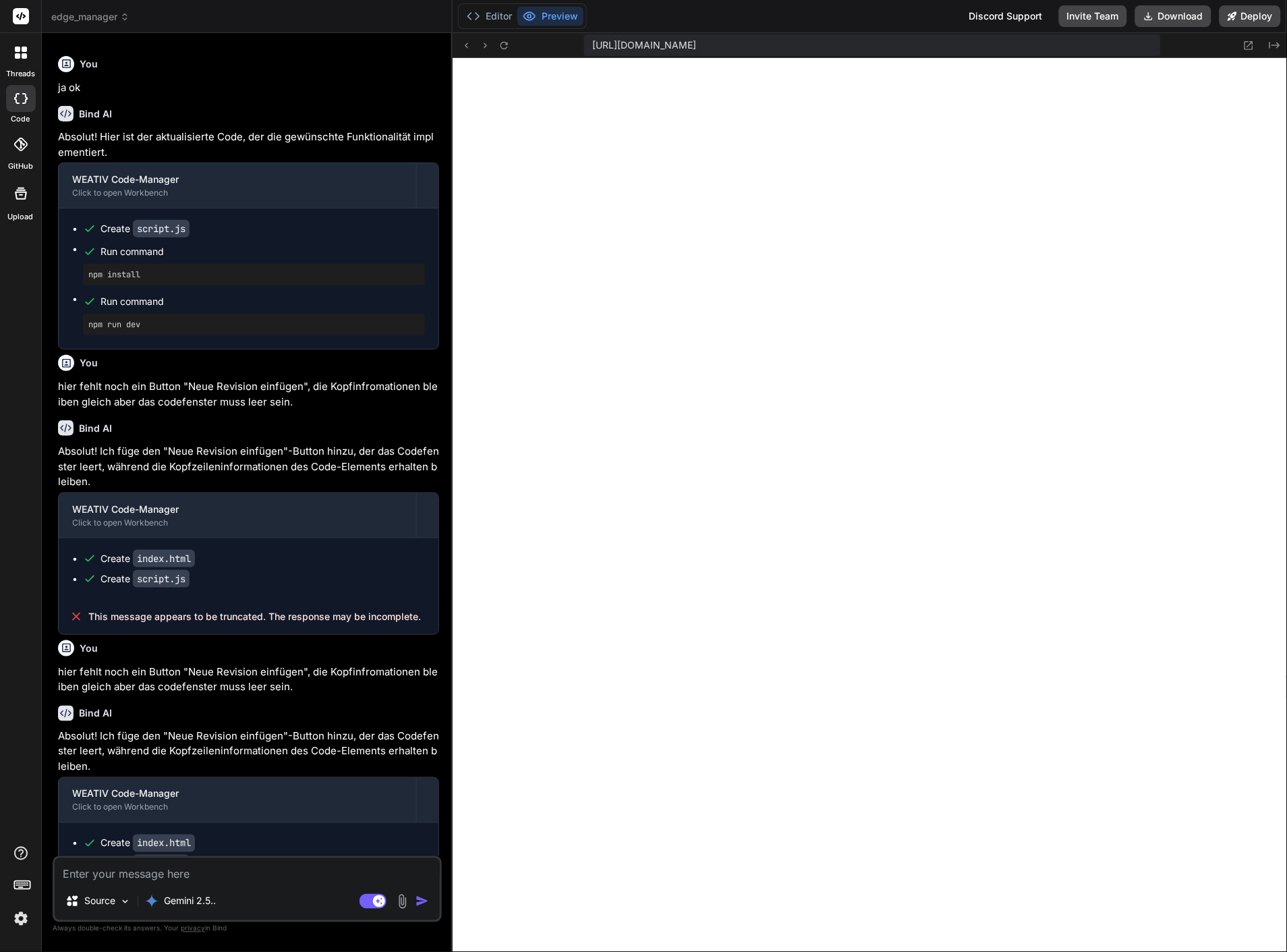
scroll to position [1701, 0]
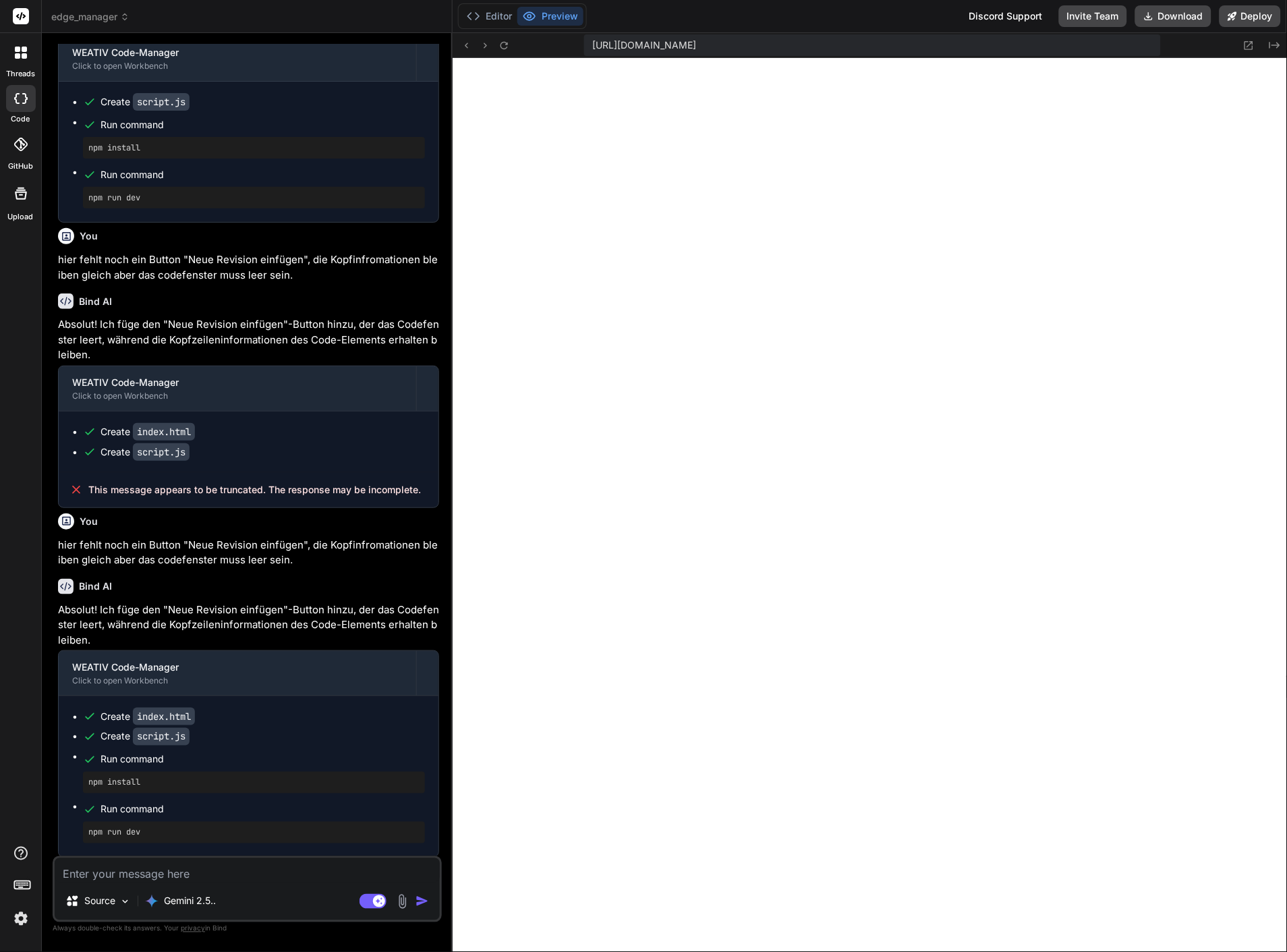
click at [121, 877] on textarea at bounding box center [247, 870] width 385 height 24
type textarea "d"
type textarea "x"
type textarea "da"
type textarea "x"
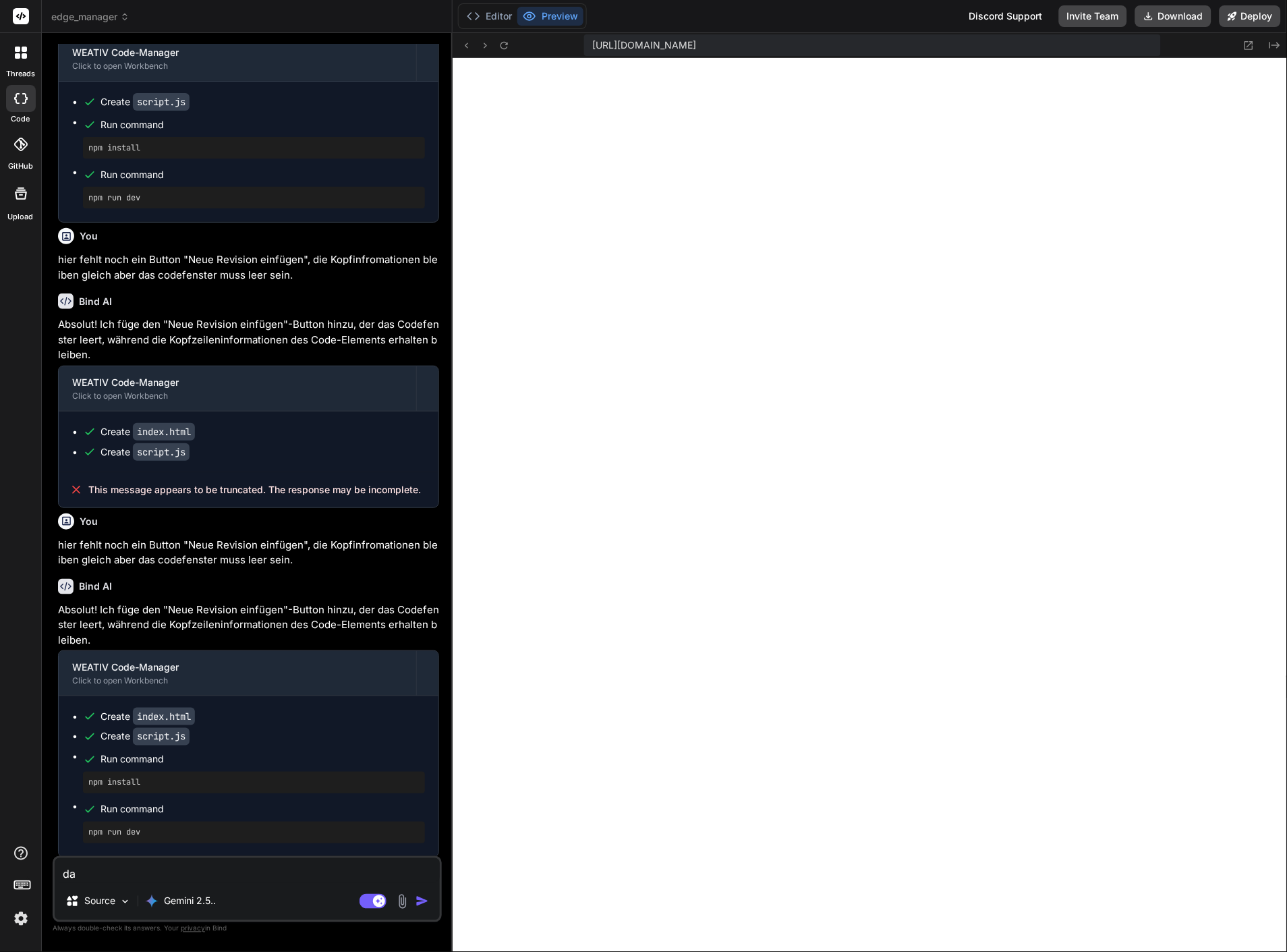
type textarea "das"
type textarea "x"
type textarea "das"
type textarea "x"
type textarea "das h"
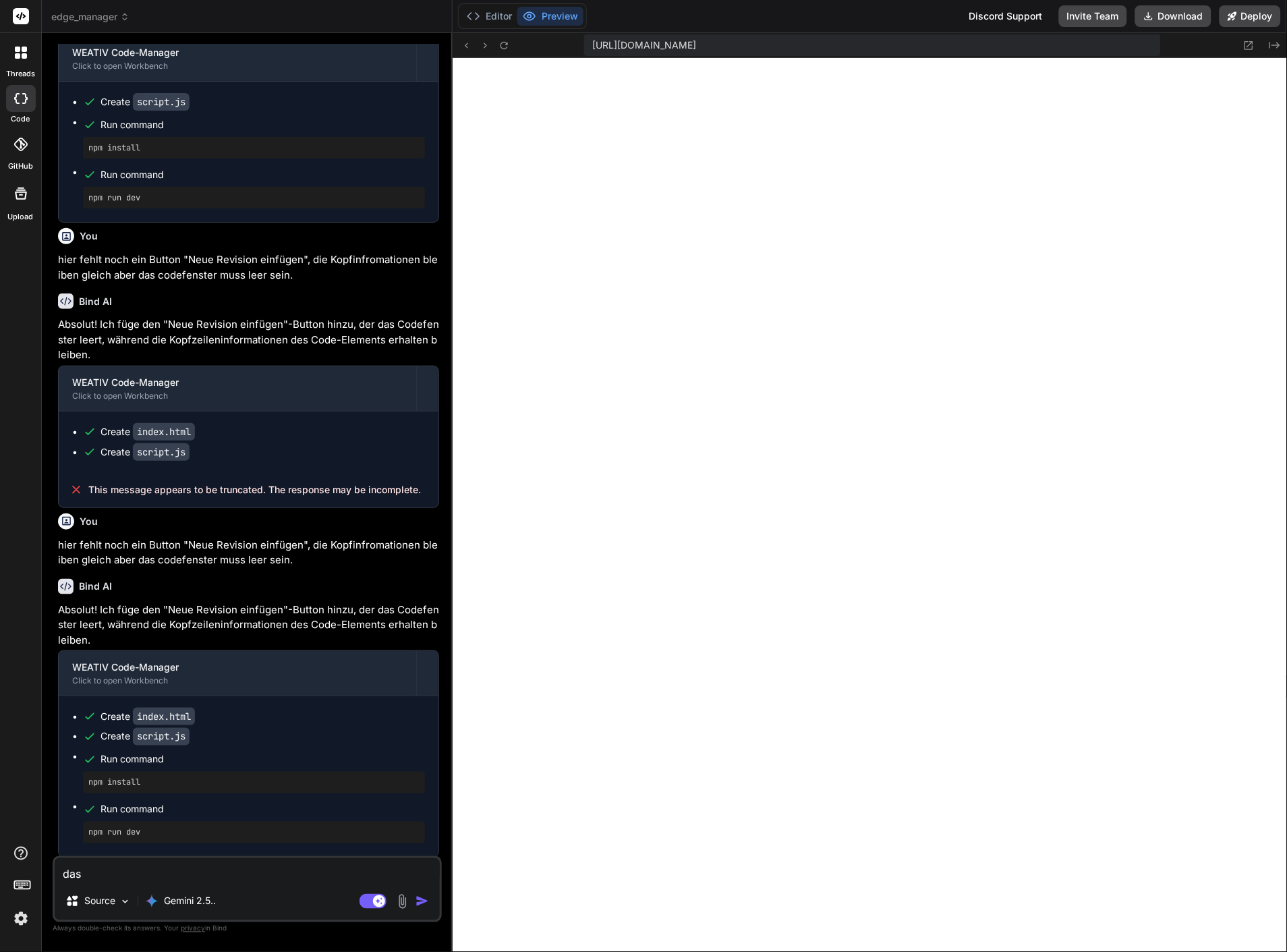
type textarea "x"
type textarea "das ha"
type textarea "x"
type textarea "das hat"
type textarea "x"
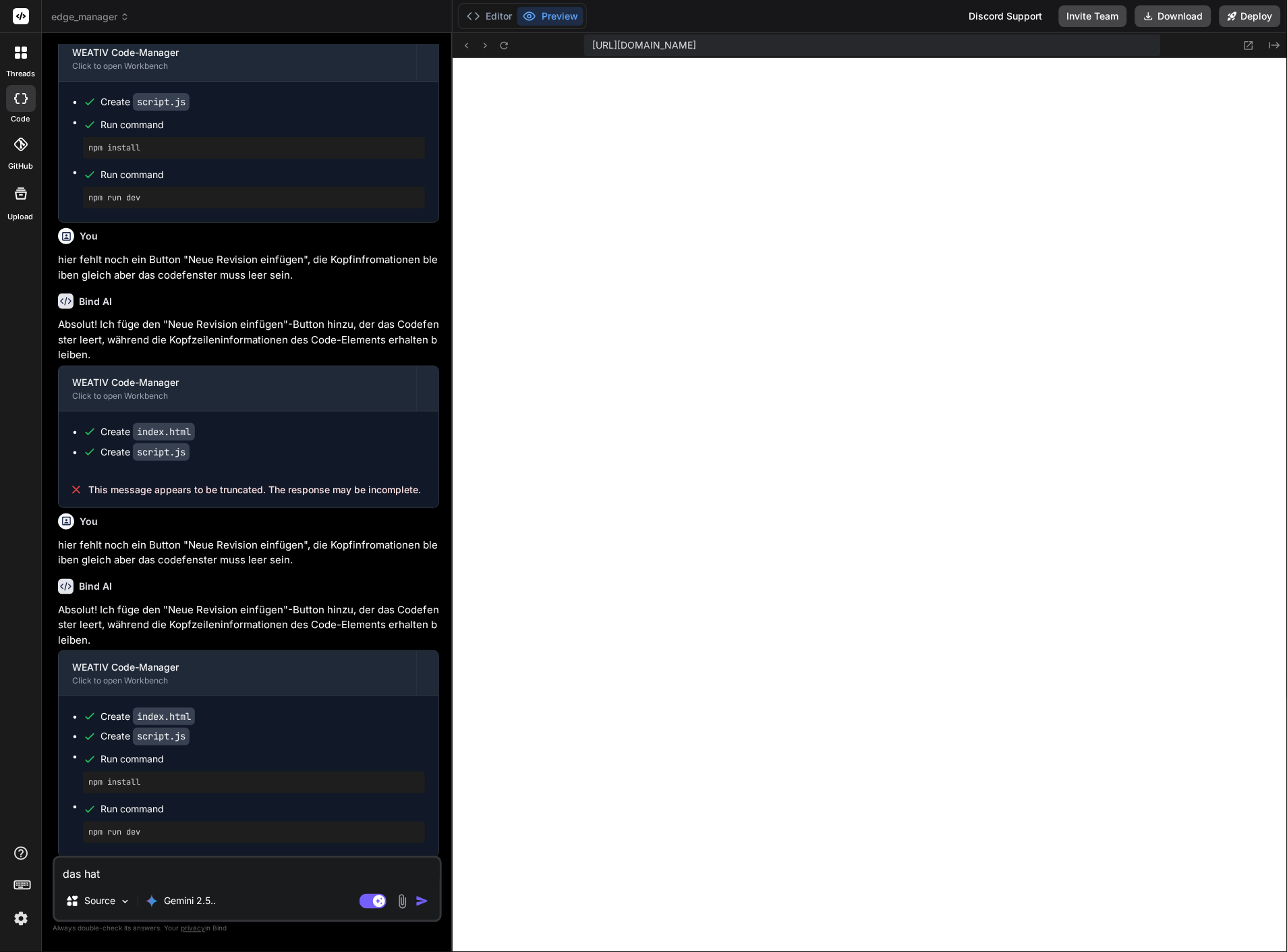
type textarea "das hat"
type textarea "x"
type textarea "das hat n"
type textarea "x"
type textarea "das hat ni"
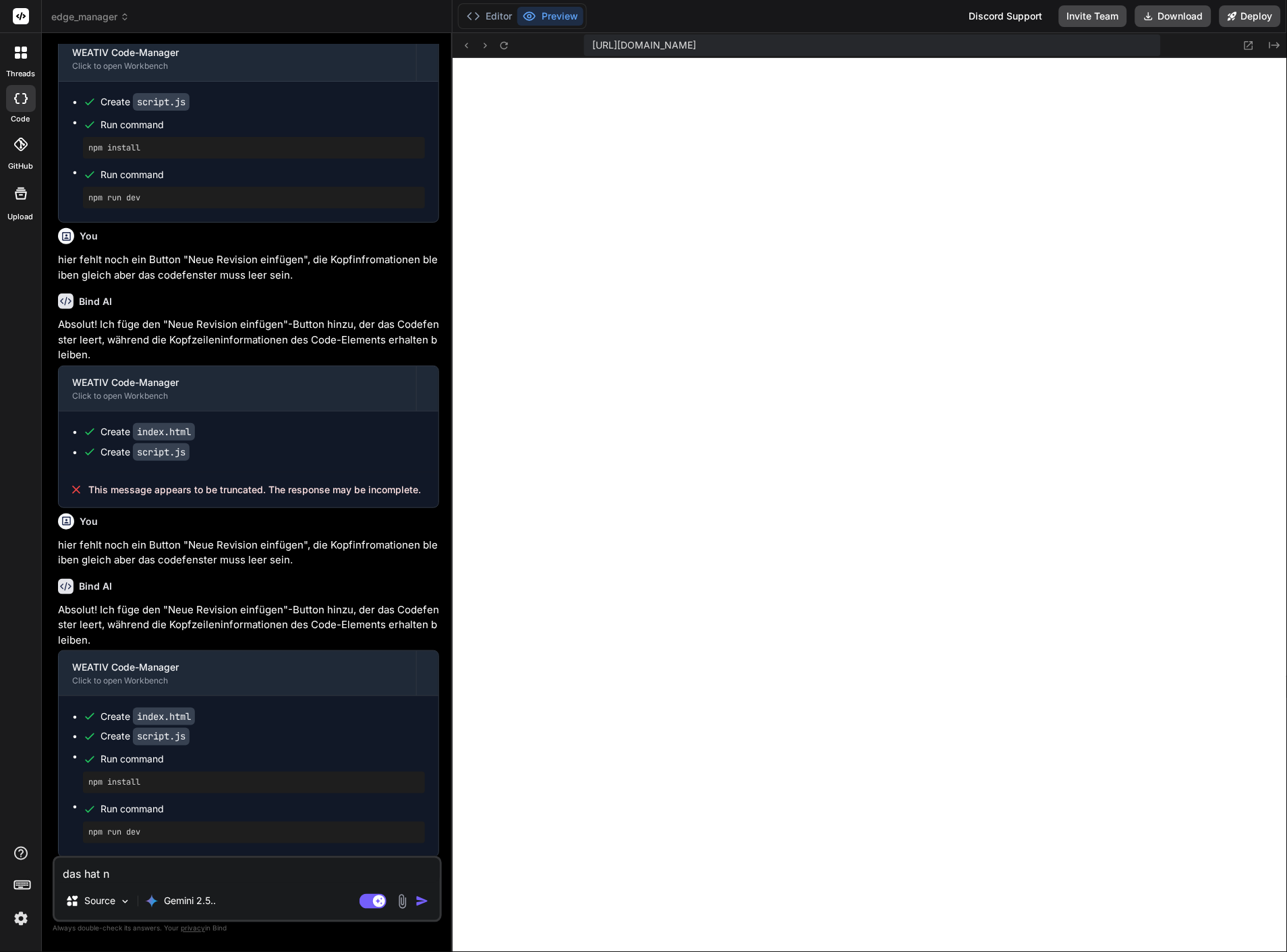
type textarea "x"
type textarea "das hat nic"
type textarea "x"
type textarea "das hat nich"
type textarea "x"
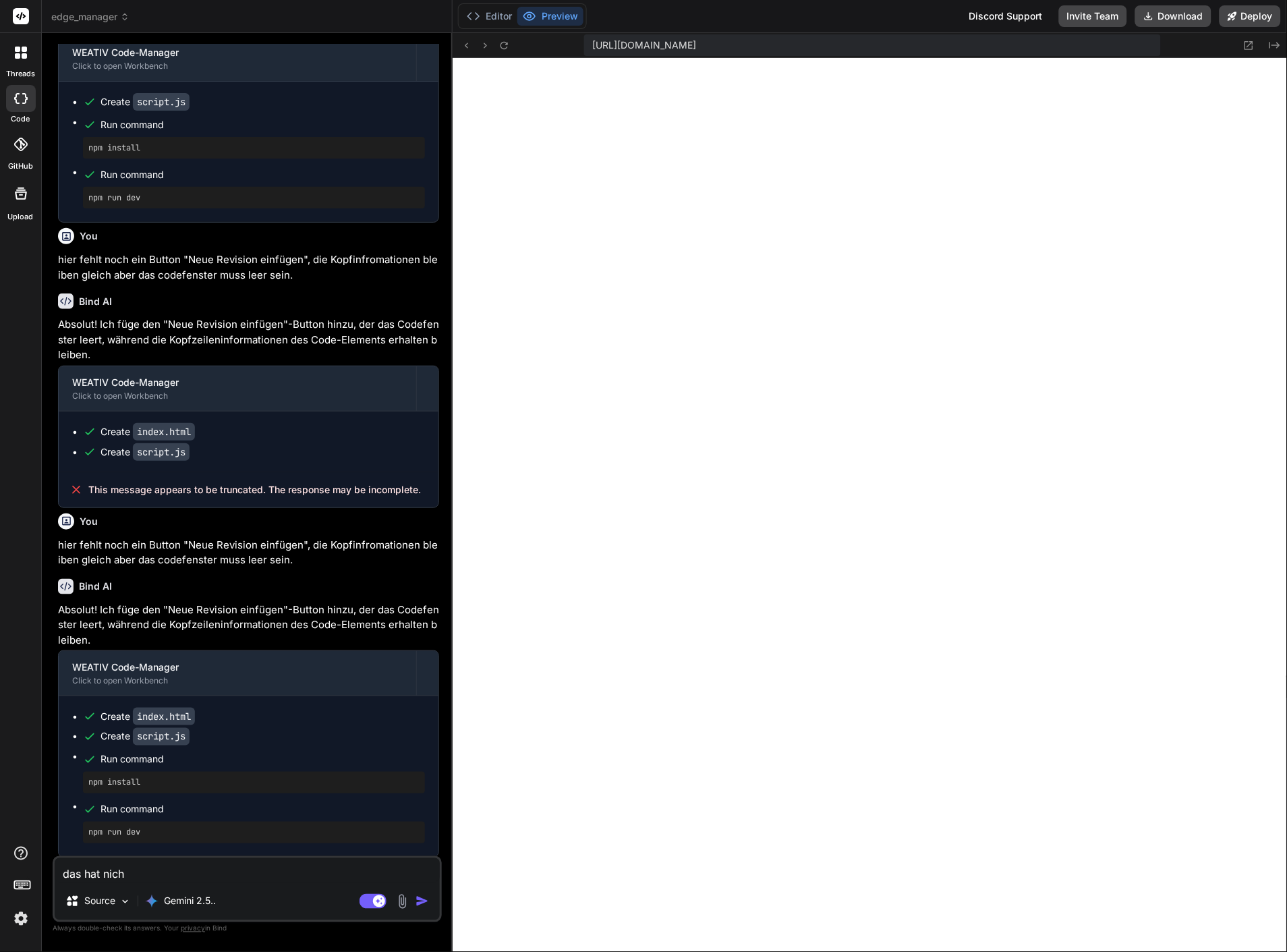
type textarea "das hat nicht"
type textarea "x"
type textarea "das hat nicht"
type textarea "x"
type textarea "das hat nicht g"
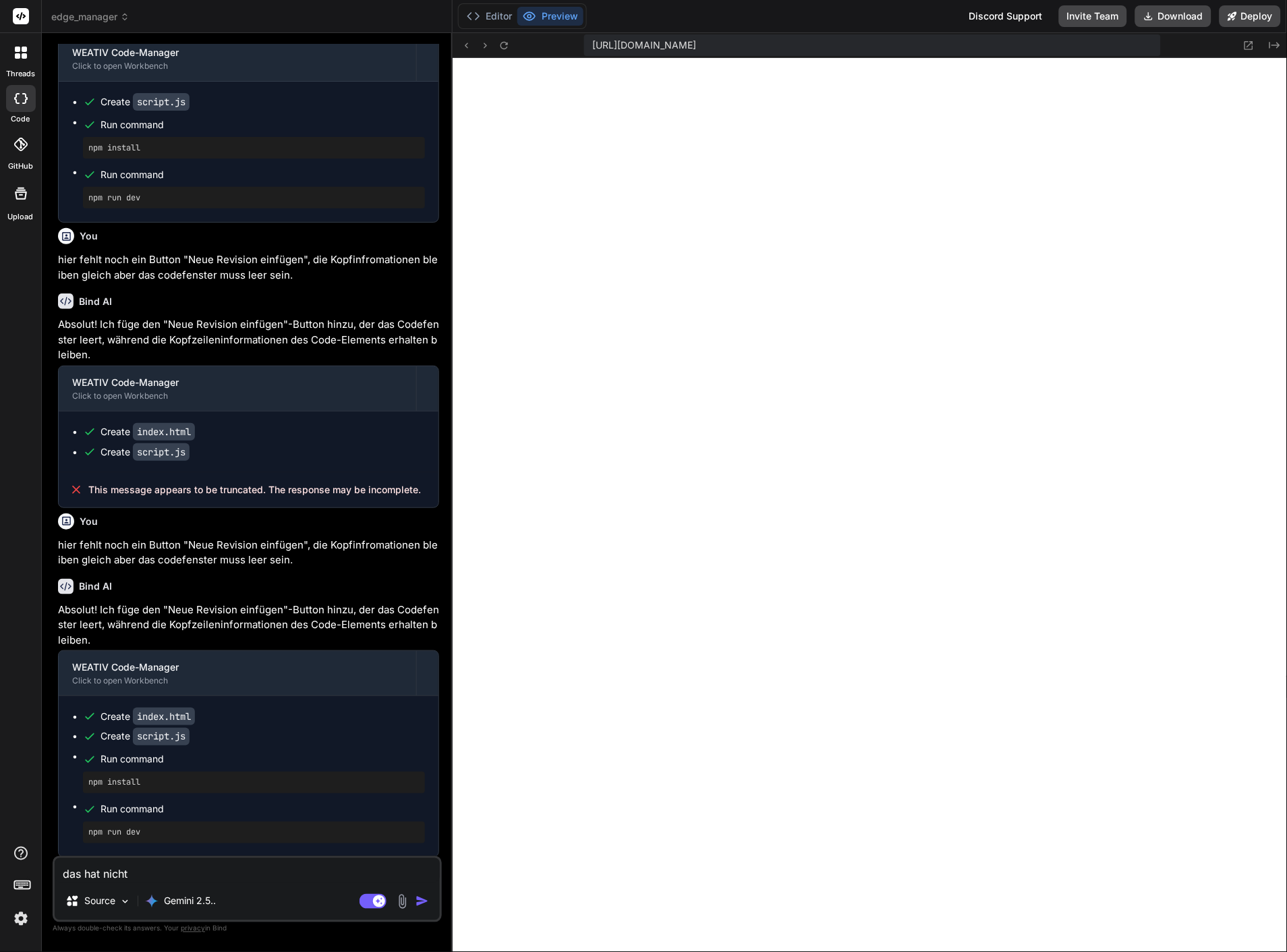
type textarea "x"
type textarea "das hat nicht ge"
type textarea "x"
type textarea "das hat nicht gek"
type textarea "x"
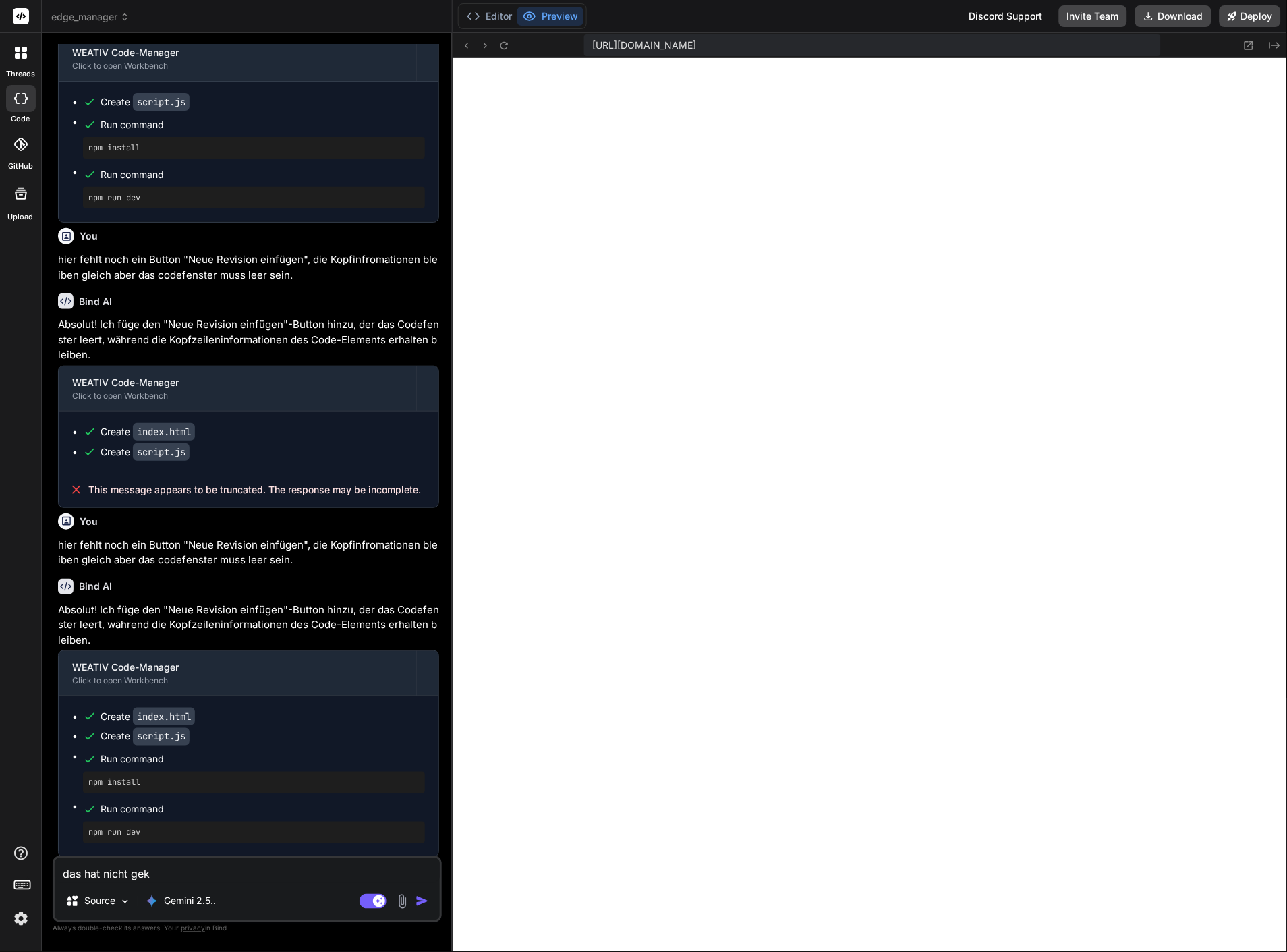
type textarea "das hat nicht gekl"
type textarea "x"
type textarea "das hat nicht gekla"
type textarea "x"
type textarea "das hat nicht geklap"
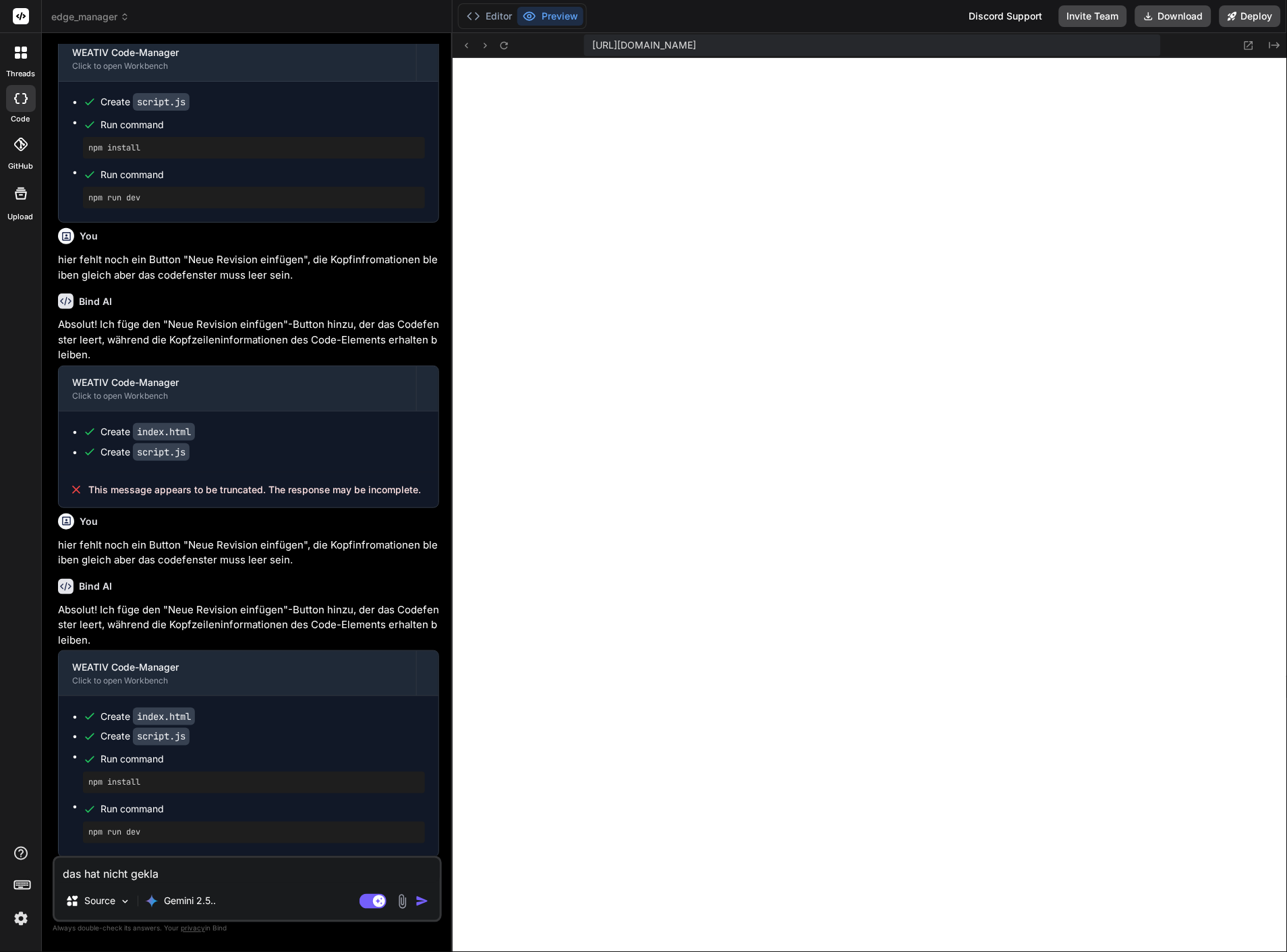
type textarea "x"
type textarea "das hat nicht geklapp"
type textarea "x"
type textarea "das hat nicht geklappt"
type textarea "x"
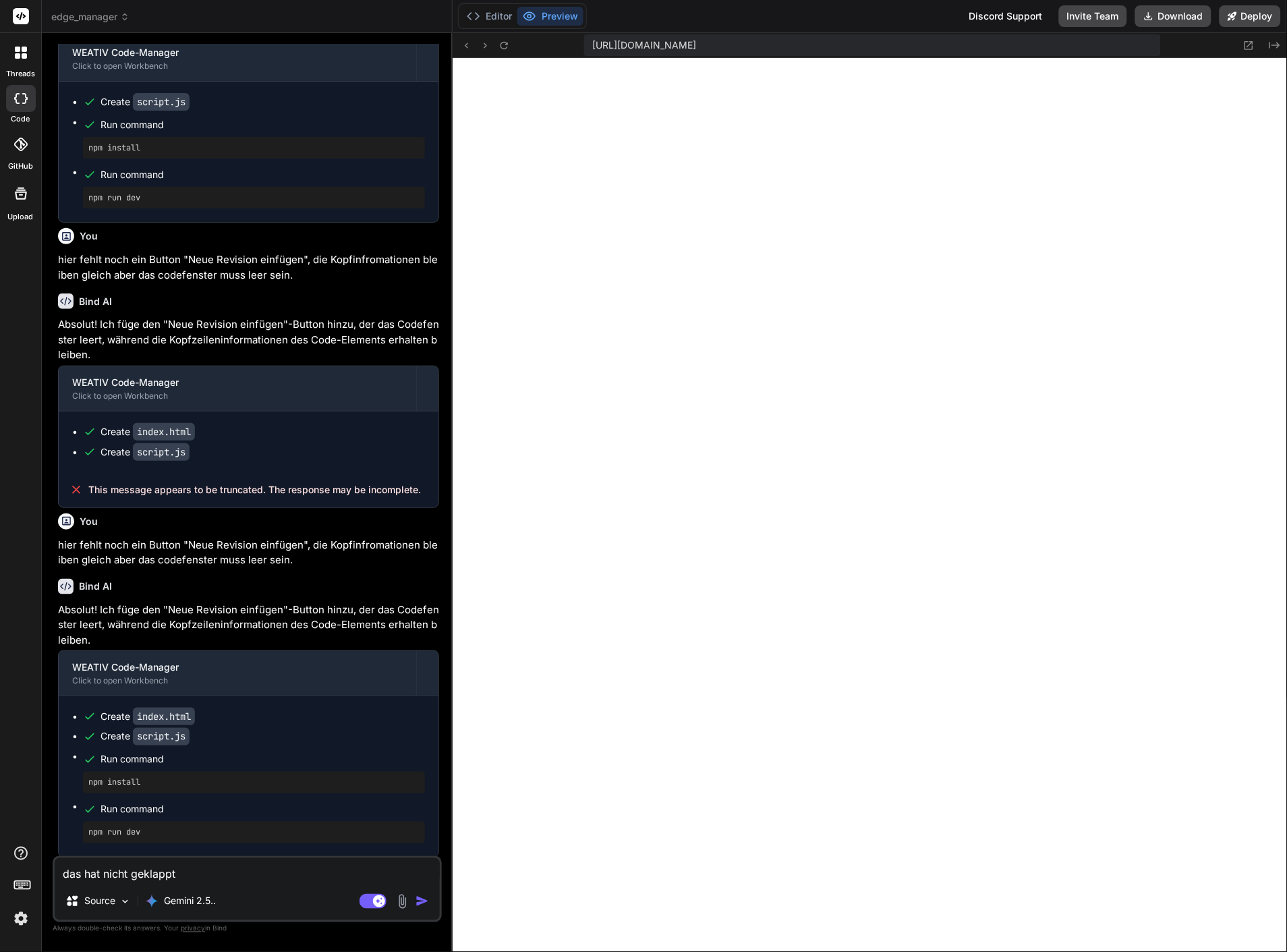
type textarea "das hat nicht geklappt"
type textarea "x"
type textarea "das hat nicht geklappt k"
type textarea "x"
type textarea "das hat nicht geklappt ke"
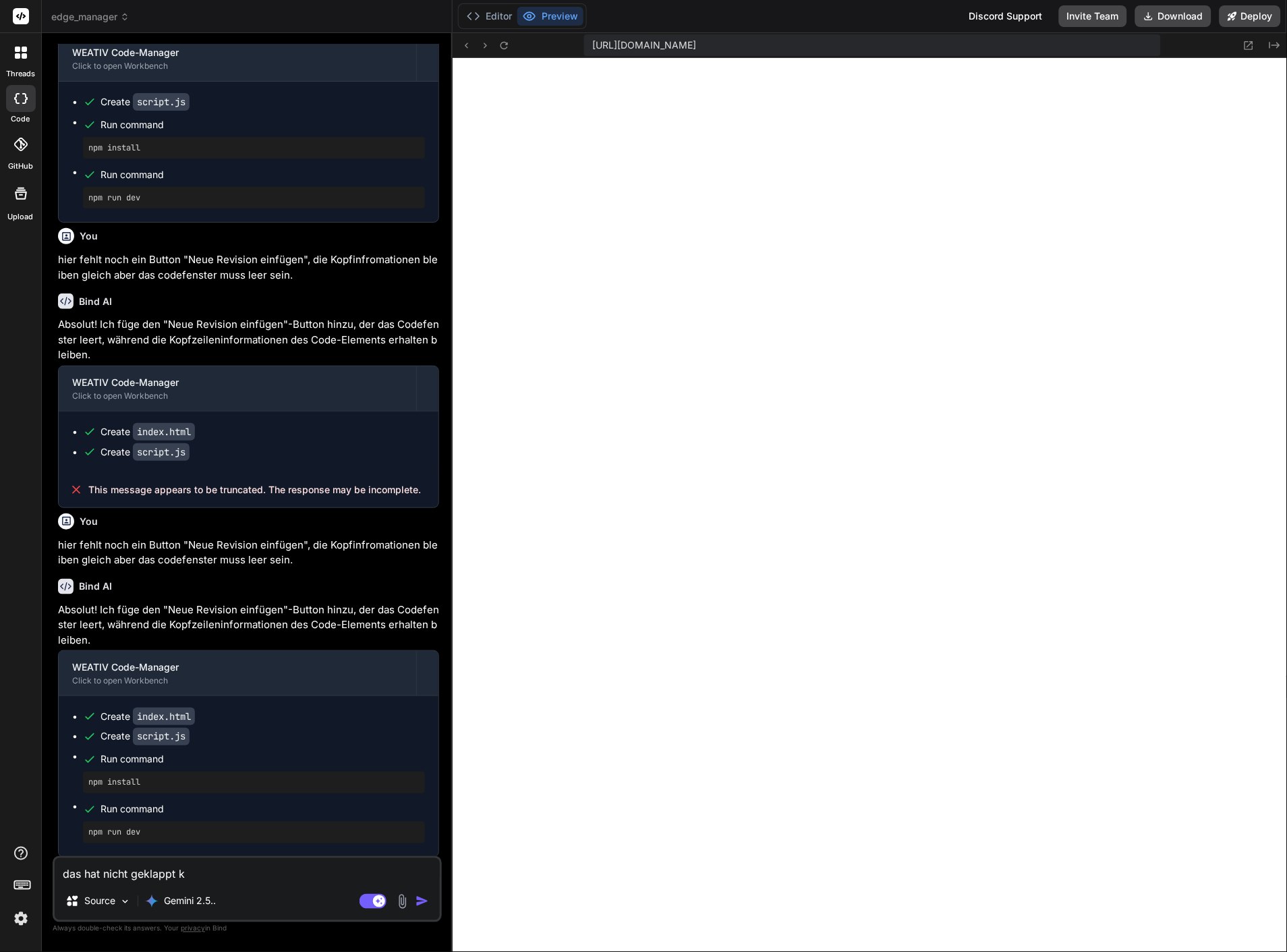
type textarea "x"
type textarea "das hat nicht geklappt kei"
type textarea "x"
type textarea "das hat nicht geklappt kein"
type textarea "x"
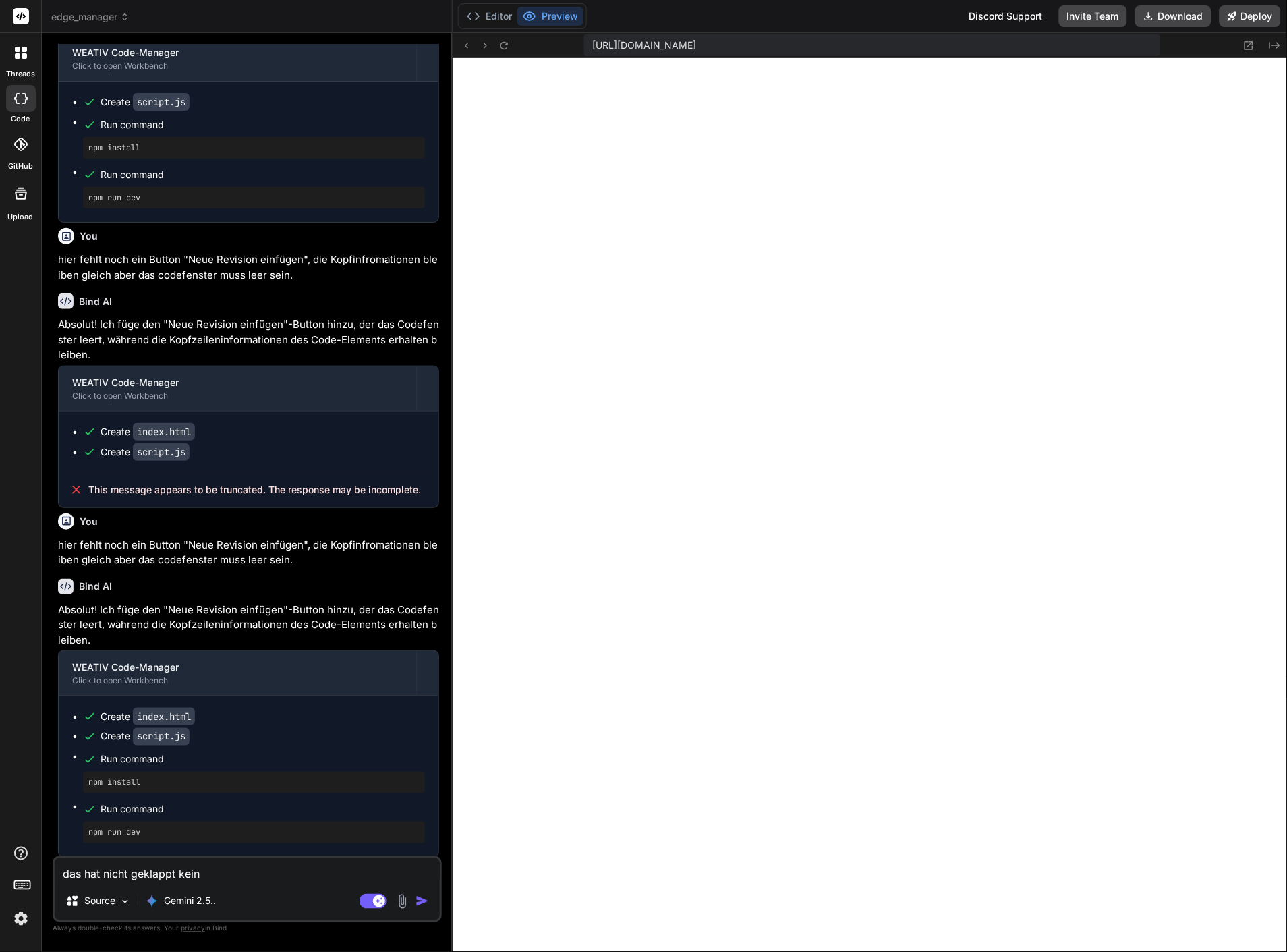
type textarea "das hat nicht geklappt kein n"
type textarea "x"
type textarea "das hat nicht geklappt kein ne"
type textarea "x"
type textarea "das hat nicht geklappt kein neu"
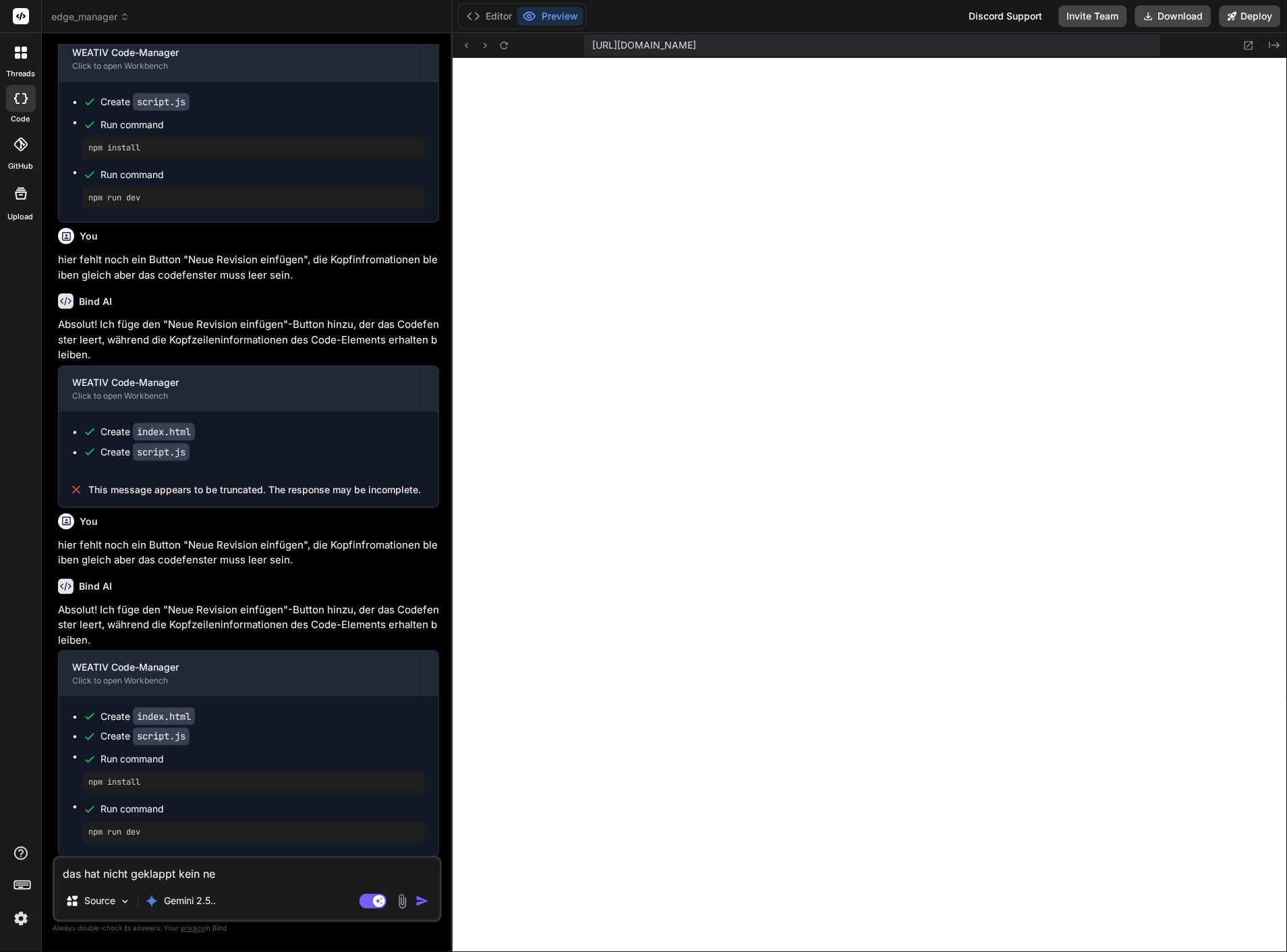
type textarea "x"
type textarea "das hat nicht geklappt kein neue"
type textarea "x"
type textarea "das hat nicht geklappt kein neuer"
type textarea "x"
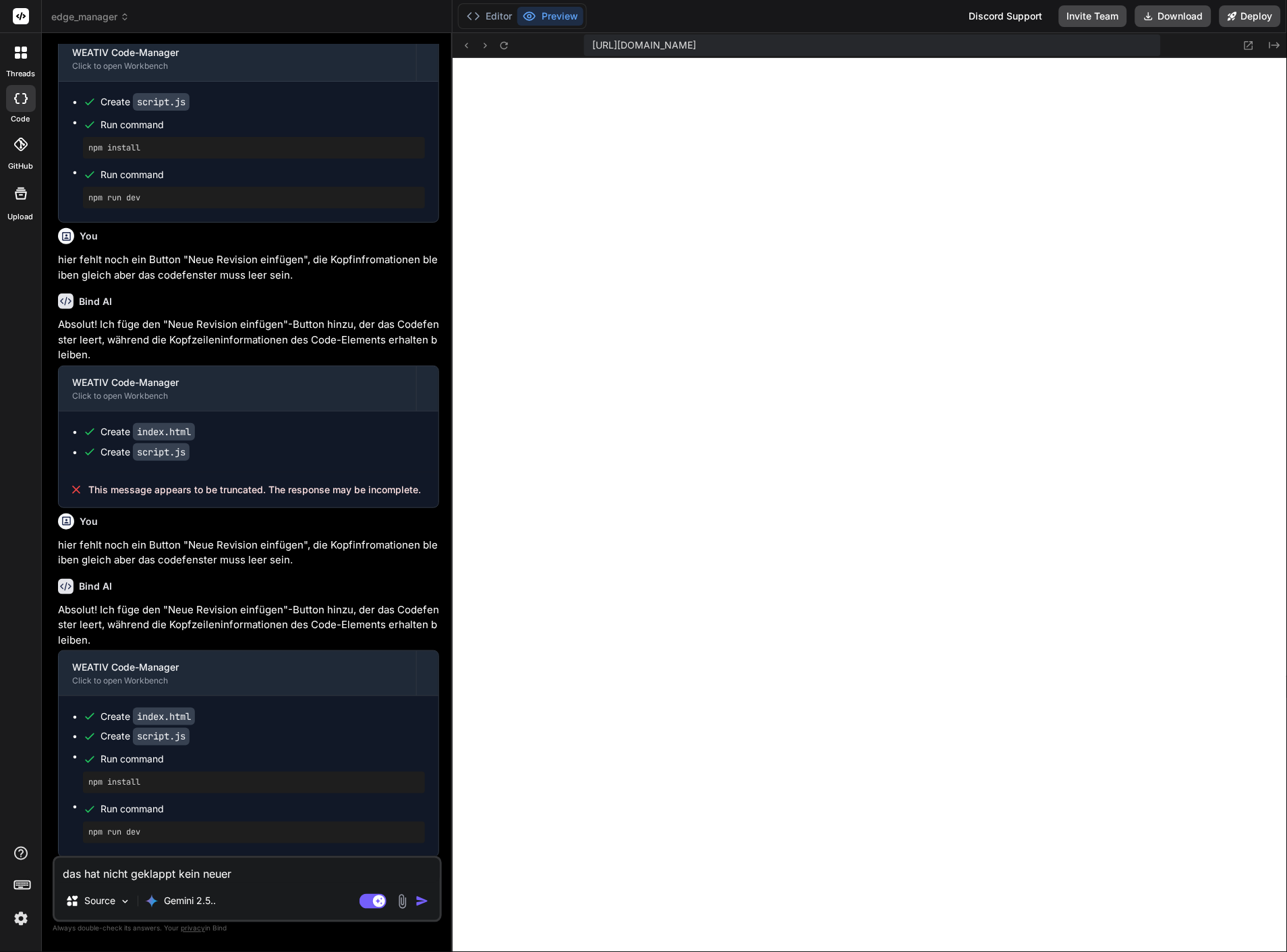
type textarea "das hat nicht geklappt kein neuer"
type textarea "x"
type textarea "das hat nicht geklappt kein neuer b"
type textarea "x"
type textarea "das hat nicht geklappt kein neuer bu"
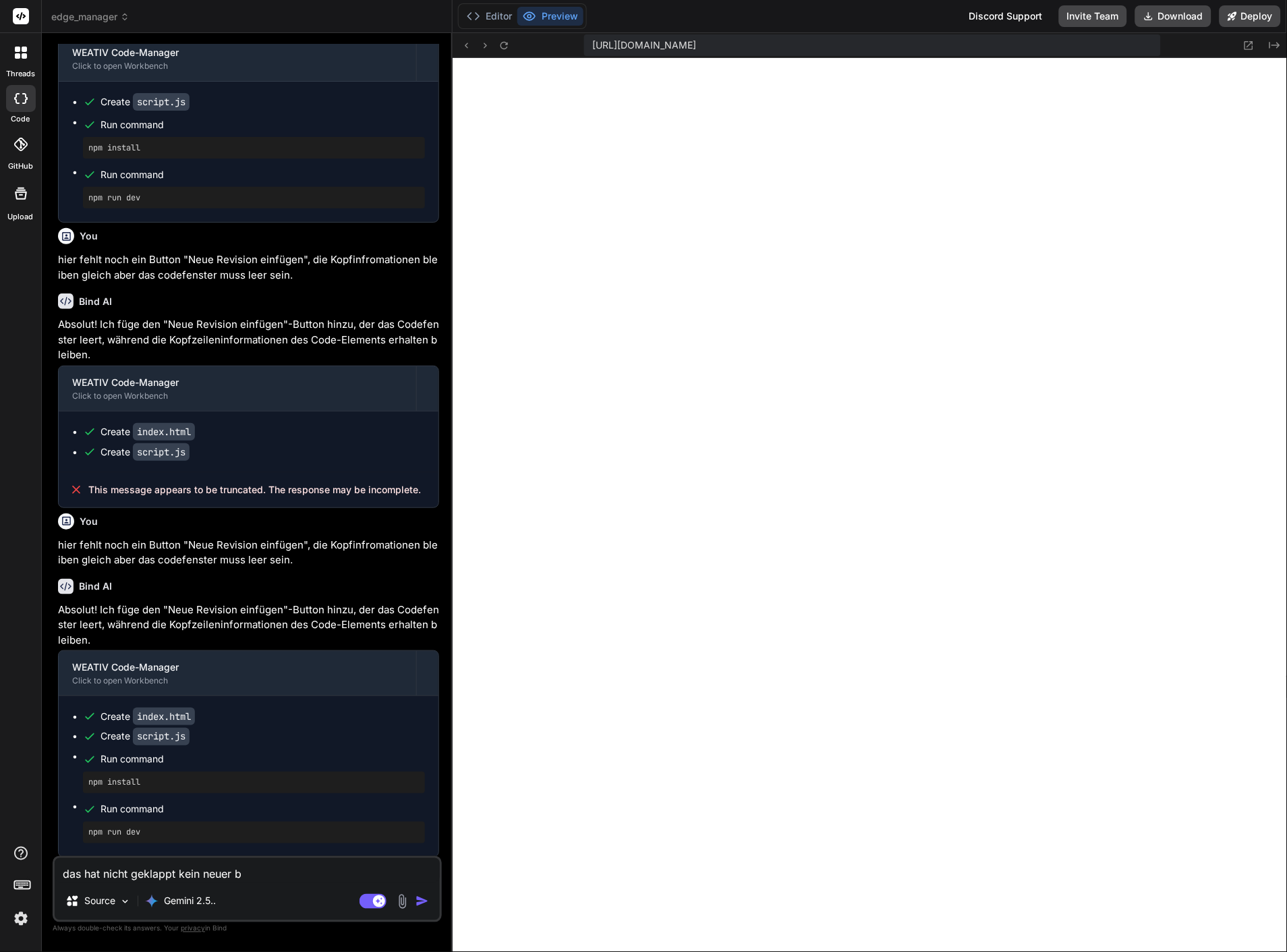
type textarea "x"
type textarea "das hat nicht geklappt kein neuer but"
type textarea "x"
type textarea "das hat nicht geklappt kein neuer butt"
type textarea "x"
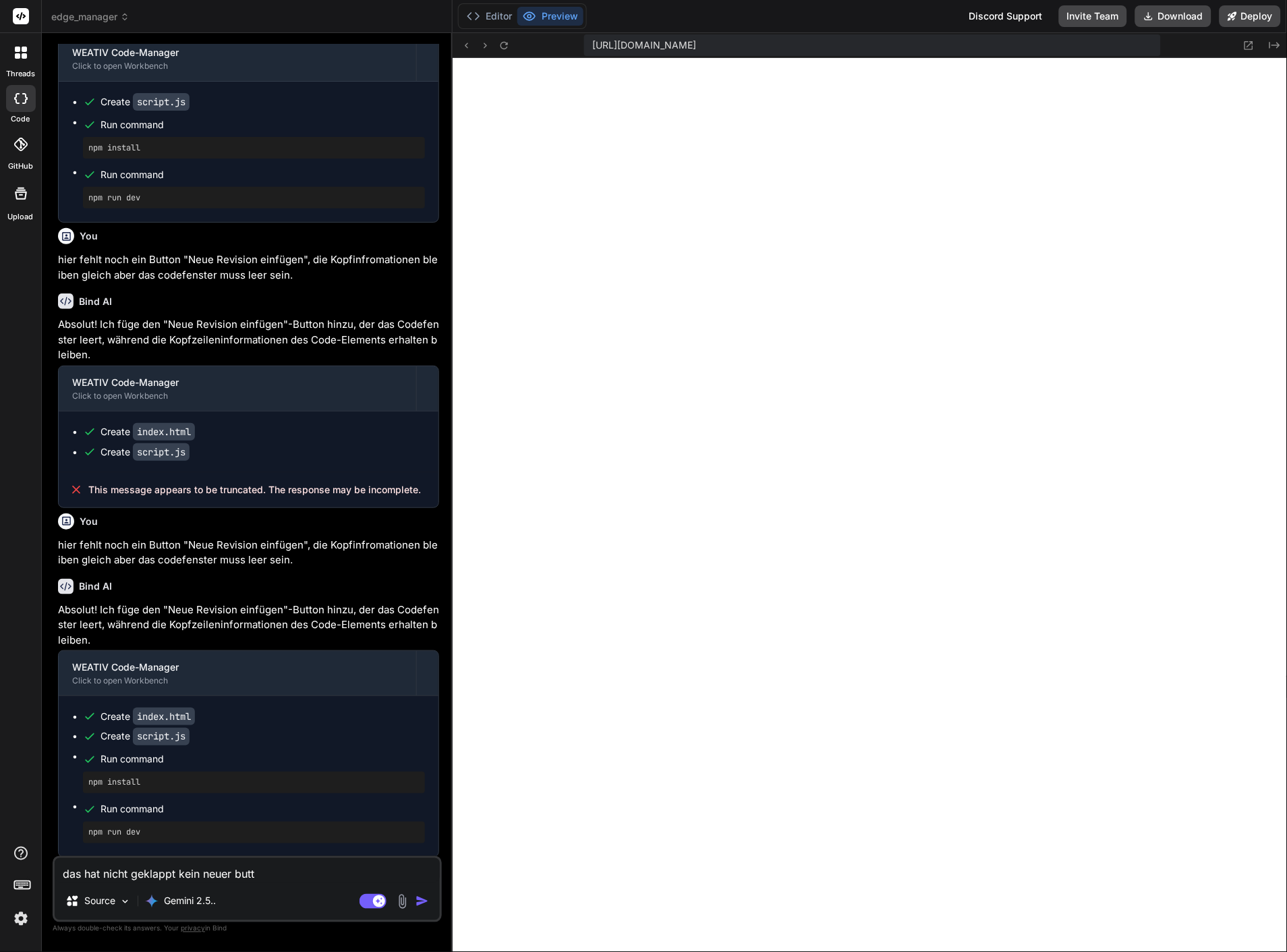
type textarea "das hat nicht geklappt kein neuer butto"
type textarea "x"
type textarea "das hat nicht geklappt kein neuer button"
type textarea "x"
type textarea "das hat nicht geklappt kein neuer button"
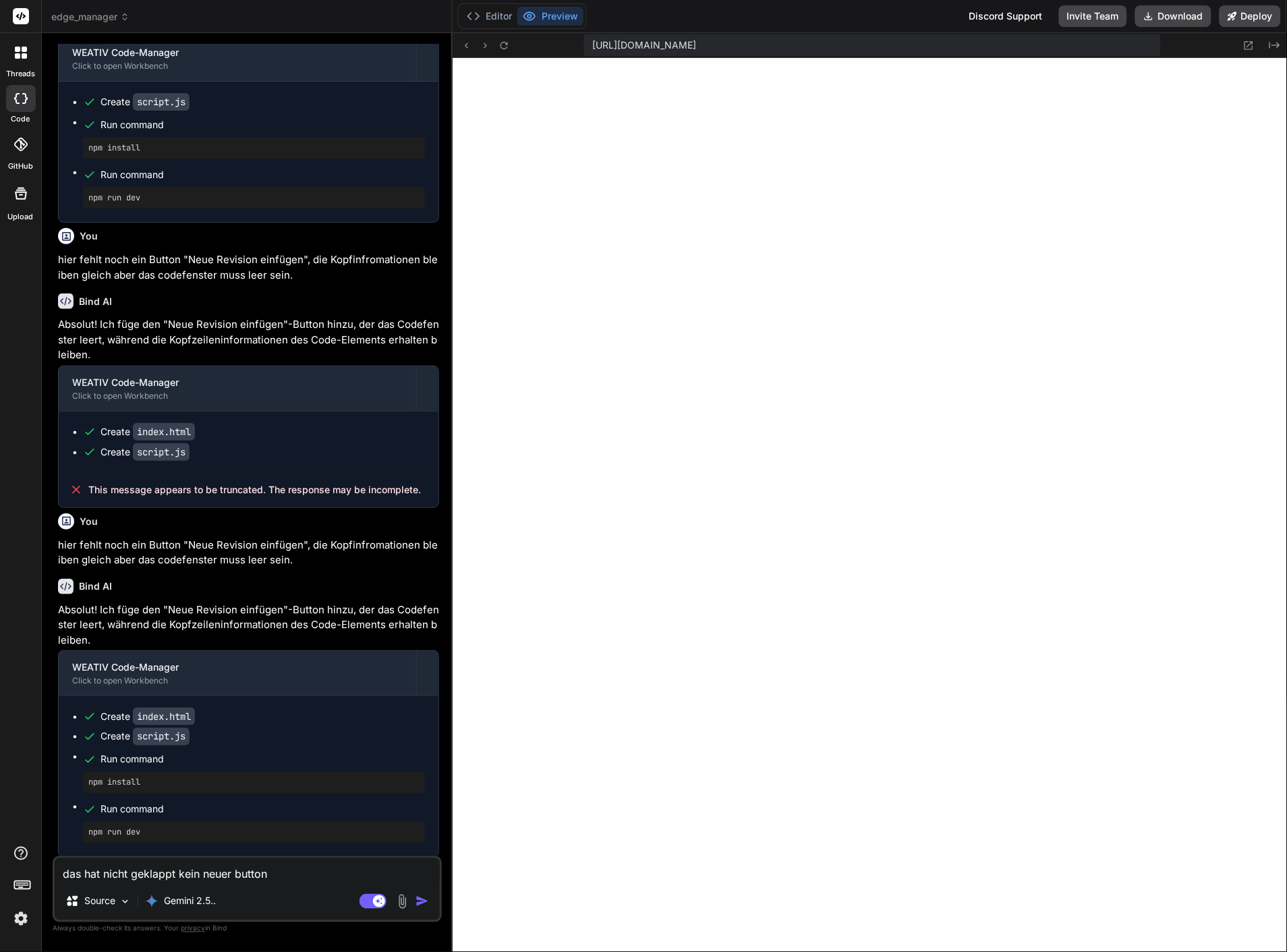
type textarea "x"
type textarea "das hat nicht geklappt kein neuer button f"
type textarea "x"
type textarea "das hat nicht geklappt kein neuer button für"
type textarea "x"
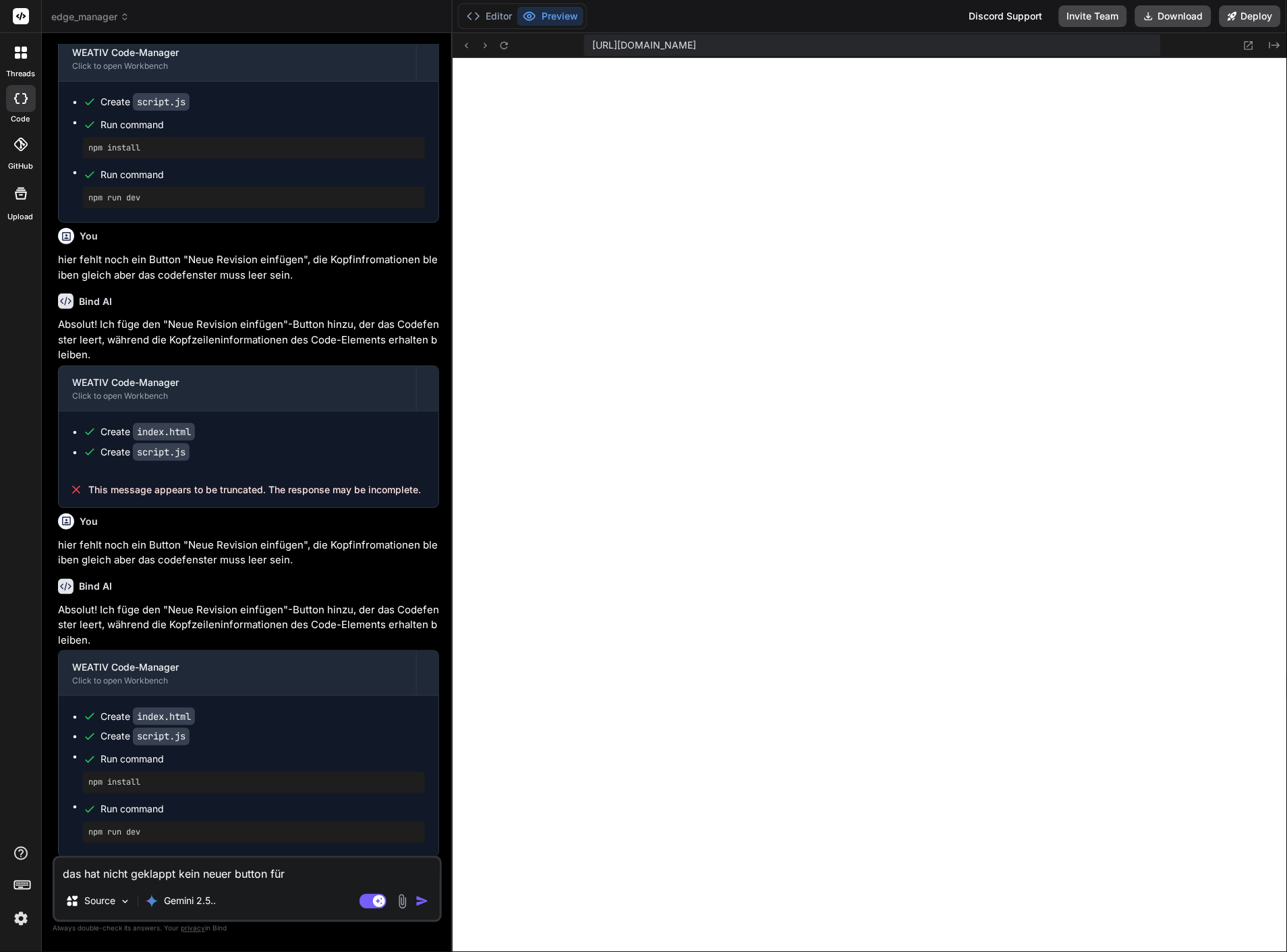
type textarea "das hat nicht geklappt kein neuer button für"
type textarea "x"
type textarea "das hat nicht geklappt kein neuer button für n"
type textarea "x"
type textarea "das hat nicht geklappt kein neuer button für ne"
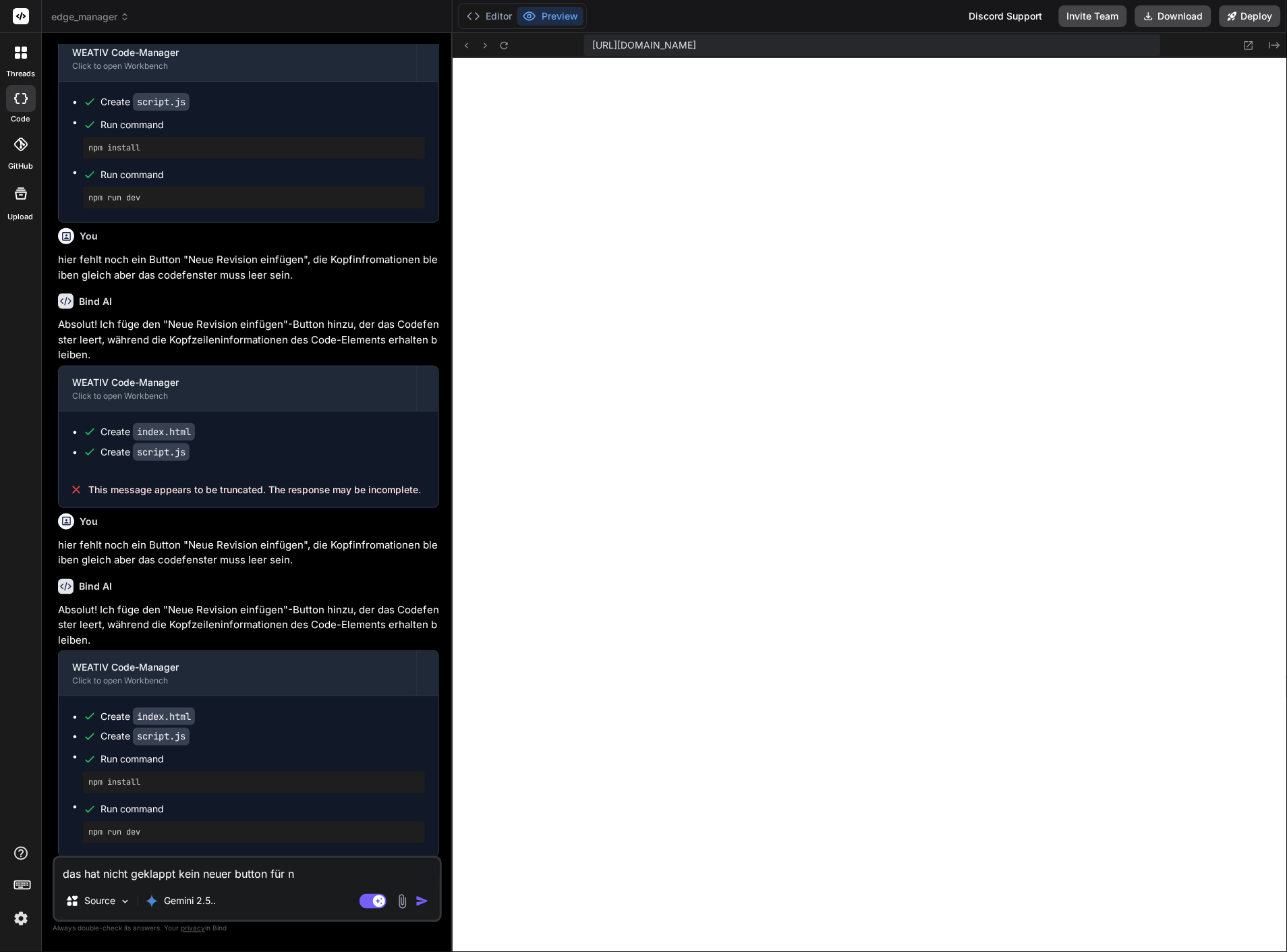
type textarea "x"
type textarea "das hat nicht geklappt kein neuer button für neu"
type textarea "x"
type textarea "das hat nicht geklappt kein neuer button für neue"
type textarea "x"
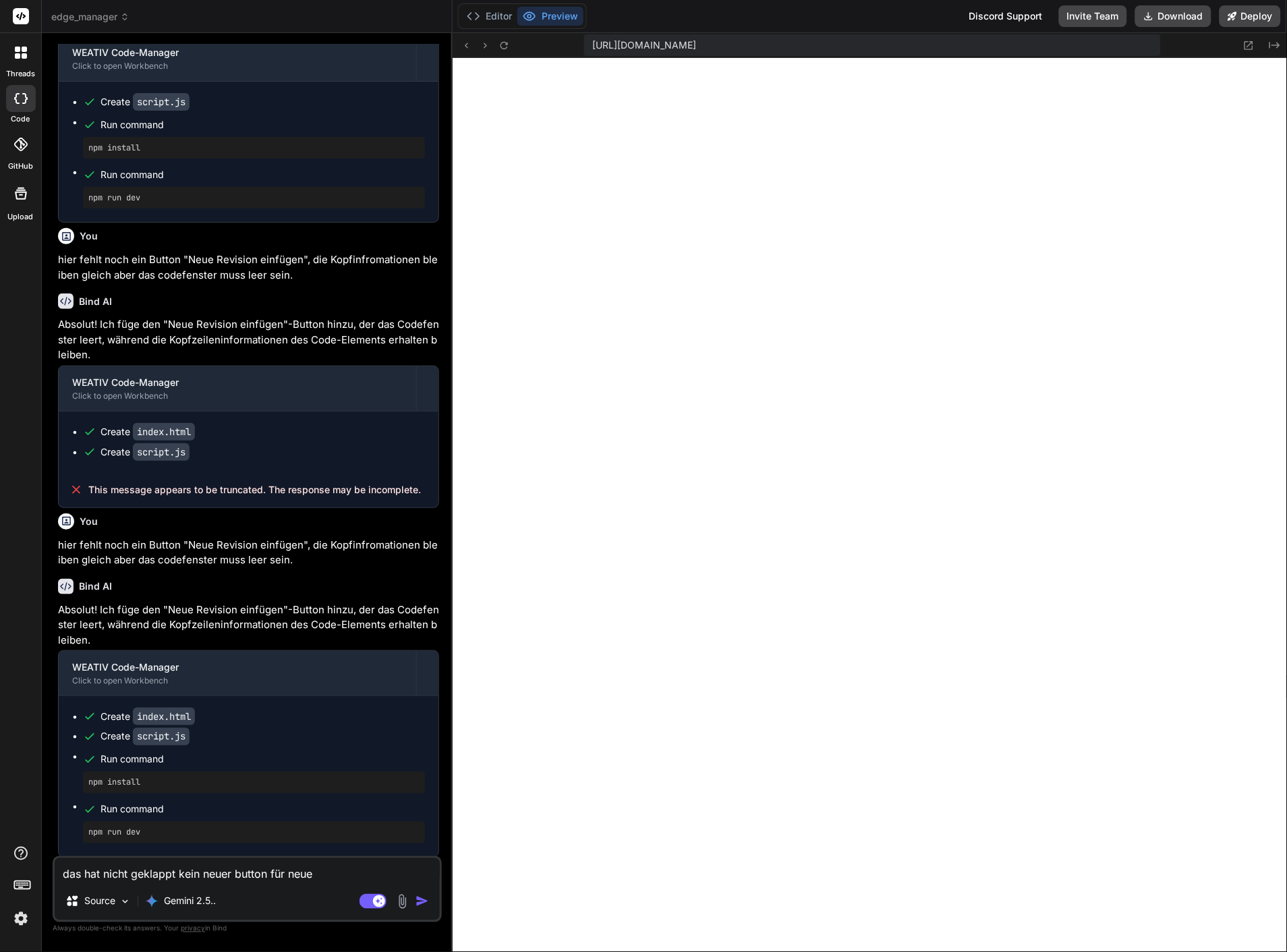
type textarea "das hat nicht geklappt kein neuer button für neue"
type textarea "x"
type textarea "das hat nicht geklappt kein neuer button für neue r"
type textarea "x"
type textarea "das hat nicht geklappt kein neuer button für neue re"
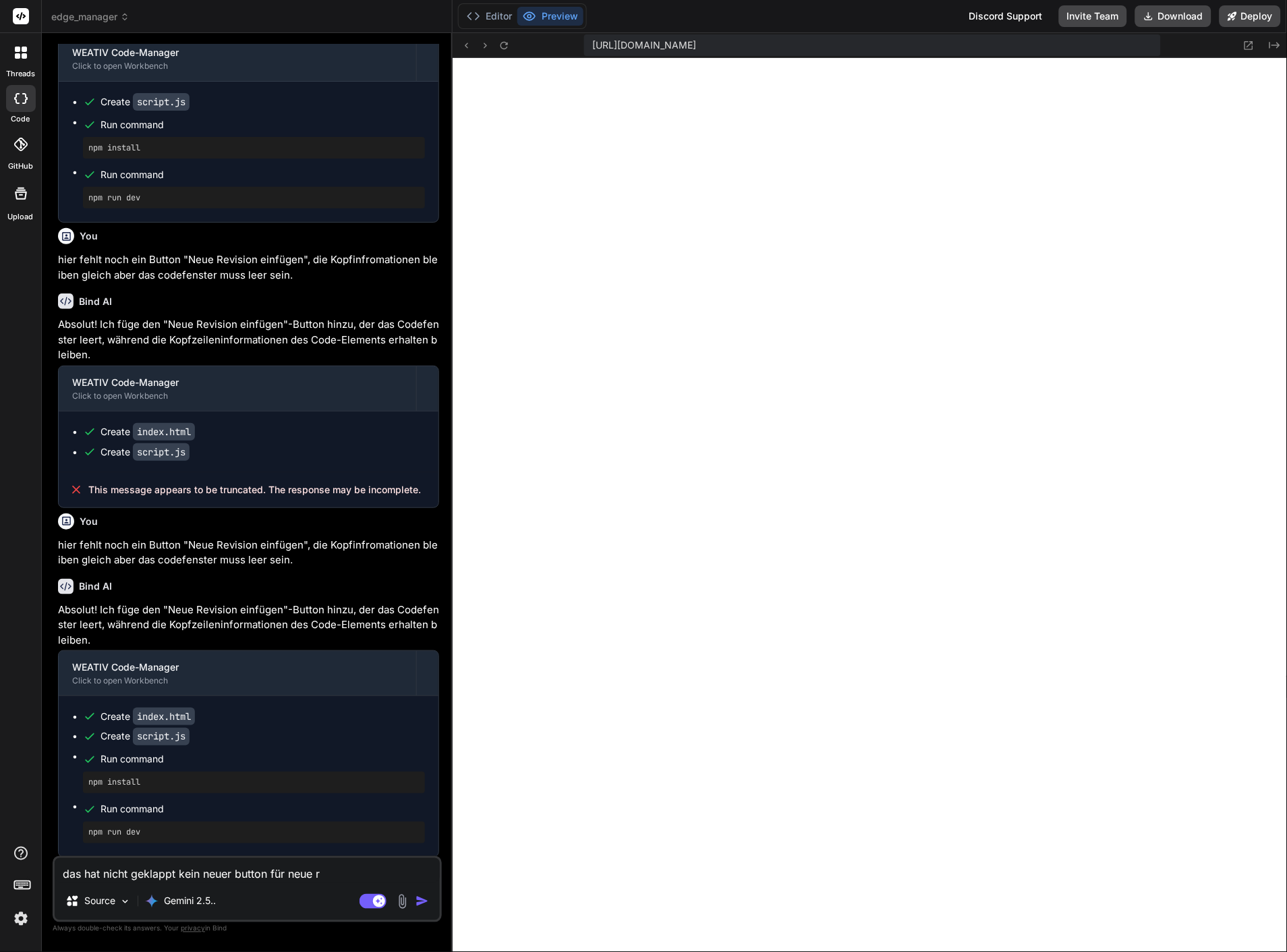
type textarea "x"
type textarea "das hat nicht geklappt kein neuer button für neue rev"
type textarea "x"
type textarea "das hat nicht geklappt kein neuer button für neue revi"
type textarea "x"
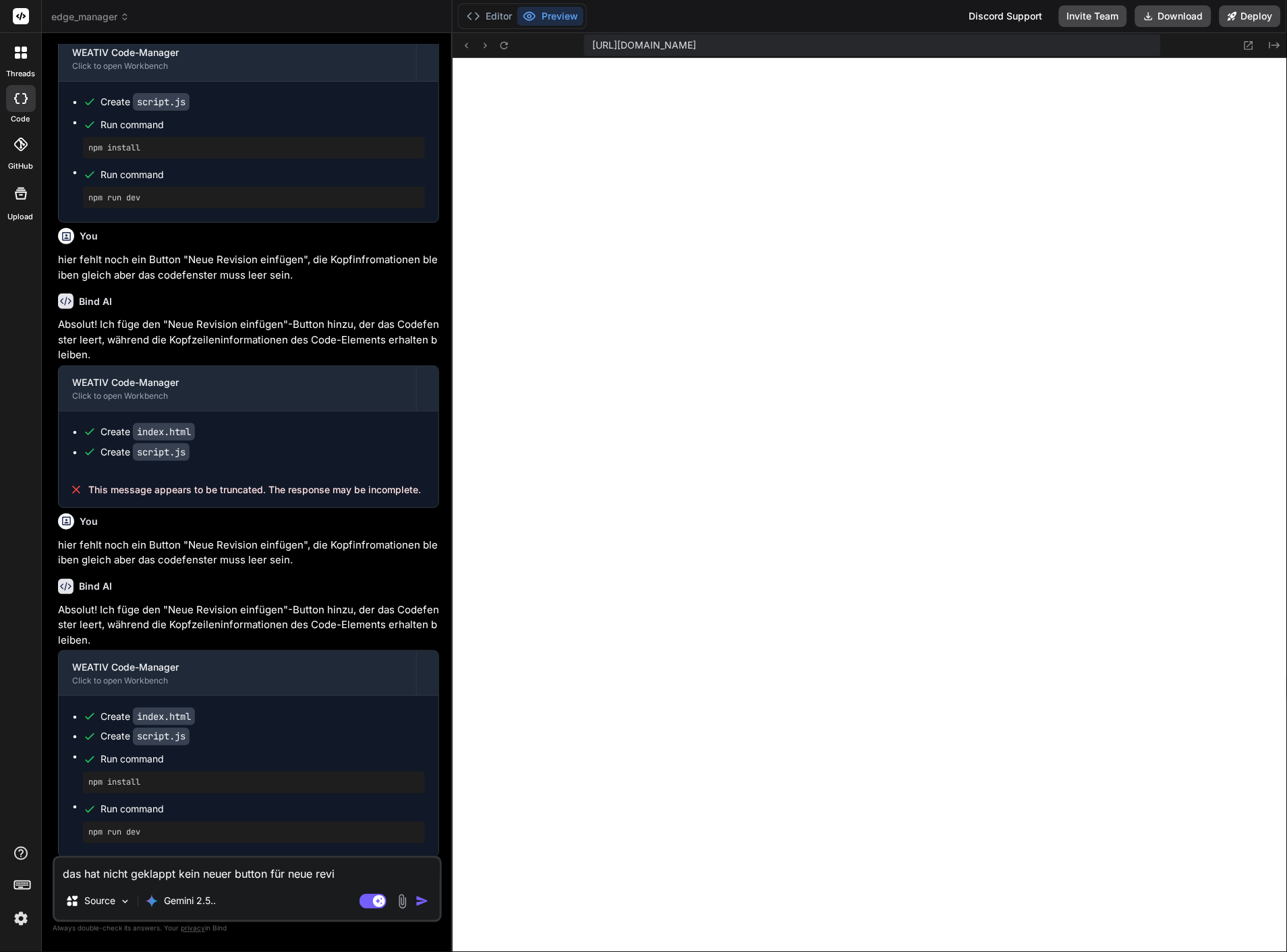
type textarea "das hat nicht geklappt kein neuer button für neue revic"
type textarea "x"
type textarea "das hat nicht geklappt kein neuer button für neue revi"
type textarea "x"
type textarea "das hat nicht geklappt kein neuer button für neue revis"
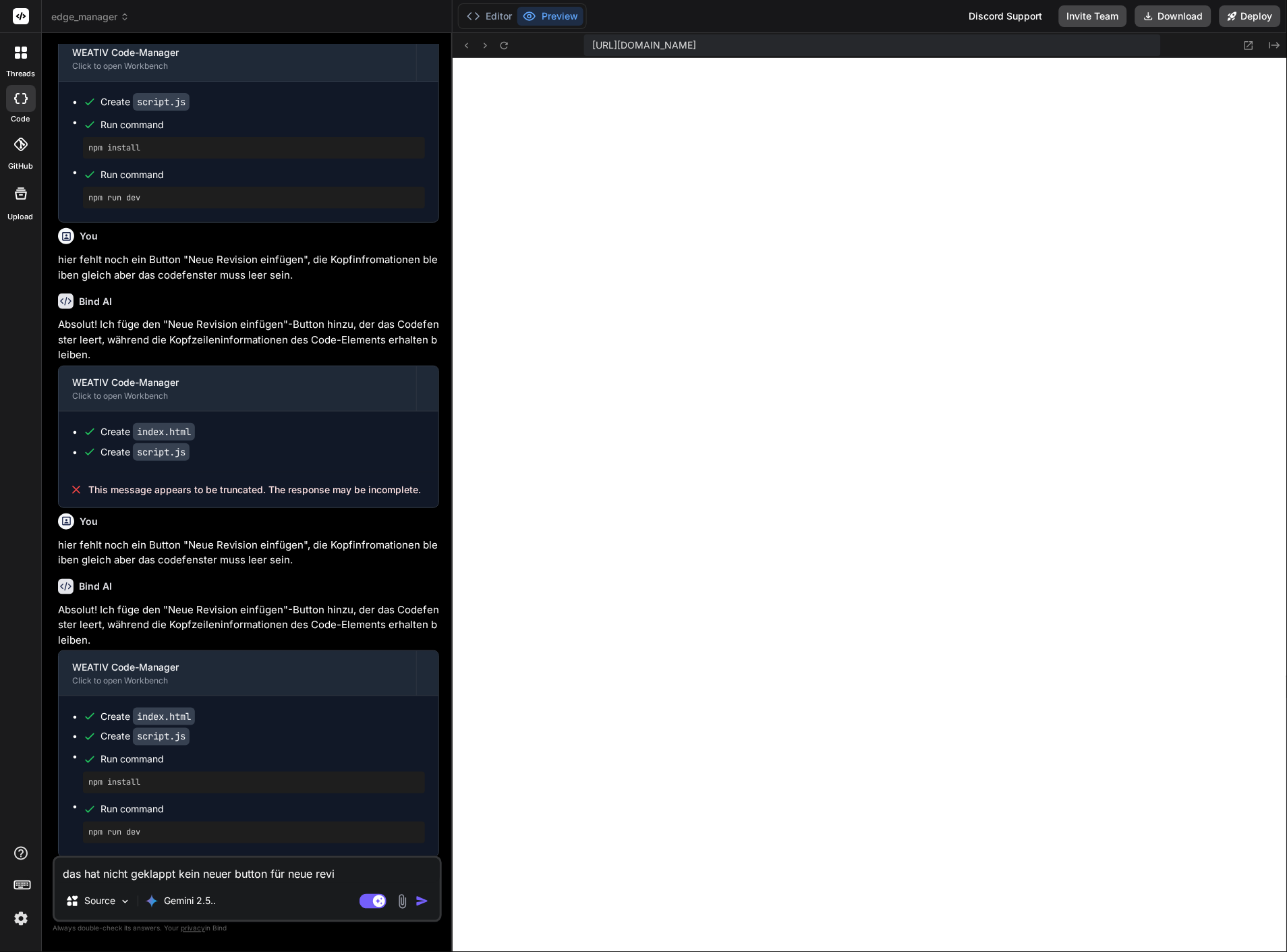
type textarea "x"
type textarea "das hat nicht geklappt kein neuer button für neue revisi"
type textarea "x"
type textarea "das hat nicht geklappt kein neuer button für neue revisio"
type textarea "x"
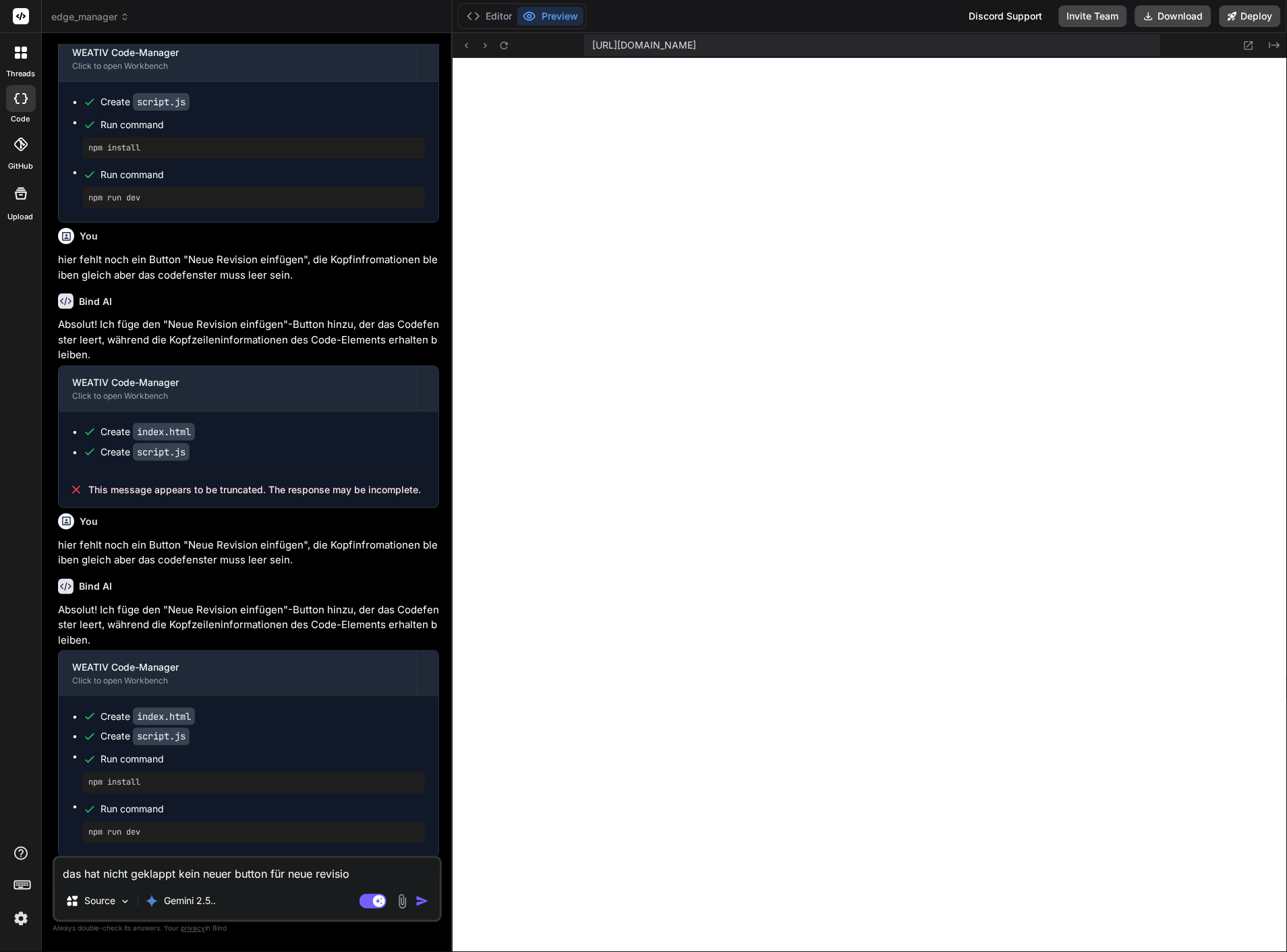
type textarea "das hat nicht geklappt kein neuer button für neue revision"
type textarea "x"
type textarea "das hat nicht geklappt kein neuer button für neue revision"
type textarea "x"
type textarea "das hat nicht geklappt kein neuer button für neue revision u"
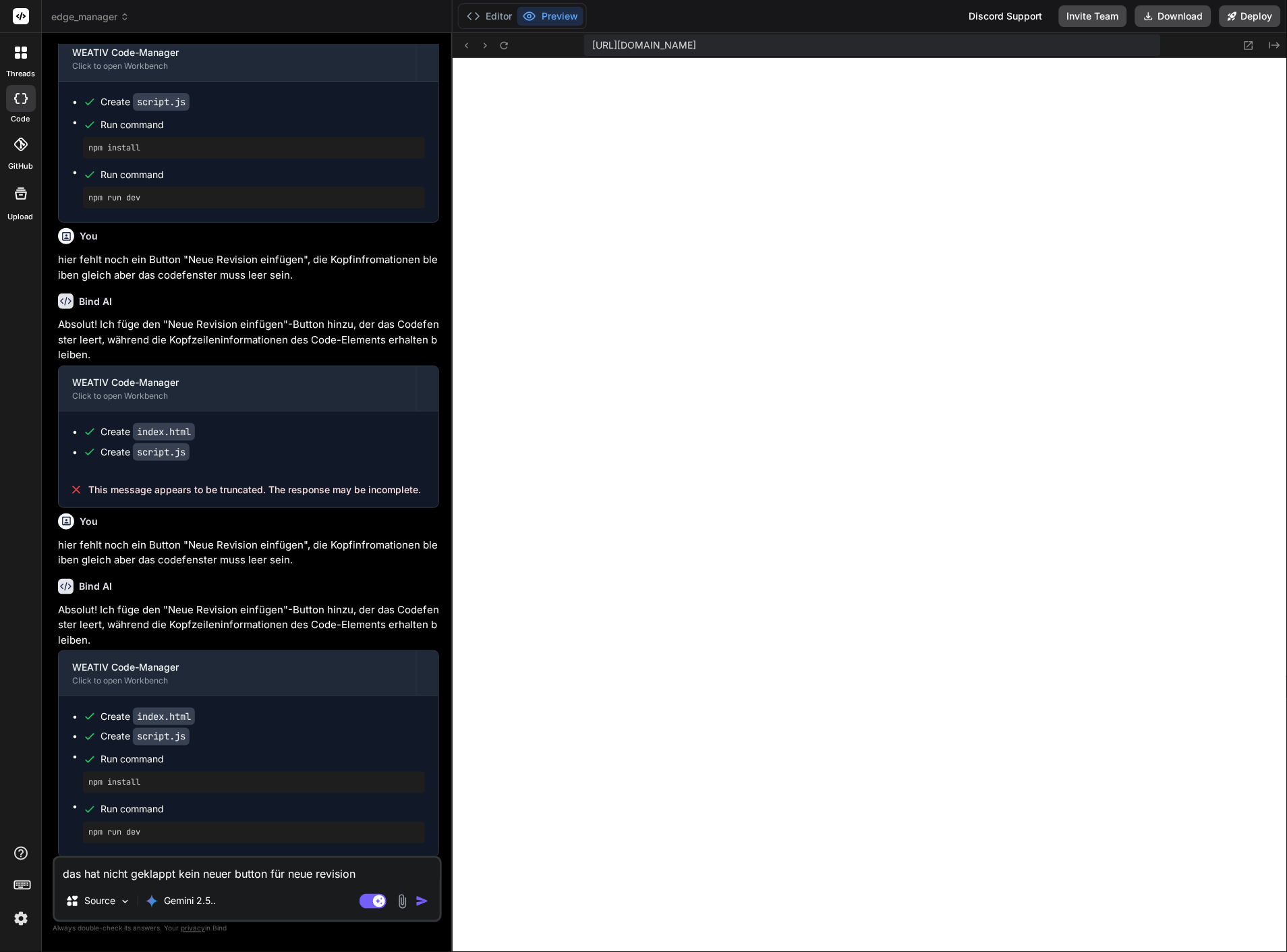
type textarea "x"
type textarea "das hat nicht geklappt kein neuer button für neue revision un"
type textarea "x"
type textarea "das hat nicht geklappt kein neuer button für neue revision und"
type textarea "x"
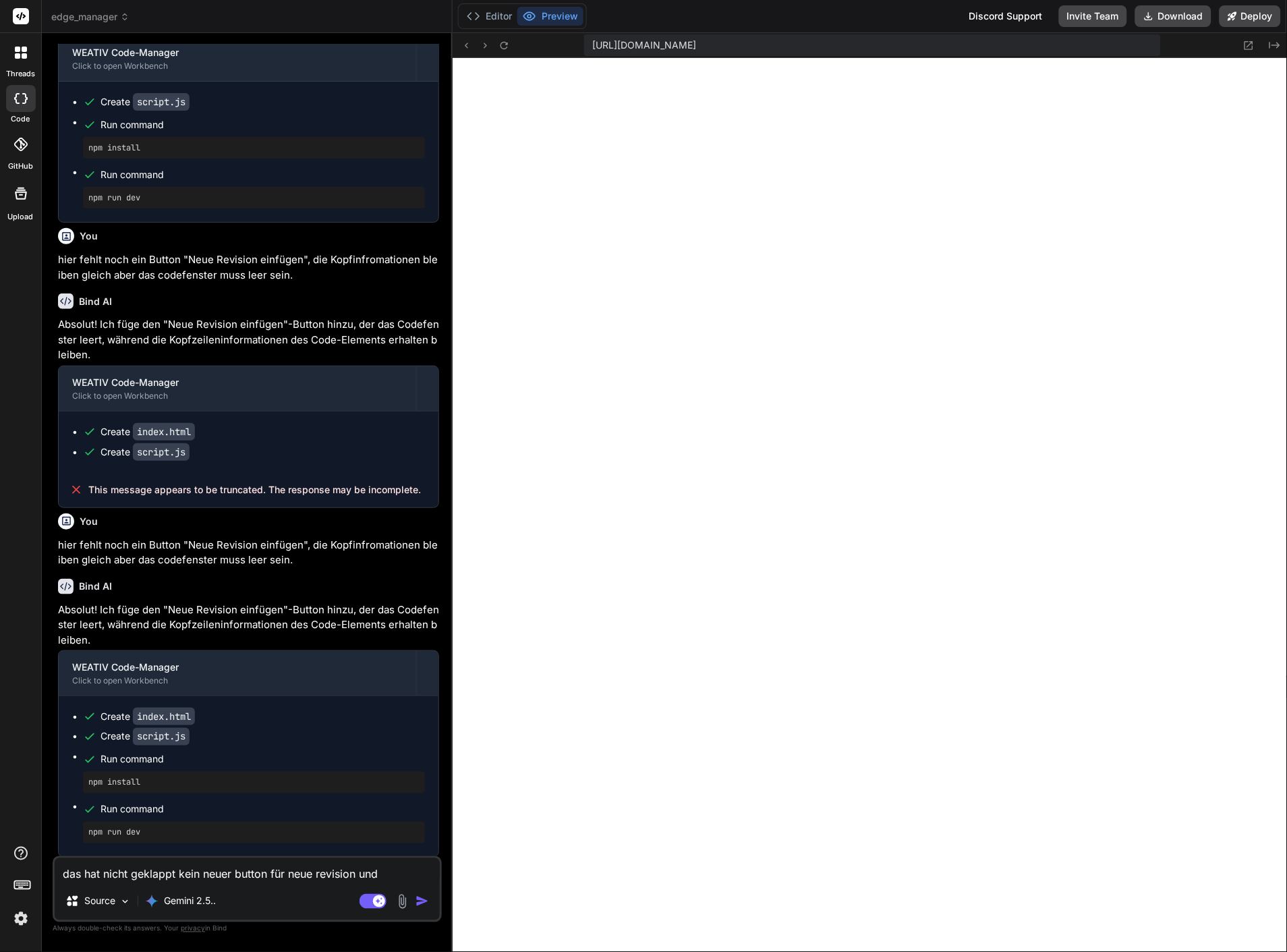
type textarea "das hat nicht geklappt kein neuer button für neue revision und"
type textarea "x"
type textarea "das hat nicht geklappt kein neuer button für neue revision und a"
type textarea "x"
type textarea "das hat nicht geklappt kein neuer button für neue revision und au"
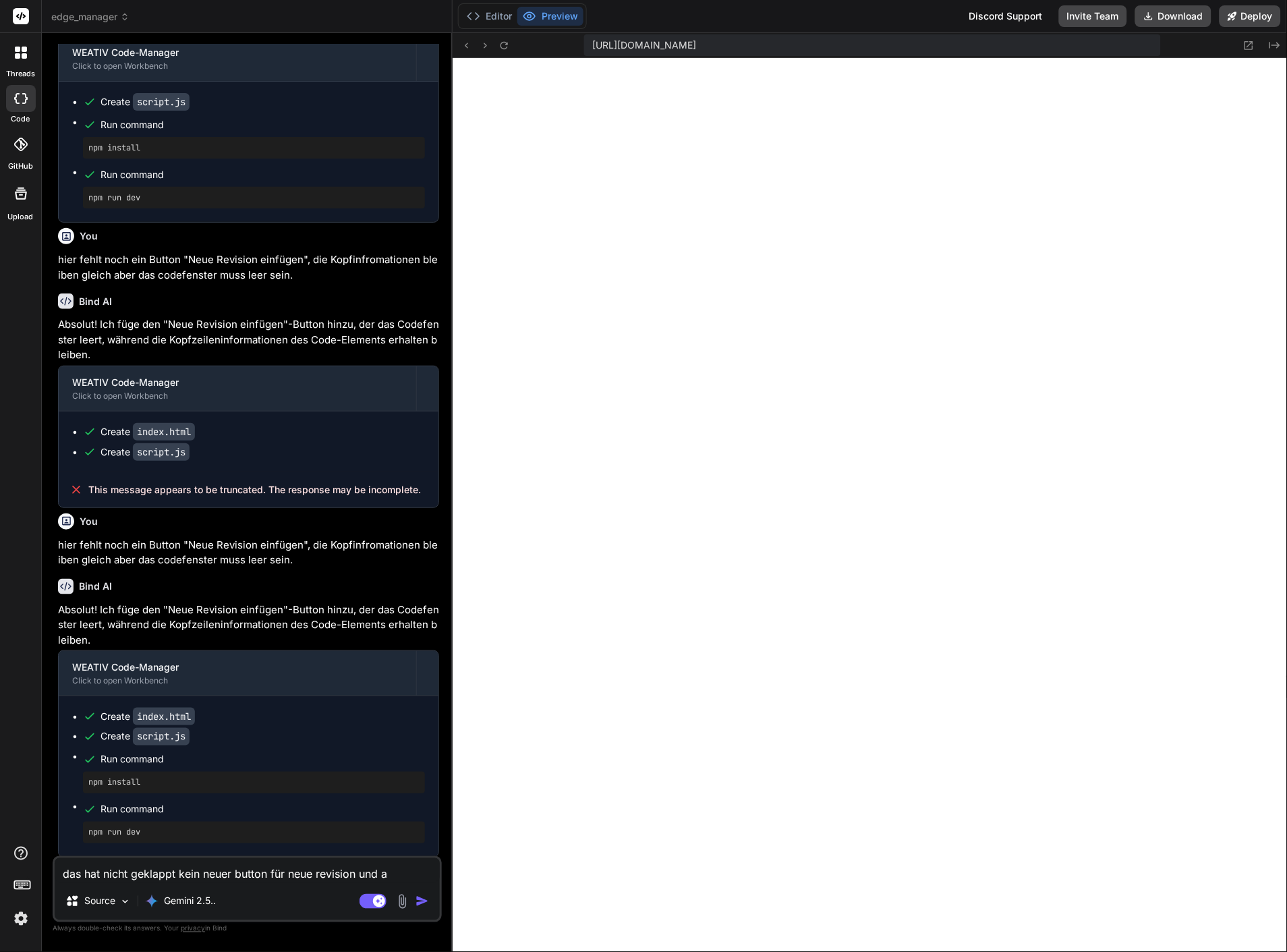
type textarea "x"
type textarea "das hat nicht geklappt kein neuer button für neue revision und auc"
type textarea "x"
type textarea "das hat nicht geklappt kein neuer button für neue revision und auch"
type textarea "x"
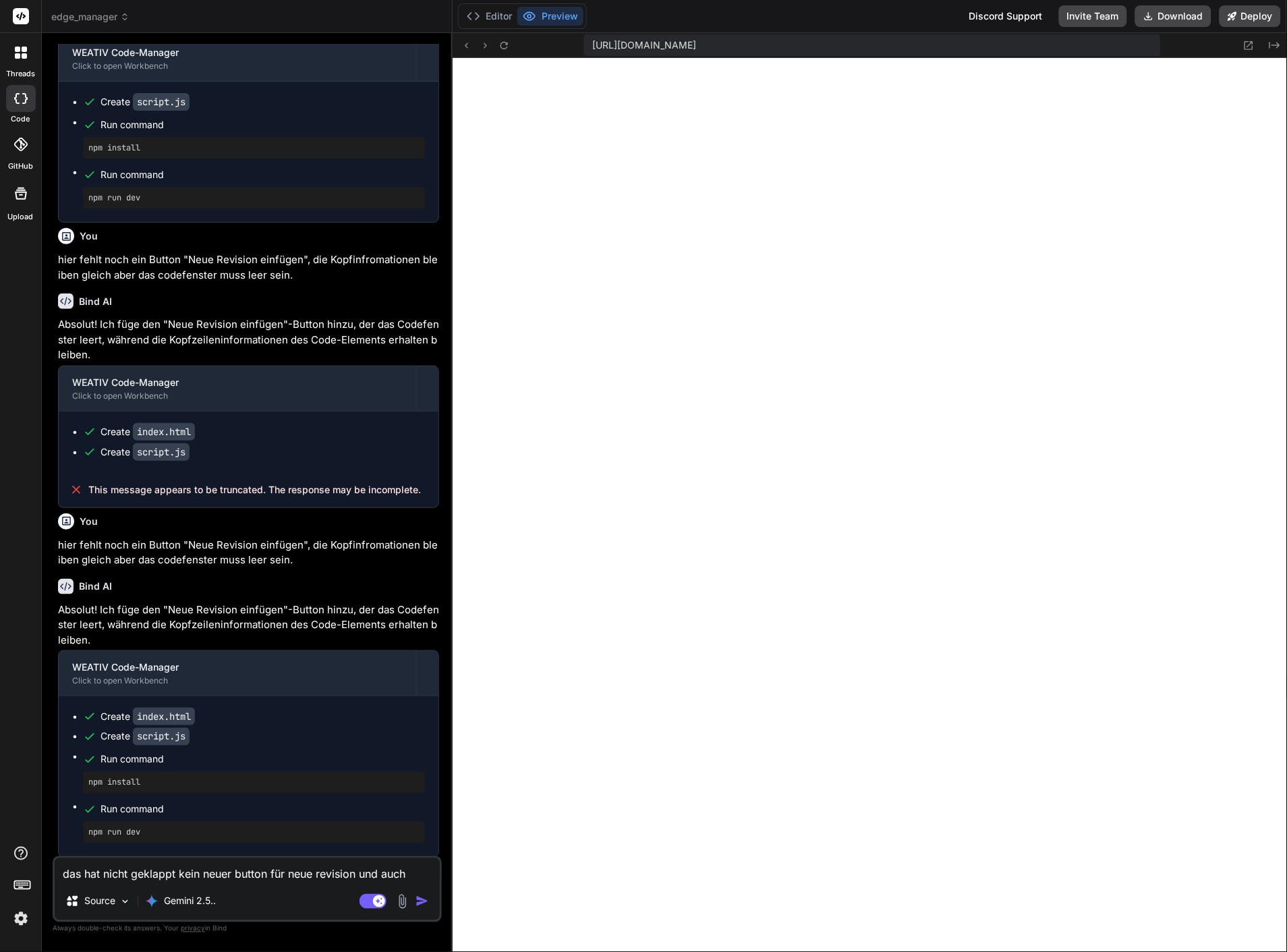
type textarea "das hat nicht geklappt kein neuer button für neue revision und auch"
type textarea "x"
type textarea "das hat nicht geklappt kein neuer button für neue revision und auch k"
type textarea "x"
type textarea "das hat nicht geklappt kein neuer button für neue revision und auch ke"
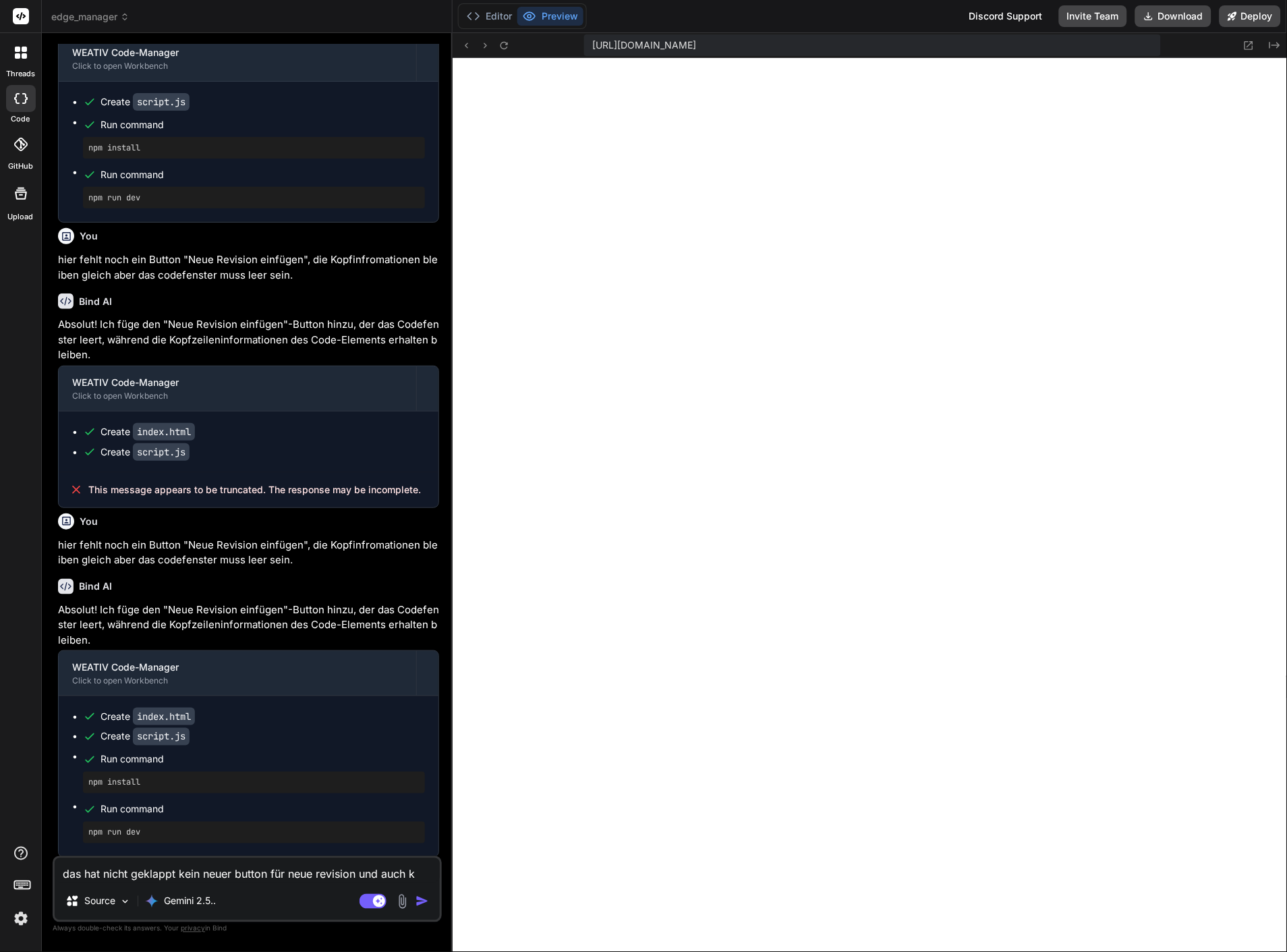
type textarea "x"
type textarea "das hat nicht geklappt kein neuer button für neue revision und auch kei"
type textarea "x"
type textarea "das hat nicht geklappt kein neuer button für neue revision und auch kein"
type textarea "x"
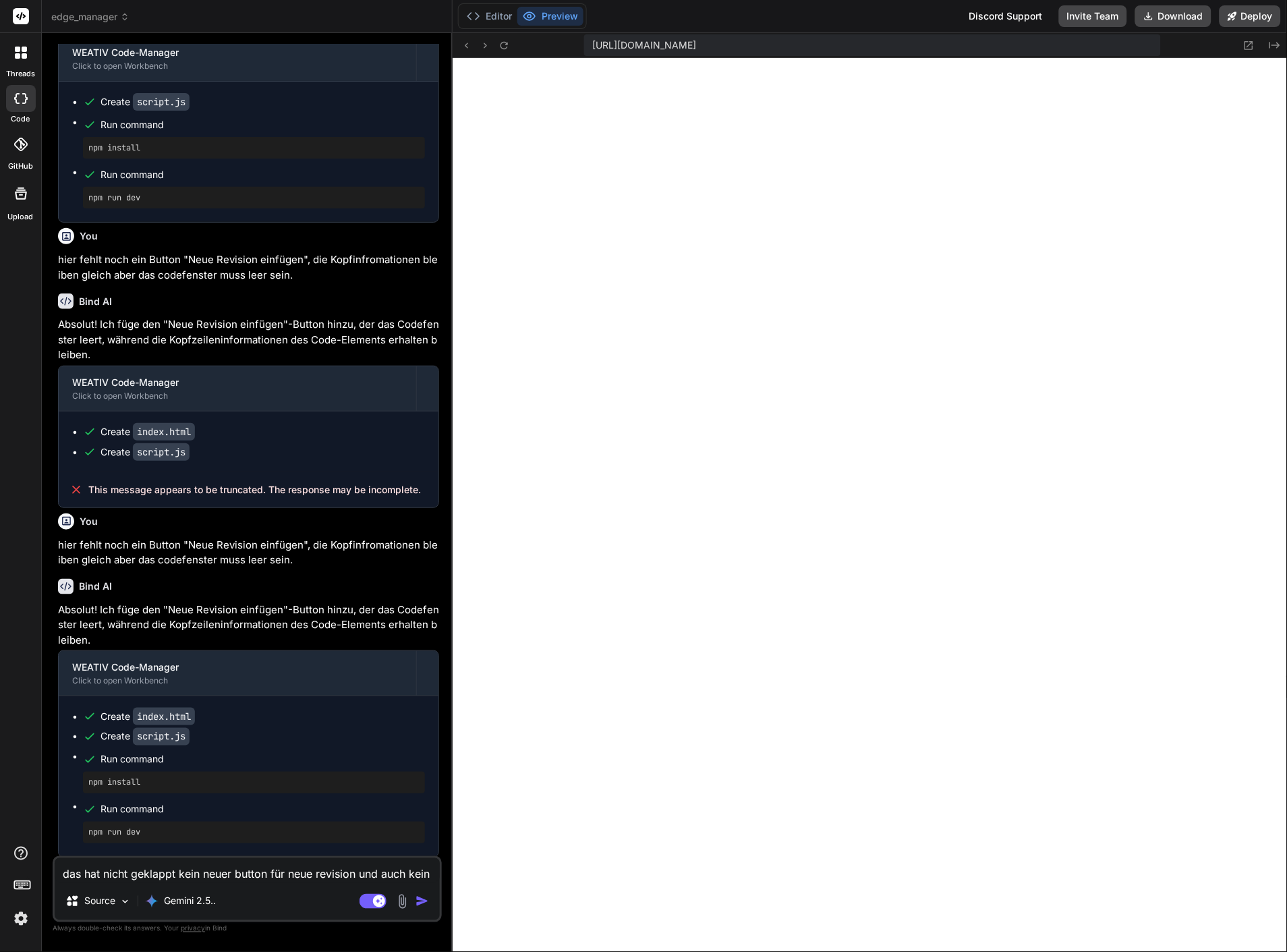
type textarea "das hat nicht geklappt kein neuer button für neue revision und auch kein"
type textarea "x"
type textarea "das hat nicht geklappt kein neuer button für neue revision und auch kein l"
type textarea "x"
type textarea "das hat nicht geklappt kein neuer button für neue revision und auch kein le"
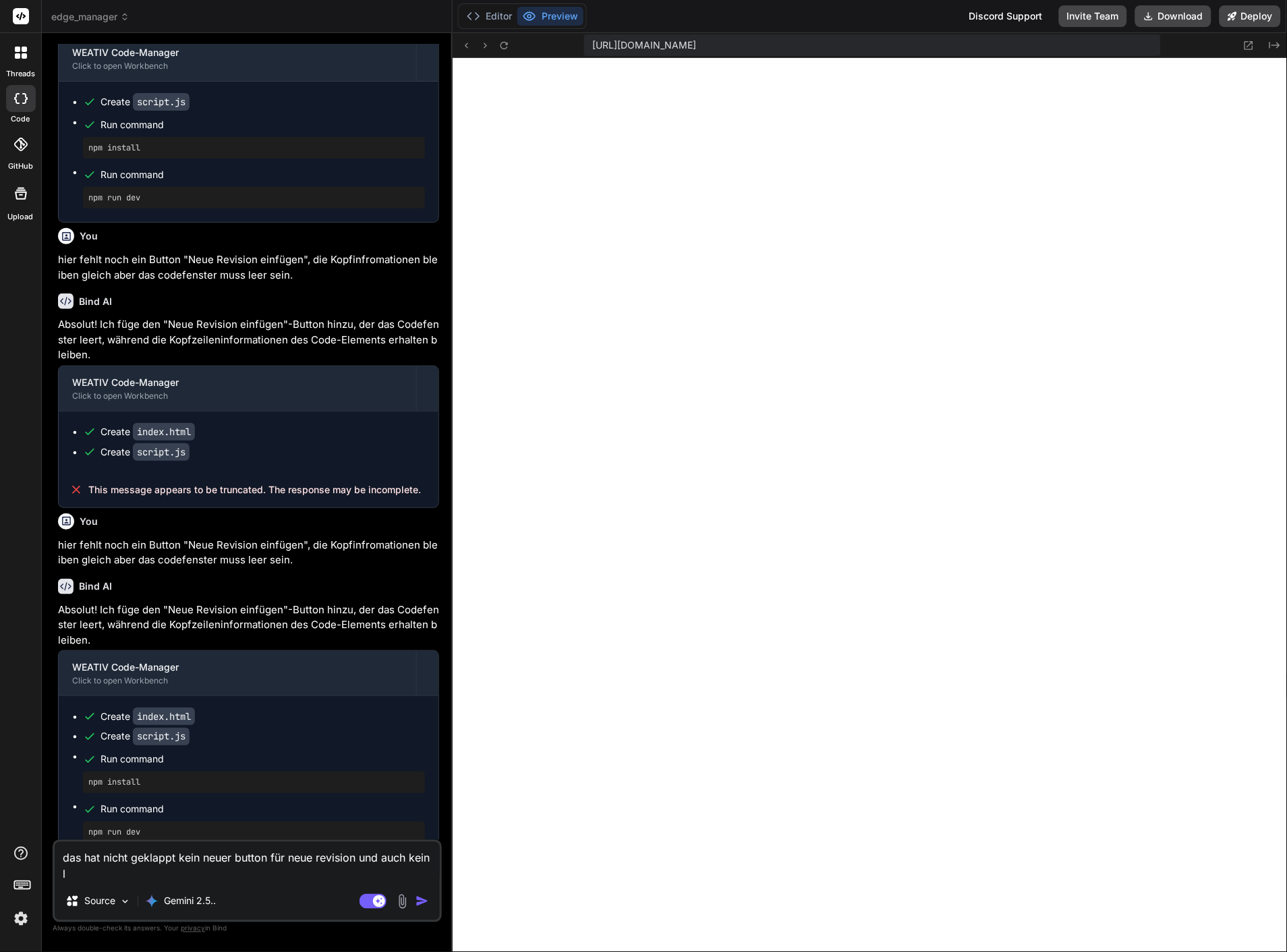
type textarea "x"
type textarea "das hat nicht geklappt kein neuer button für neue revision und auch kein lee"
type textarea "x"
type textarea "das hat nicht geklappt kein neuer button für neue revision und auch kein leer"
type textarea "x"
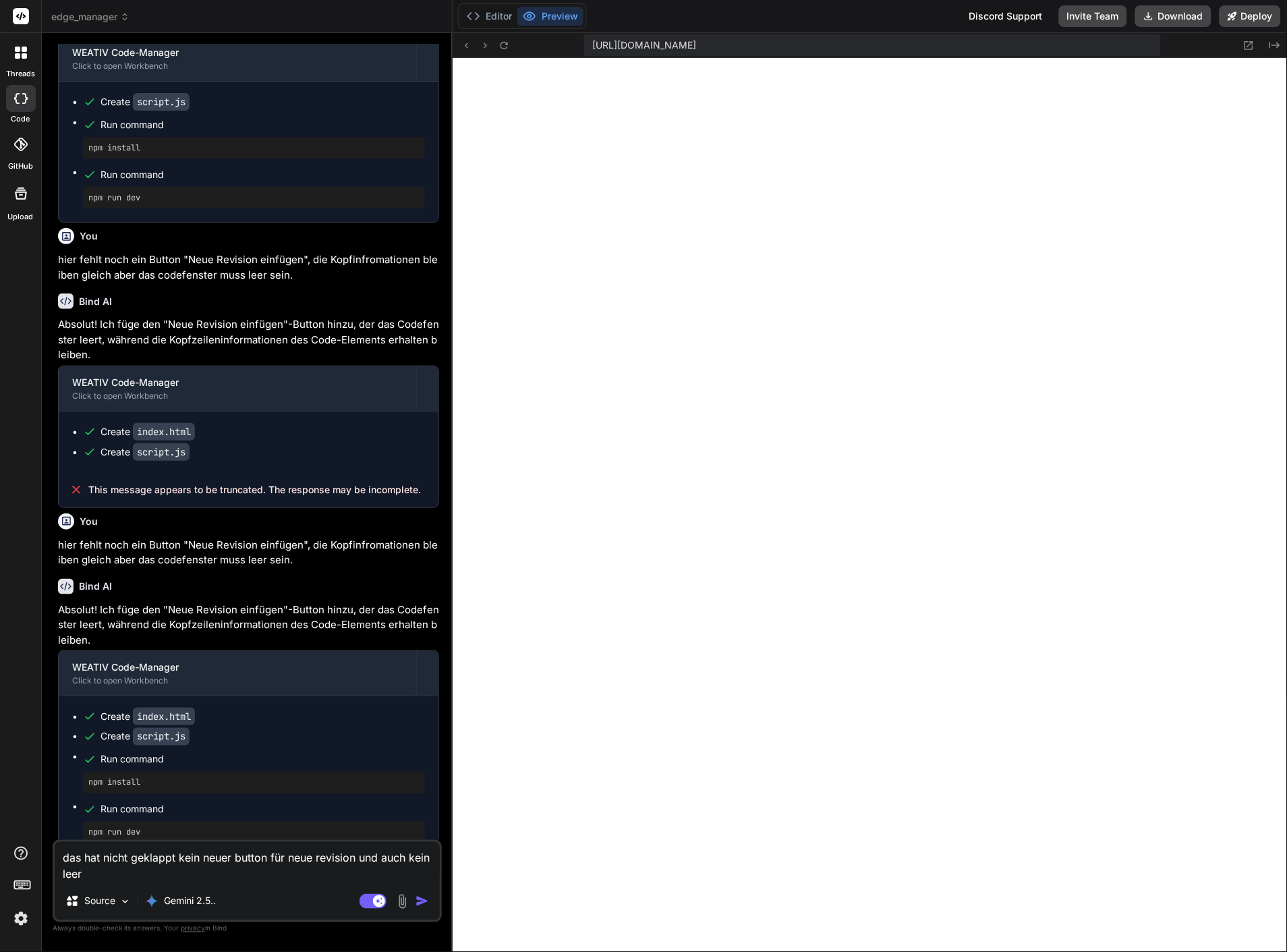
type textarea "das hat nicht geklappt kein neuer button für neue revision und auch kein leere"
type textarea "x"
type textarea "das hat nicht geklappt kein neuer button für neue revision und auch kein leeres"
type textarea "x"
type textarea "das hat nicht geklappt kein neuer button für neue revision und auch kein leeres"
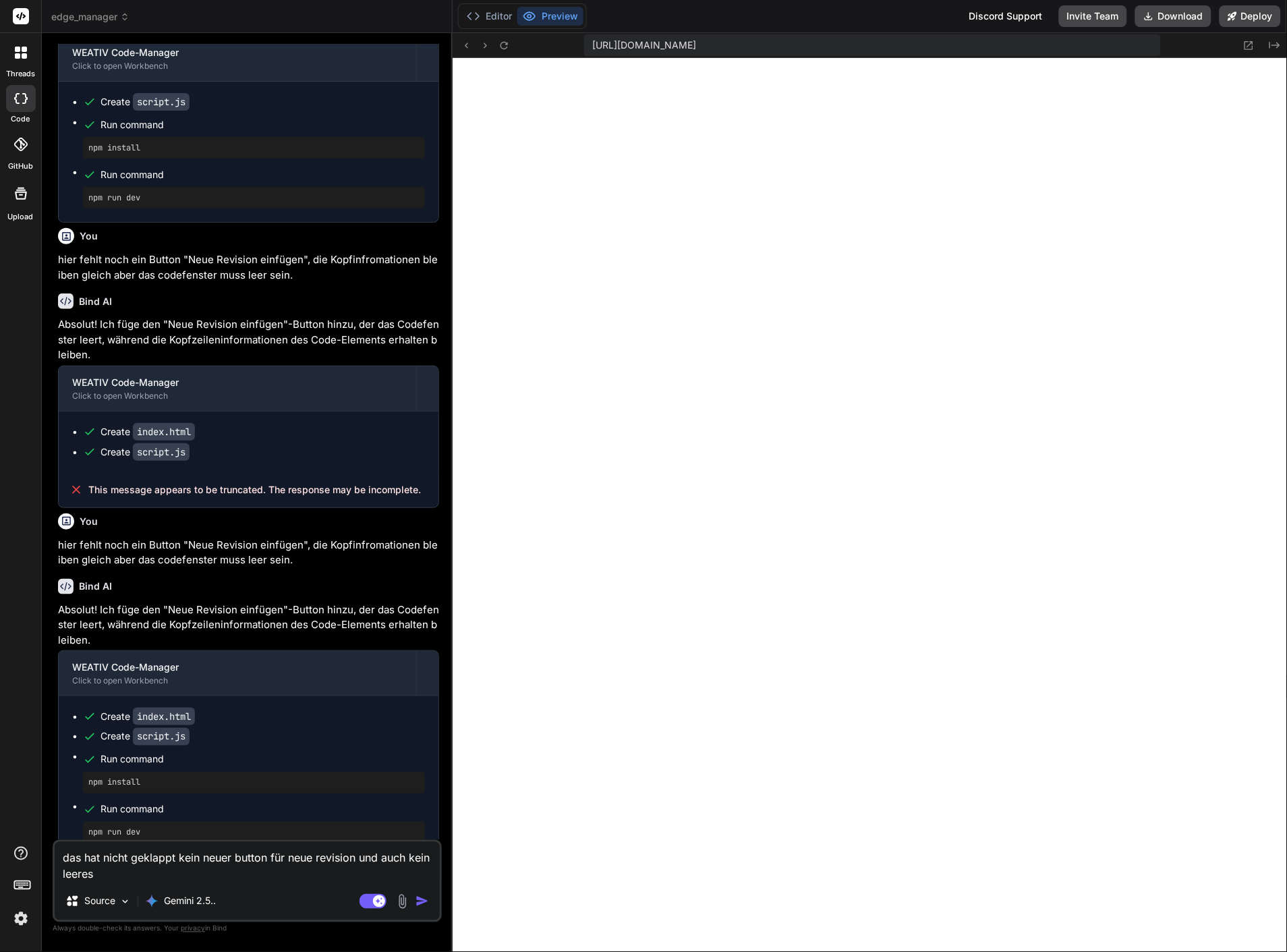
type textarea "x"
type textarea "das hat nicht geklappt kein neuer button für neue revision und auch kein leeres…"
type textarea "x"
type textarea "das hat nicht geklappt kein neuer button für neue revision und auch kein leeres…"
type textarea "x"
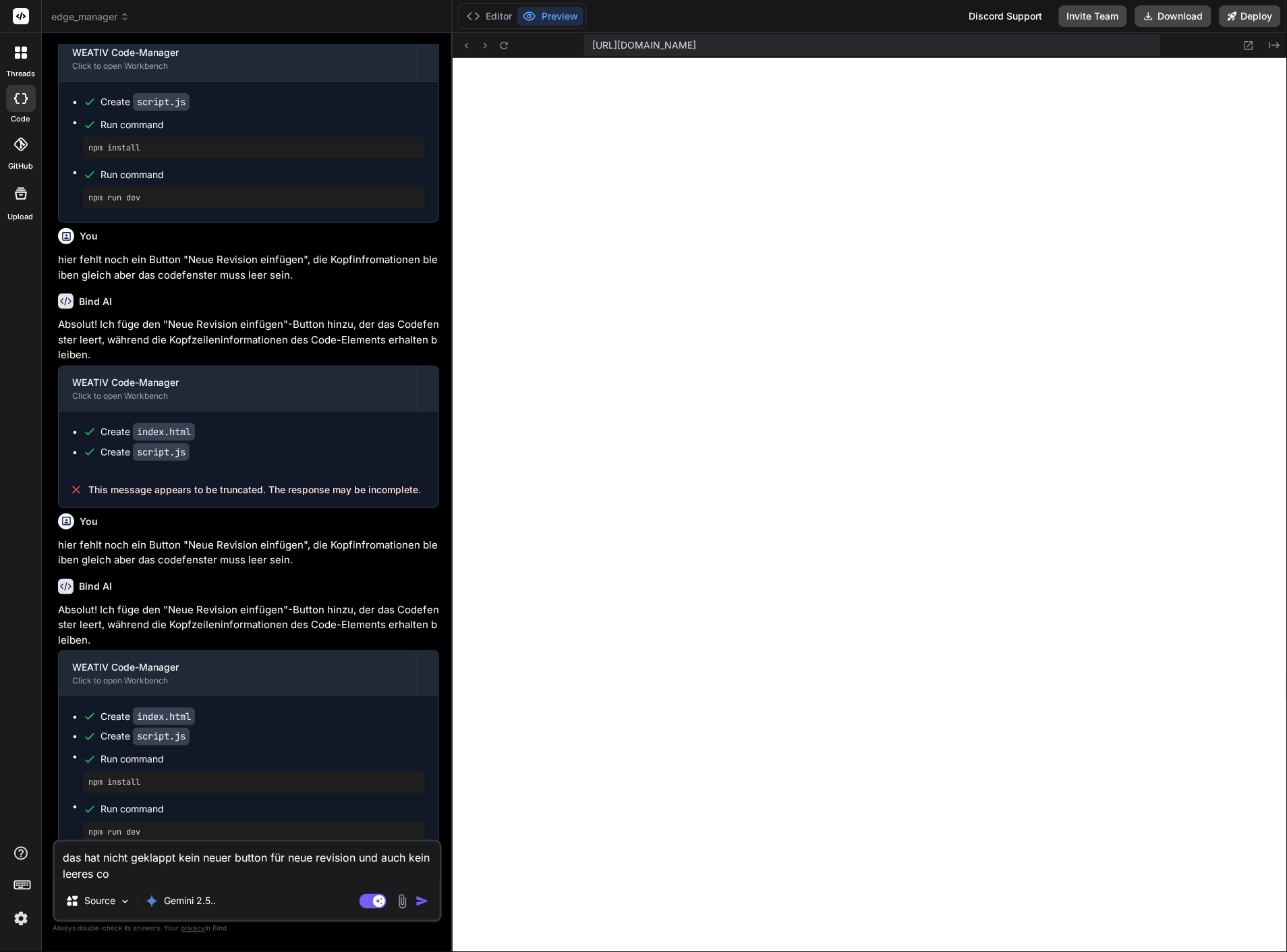
type textarea "das hat nicht geklappt kein neuer button für neue revision und auch kein leeres…"
type textarea "x"
type textarea "das hat nicht geklappt kein neuer button für neue revision und auch kein leeres…"
type textarea "x"
type textarea "das hat nicht geklappt kein neuer button für neue revision und auch kein leeres…"
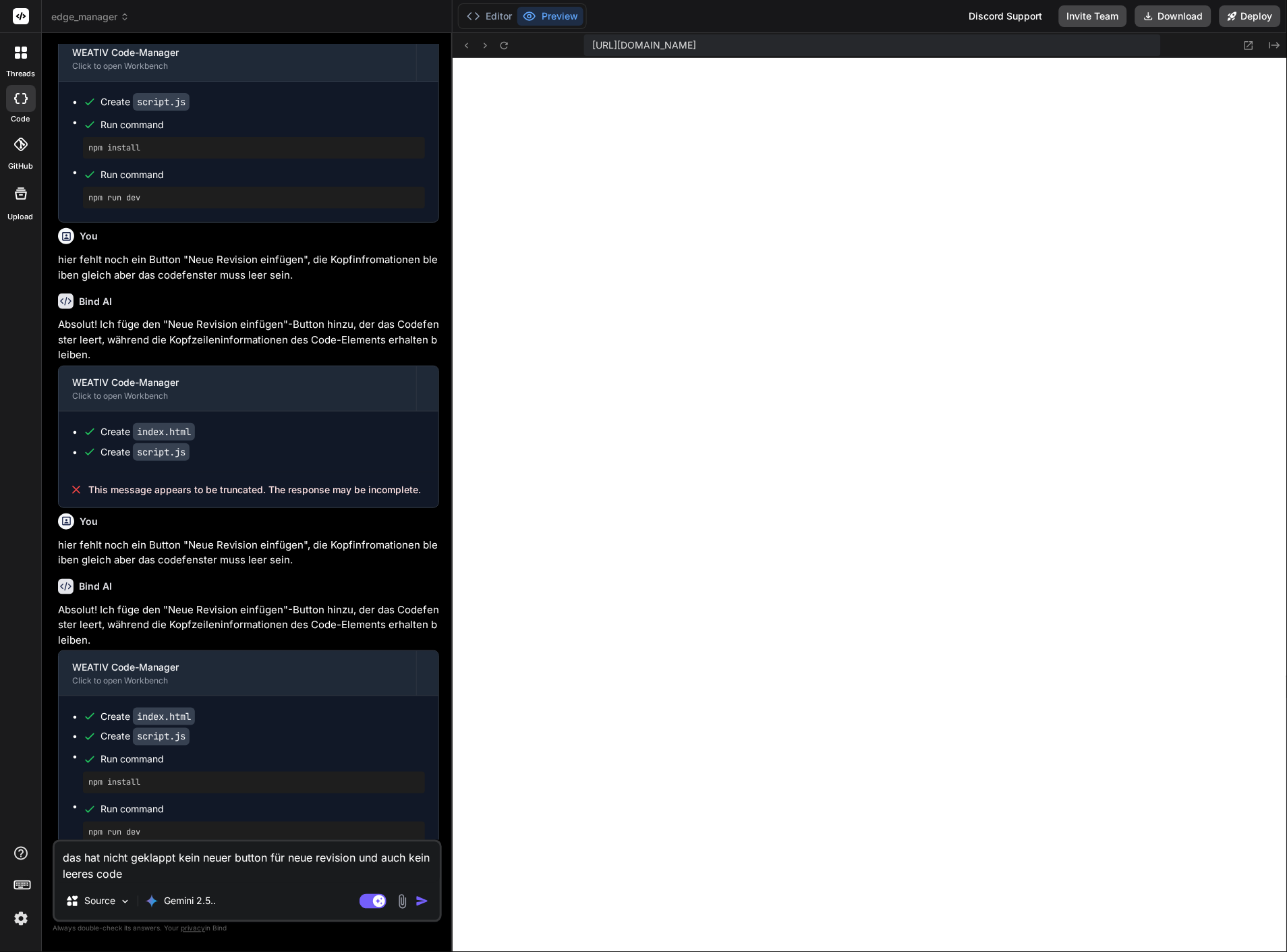
type textarea "x"
type textarea "das hat nicht geklappt kein neuer button für neue revision und auch kein leeres…"
type textarea "x"
type textarea "das hat nicht geklappt kein neuer button für neue revision und auch kein leeres…"
type textarea "x"
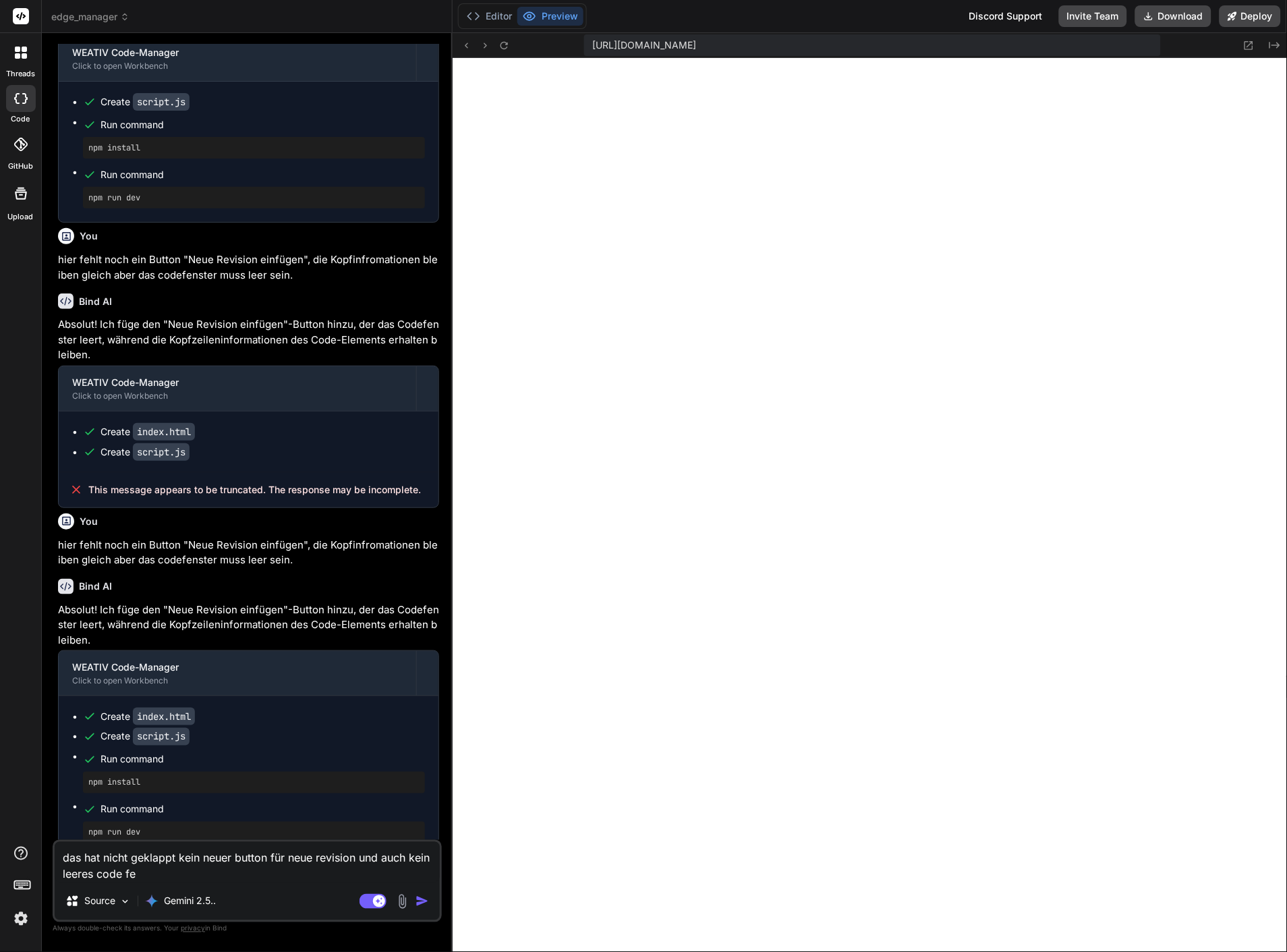
type textarea "das hat nicht geklappt kein neuer button für neue revision und auch kein leeres…"
type textarea "x"
type textarea "das hat nicht geklappt kein neuer button für neue revision und auch kein leeres…"
type textarea "x"
type textarea "das hat nicht geklappt kein neuer button für neue revision und auch kein leeres…"
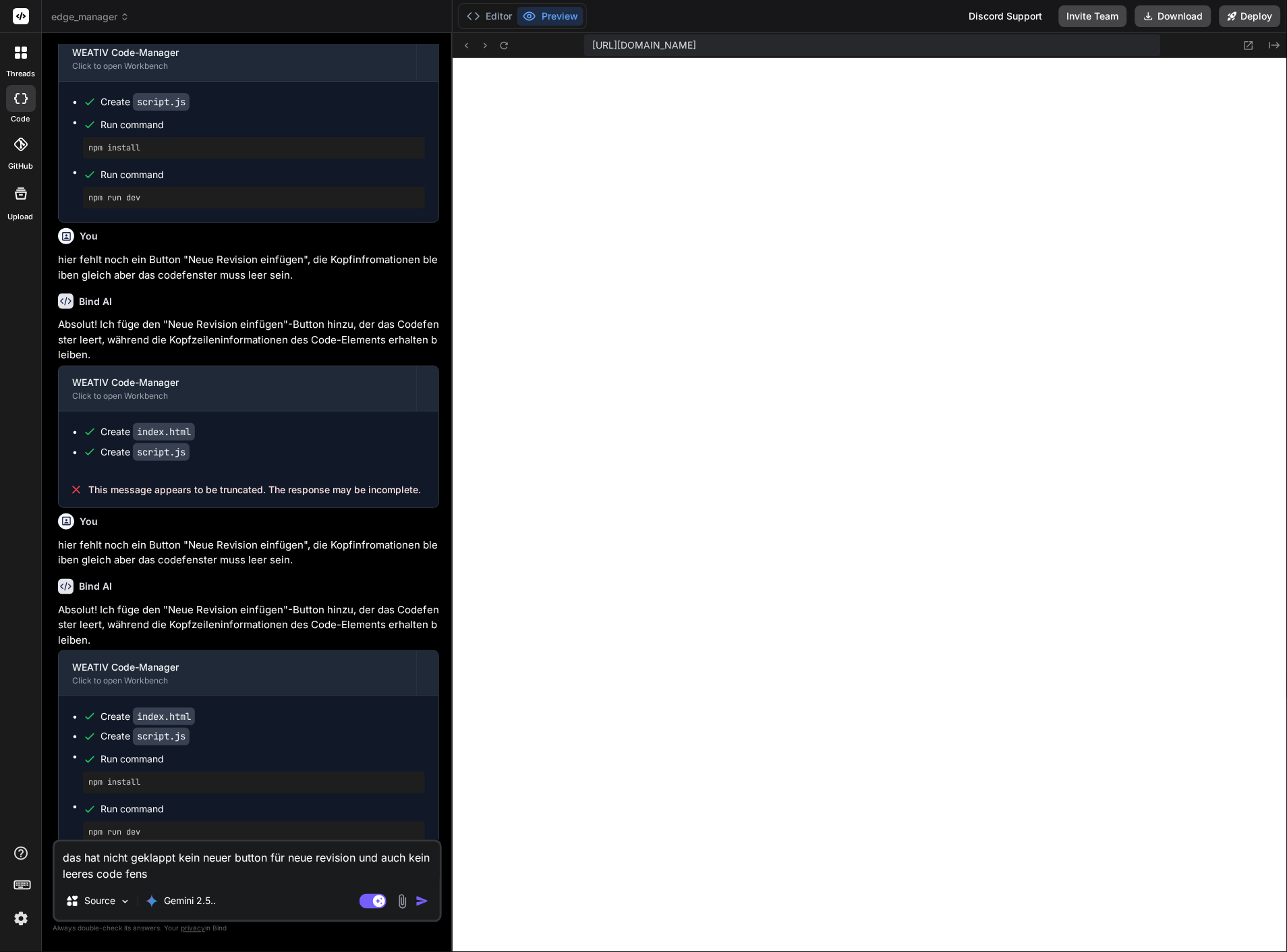
type textarea "x"
type textarea "das hat nicht geklappt kein neuer button für neue revision und auch kein leeres…"
type textarea "x"
type textarea "das hat nicht geklappt kein neuer button für neue revision und auch kein leeres…"
type textarea "x"
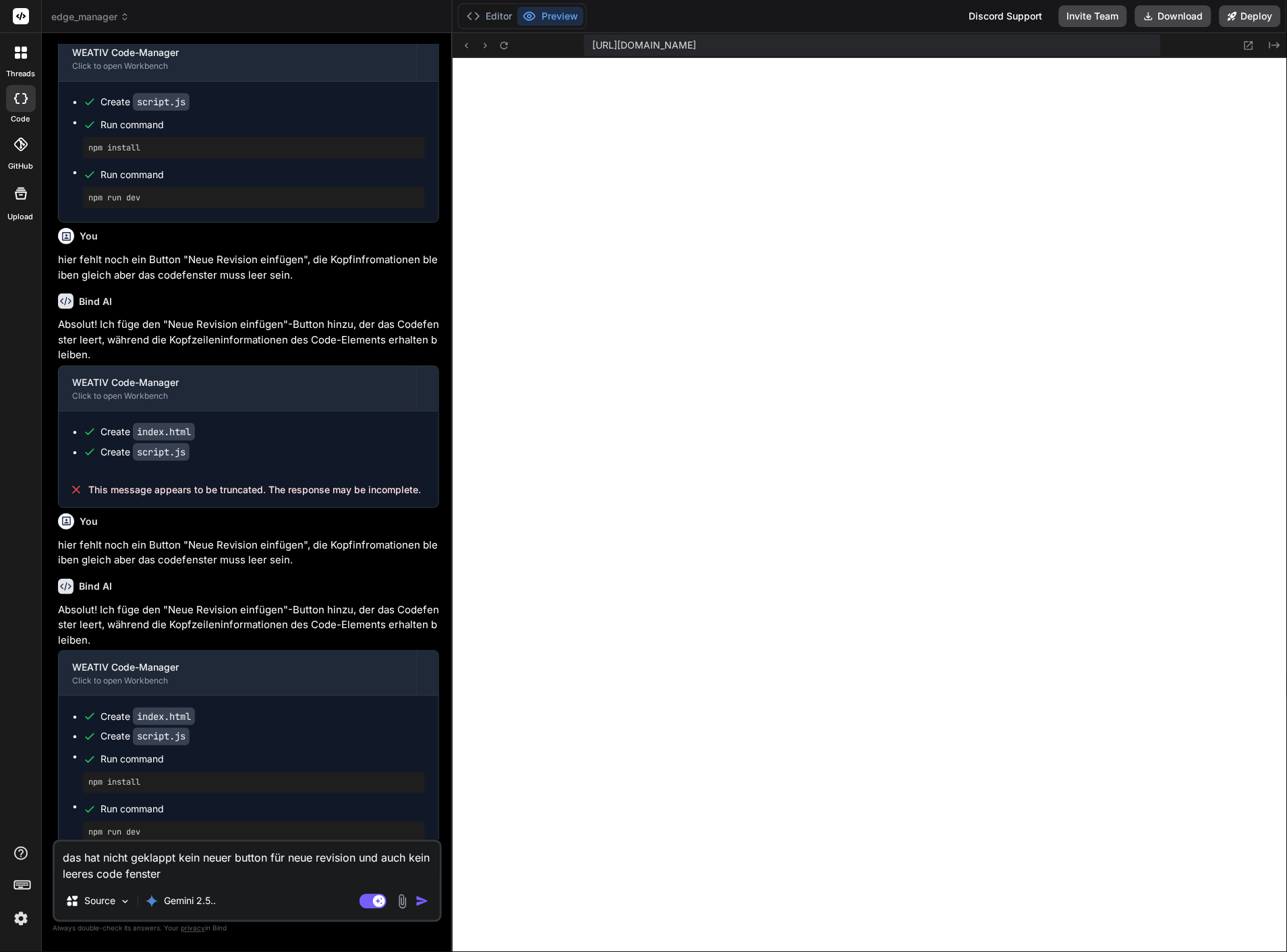
type textarea "das hat nicht geklappt kein neuer button für neue revision und auch kein leeres…"
click at [420, 904] on img "button" at bounding box center [422, 901] width 13 height 13
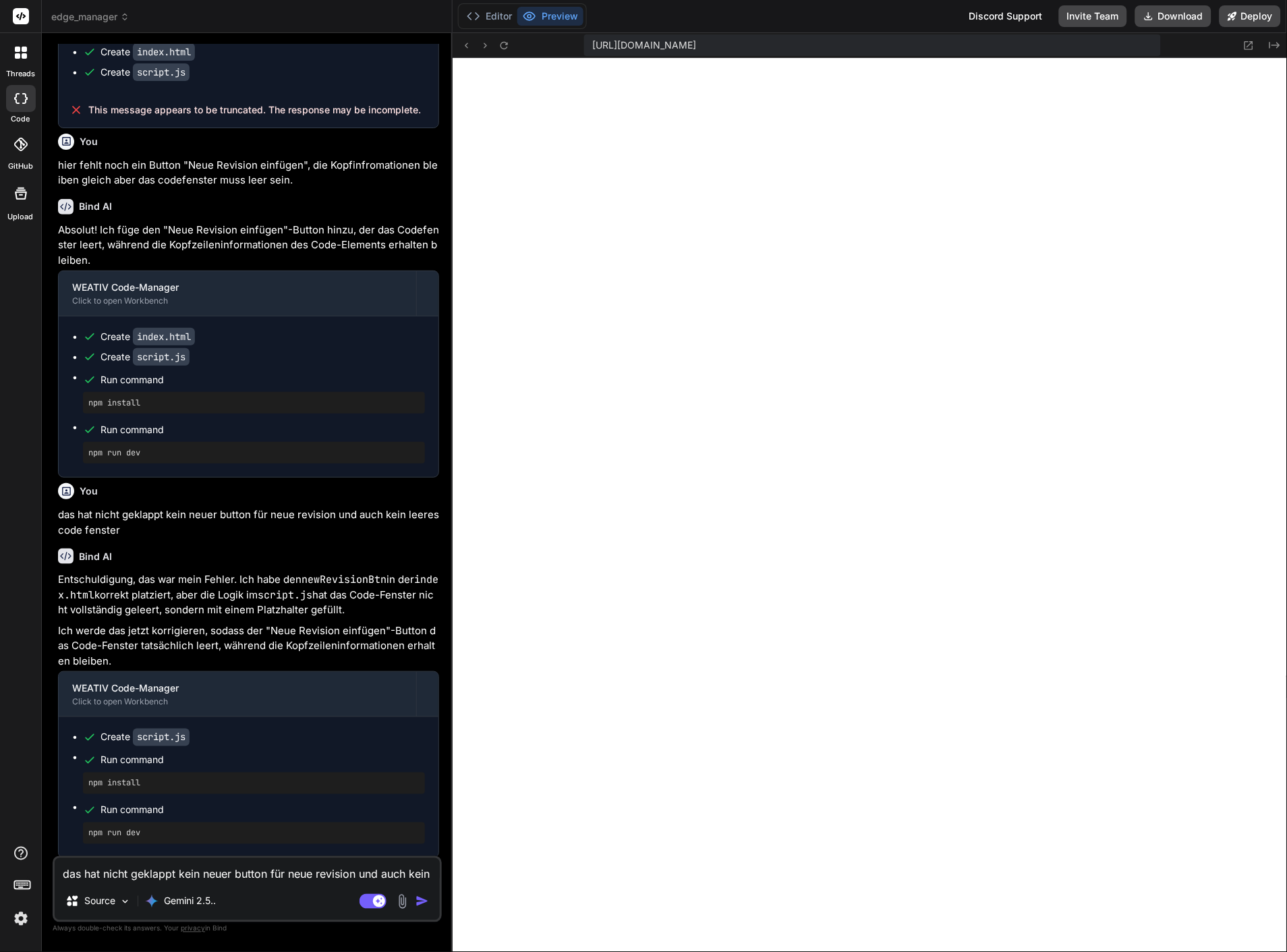
scroll to position [2081, 0]
click at [501, 40] on icon at bounding box center [504, 46] width 12 height 12
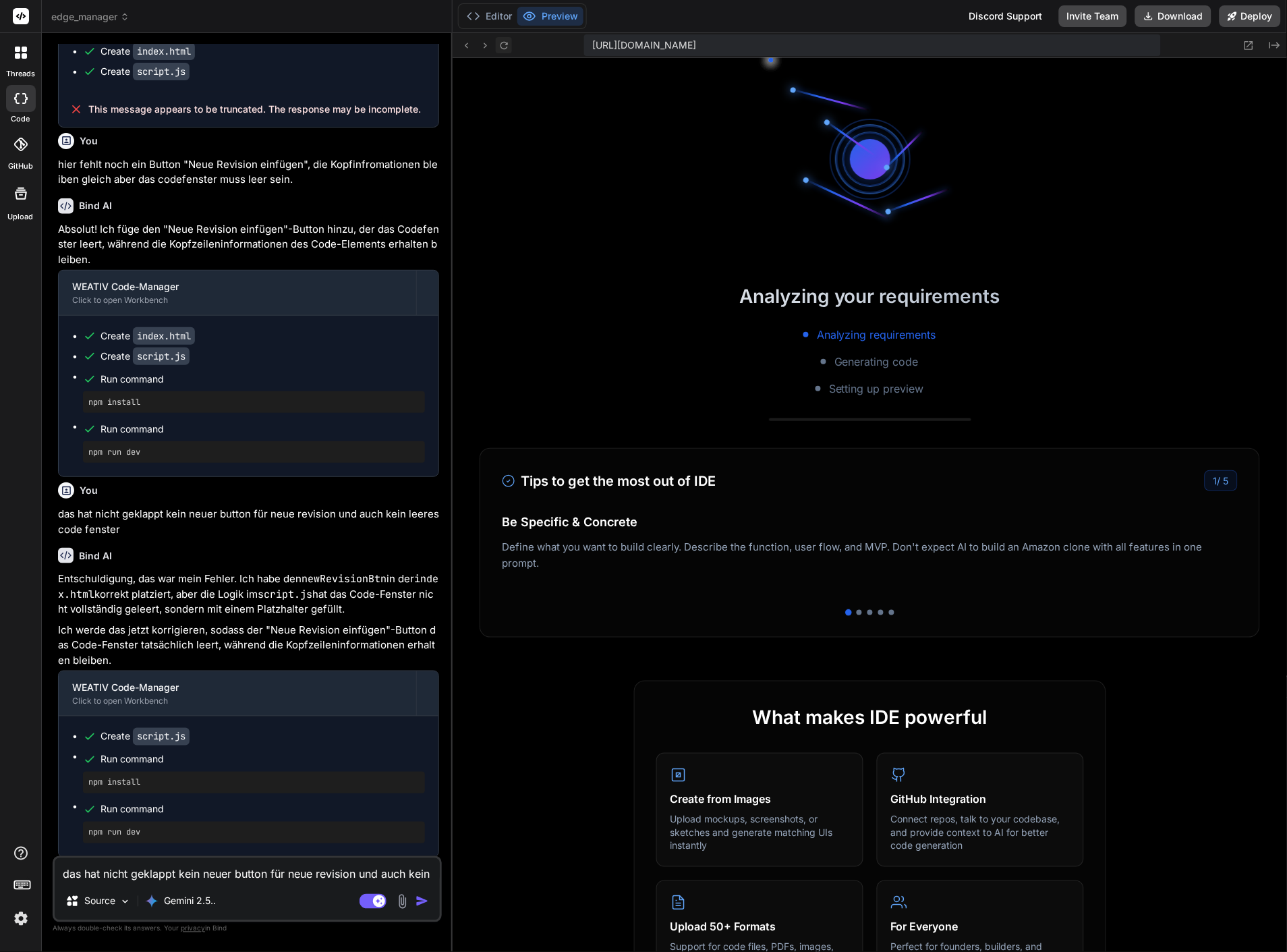
scroll to position [1470, 0]
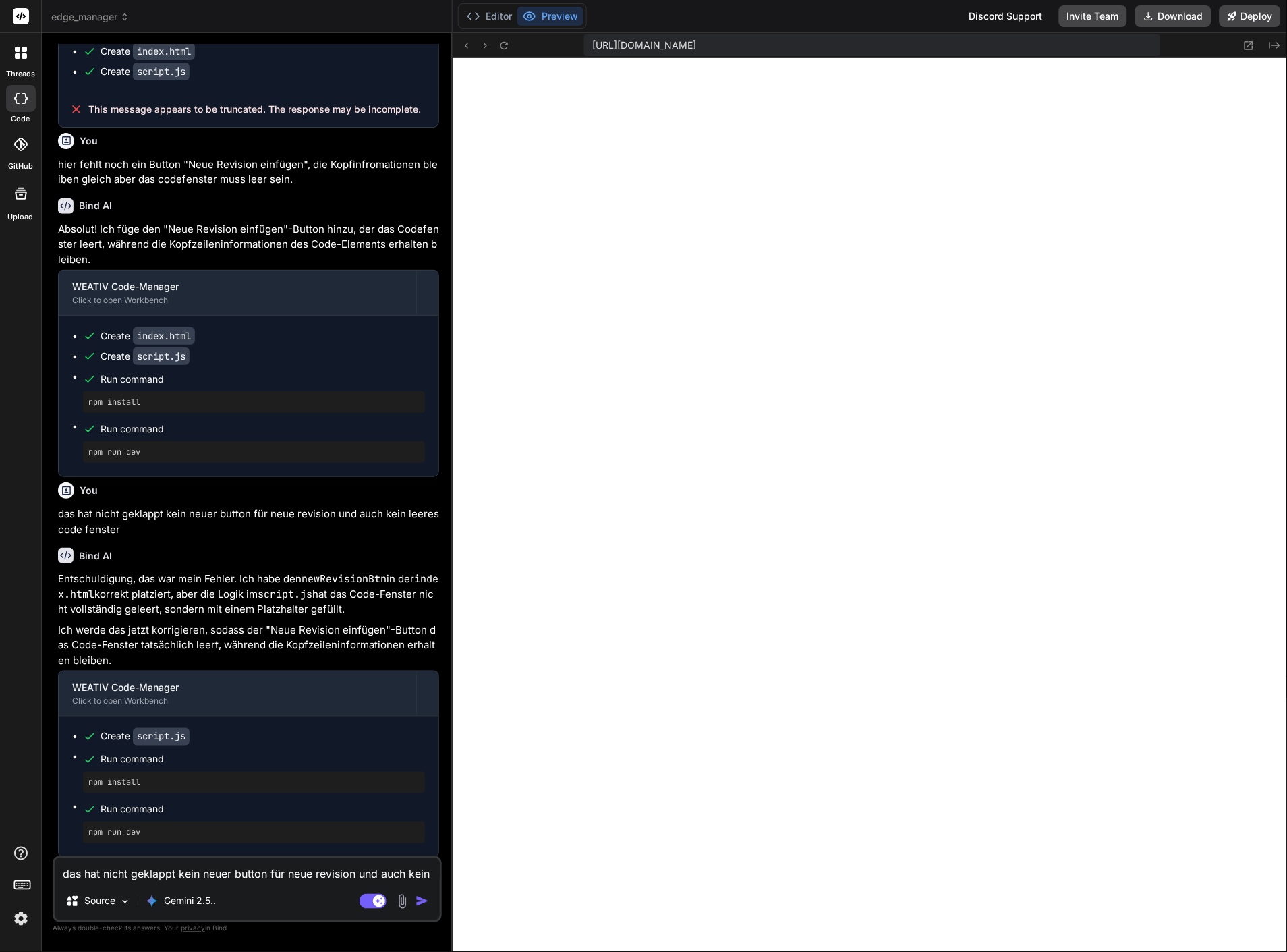
click at [402, 901] on img at bounding box center [402, 901] width 15 height 15
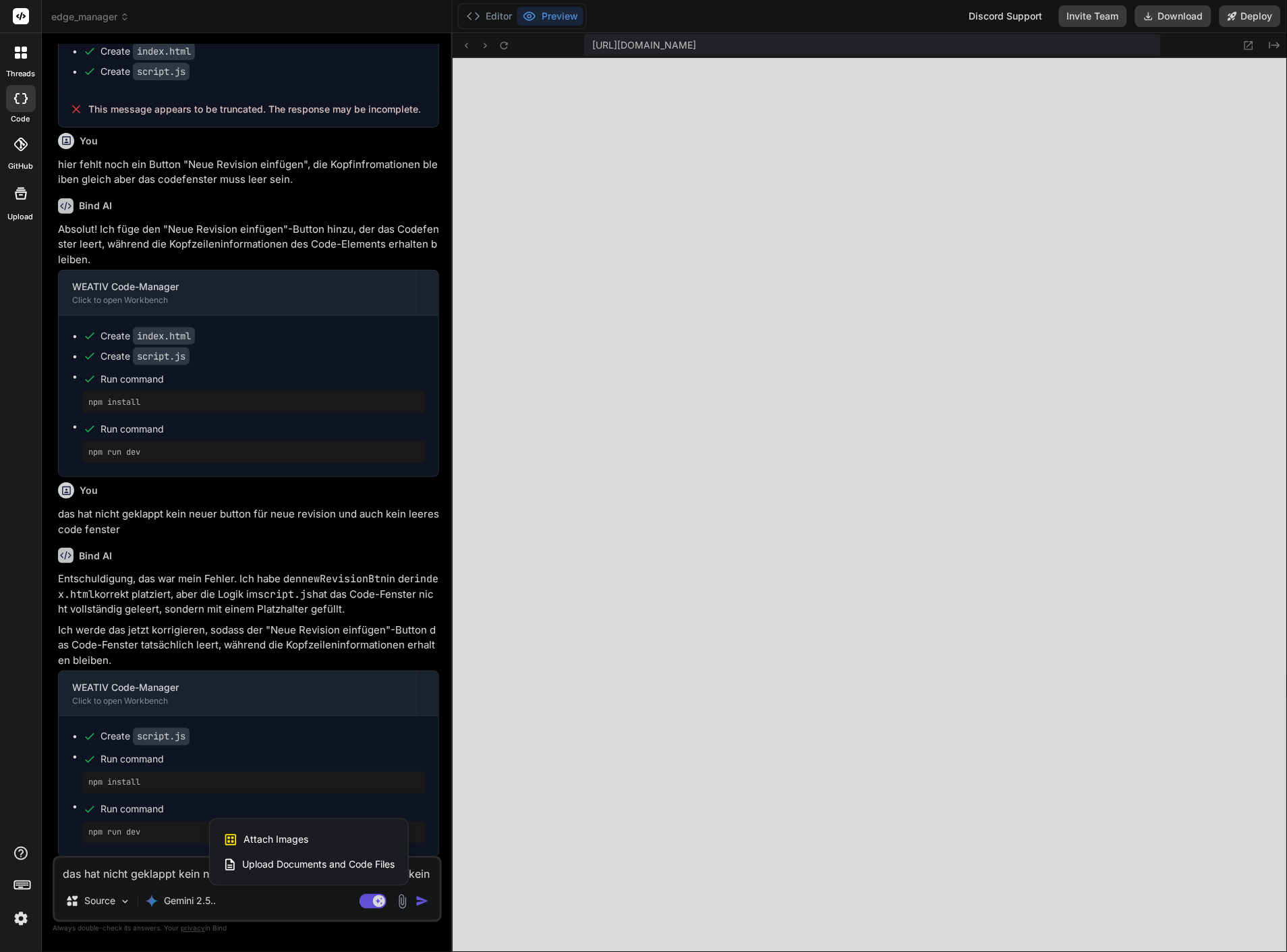
click at [301, 840] on span "Attach Images" at bounding box center [276, 840] width 65 height 13
type textarea "x"
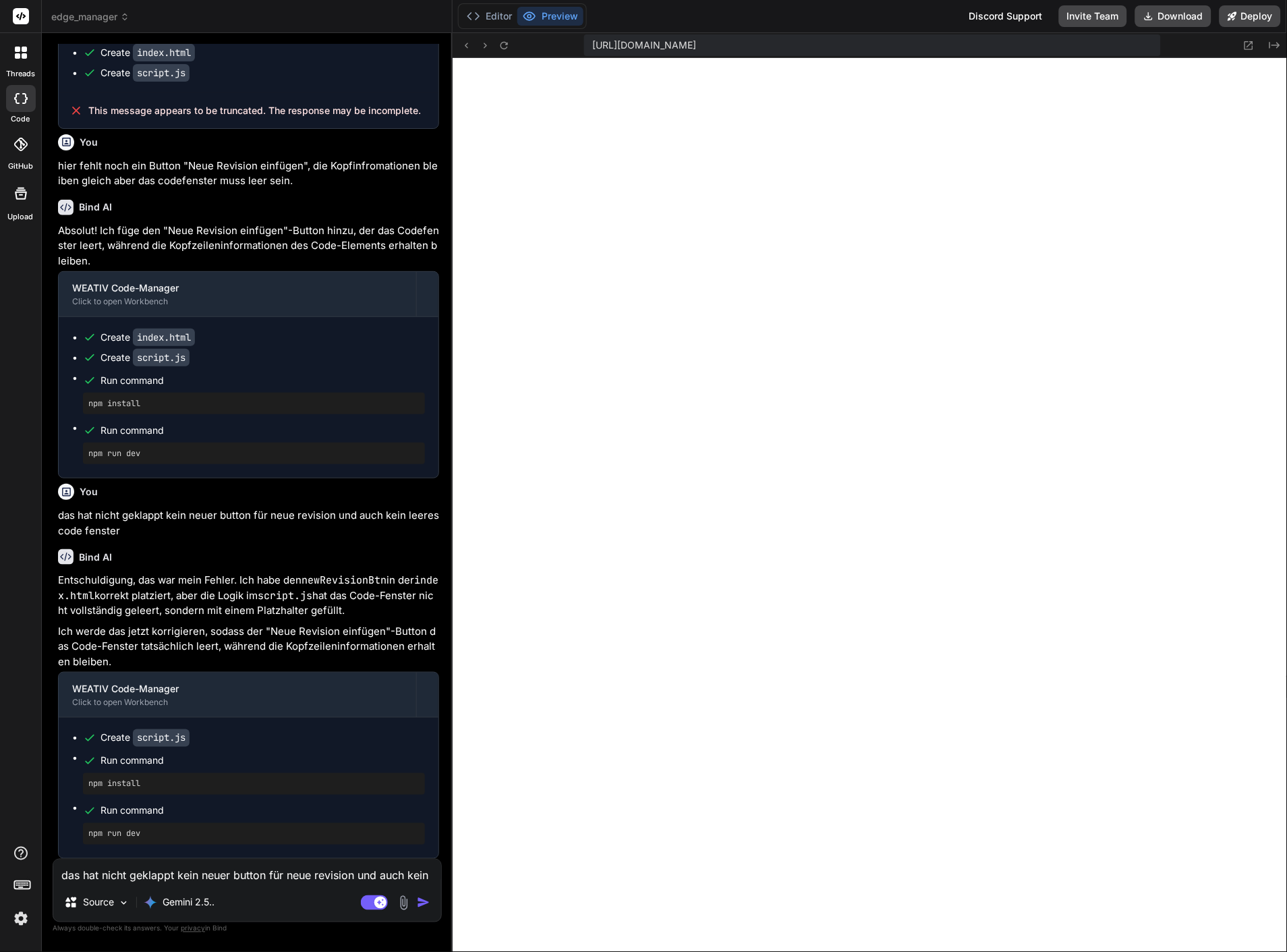
type input "C:\fakepath\Verfassen_ Plankorrektur_ 800-606b195e85a51.jpg - Thunderbird003057…"
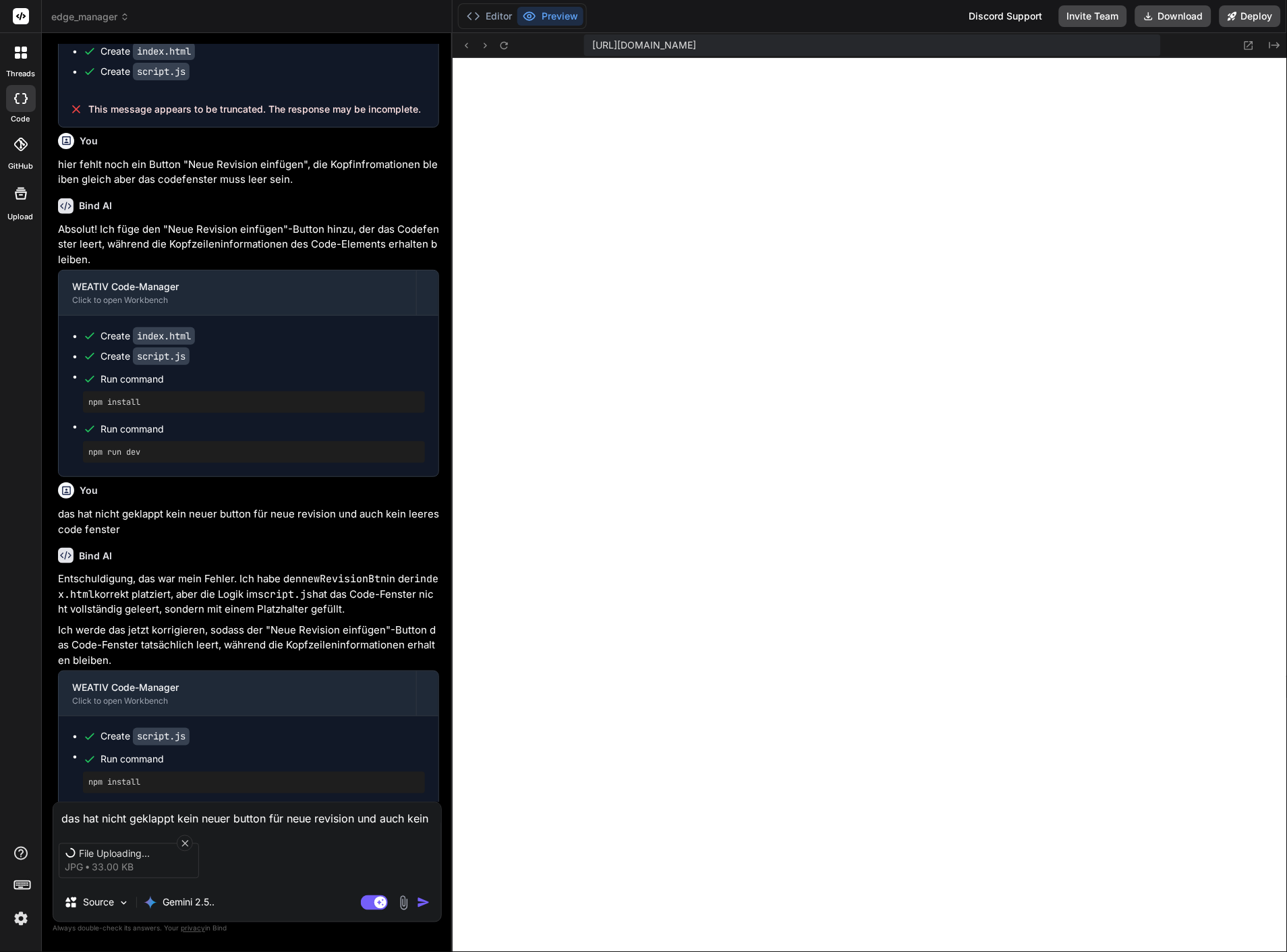
click at [186, 824] on textarea "das hat nicht geklappt kein neuer button für neue revision und auch kein leeres…" at bounding box center [247, 815] width 388 height 24
type textarea "x"
type textarea "f"
type textarea "x"
type textarea "fü"
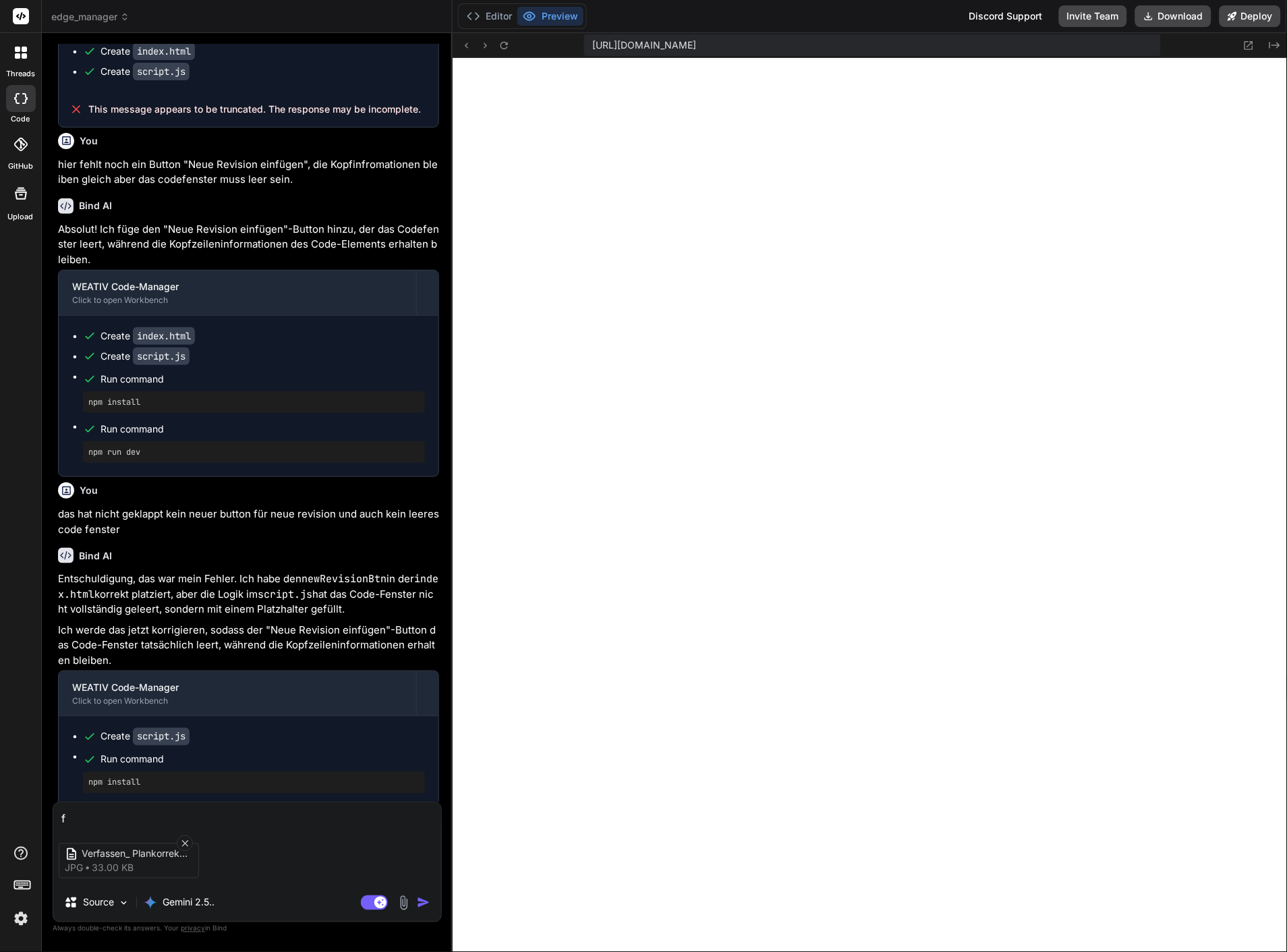
type textarea "x"
type textarea "füg"
type textarea "x"
type textarea "füge"
click at [418, 908] on img "button" at bounding box center [424, 902] width 13 height 13
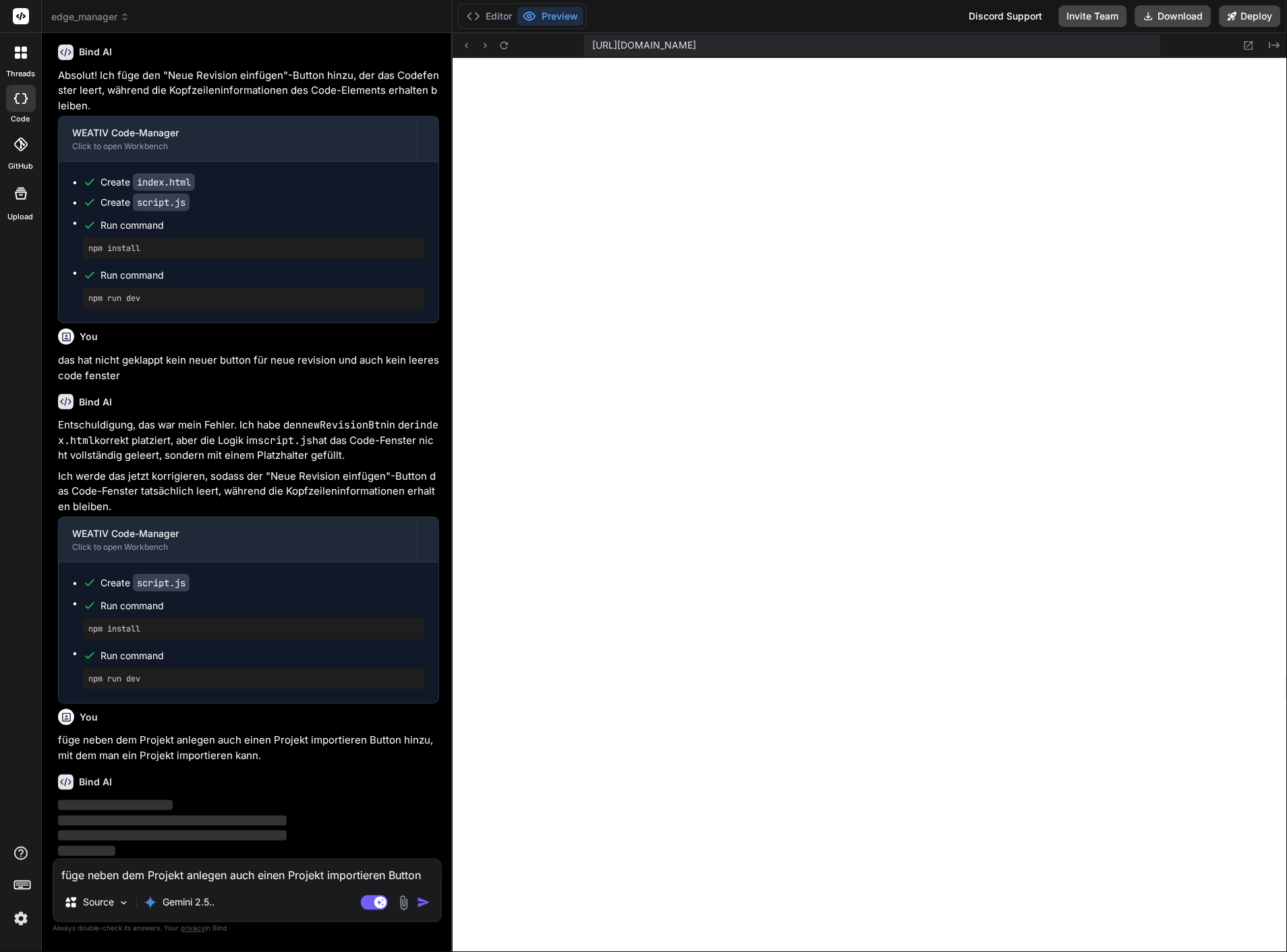
scroll to position [2187, 0]
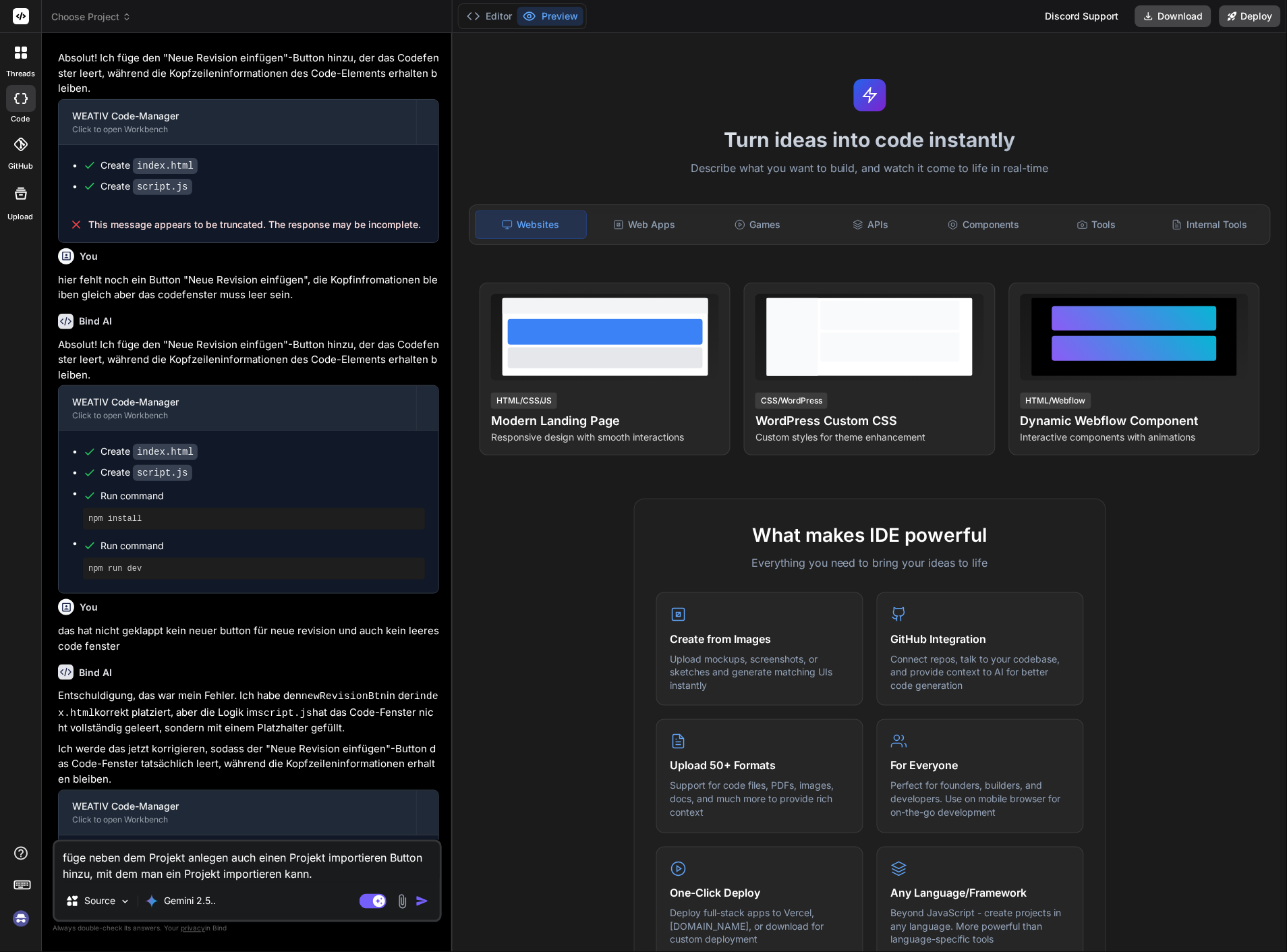
scroll to position [862, 0]
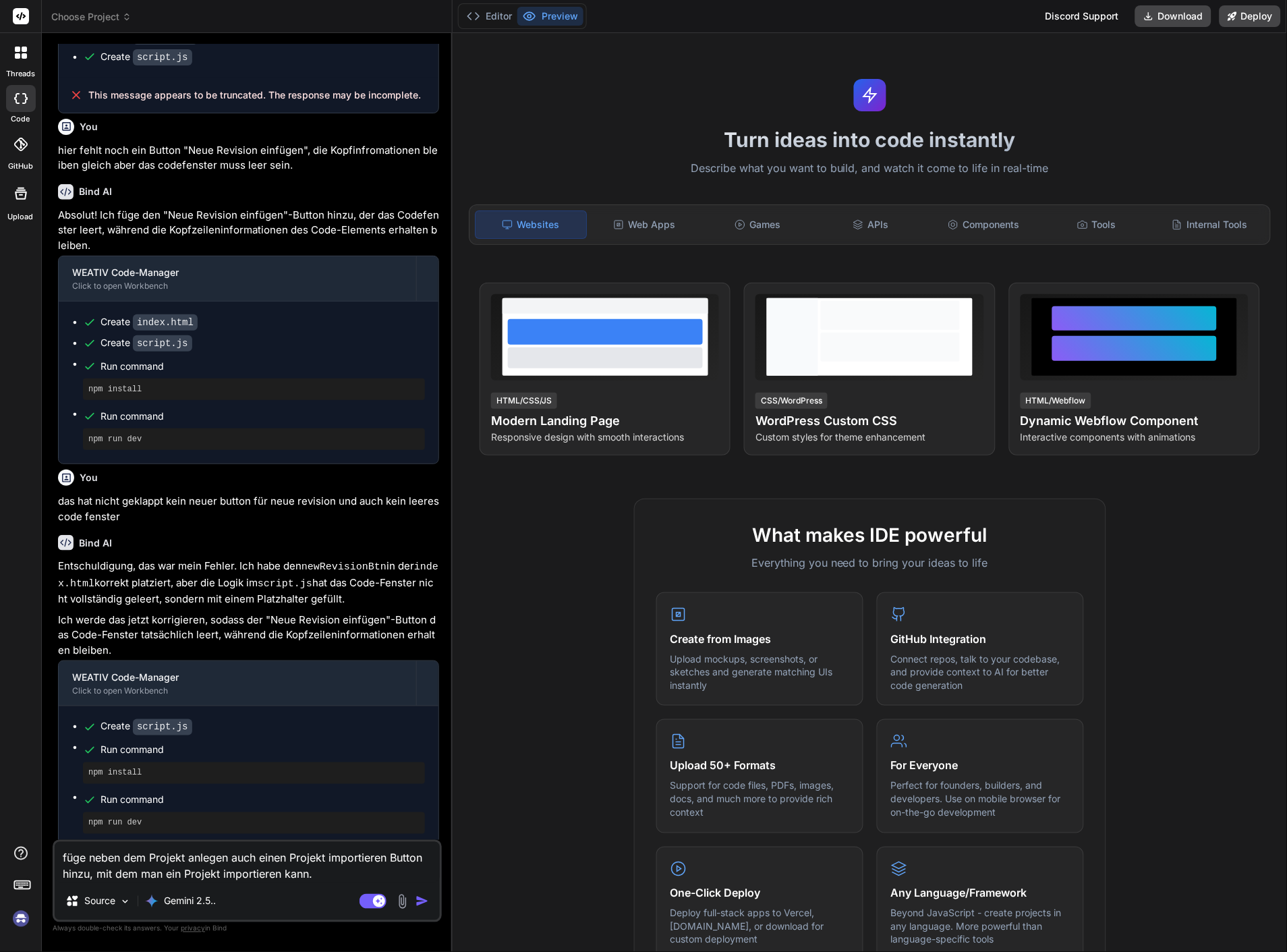
click at [429, 902] on img "button" at bounding box center [422, 901] width 13 height 13
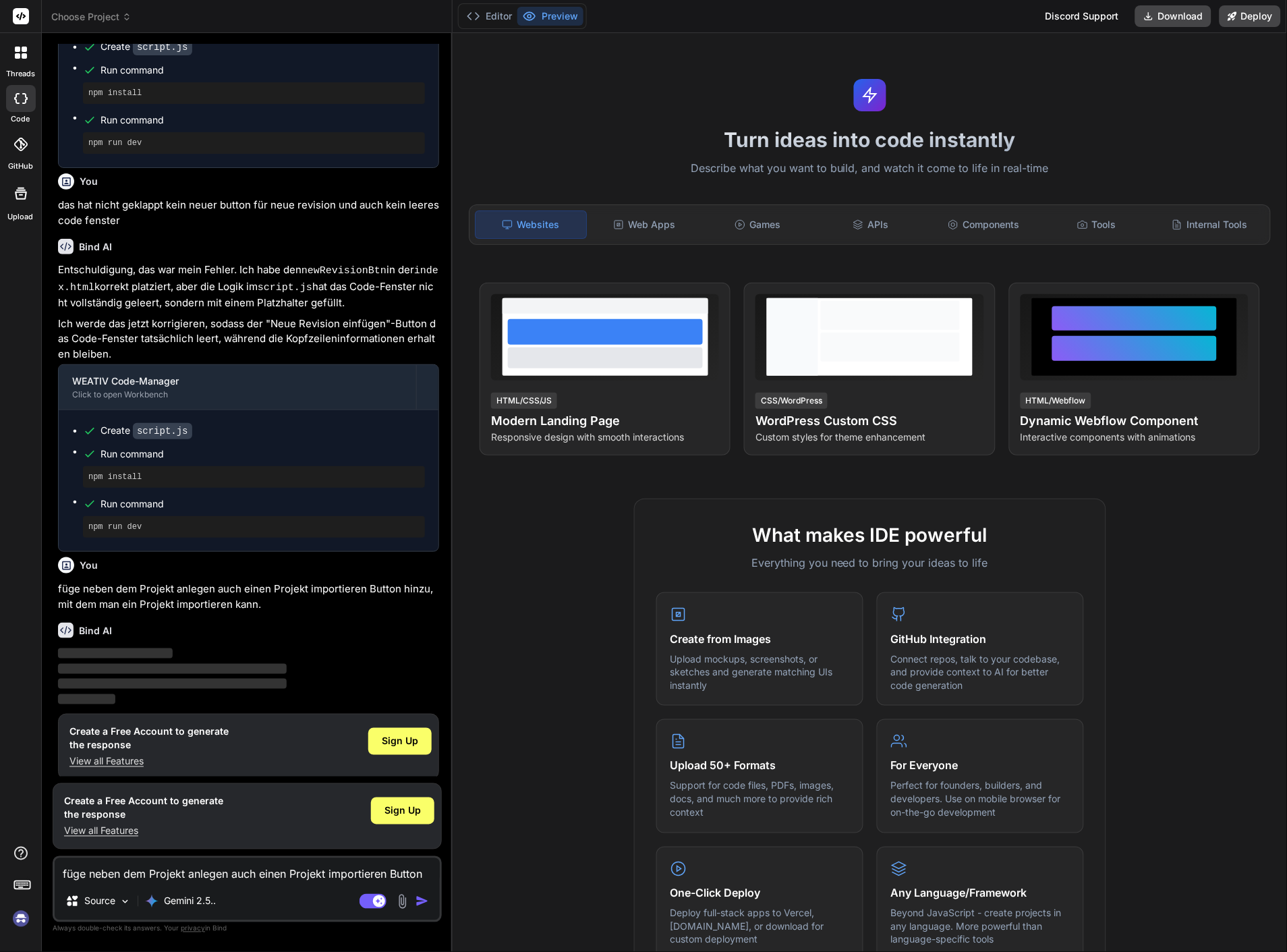
scroll to position [1162, 0]
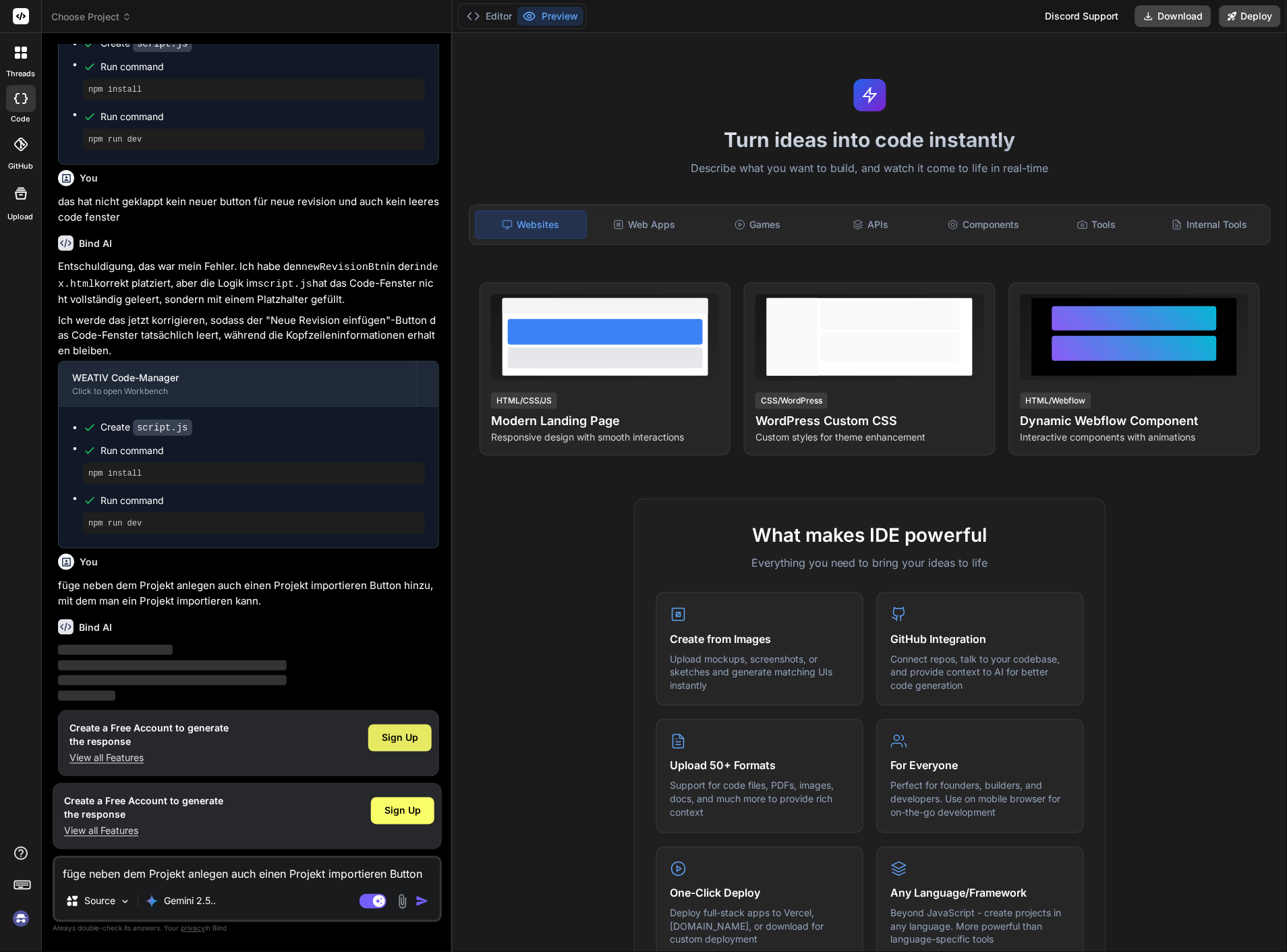
click at [385, 733] on span "Sign Up" at bounding box center [400, 738] width 37 height 13
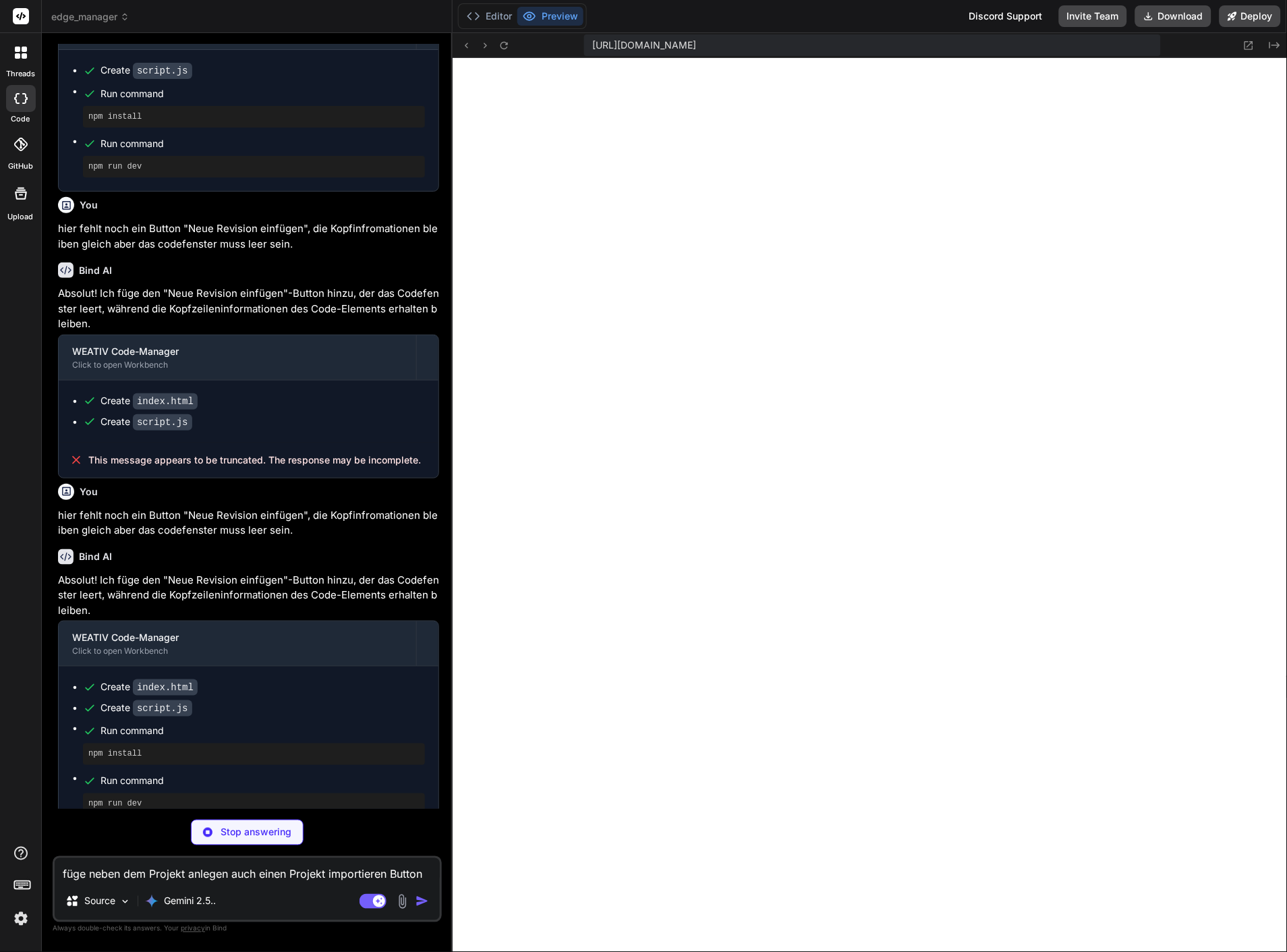
scroll to position [432, 0]
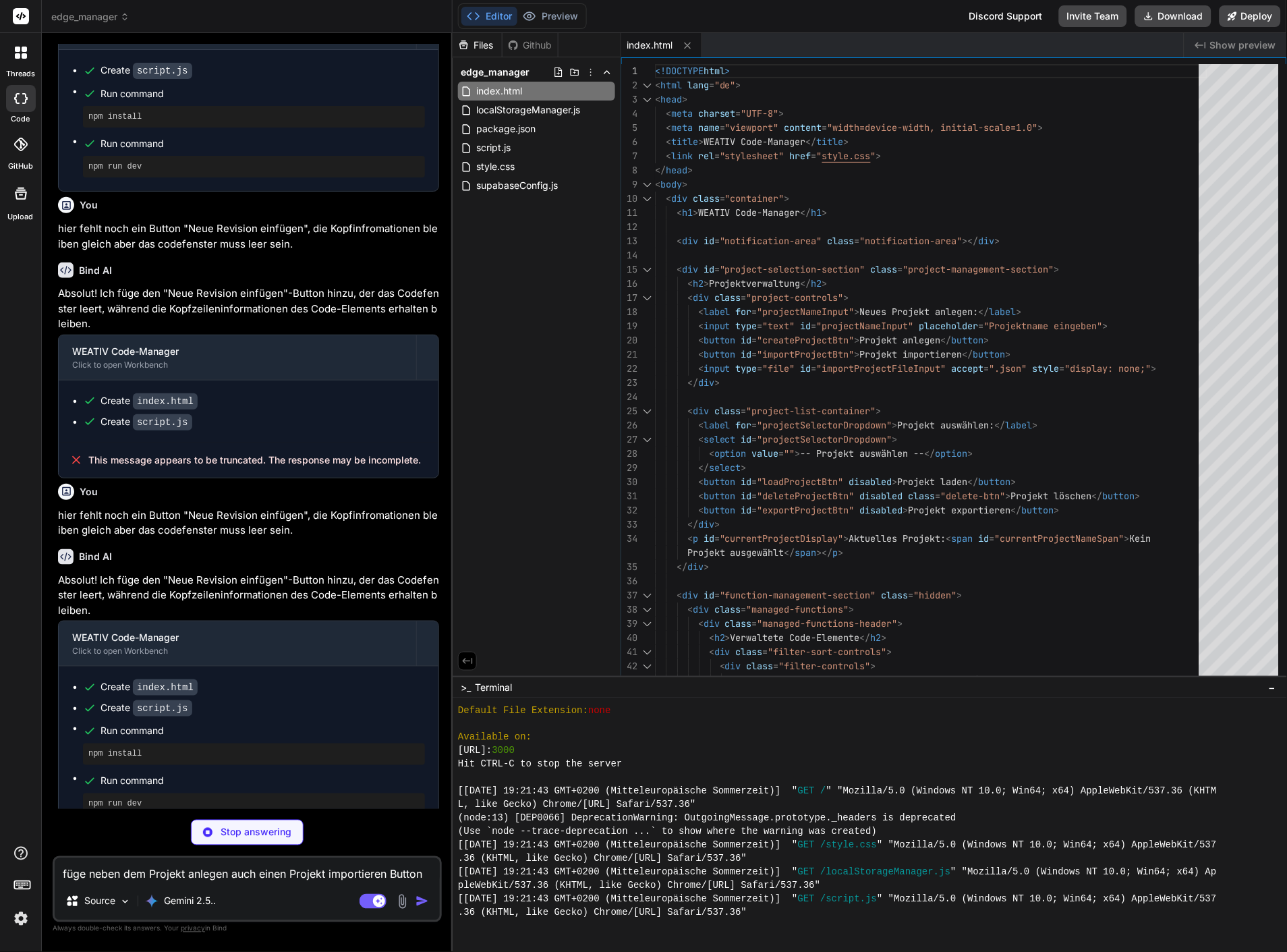
type textarea "x"
type textarea "} } else { setCurrentProject(''); // Kein Projekt geladen } });"
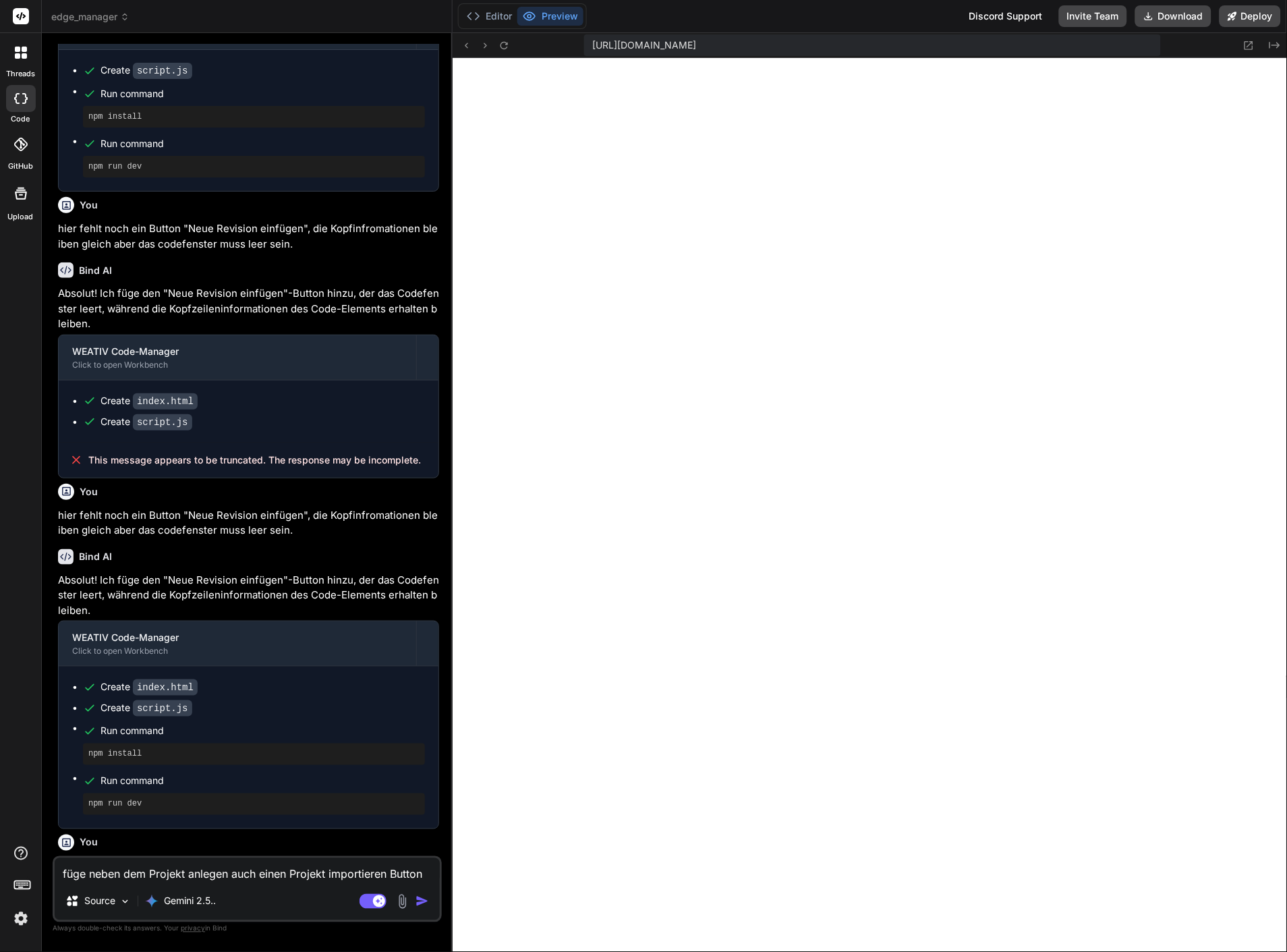
scroll to position [1336, 0]
click at [23, 918] on img at bounding box center [21, 918] width 23 height 23
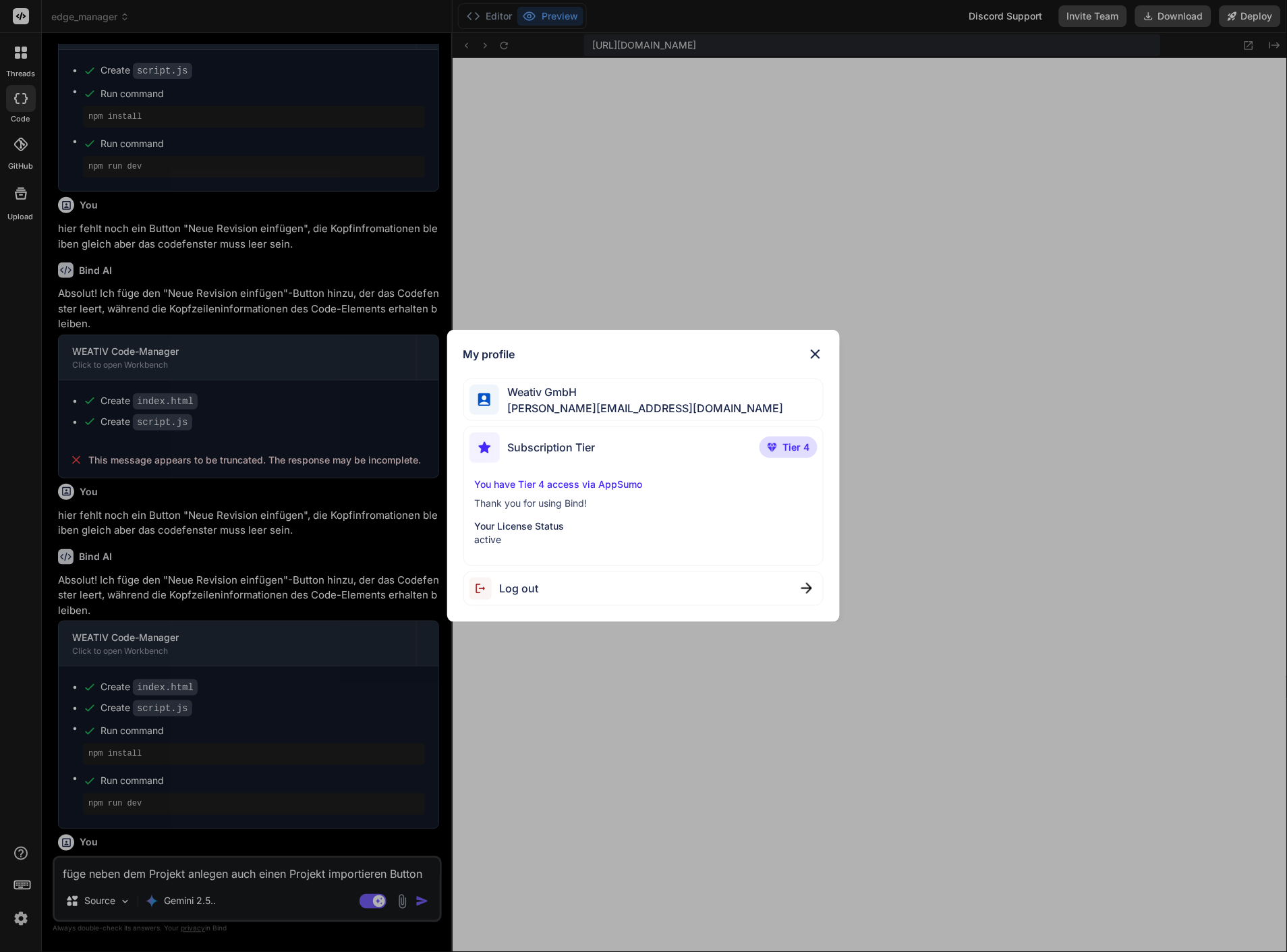
click at [208, 888] on div "My profile Weativ GmbH [PERSON_NAME][EMAIL_ADDRESS][DOMAIN_NAME] Subscription T…" at bounding box center [643, 476] width 1287 height 952
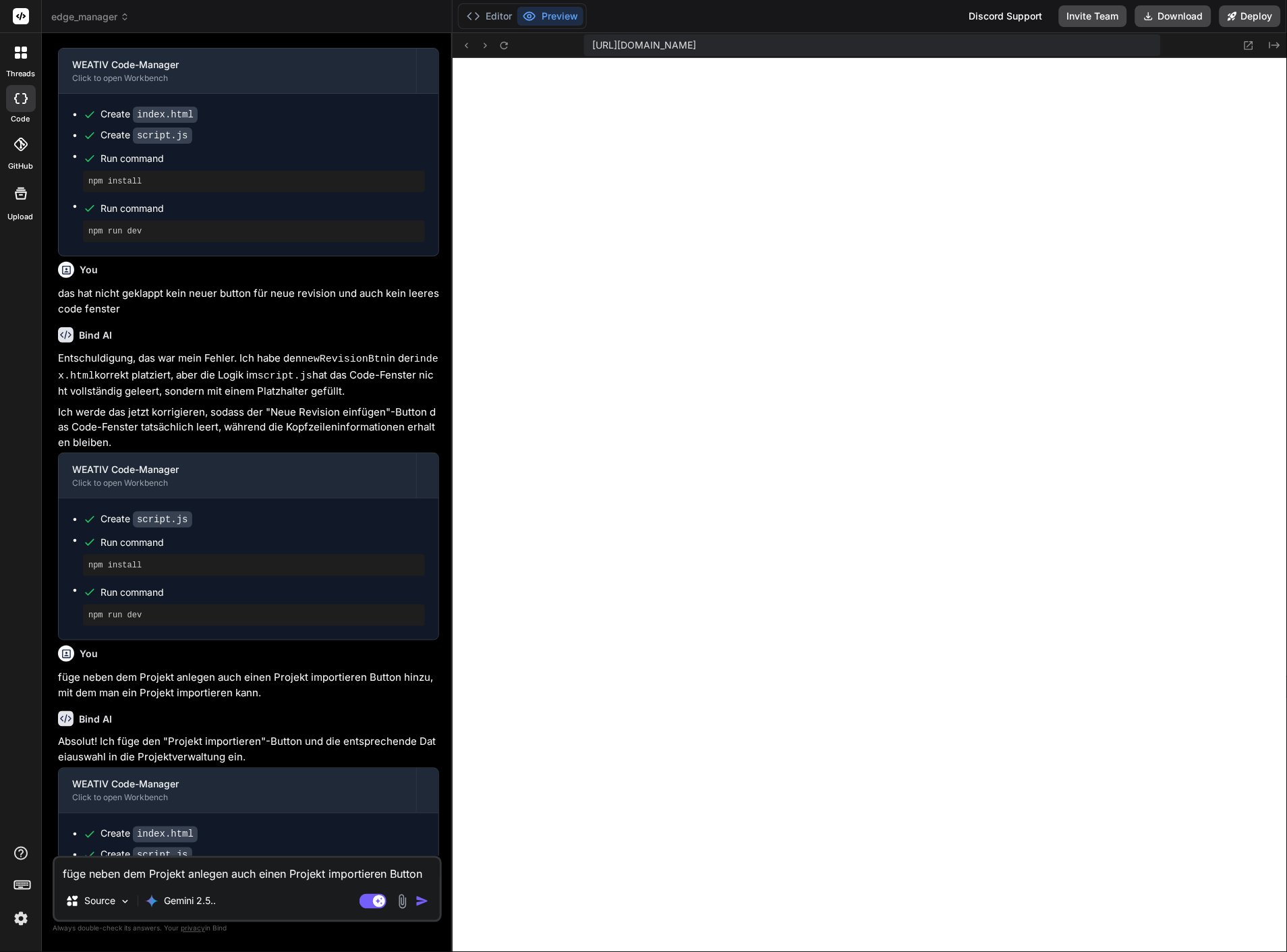
scroll to position [1181, 0]
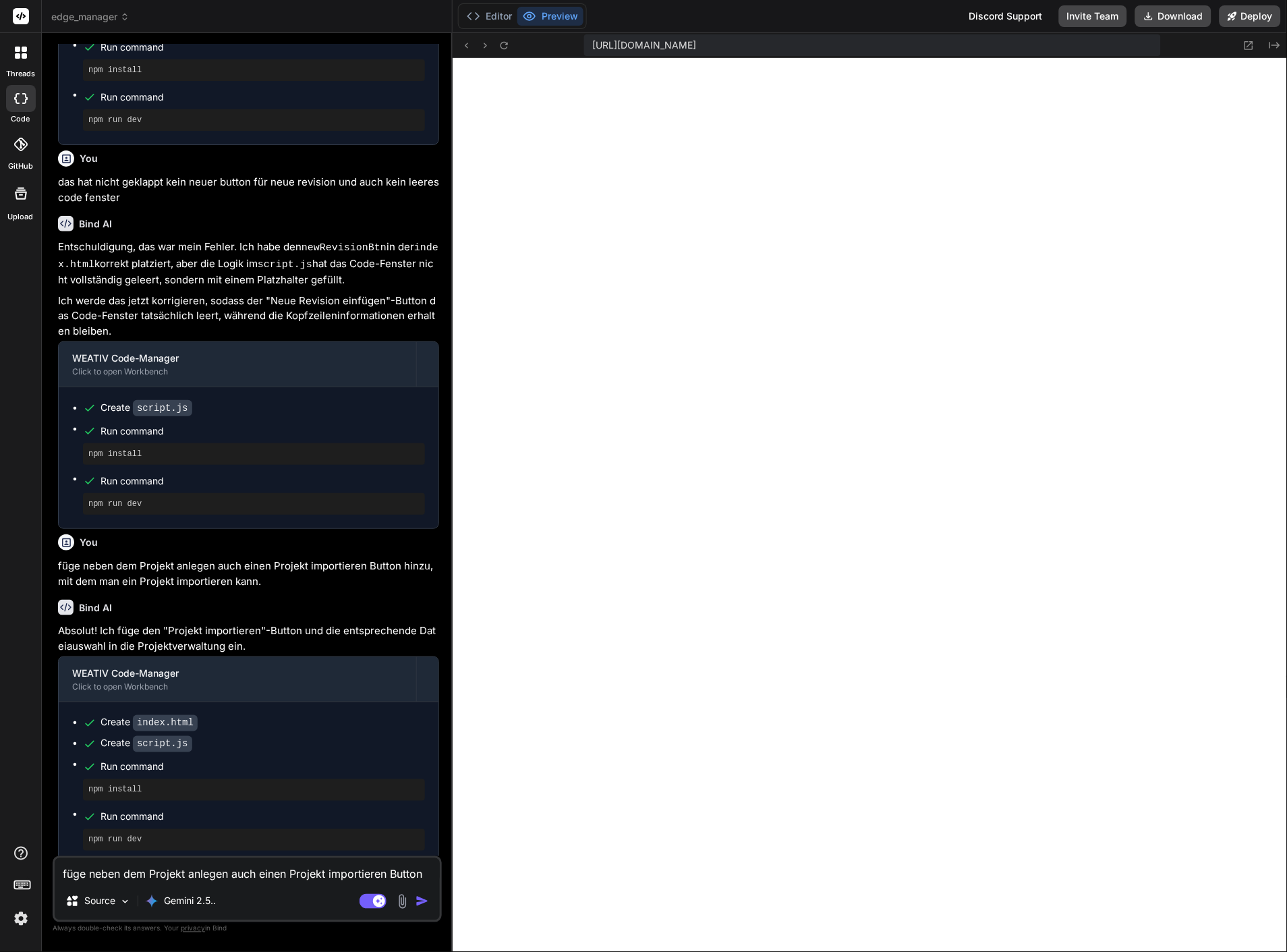
click at [165, 875] on textarea "füge neben dem Projekt anlegen auch einen Projekt importieren Button hinzu, mit…" at bounding box center [247, 870] width 385 height 24
click at [404, 909] on img at bounding box center [402, 901] width 15 height 15
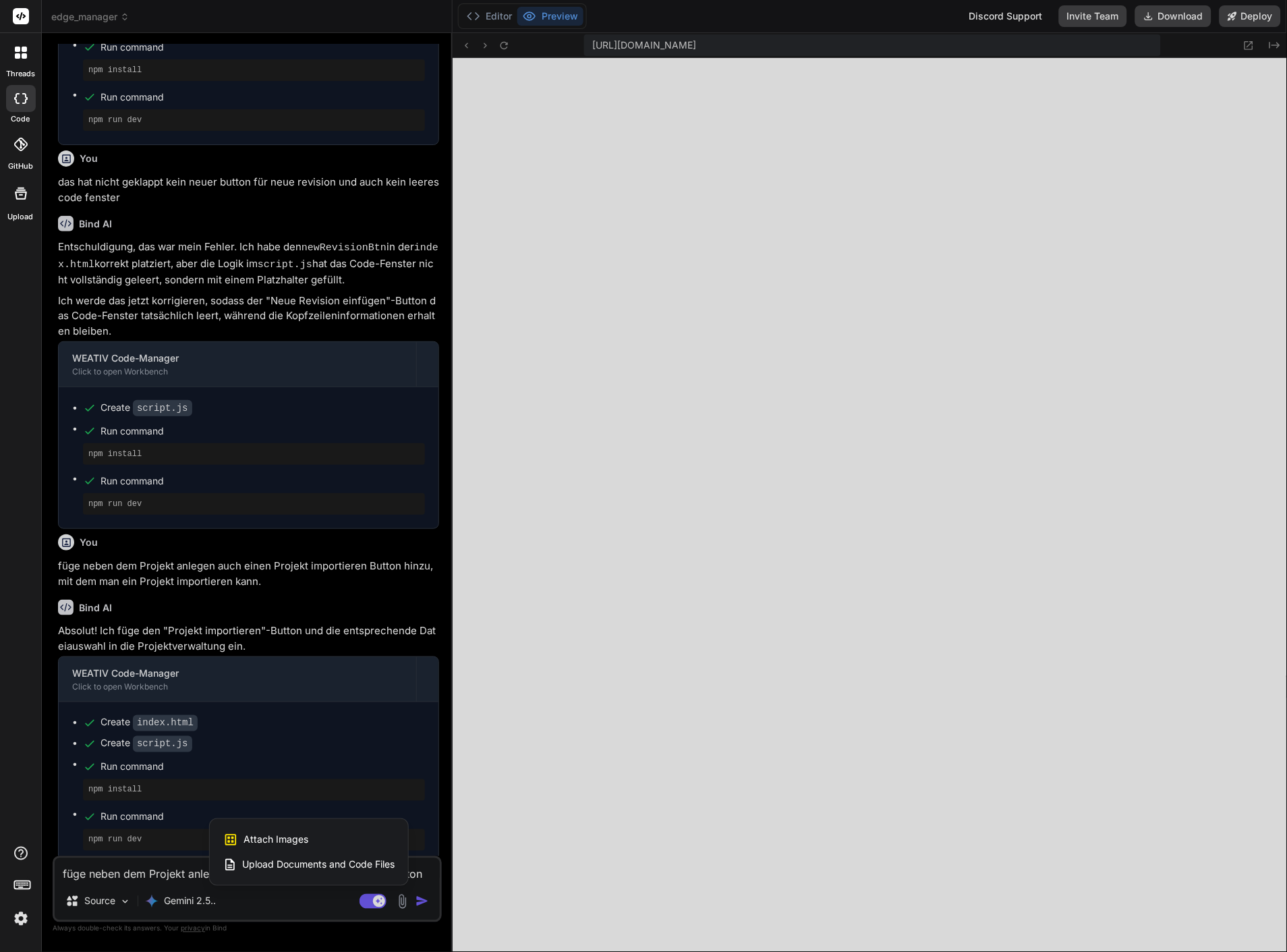
click at [268, 842] on span "Attach Images" at bounding box center [276, 840] width 65 height 13
type textarea "x"
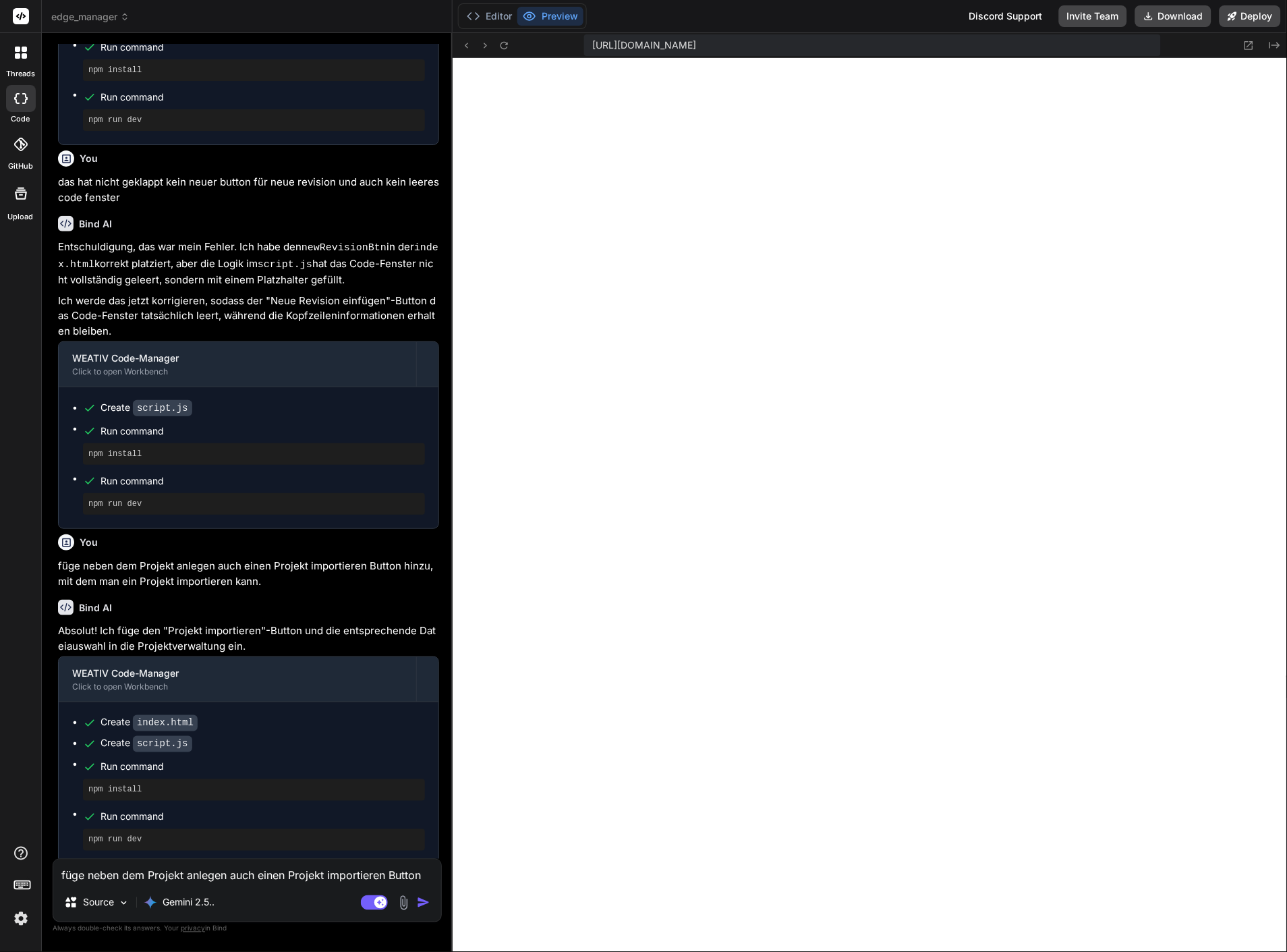
scroll to position [1180, 0]
type input "C:\fakepath\Verfassen_ Plankorrektur_ 800-606b195e85a51.jpg - Thunderbird003059…"
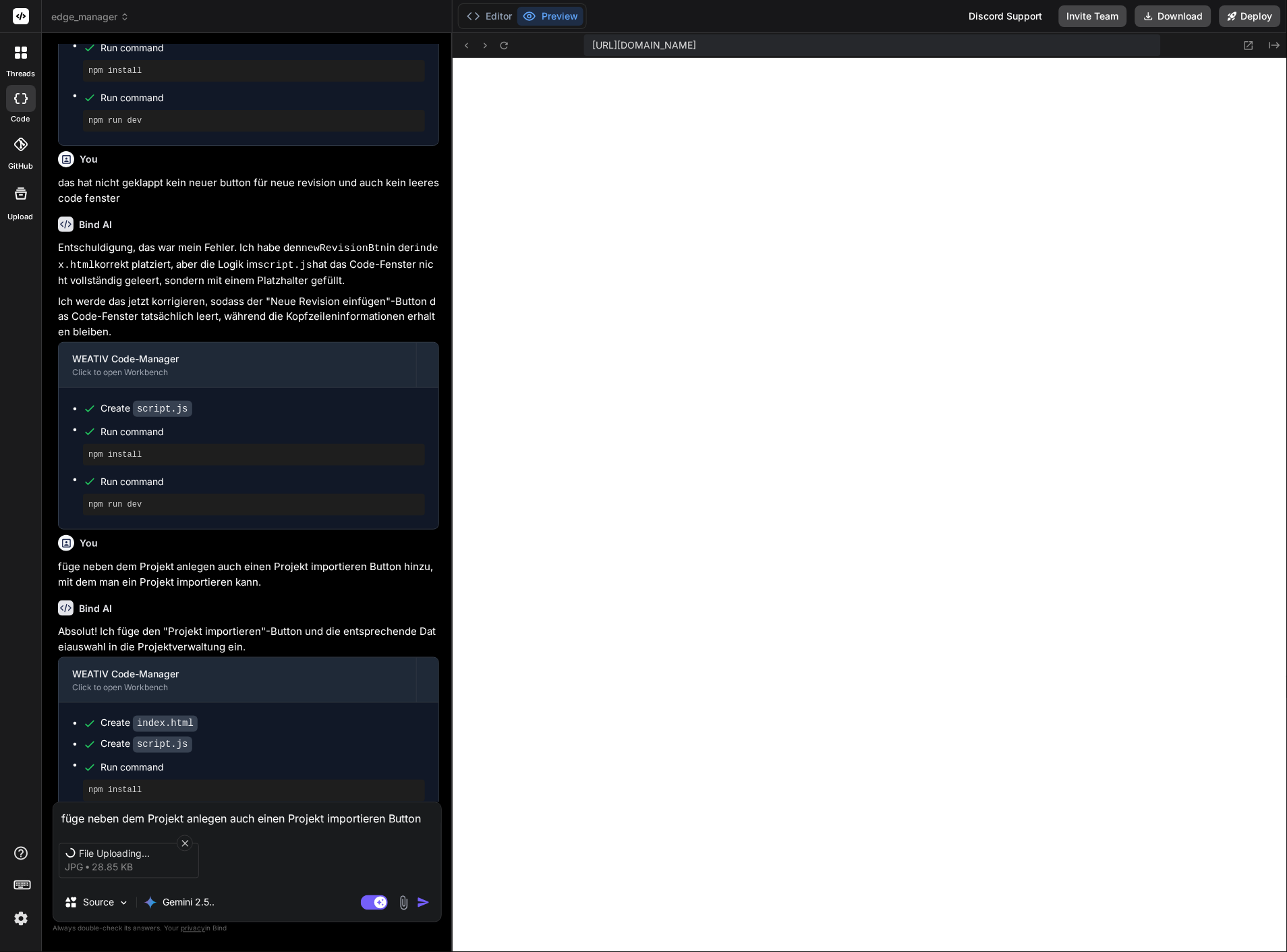
scroll to position [1181, 0]
drag, startPoint x: 187, startPoint y: 840, endPoint x: 214, endPoint y: 841, distance: 27.0
click at [187, 839] on icon at bounding box center [185, 843] width 12 height 12
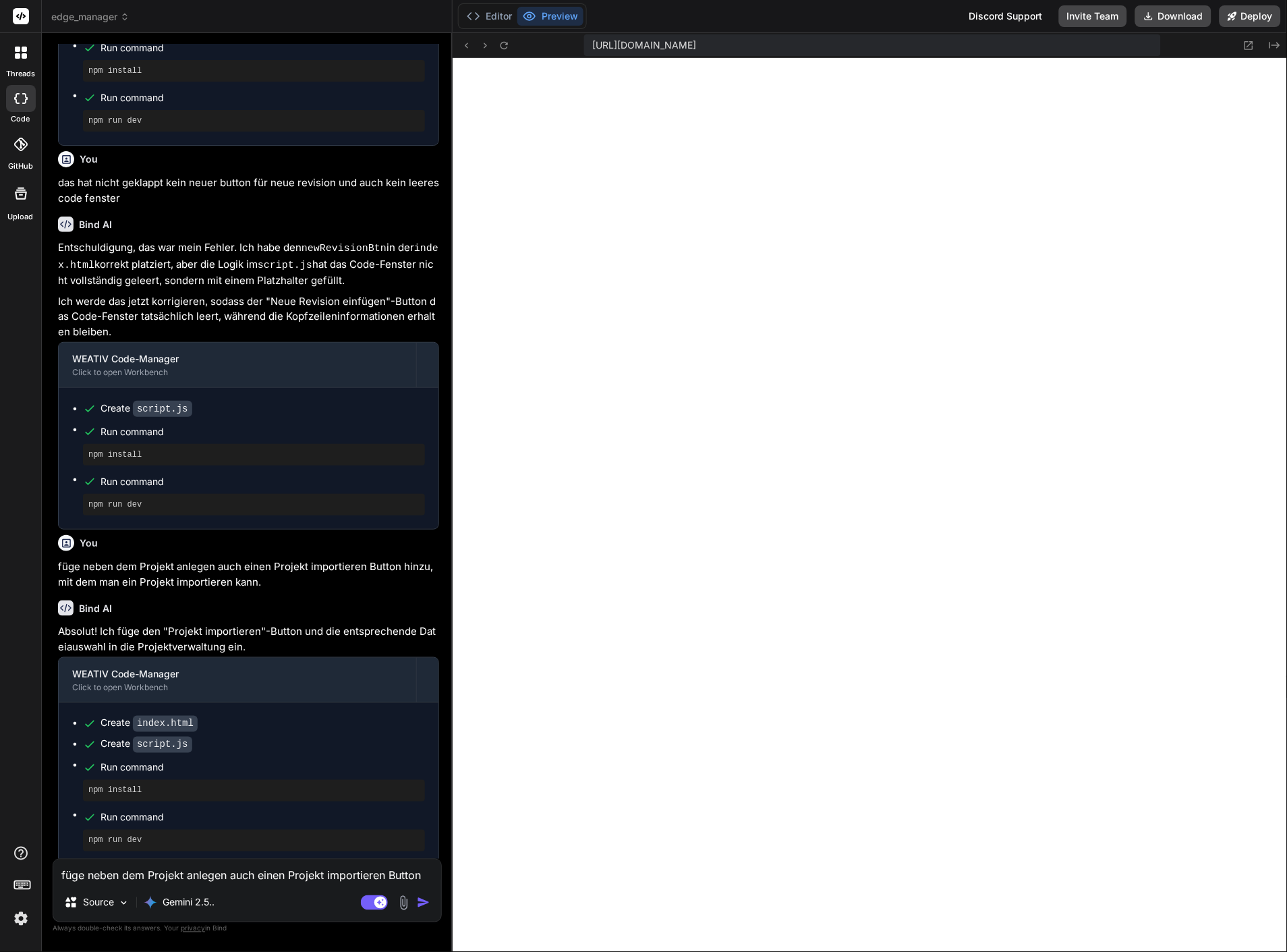
click at [406, 903] on img at bounding box center [403, 903] width 15 height 15
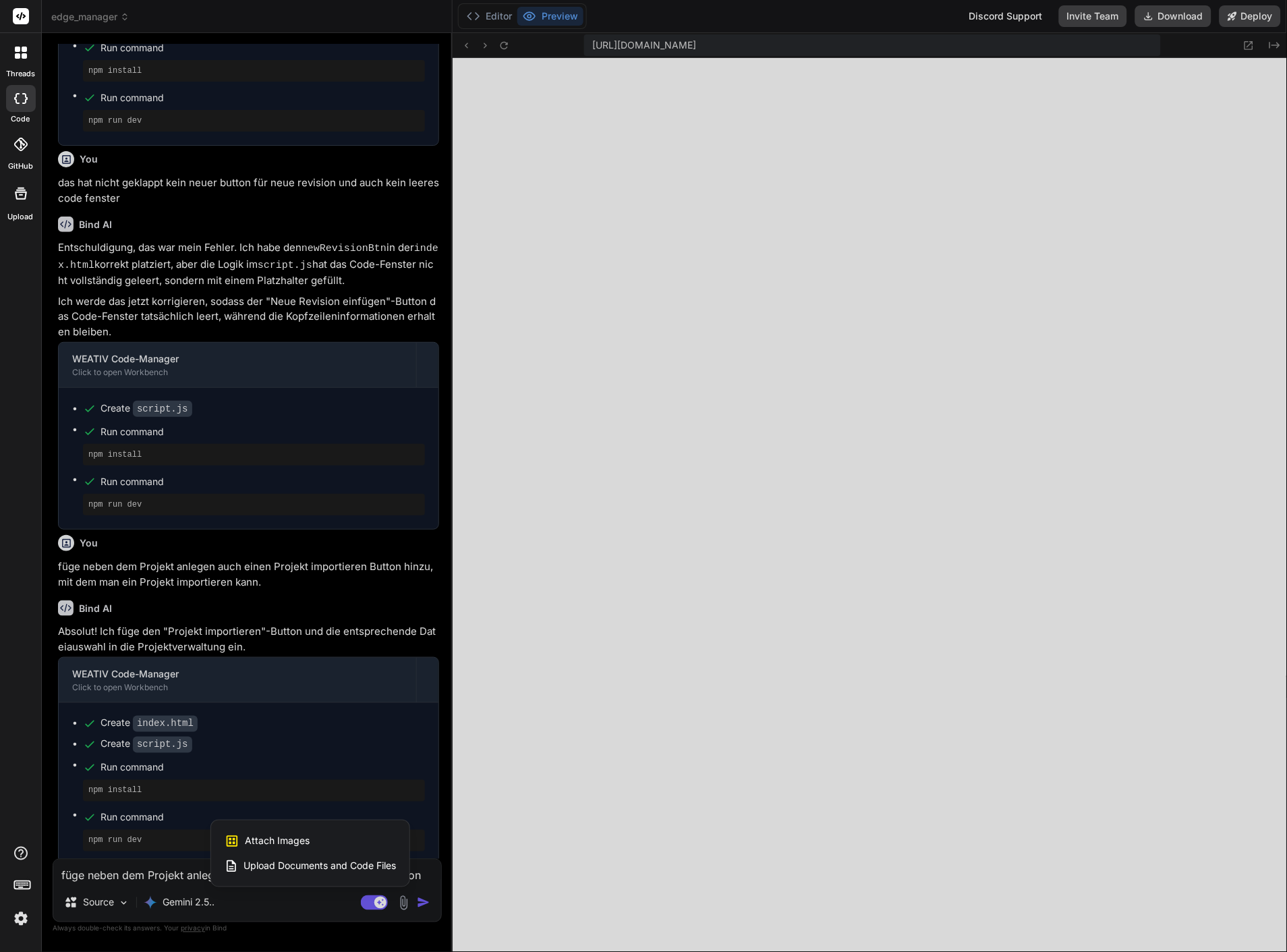
click at [285, 837] on span "Attach Images" at bounding box center [278, 841] width 65 height 13
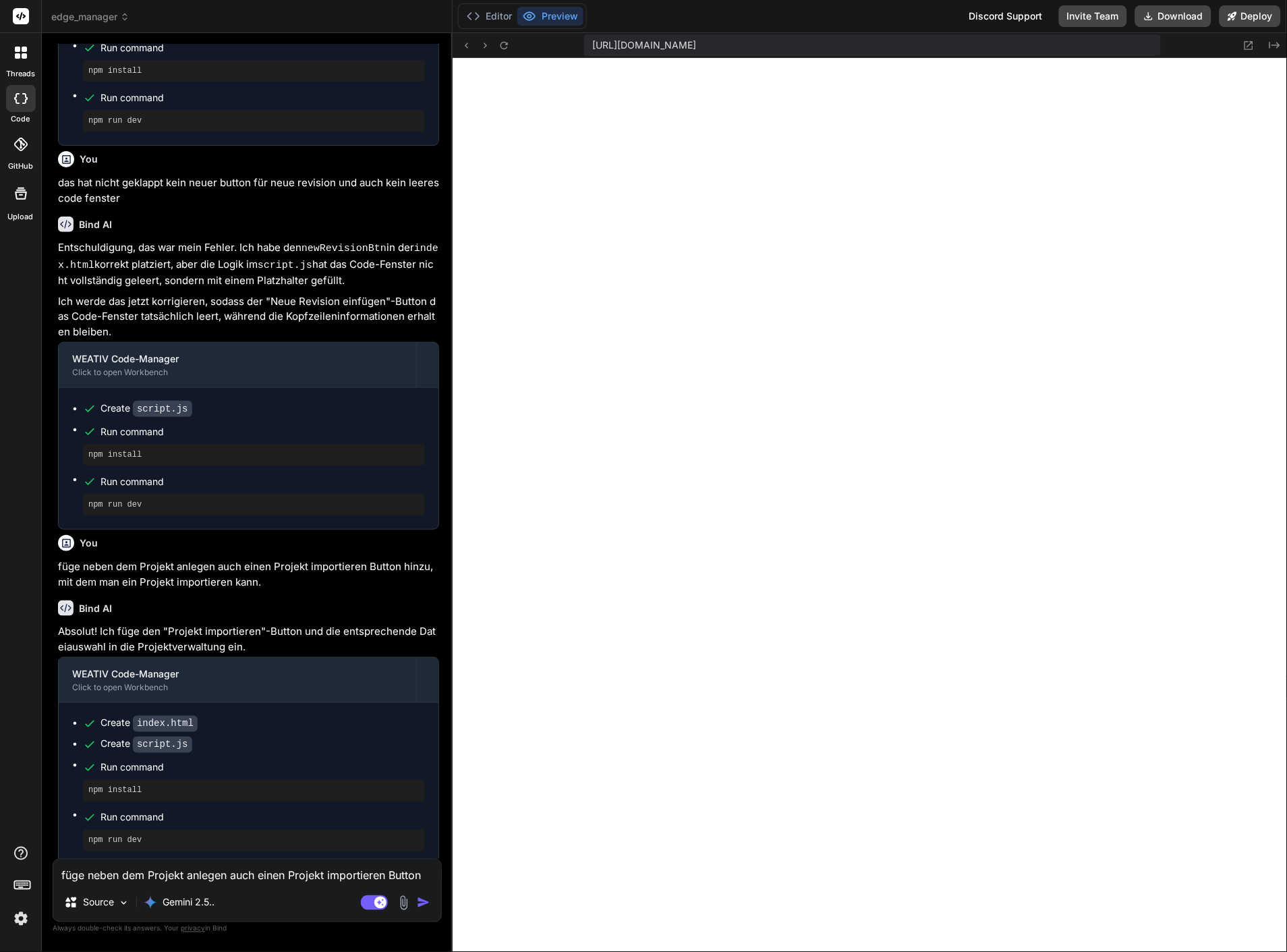
scroll to position [1179, 0]
click at [413, 902] on div "Agent Mode. When this toggle is activated, AI automatically makes decisions, re…" at bounding box center [397, 903] width 78 height 16
click at [406, 903] on img at bounding box center [403, 903] width 15 height 15
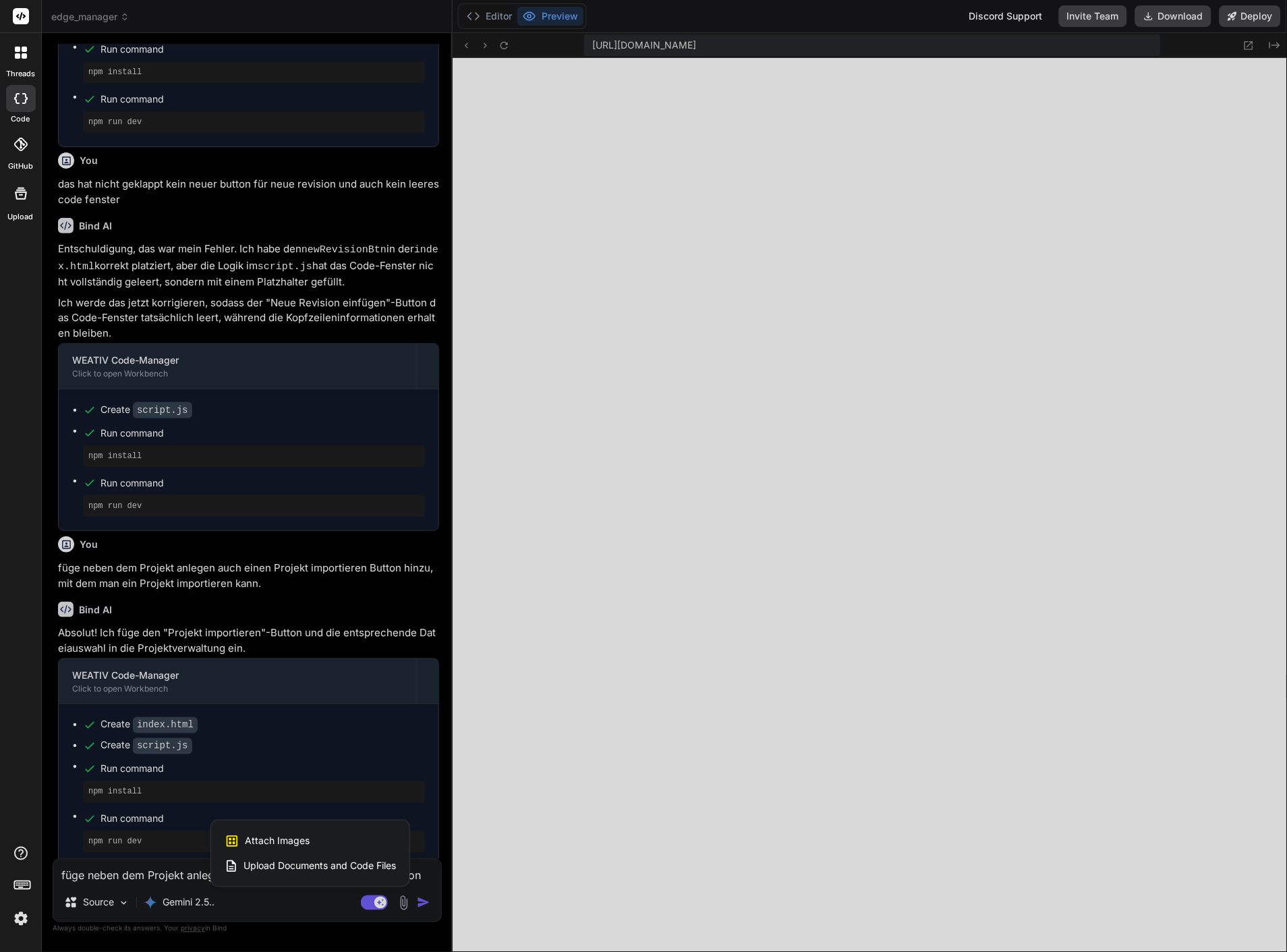
click at [300, 840] on span "Attach Images" at bounding box center [278, 841] width 65 height 13
type textarea "x"
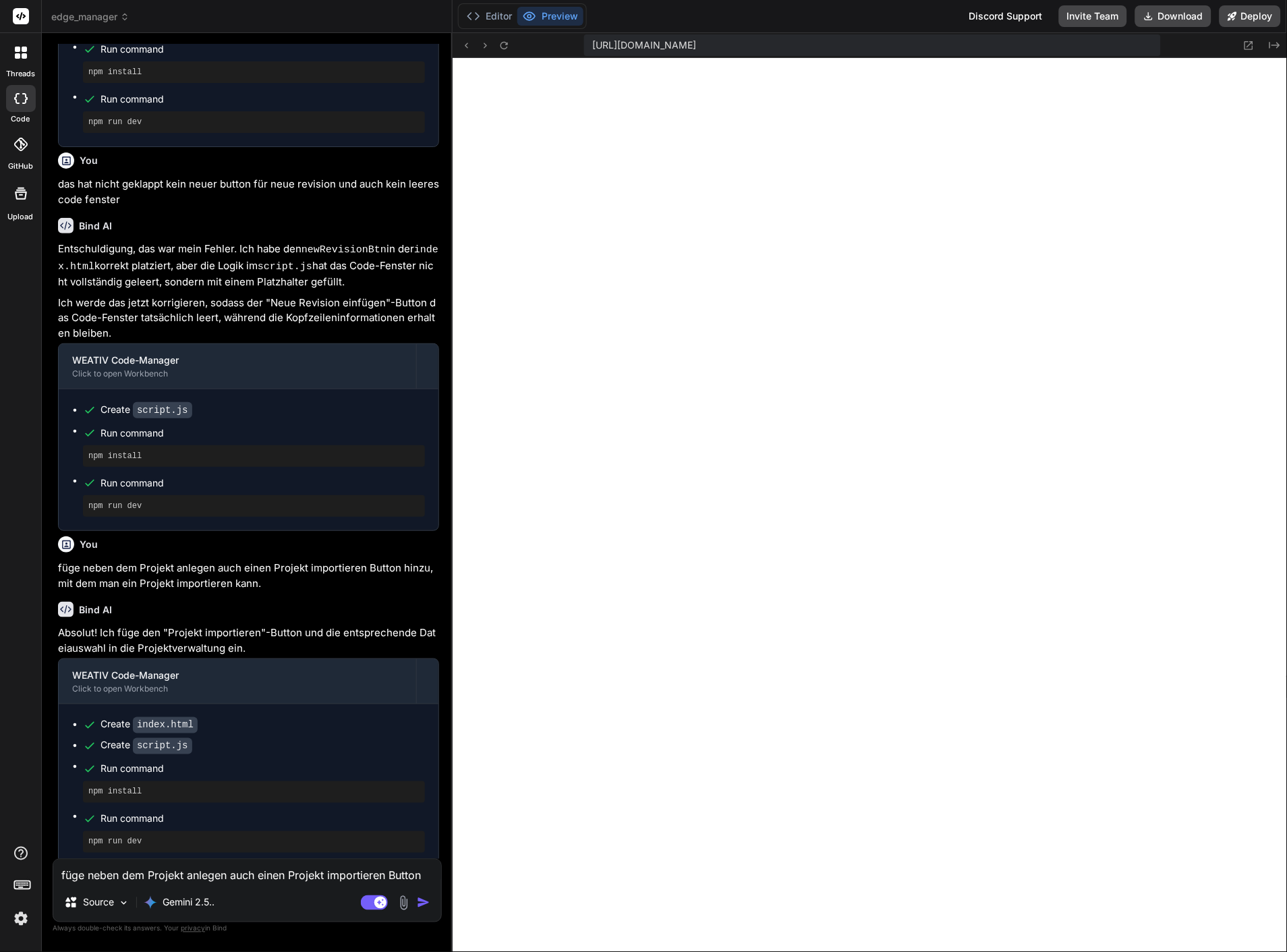
click at [151, 874] on textarea "füge neben dem Projekt anlegen auch einen Projekt importieren Button hinzu, mit…" at bounding box center [247, 871] width 388 height 24
type textarea "f"
type textarea "x"
type textarea "fü"
type textarea "x"
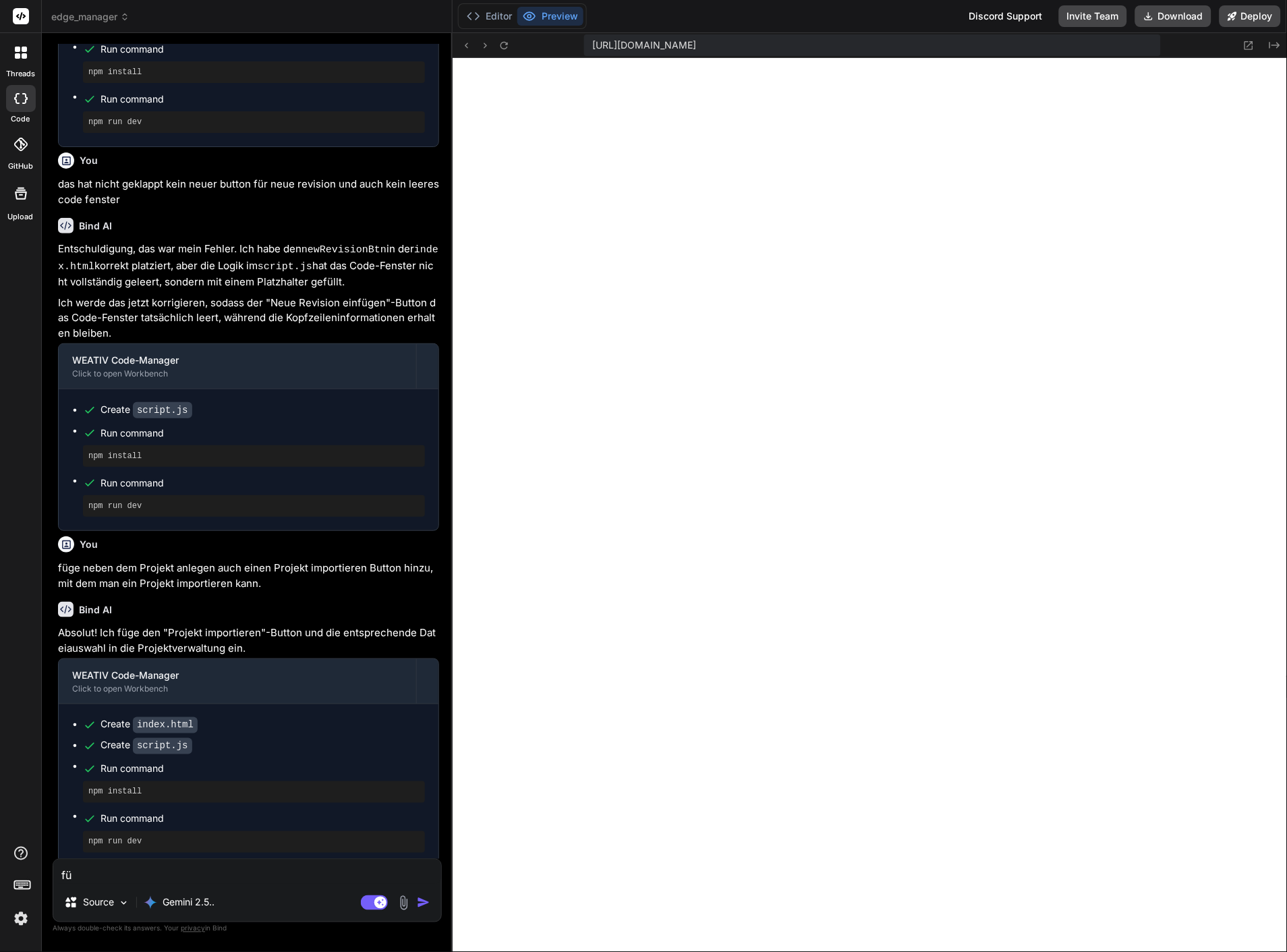
type textarea "für"
type textarea "x"
type textarea "fürg"
type textarea "x"
type textarea "fürge"
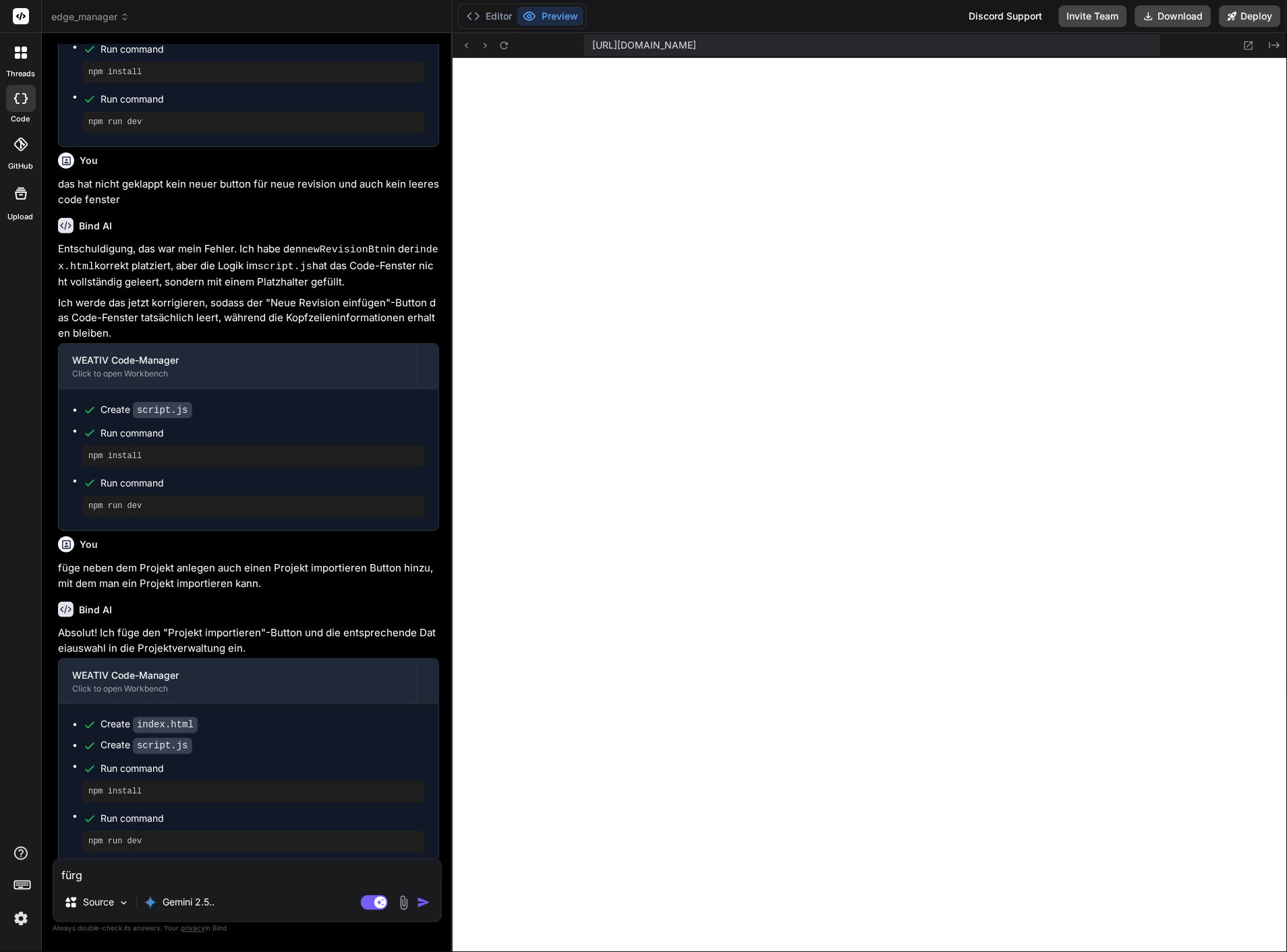
type textarea "x"
type textarea "fürge"
type textarea "x"
type textarea "fürge z"
type textarea "x"
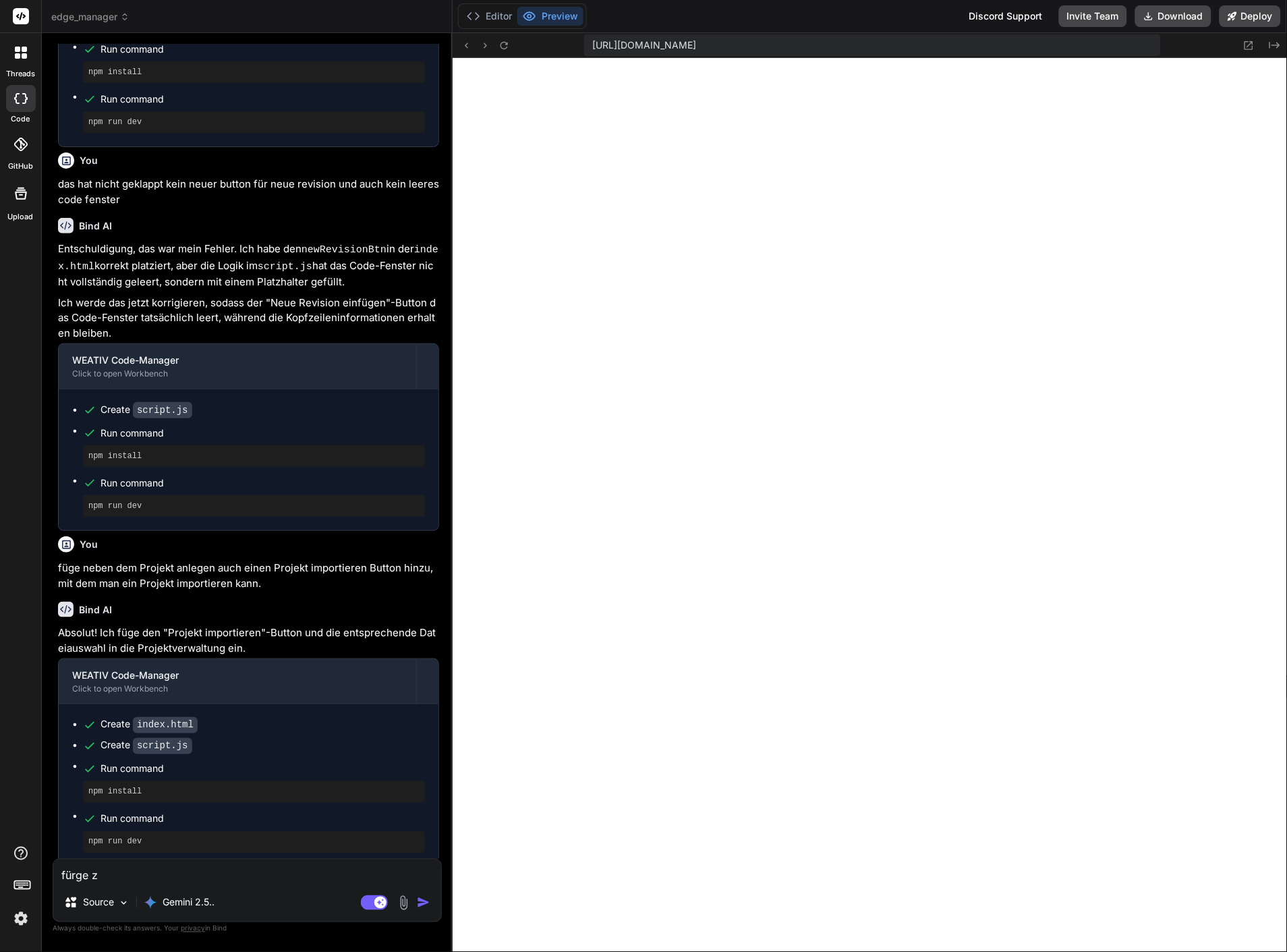
type textarea "fürge zu"
type textarea "x"
type textarea "fürge zus"
type textarea "x"
type textarea "fürge zusä"
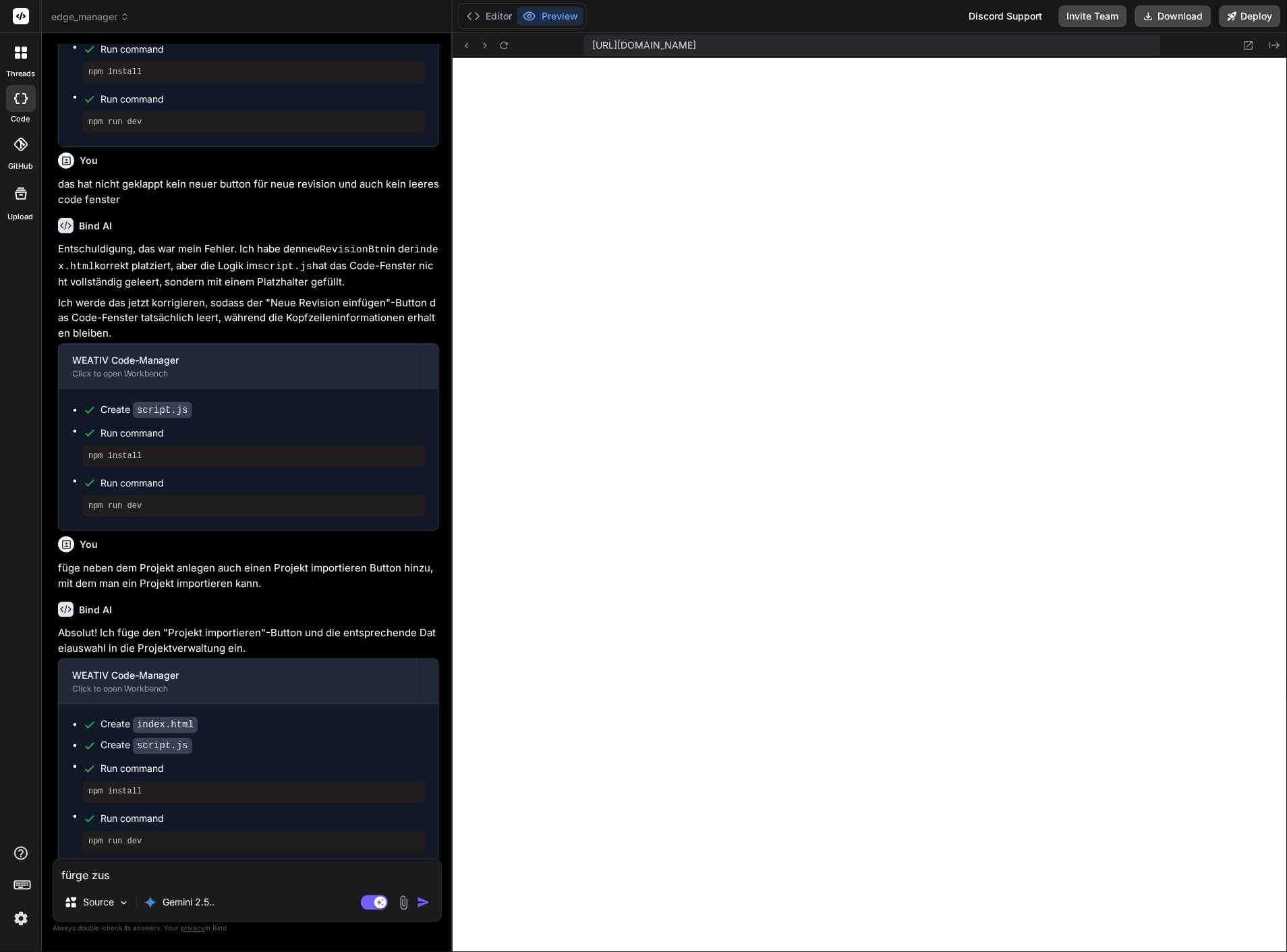
type textarea "x"
type textarea "fürge zusät"
type textarea "x"
type textarea "fürge zusätz"
type textarea "x"
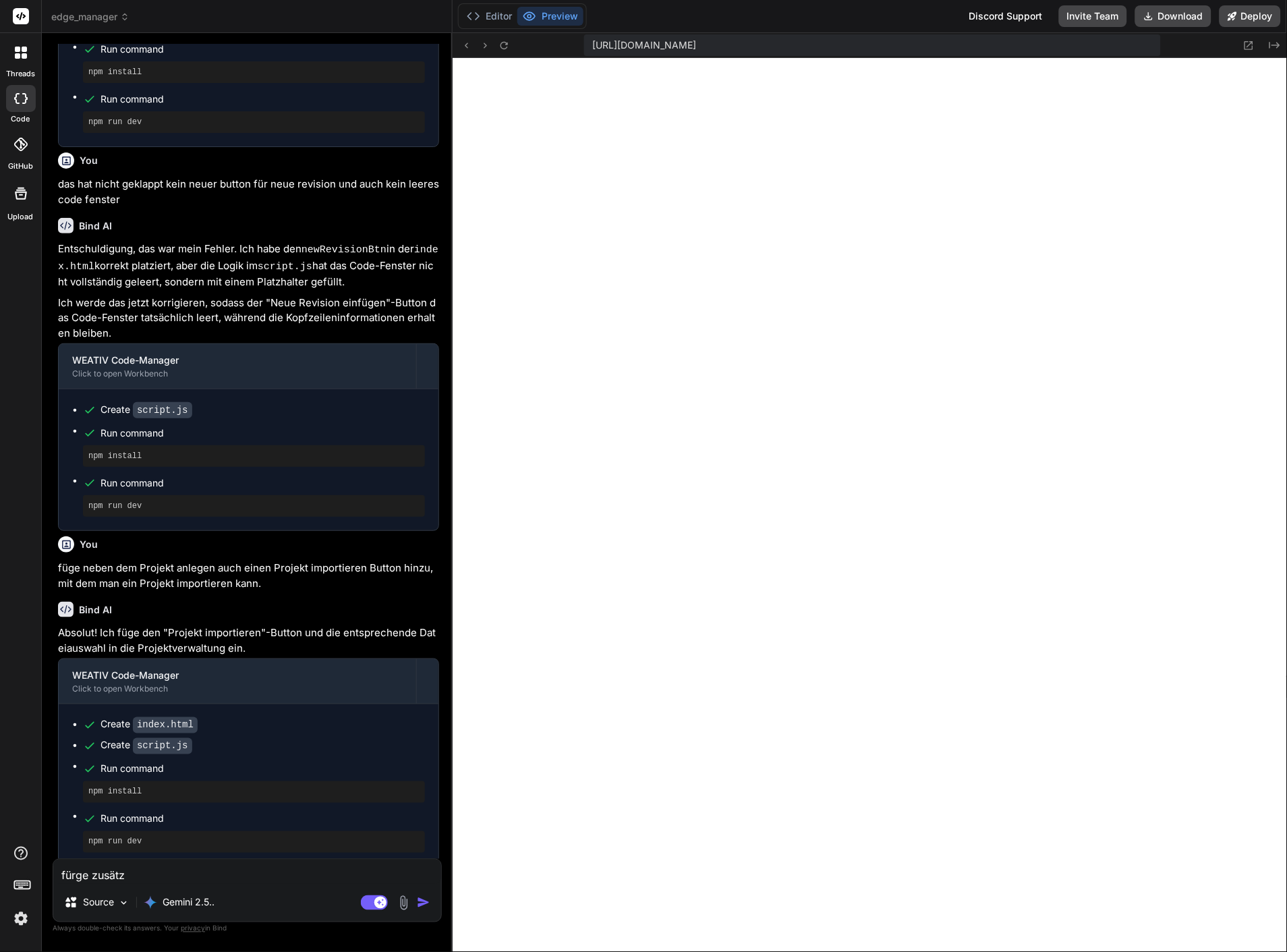
type textarea "fürge zusätzl"
type textarea "x"
type textarea "fürge zusätzli"
type textarea "x"
type textarea "fürge zusätzlic"
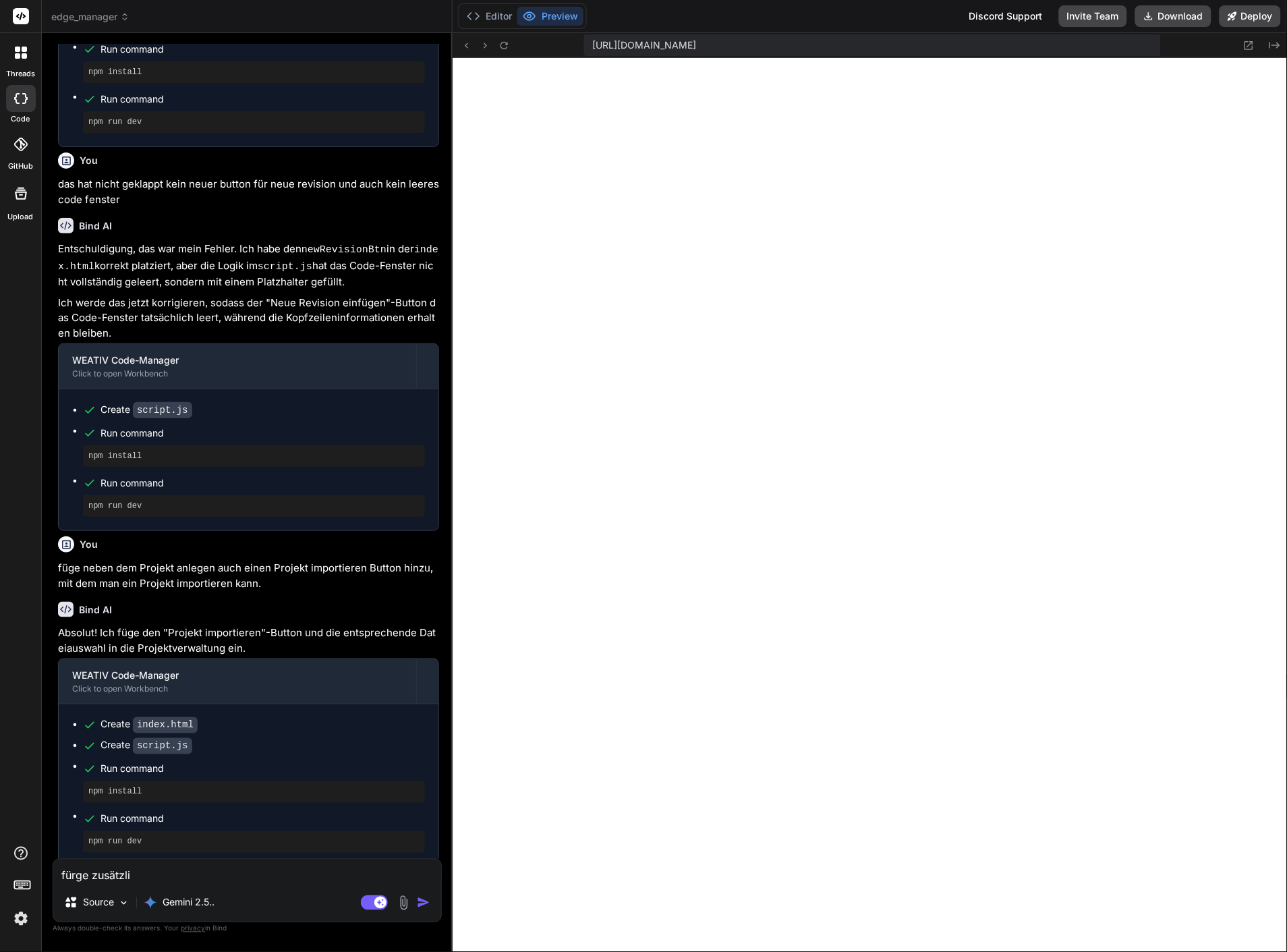
type textarea "x"
type textarea "fürge zusätzlich"
type textarea "x"
type textarea "fürge zusätzlich"
type textarea "x"
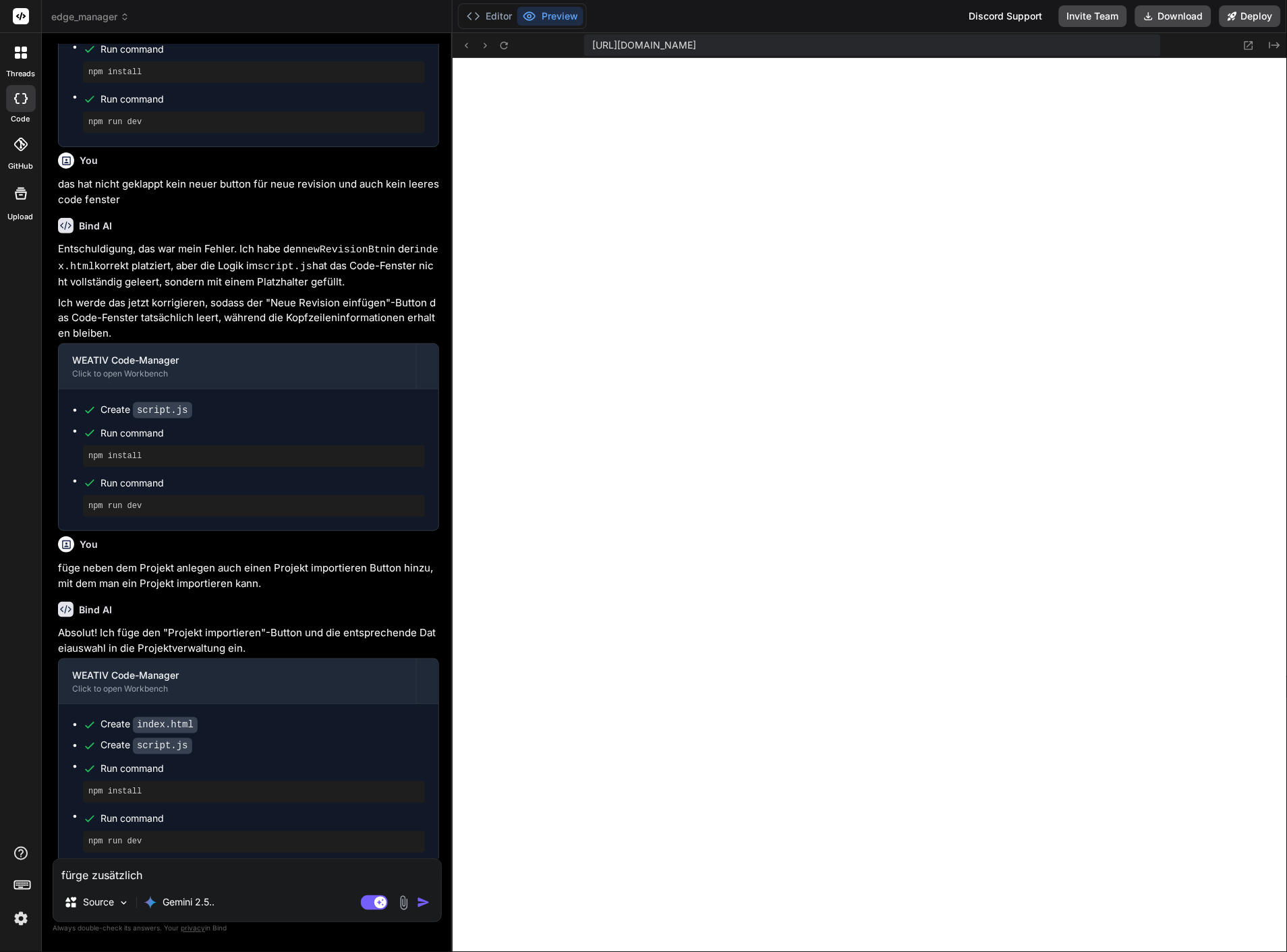
type textarea "fürge zusätzlich z"
type textarea "x"
type textarea "fürge zusätzlich zu"
type textarea "x"
type textarea "fürge zusätzlich zum"
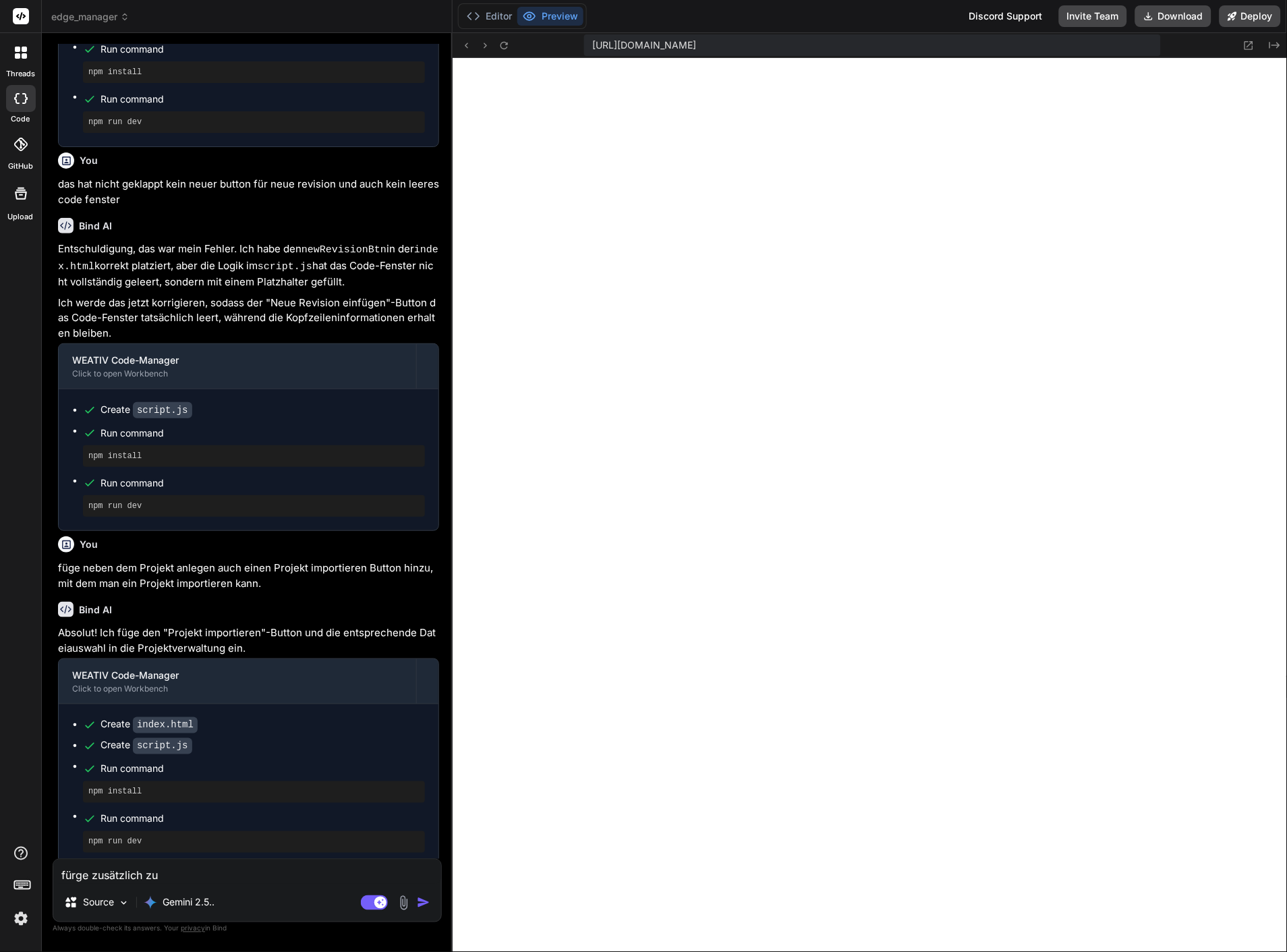
type textarea "x"
type textarea "fürge zusätzlich zum"
type textarea "x"
type textarea "fürge zusätzlich zum B"
type textarea "x"
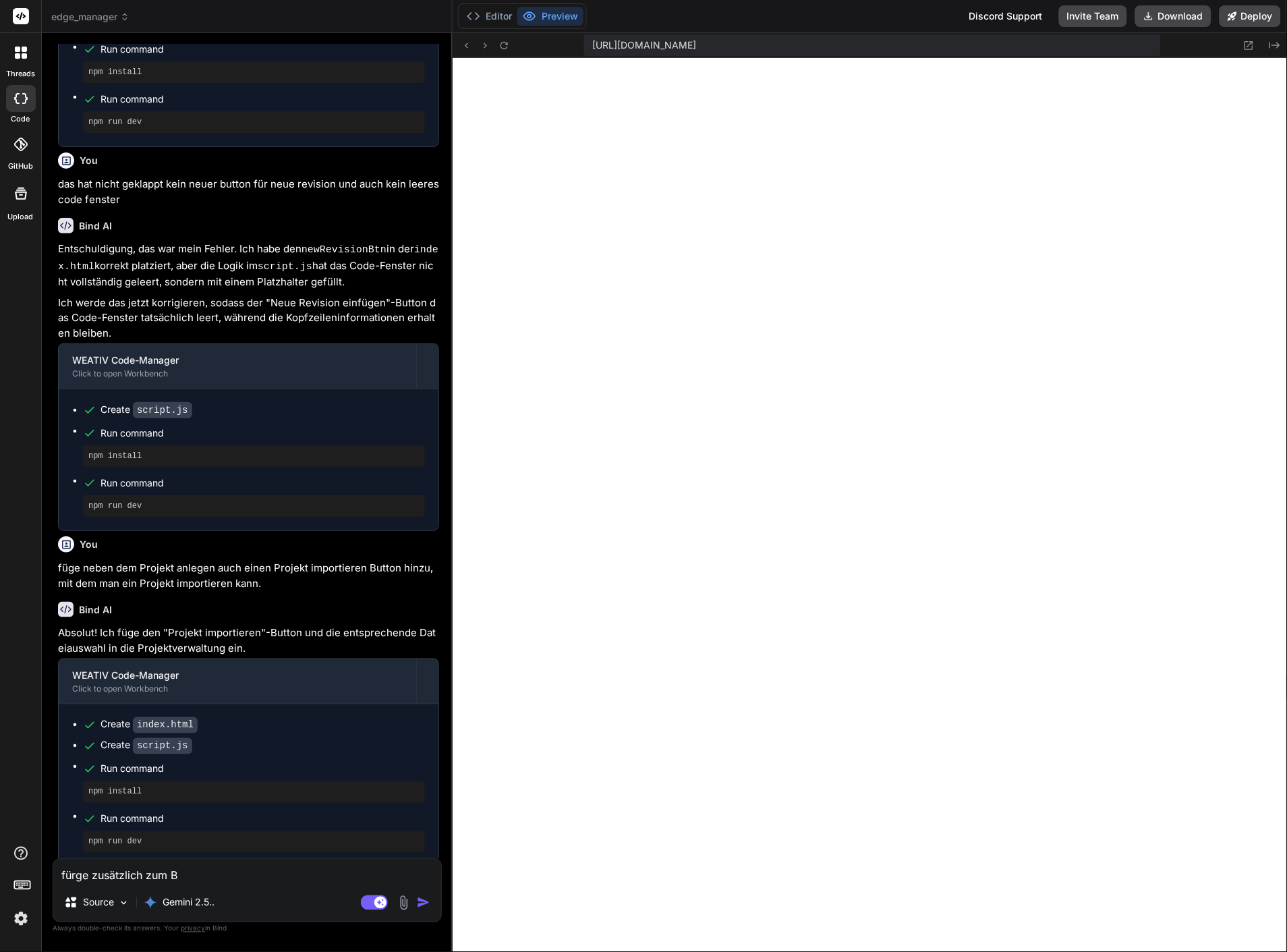
type textarea "fürge zusätzlich zum Be"
type textarea "x"
type textarea "fürge zusätzlich zum Bes"
type textarea "x"
type textarea "fürge zusätzlich zum Besc"
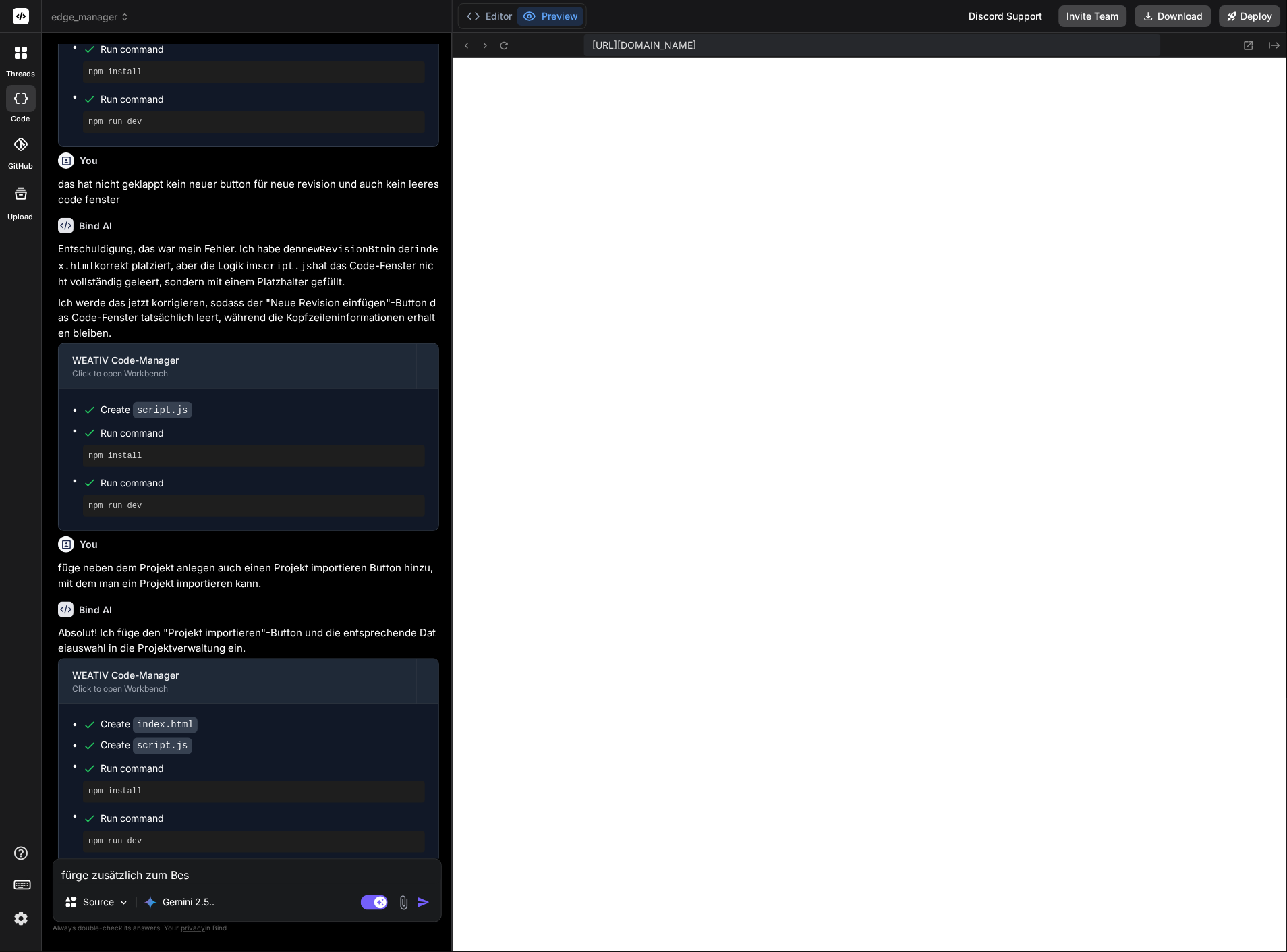
type textarea "x"
type textarea "fürge zusätzlich zum Besch"
type textarea "x"
type textarea "fürge zusätzlich zum Beschr"
type textarea "x"
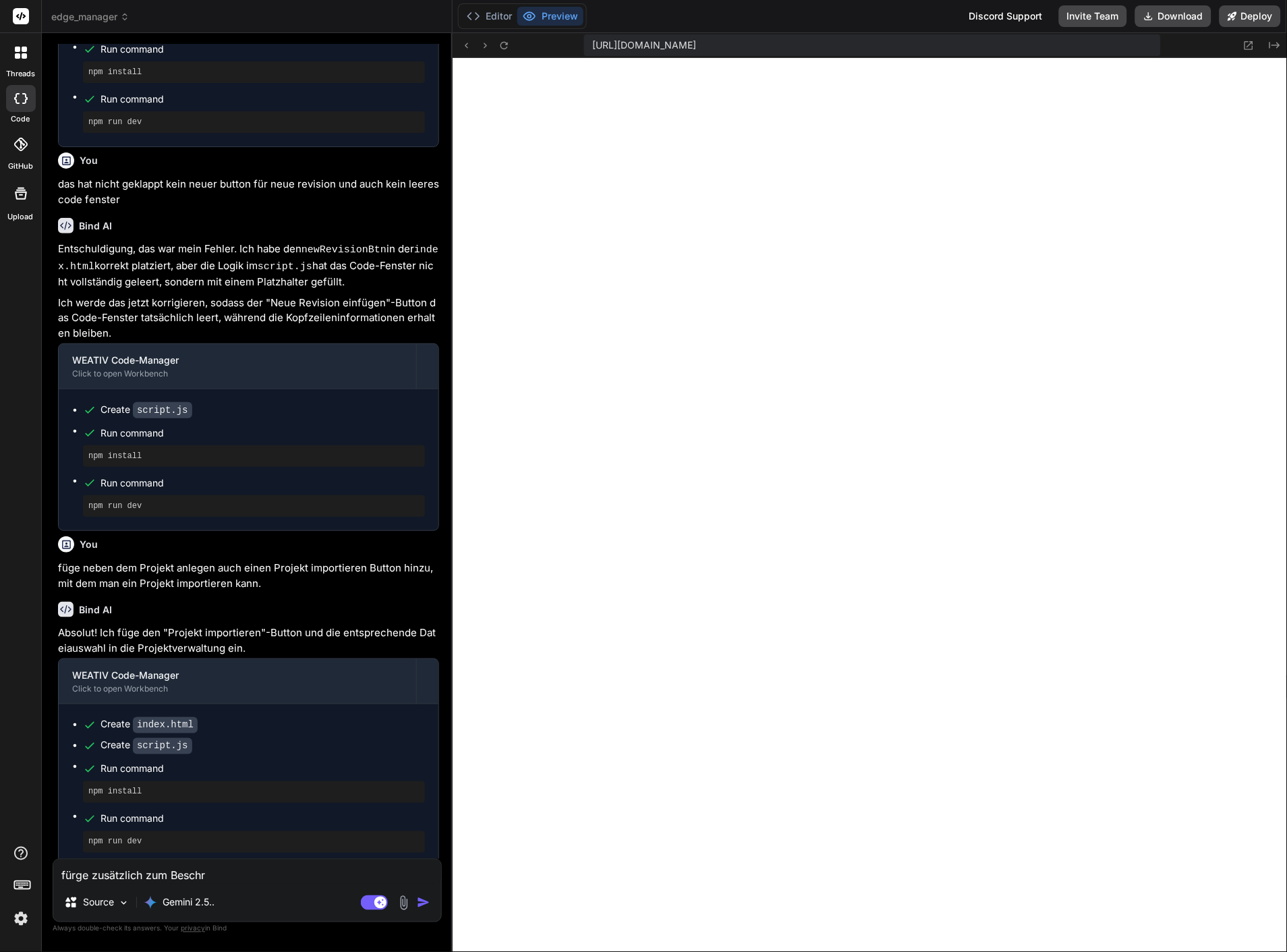
type textarea "fürge zusätzlich zum Beschre"
type textarea "x"
type textarea "fürge zusätzlich zum Beschrei"
type textarea "x"
type textarea "fürge zusätzlich zum Beschreib"
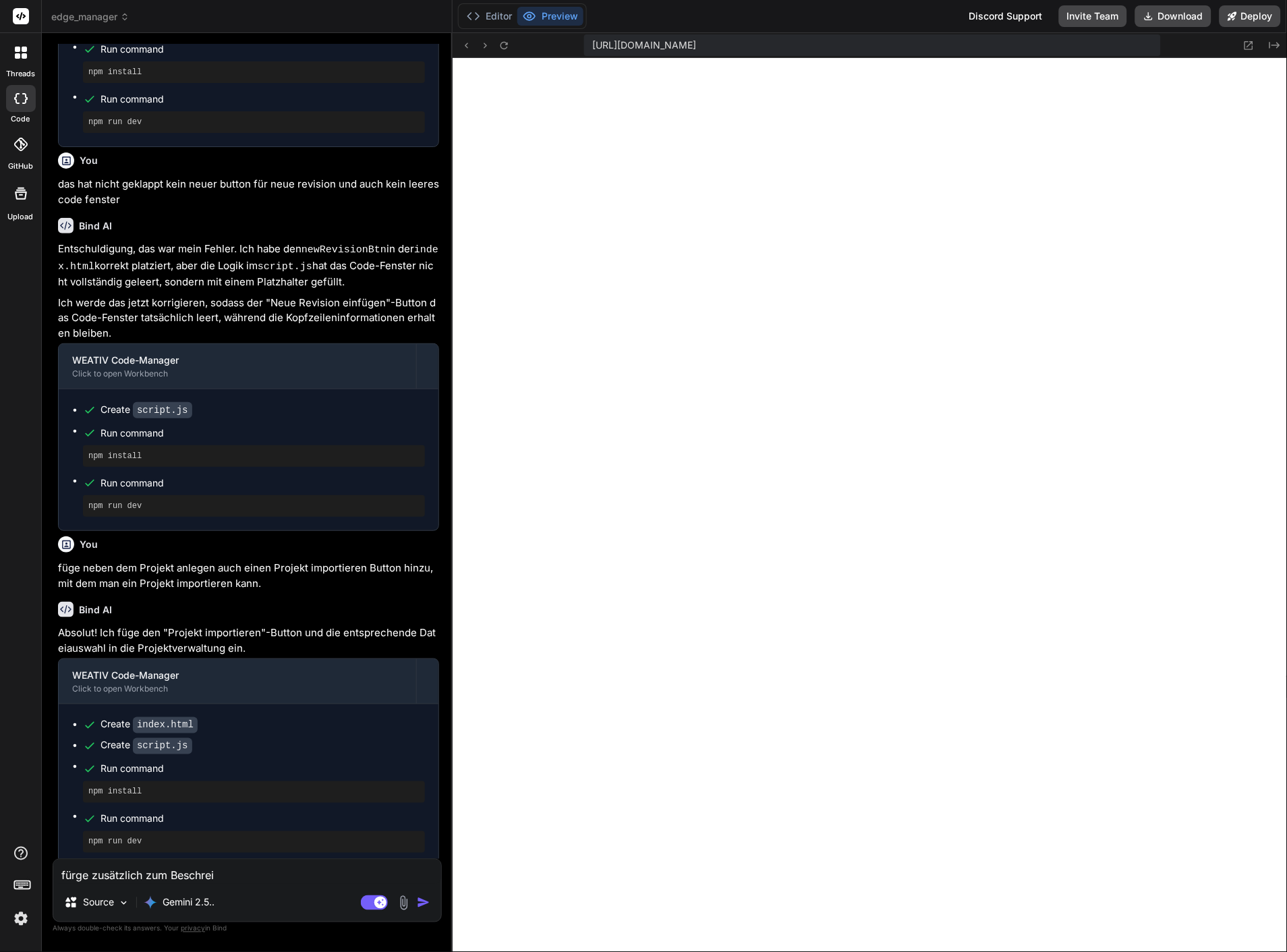
type textarea "x"
type textarea "fürge zusätzlich zum Beschreibu"
type textarea "x"
type textarea "fürge zusätzlich zum Beschreibun"
type textarea "x"
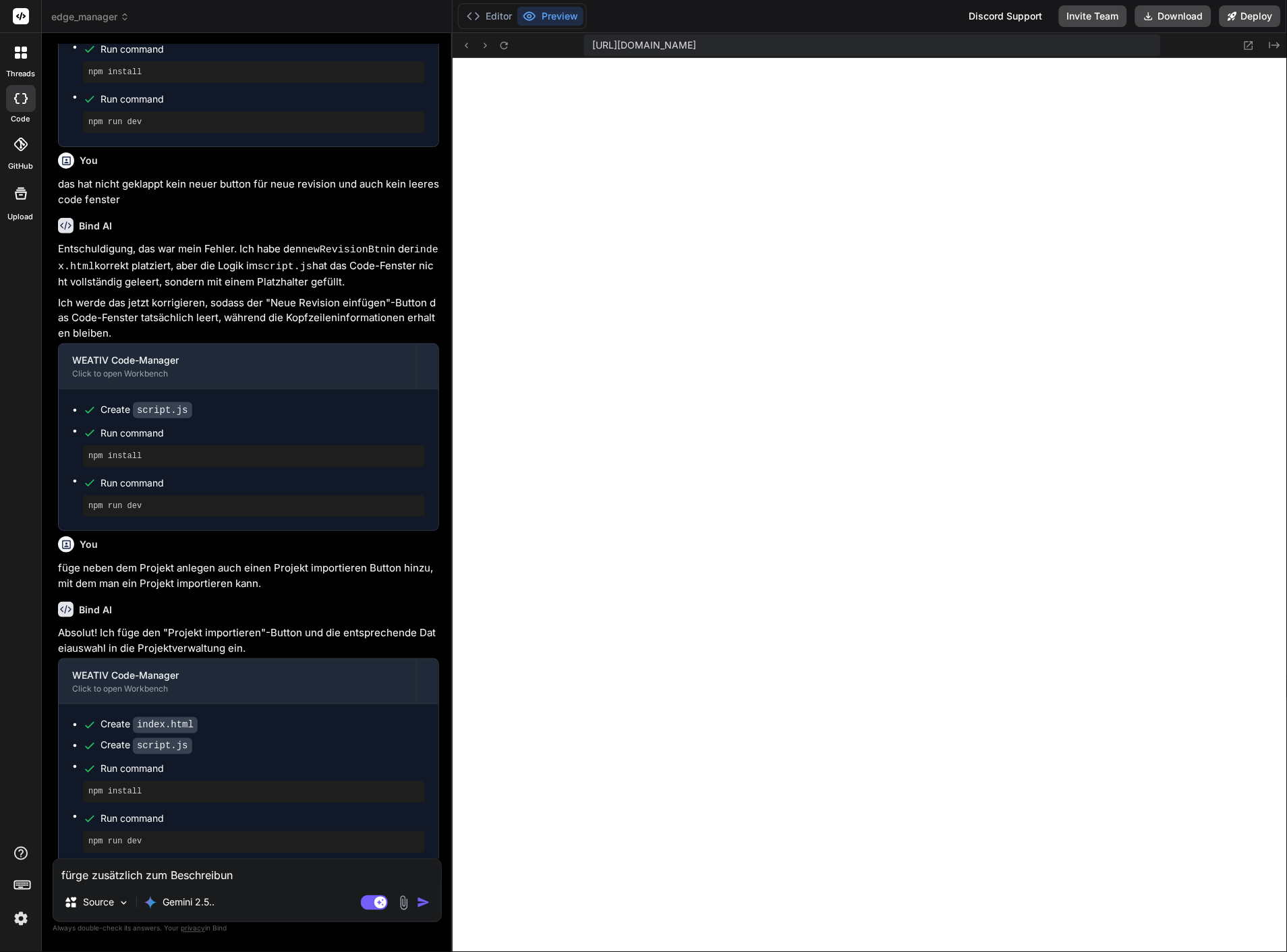
type textarea "fürge zusätzlich zum Beschreibung"
type textarea "x"
type textarea "fürge zusätzlich zum Beschreibungs"
type textarea "x"
type textarea "fürge zusätzlich zum Beschreibungsf"
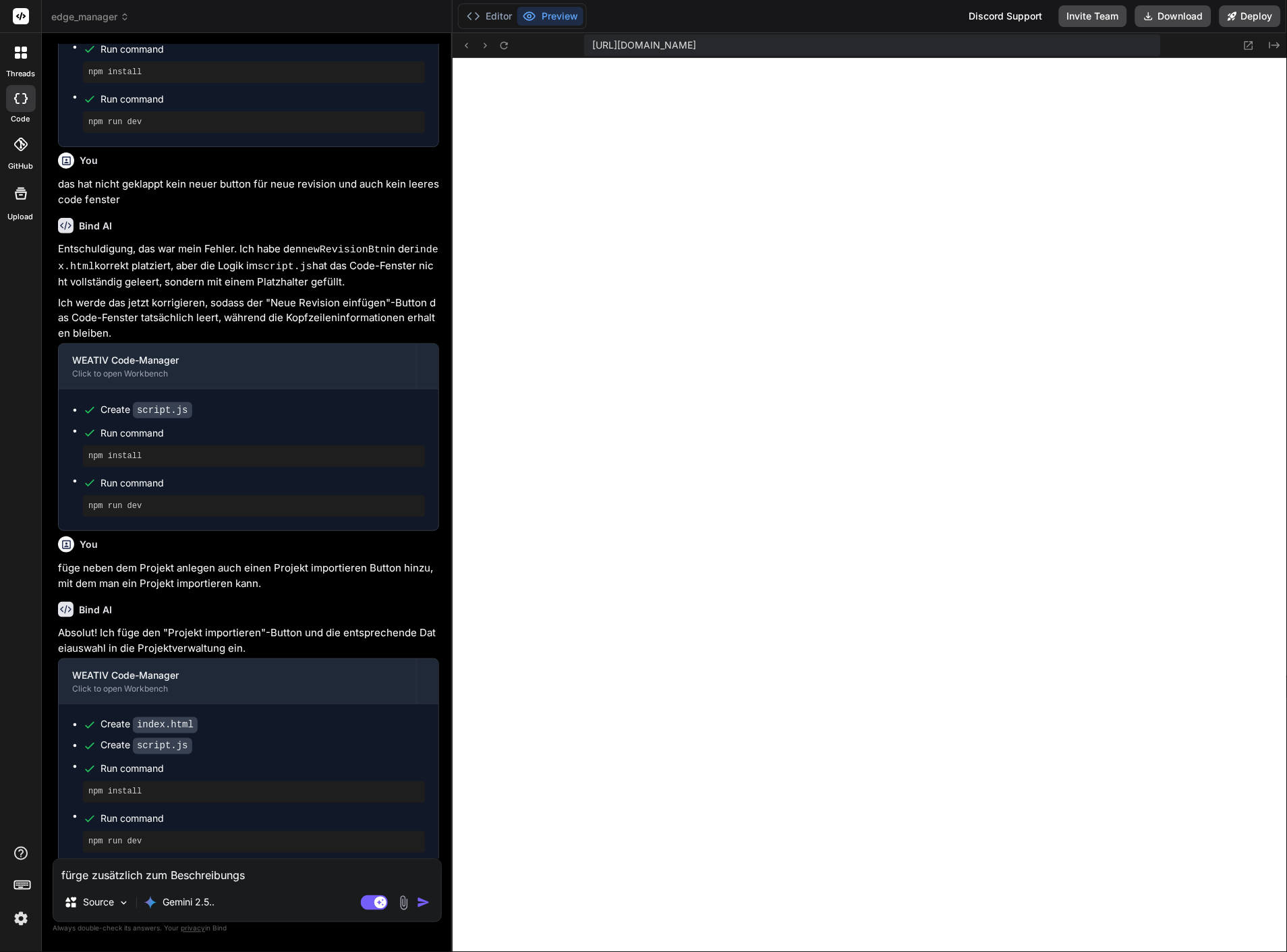
type textarea "x"
type textarea "fürge zusätzlich zum Beschreibungsfe"
type textarea "x"
type textarea "fürge zusätzlich zum Beschreibungsfel"
type textarea "x"
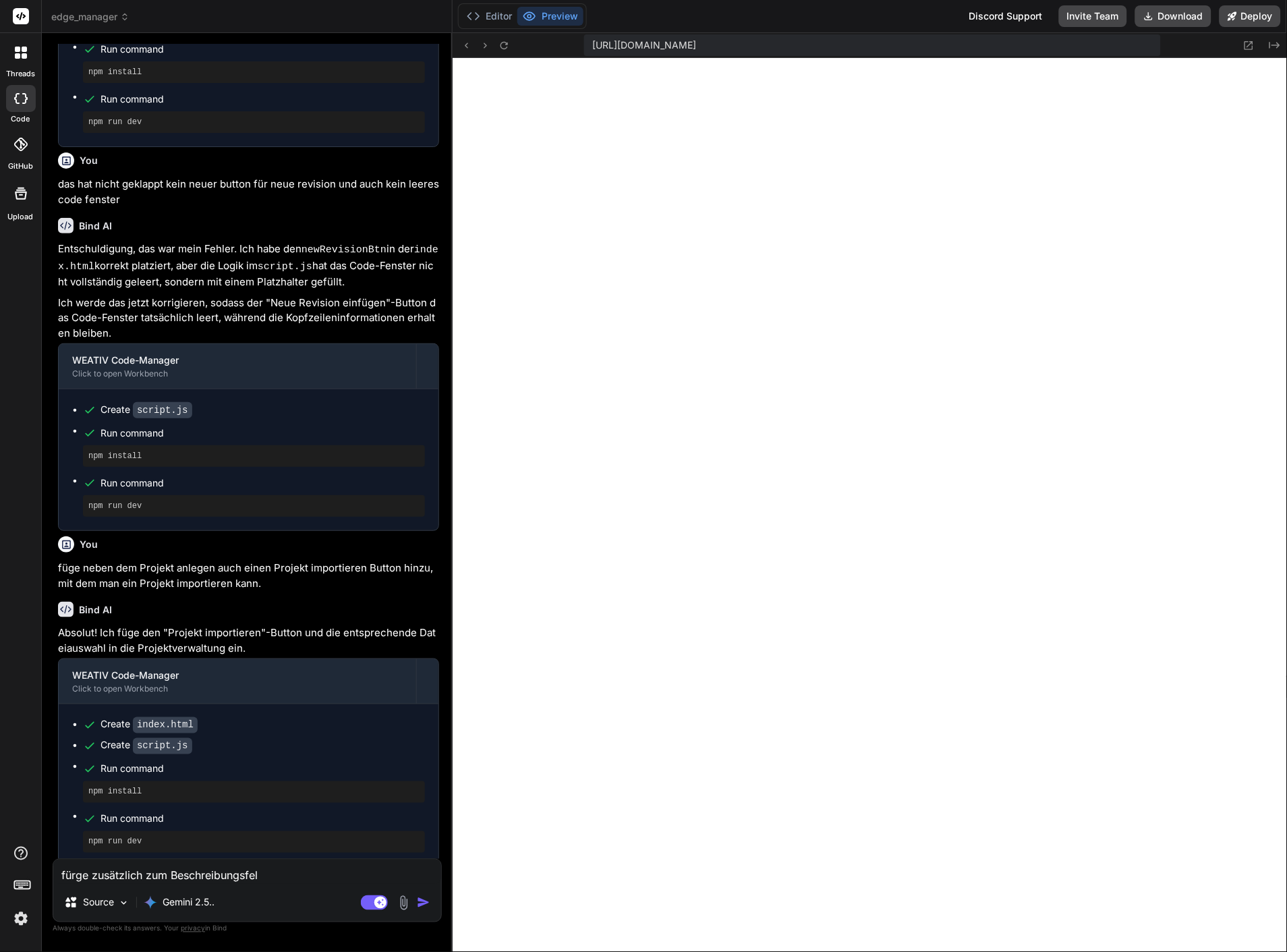
type textarea "fürge zusätzlich zum Beschreibungsfeld"
type textarea "x"
type textarea "fürge zusätzlich zum Beschreibungsfeld"
type textarea "x"
type textarea "fürge zusätzlich zum Beschreibungsfeld n"
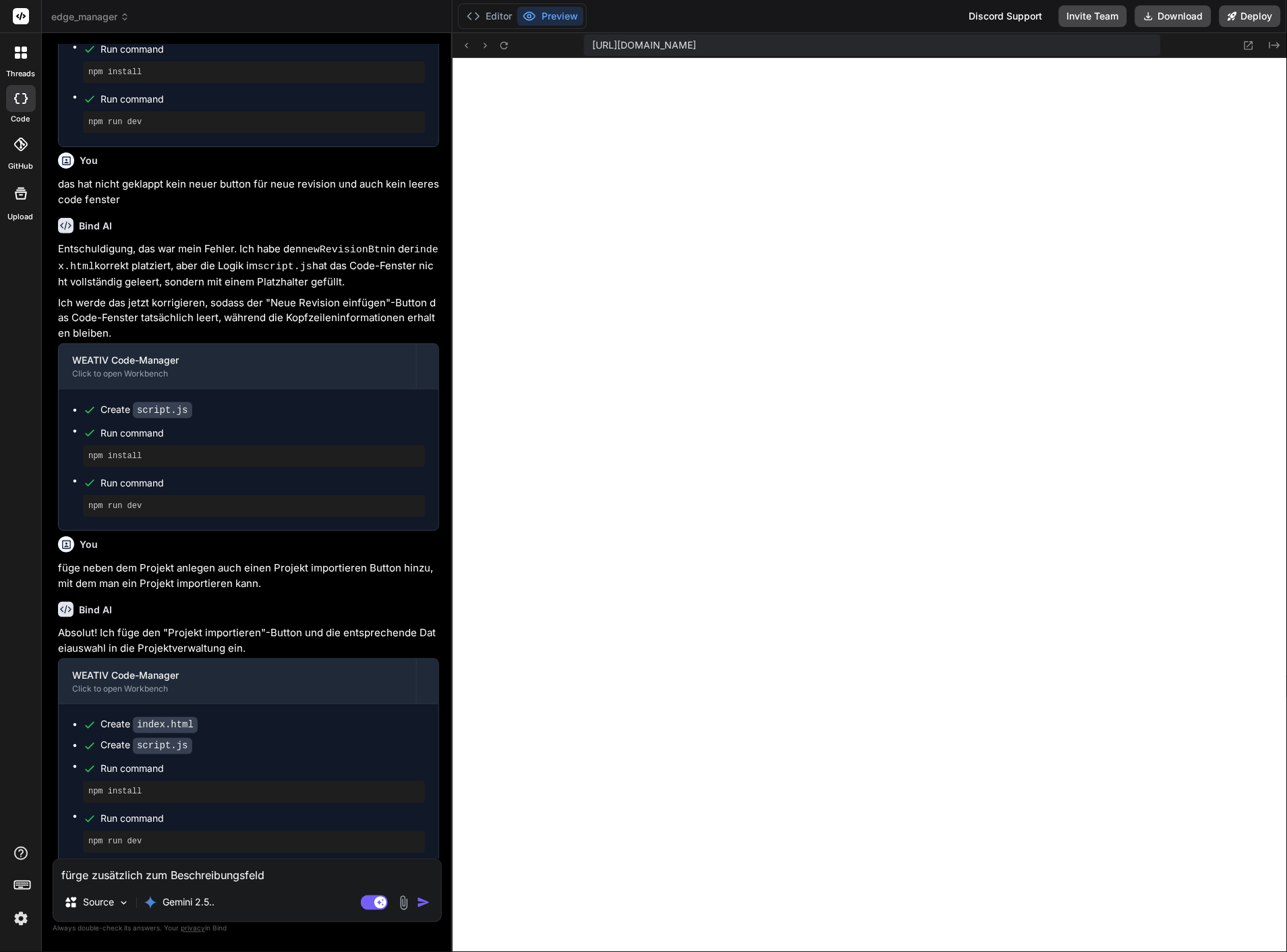
type textarea "x"
type textarea "fürge zusätzlich zum Beschreibungsfeld no"
type textarea "x"
type textarea "fürge zusätzlich zum Beschreibungsfeld noc"
type textarea "x"
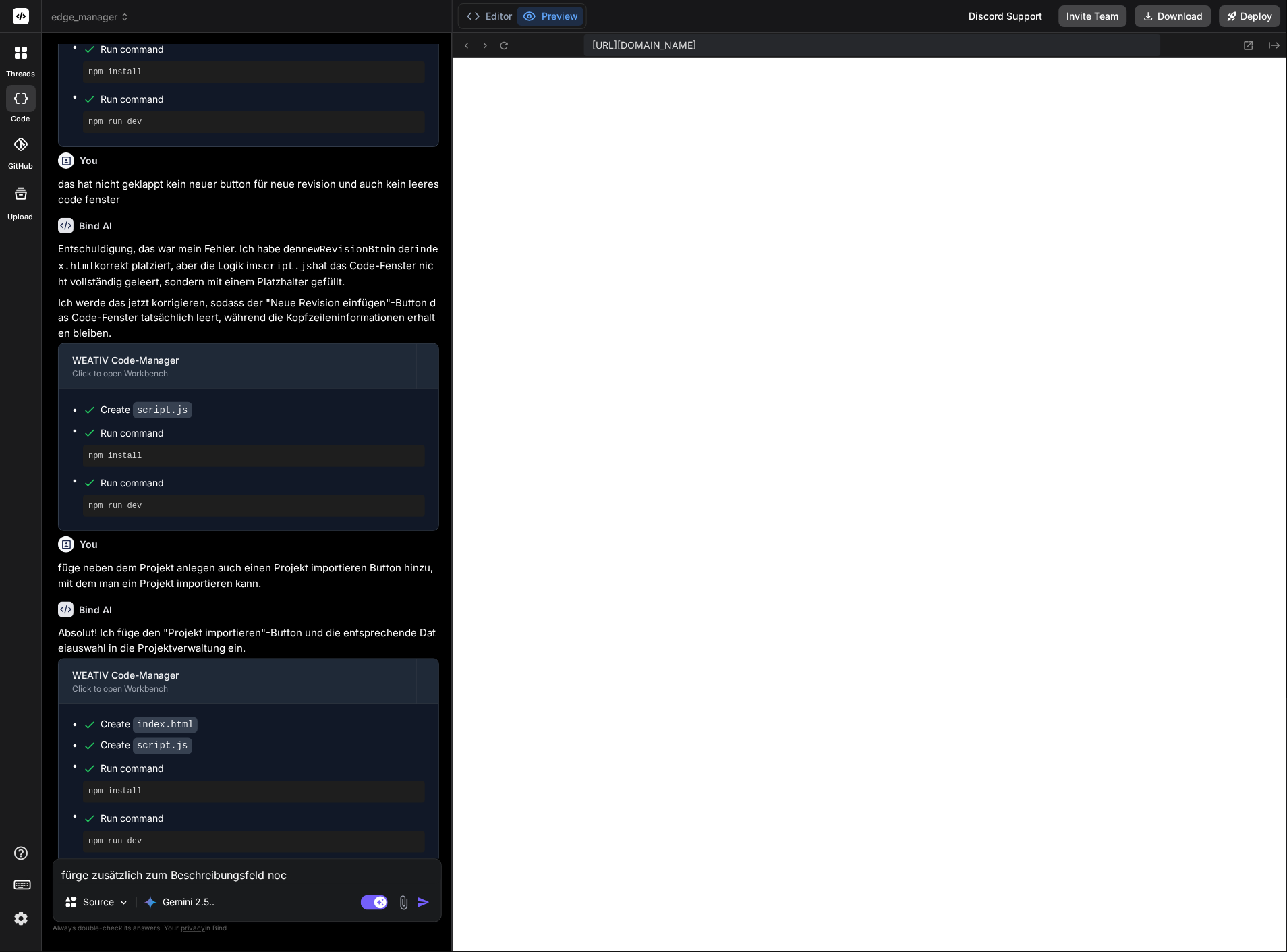
type textarea "fürge zusätzlich zum Beschreibungsfeld noch"
type textarea "x"
type textarea "fürge zusätzlich zum Beschreibungsfeld noch"
type textarea "x"
type textarea "fürge zusätzlich zum Beschreibungsfeld noch e"
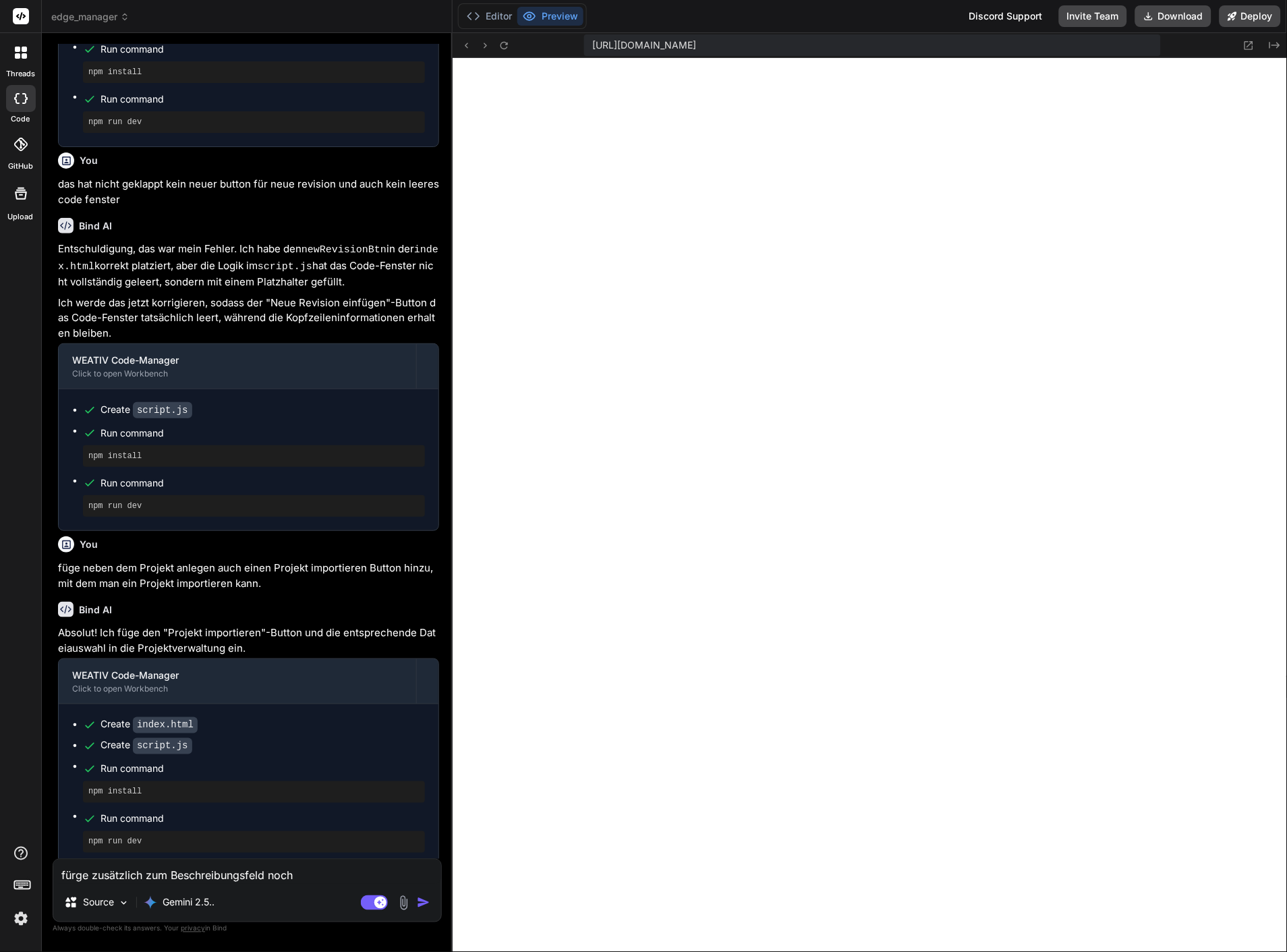
type textarea "x"
type textarea "fürge zusätzlich zum Beschreibungsfeld noch ei"
type textarea "x"
type textarea "fürge zusätzlich zum Beschreibungsfeld noch ein"
type textarea "x"
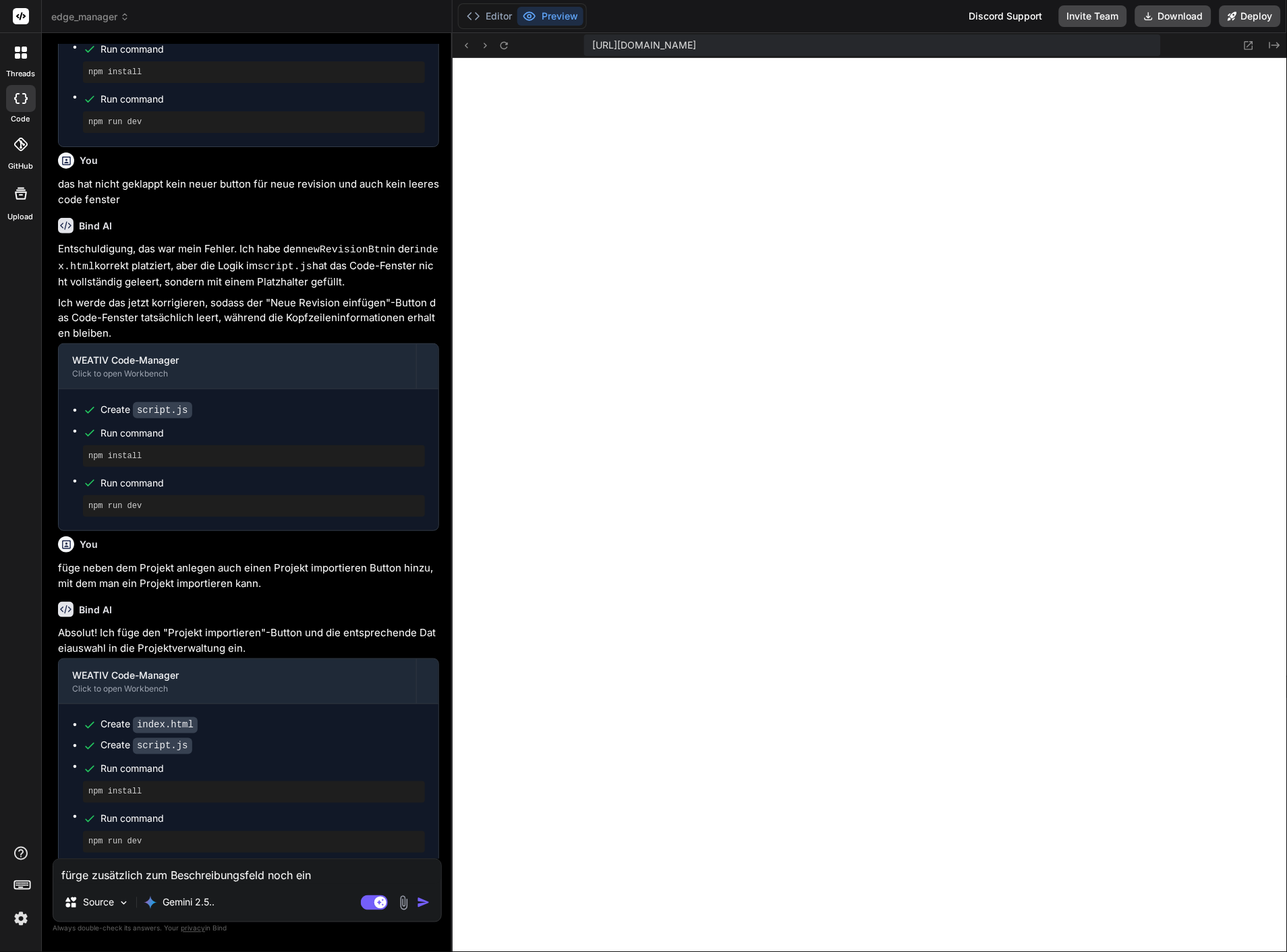
type textarea "fürge zusätzlich zum Beschreibungsfeld noch ein"
type textarea "x"
type textarea "fürge zusätzlich zum Beschreibungsfeld noch ein K"
type textarea "x"
type textarea "fürge zusätzlich zum Beschreibungsfeld noch ein Ko"
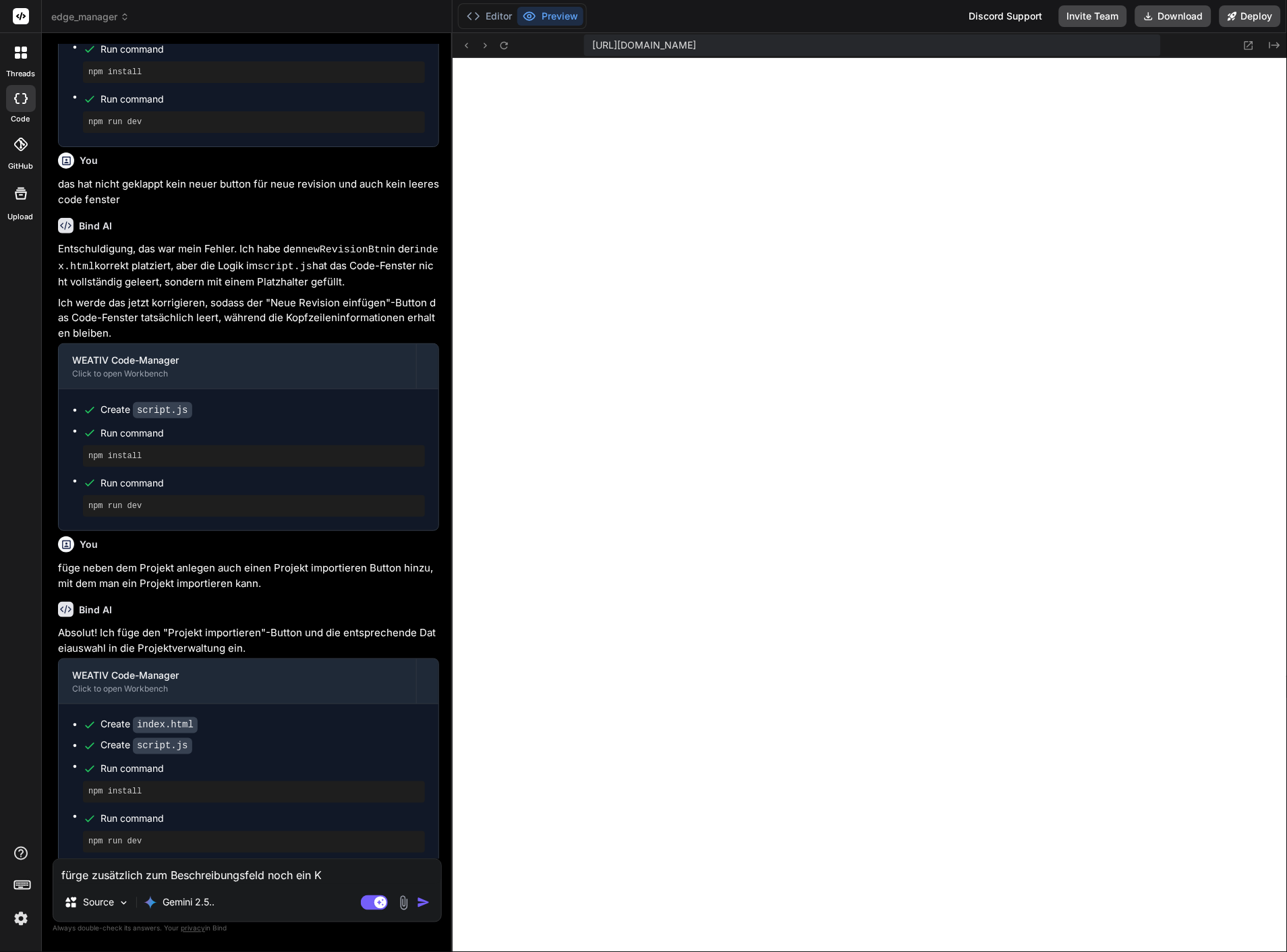
type textarea "x"
type textarea "fürge zusätzlich zum Beschreibungsfeld noch ein Kom"
type textarea "x"
type textarea "fürge zusätzlich zum Beschreibungsfeld noch ein Komm"
type textarea "x"
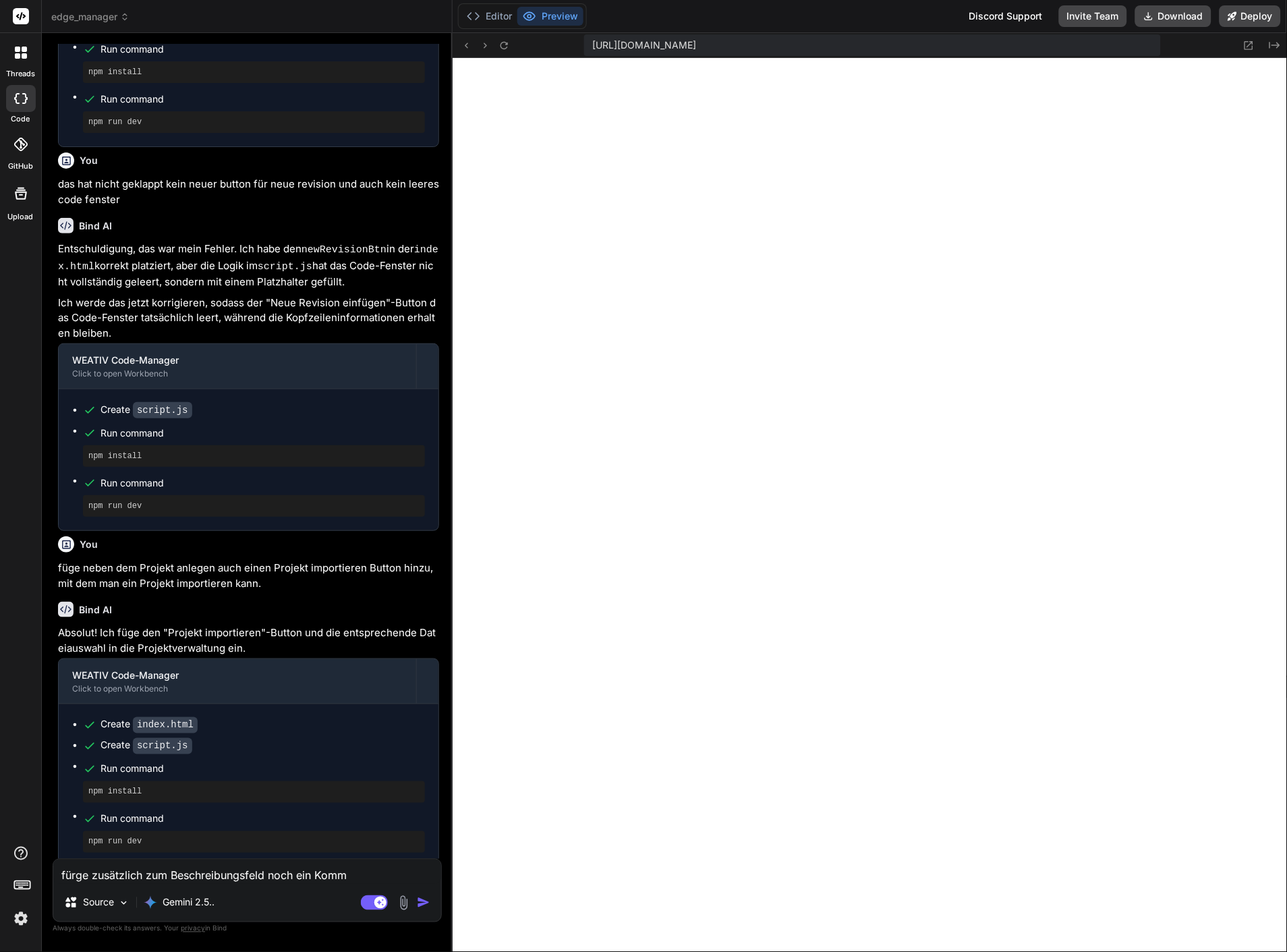
type textarea "fürge zusätzlich zum Beschreibungsfeld noch ein Komme"
type textarea "x"
type textarea "fürge zusätzlich zum Beschreibungsfeld noch ein Kommen"
type textarea "x"
type textarea "fürge zusätzlich zum Beschreibungsfeld noch ein Komment"
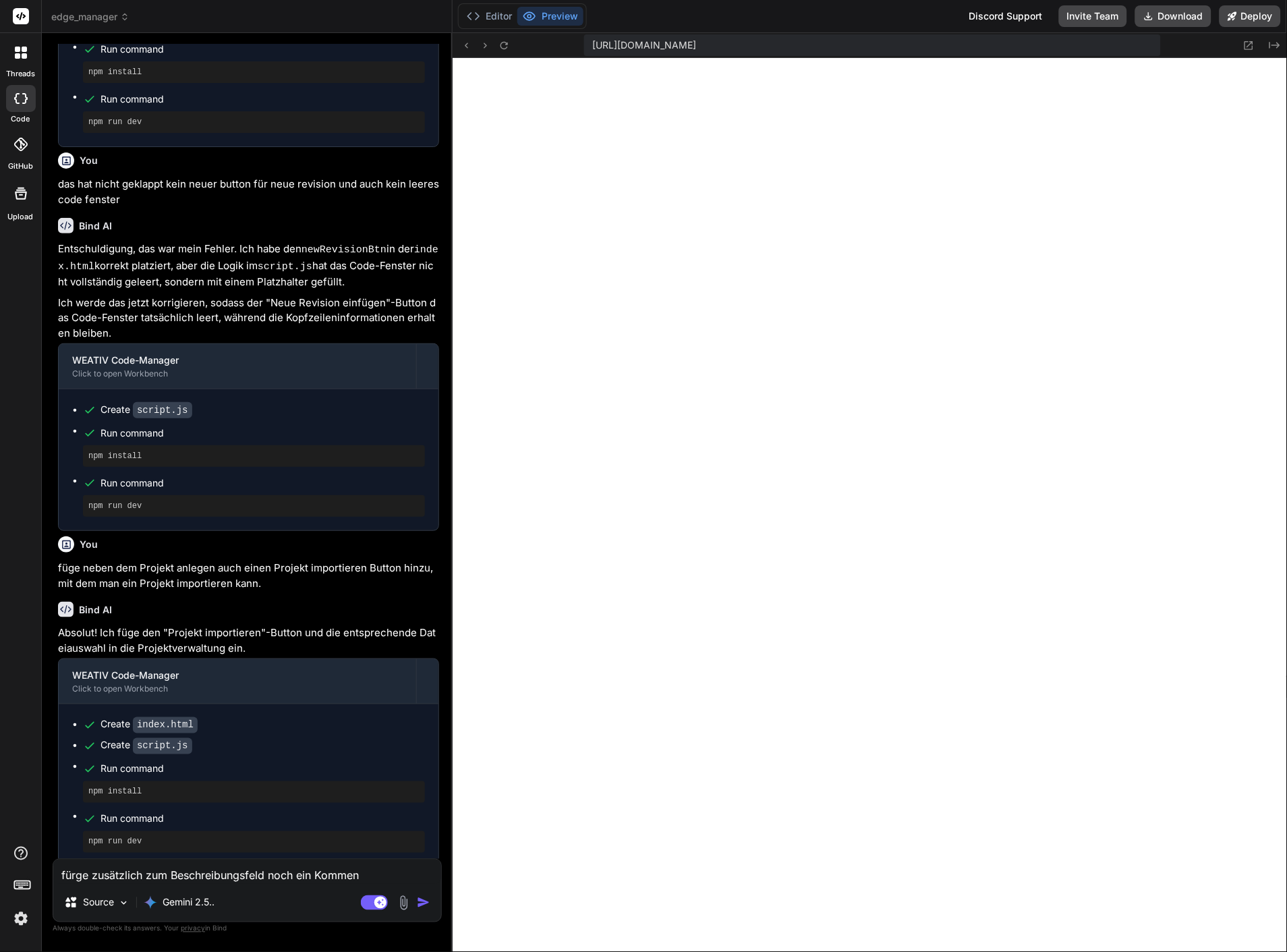
type textarea "x"
type textarea "fürge zusätzlich zum Beschreibungsfeld noch ein Kommenta"
type textarea "x"
type textarea "fürge zusätzlich zum Beschreibungsfeld noch ein Kommentar"
type textarea "x"
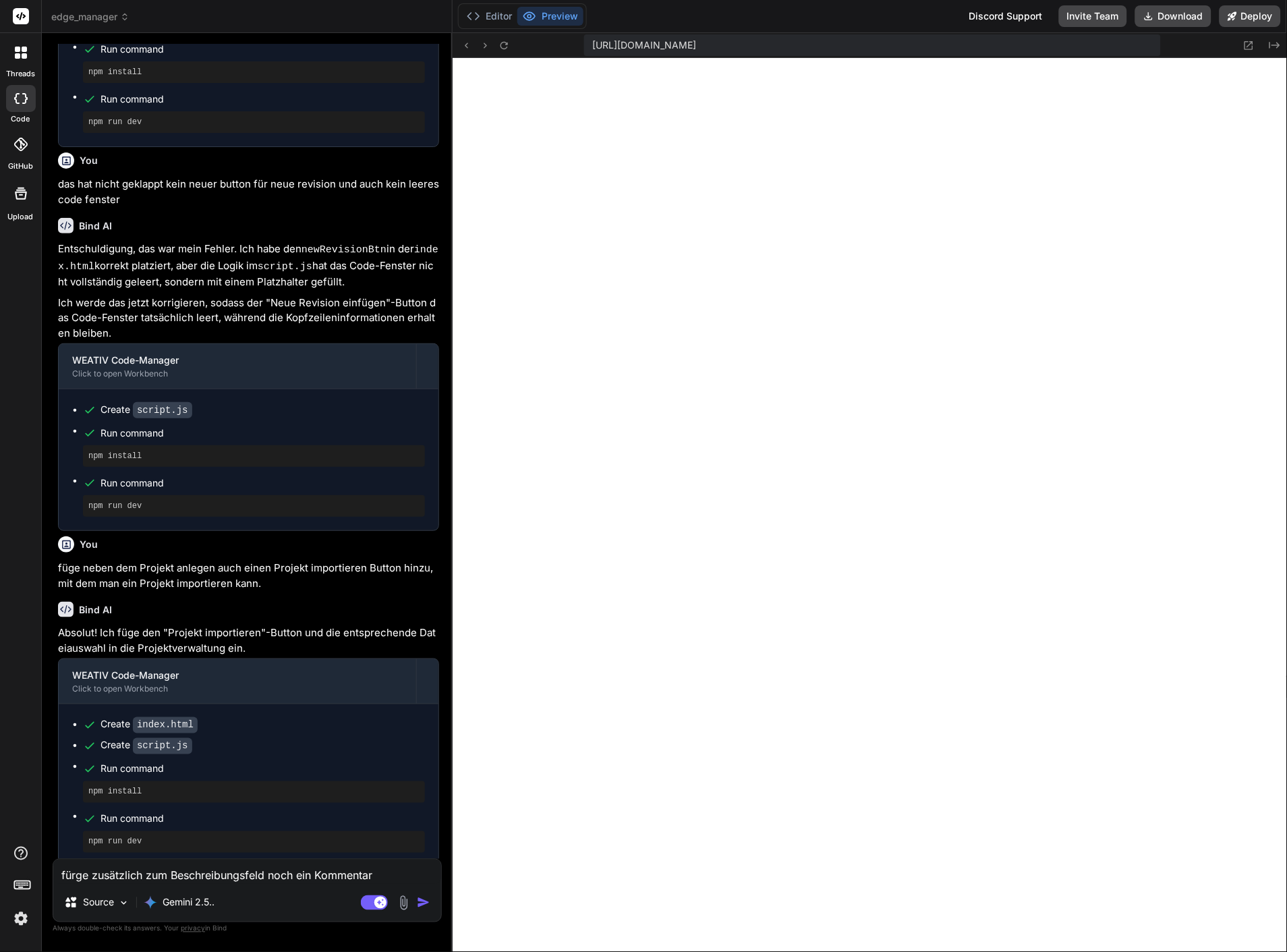
type textarea "fürge zusätzlich zum Beschreibungsfeld noch ein Kommentarf"
type textarea "x"
type textarea "fürge zusätzlich zum Beschreibungsfeld noch ein Kommentarfe"
type textarea "x"
type textarea "fürge zusätzlich zum Beschreibungsfeld noch ein Kommentarfel"
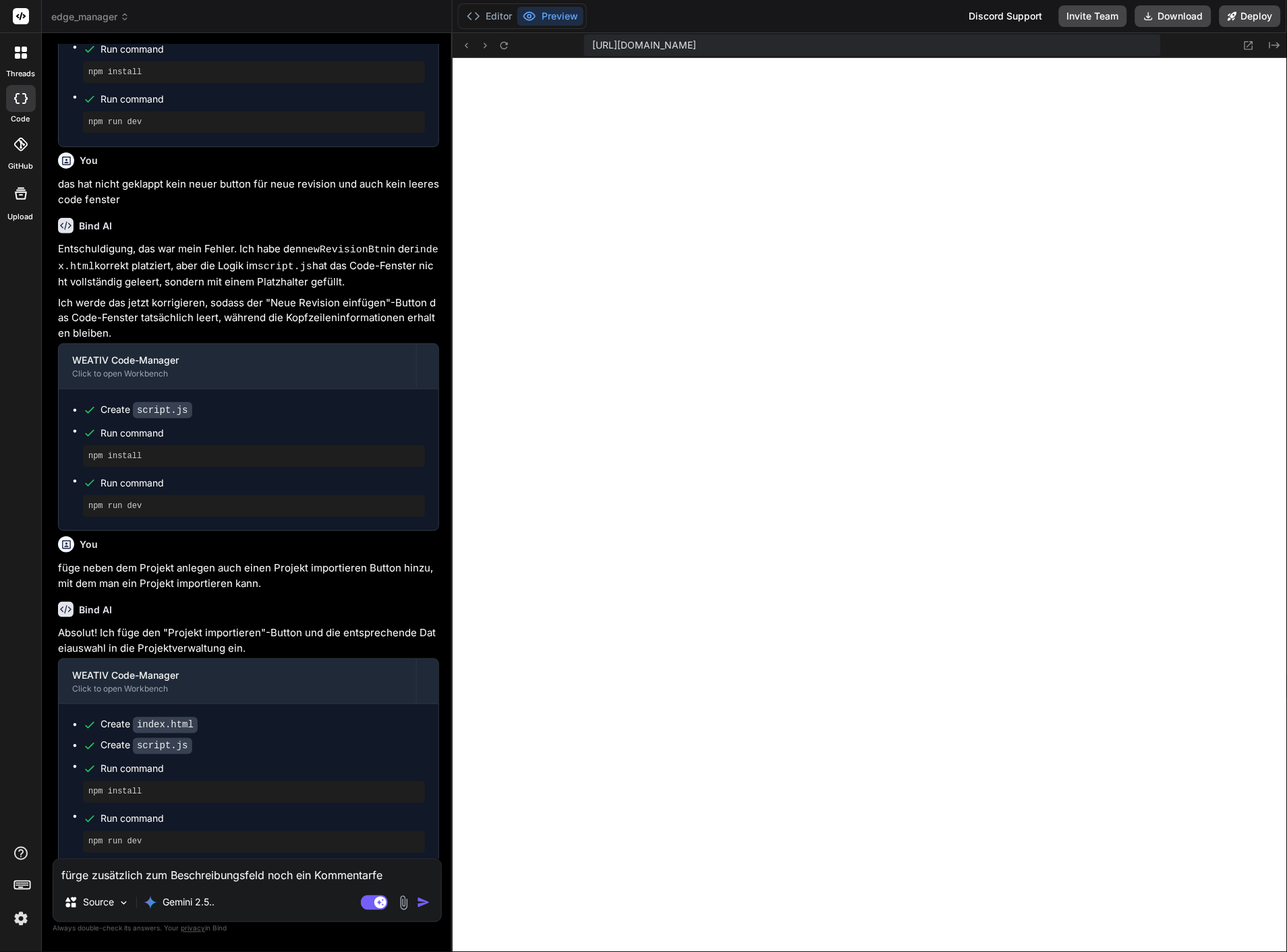
type textarea "x"
type textarea "fürge zusätzlich zum Beschreibungsfeld noch ein Kommentarfeld"
type textarea "x"
type textarea "fürge zusätzlich zum Beschreibungsfeld noch ein Kommentarfeld"
type textarea "x"
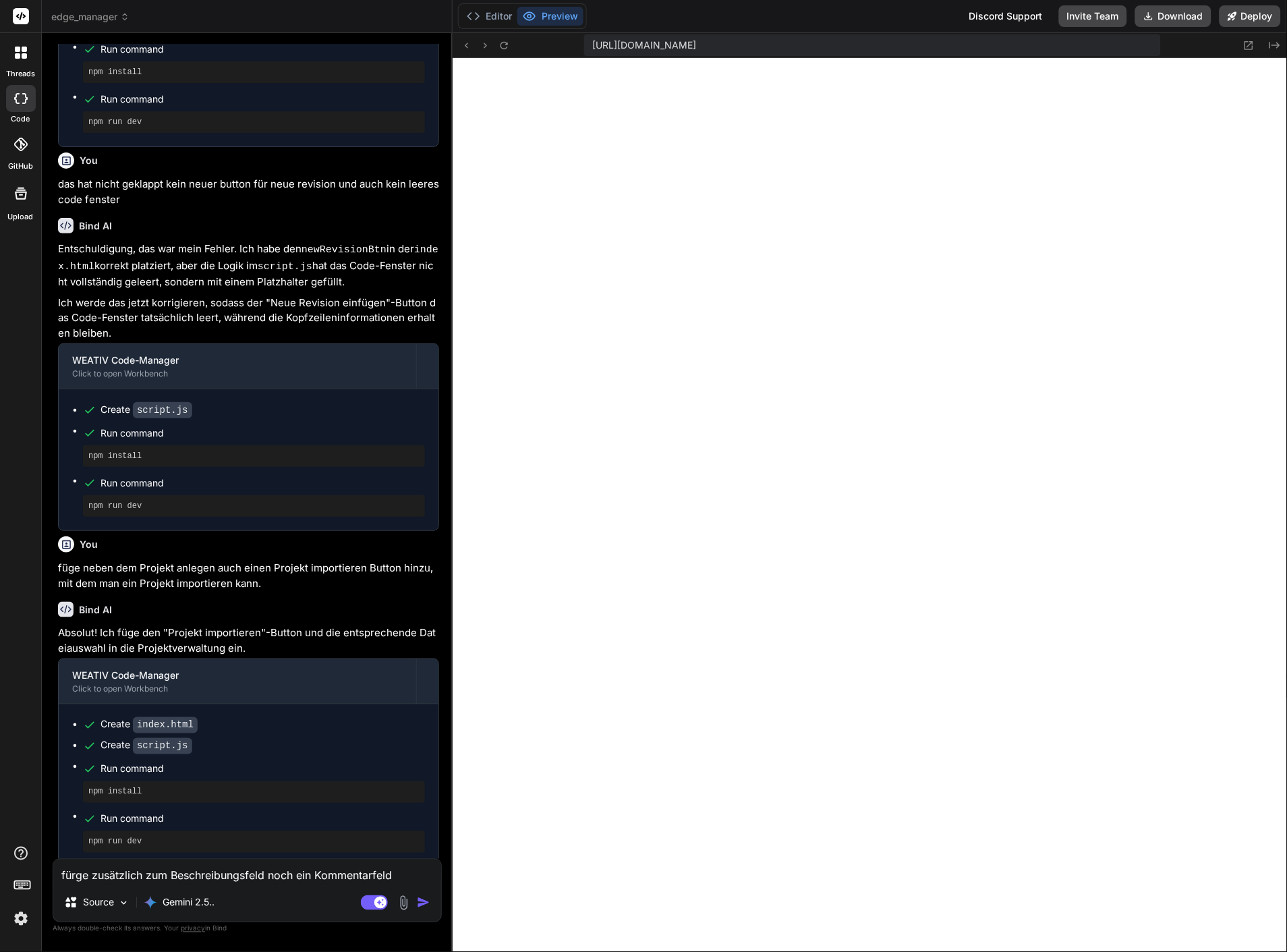
type textarea "fürge zusätzlich zum Beschreibungsfeld noch ein Kommentarfeld h"
type textarea "x"
type textarea "fürge zusätzlich zum Beschreibungsfeld noch ein Kommentarfeld hi"
type textarea "x"
type textarea "fürge zusätzlich zum Beschreibungsfeld noch ein Kommentarfeld hin"
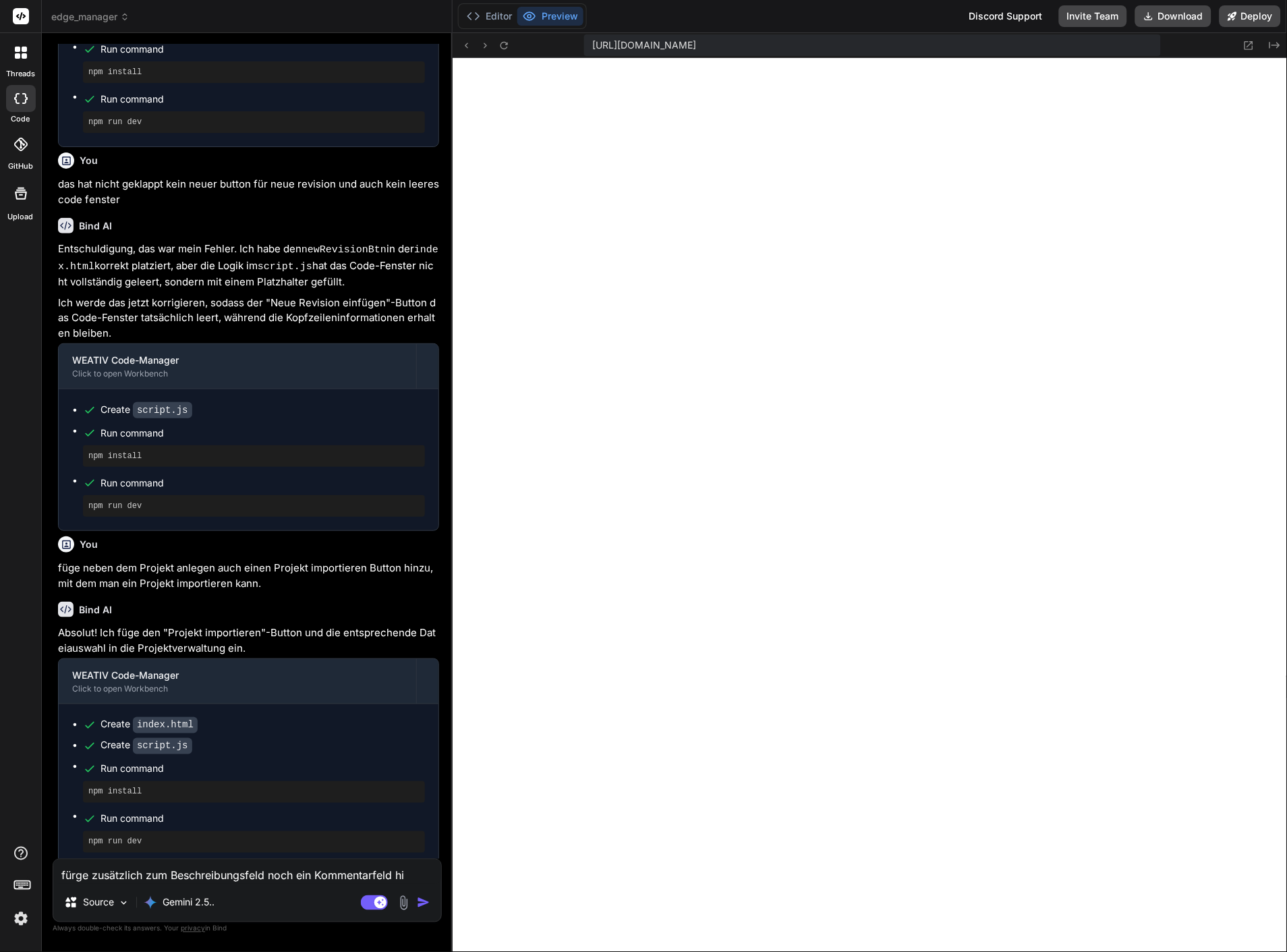
type textarea "x"
type textarea "fürge zusätzlich zum Beschreibungsfeld noch ein Kommentarfeld hinz"
type textarea "x"
type textarea "fürge zusätzlich zum Beschreibungsfeld noch ein Kommentarfeld hinzu"
type textarea "x"
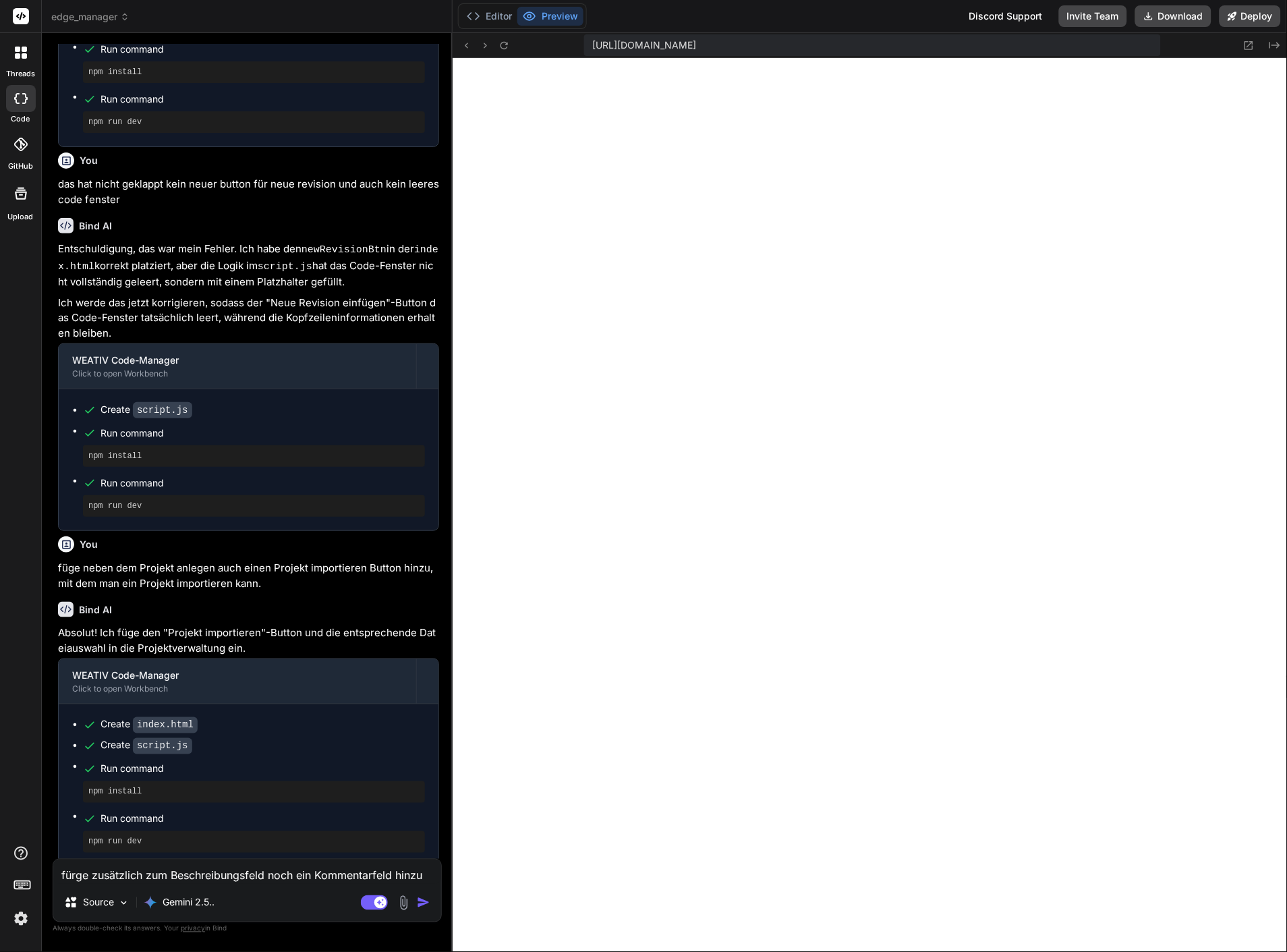
type textarea "fürge zusätzlich zum Beschreibungsfeld noch ein Kommentarfeld hinzu,"
type textarea "x"
type textarea "fürge zusätzlich zum Beschreibungsfeld noch ein Kommentarfeld hinzu,"
type textarea "x"
type textarea "fürge zusätzlich zum Beschreibungsfeld noch ein Kommentarfeld hinzu, d"
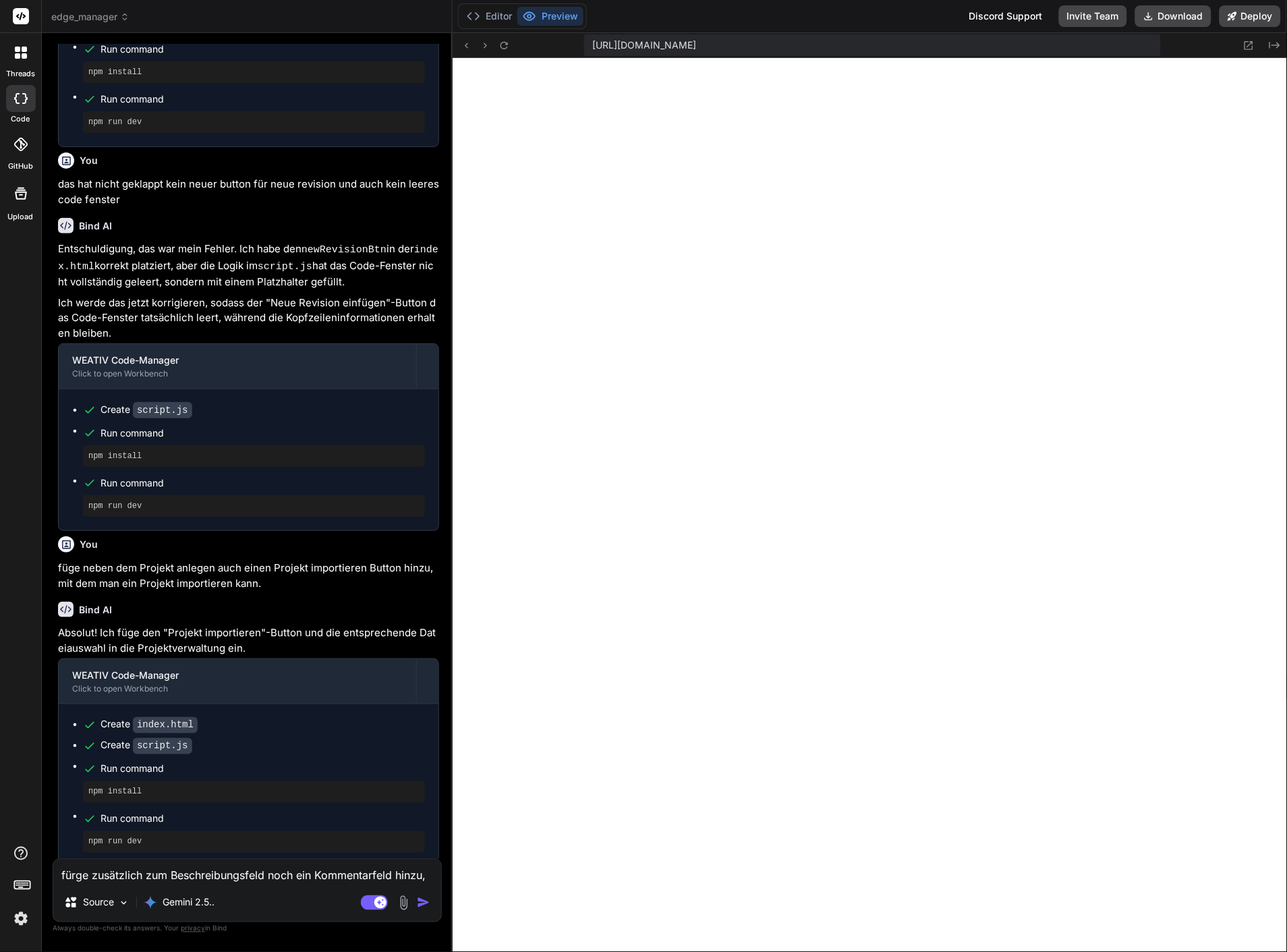
type textarea "x"
type textarea "fürge zusätzlich zum Beschreibungsfeld noch ein Kommentarfeld hinzu, da"
type textarea "x"
type textarea "fürge zusätzlich zum Beschreibungsfeld noch ein Kommentarfeld hinzu, das"
type textarea "x"
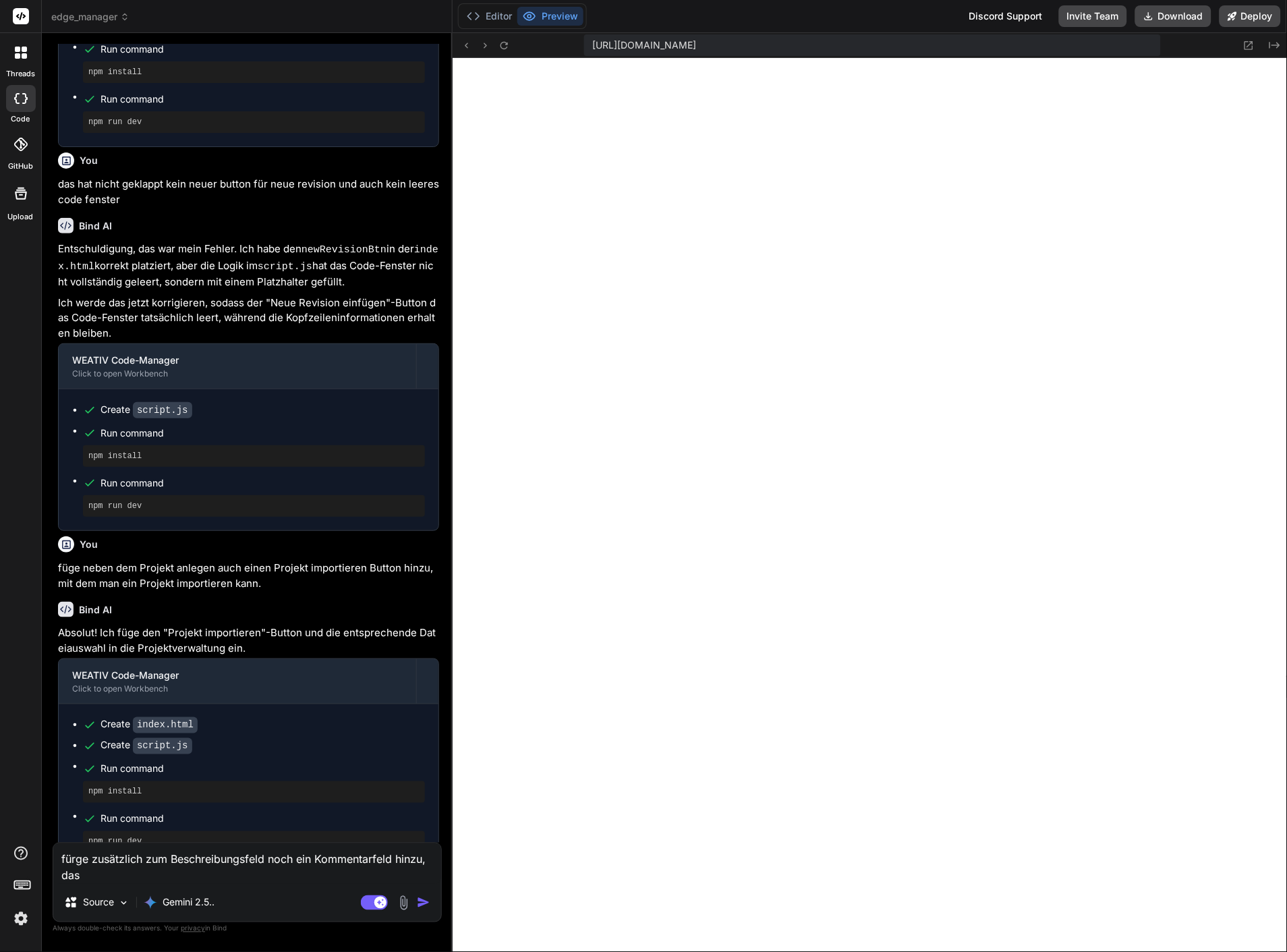
type textarea "fürge zusätzlich zum Beschreibungsfeld noch ein Kommentarfeld hinzu, das"
type textarea "x"
type textarea "fürge zusätzlich zum Beschreibungsfeld noch ein Kommentarfeld hinzu, das m"
type textarea "x"
type textarea "fürge zusätzlich zum Beschreibungsfeld noch ein Kommentarfeld hinzu, das ma"
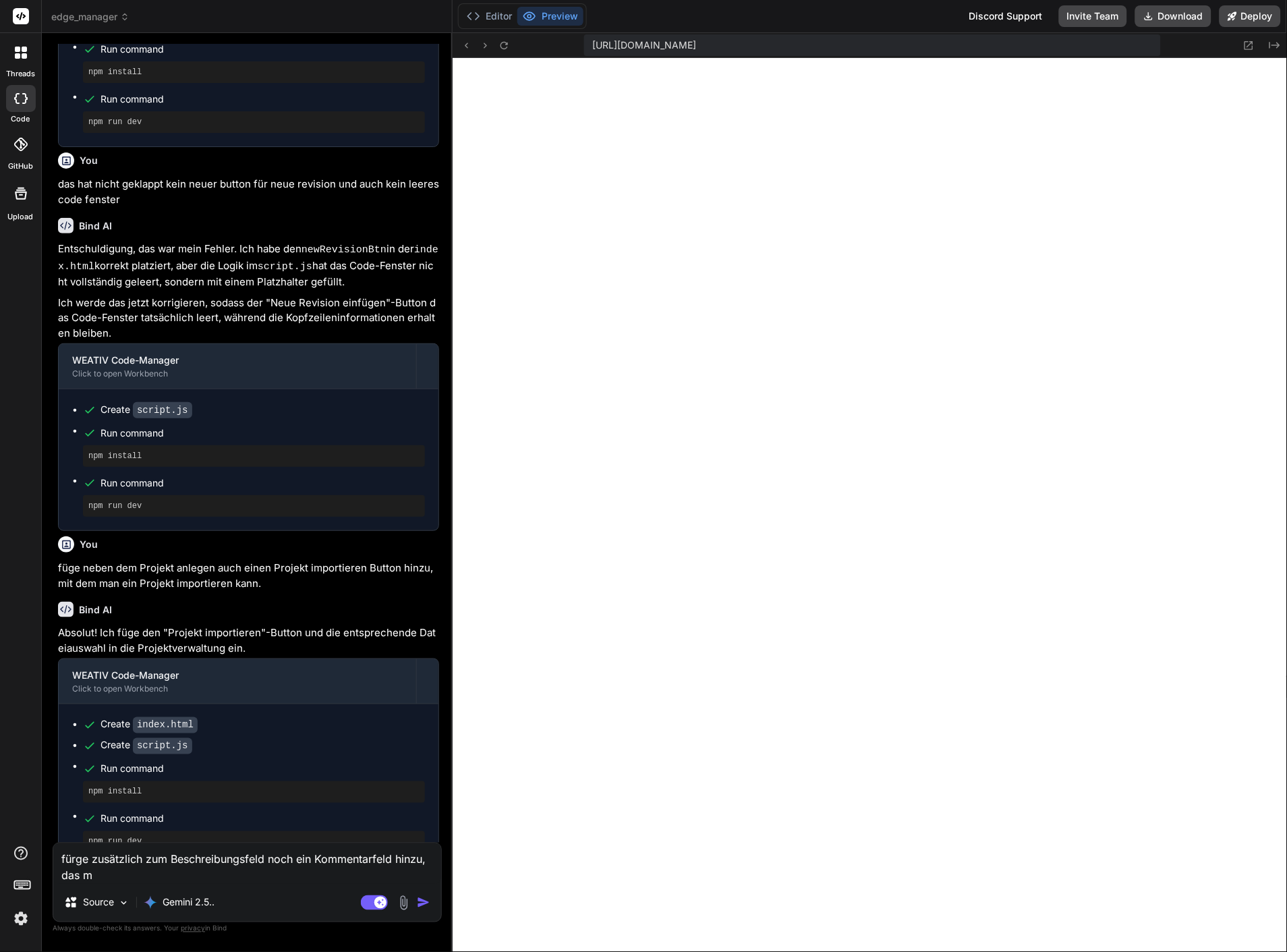
type textarea "x"
type textarea "fürge zusätzlich zum Beschreibungsfeld noch ein Kommentarfeld hinzu, das man"
type textarea "x"
type textarea "fürge zusätzlich zum Beschreibungsfeld noch ein Kommentarfeld hinzu, das man"
type textarea "x"
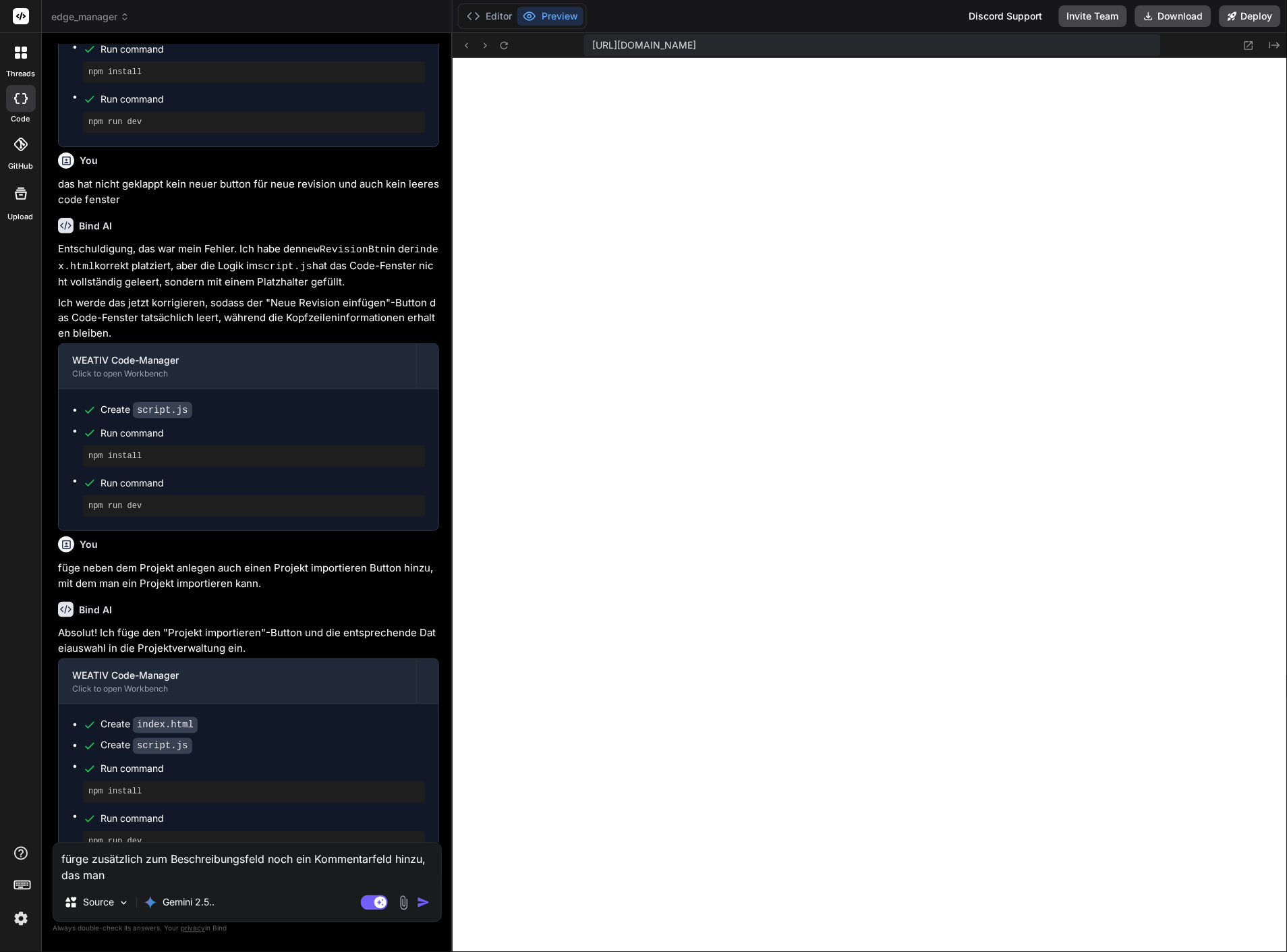
type textarea "fürge zusätzlich zum Beschreibungsfeld noch ein Kommentarfeld hinzu, das man z"
type textarea "x"
type textarea "fürge zusätzlich zum Beschreibungsfeld noch ein Kommentarfeld hinzu, das man zu"
type textarea "x"
type textarea "fürge zusätzlich zum Beschreibungsfeld noch ein Kommentarfeld hinzu, das man zu"
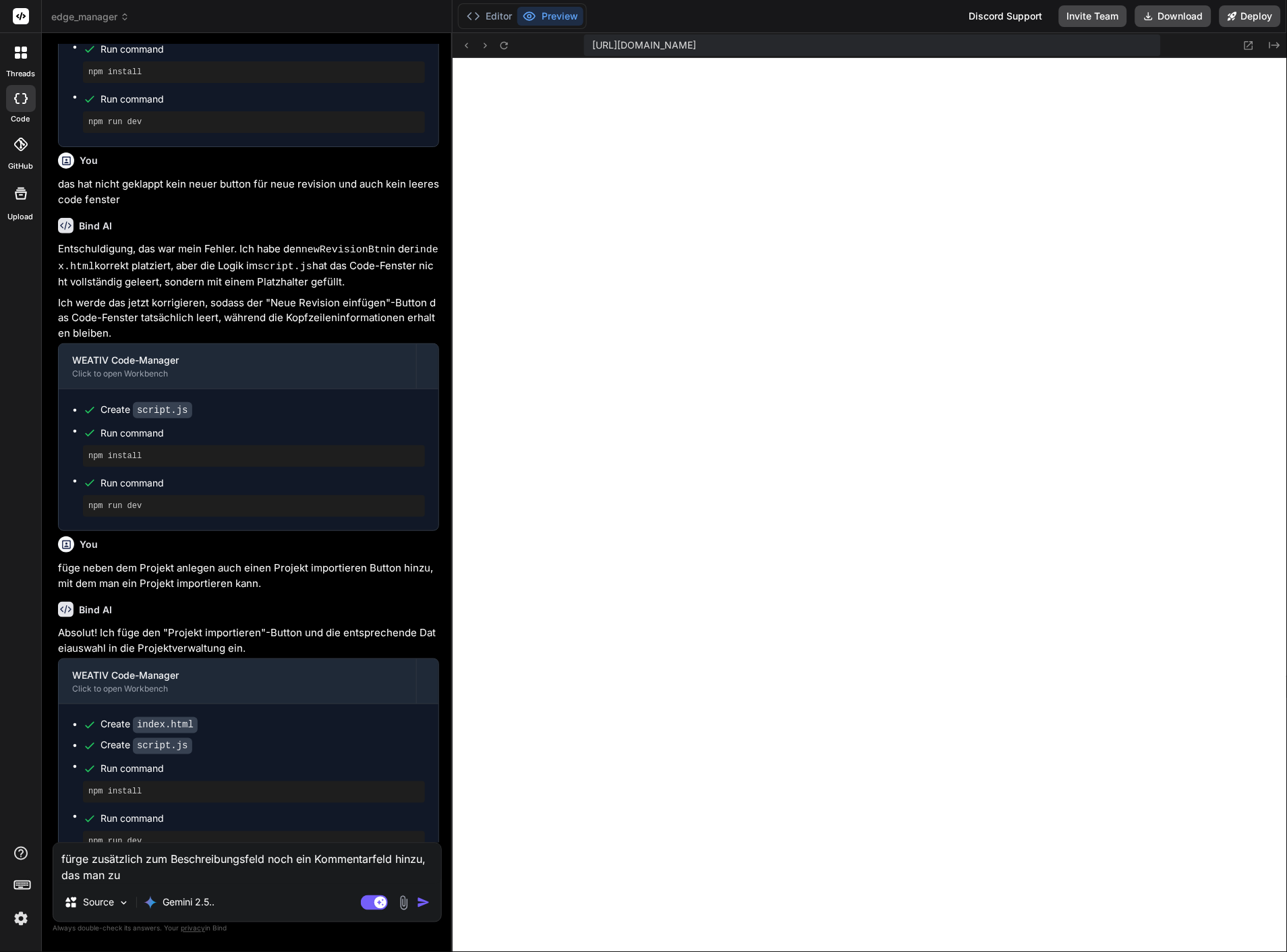
type textarea "x"
type textarea "fürge zusätzlich zum Beschreibungsfeld noch ein Kommentarfeld hinzu, das man zu…"
type textarea "x"
type textarea "fürge zusätzlich zum Beschreibungsfeld noch ein Kommentarfeld hinzu, das man zu…"
type textarea "x"
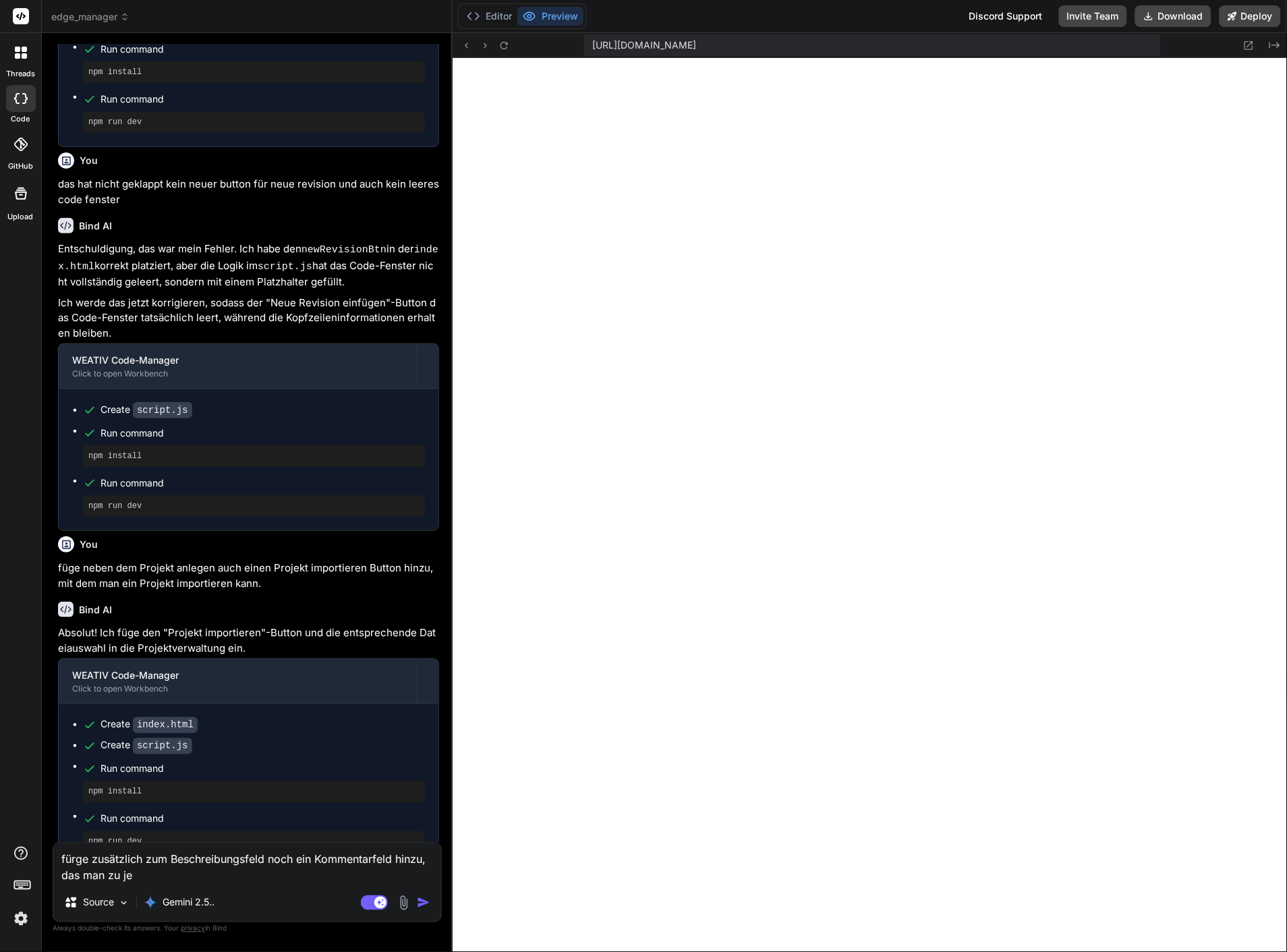
type textarea "fürge zusätzlich zum Beschreibungsfeld noch ein Kommentarfeld hinzu, das man zu…"
type textarea "x"
type textarea "fürge zusätzlich zum Beschreibungsfeld noch ein Kommentarfeld hinzu, das man zu…"
type textarea "x"
type textarea "fürge zusätzlich zum Beschreibungsfeld noch ein Kommentarfeld hinzu, das man zu…"
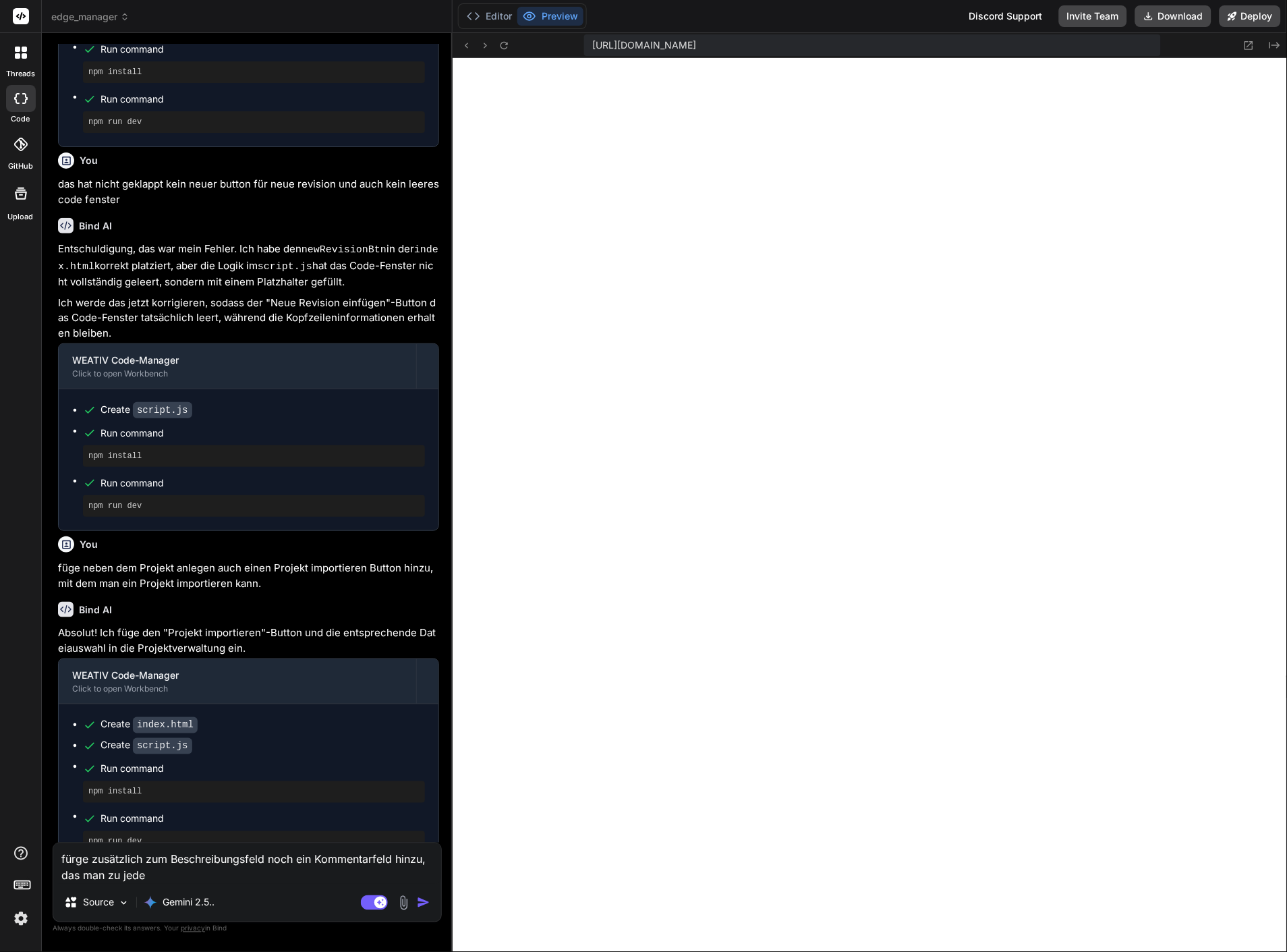
type textarea "x"
type textarea "fürge zusätzlich zum Beschreibungsfeld noch ein Kommentarfeld hinzu, das man zu…"
type textarea "x"
type textarea "fürge zusätzlich zum Beschreibungsfeld noch ein Kommentarfeld hinzu, das man zu…"
type textarea "x"
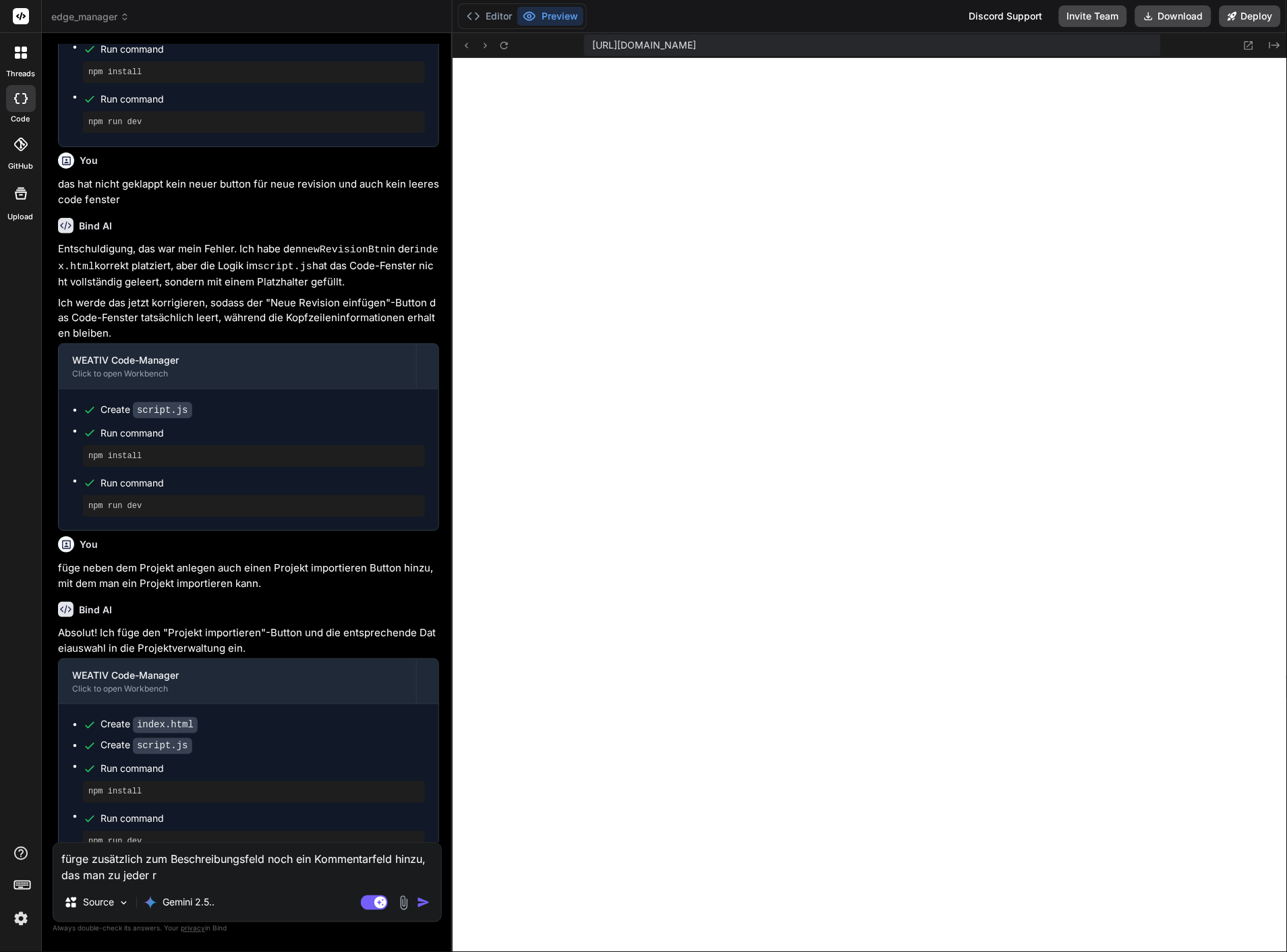
type textarea "fürge zusätzlich zum Beschreibungsfeld noch ein Kommentarfeld hinzu, das man zu…"
type textarea "x"
type textarea "fürge zusätzlich zum Beschreibungsfeld noch ein Kommentarfeld hinzu, das man zu…"
type textarea "x"
type textarea "fürge zusätzlich zum Beschreibungsfeld noch ein Kommentarfeld hinzu, das man zu…"
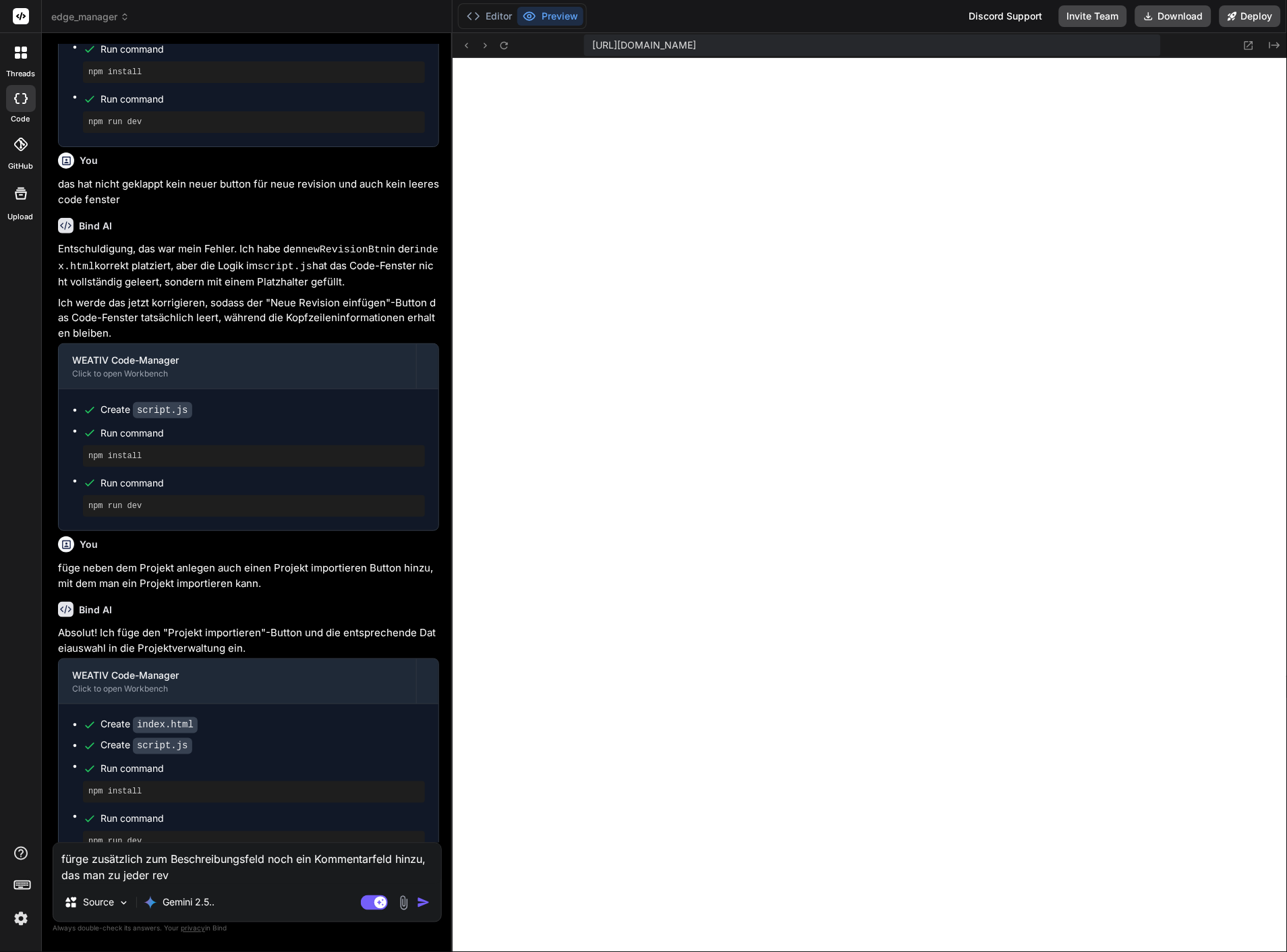
type textarea "x"
type textarea "fürge zusätzlich zum Beschreibungsfeld noch ein Kommentarfeld hinzu, das man zu…"
type textarea "x"
type textarea "fürge zusätzlich zum Beschreibungsfeld noch ein Kommentarfeld hinzu, das man zu…"
type textarea "x"
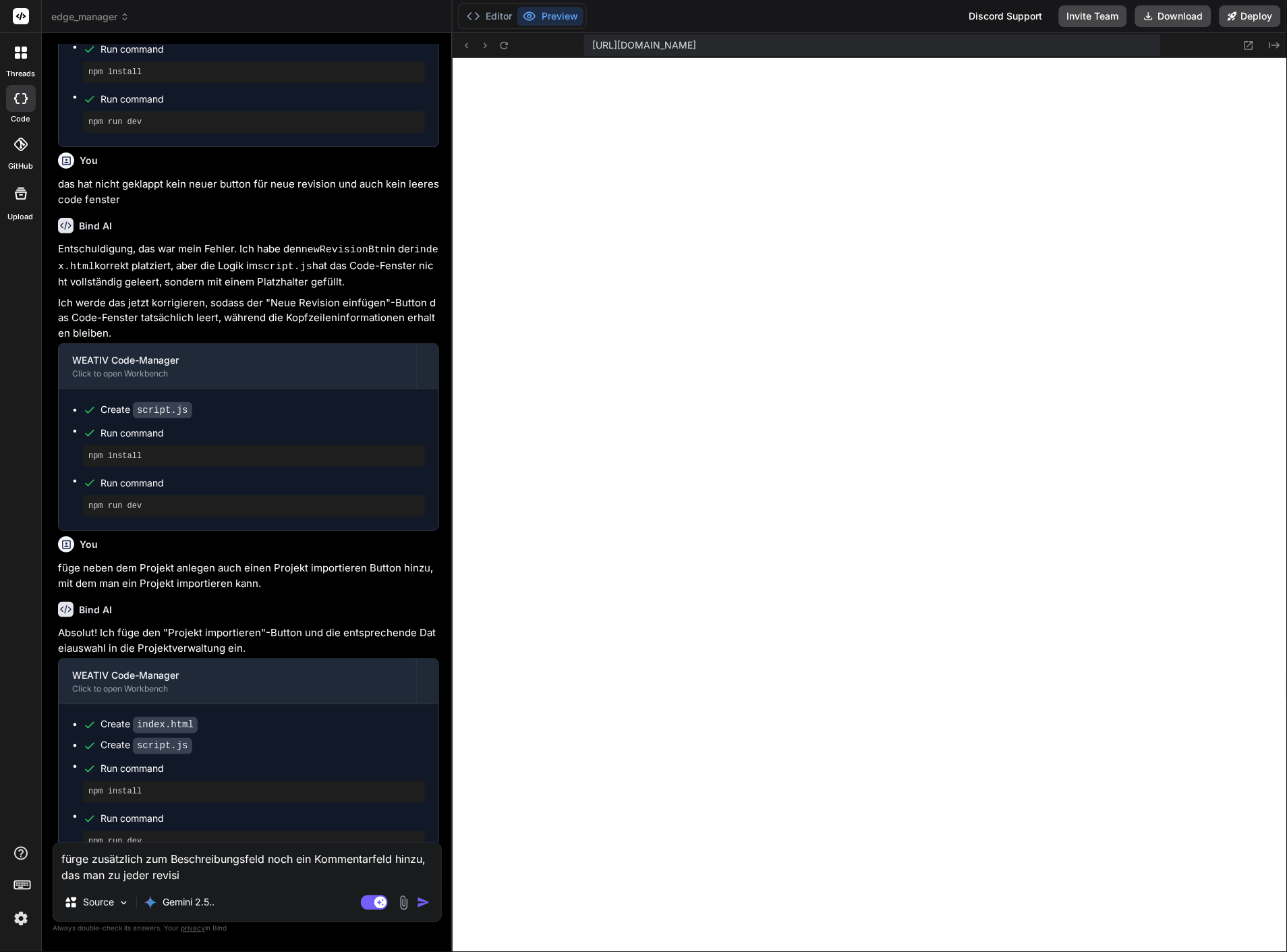
type textarea "fürge zusätzlich zum Beschreibungsfeld noch ein Kommentarfeld hinzu, das man zu…"
type textarea "x"
type textarea "fürge zusätzlich zum Beschreibungsfeld noch ein Kommentarfeld hinzu, das man zu…"
type textarea "x"
type textarea "fürge zusätzlich zum Beschreibungsfeld noch ein Kommentarfeld hinzu, das man zu…"
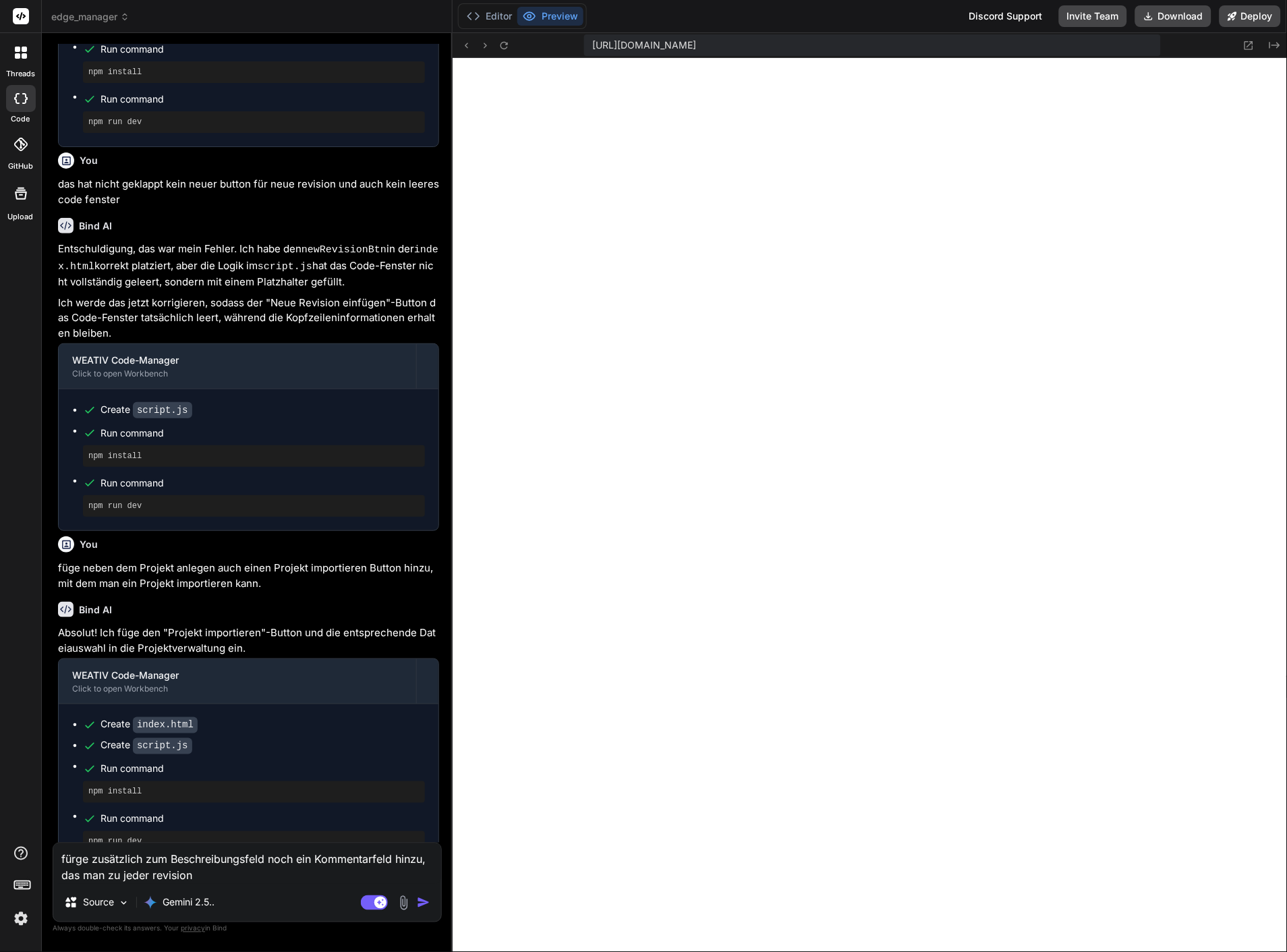
type textarea "x"
type textarea "fürge zusätzlich zum Beschreibungsfeld noch ein Kommentarfeld hinzu, das man zu…"
type textarea "x"
type textarea "fürge zusätzlich zum Beschreibungsfeld noch ein Kommentarfeld hinzu, das man zu…"
type textarea "x"
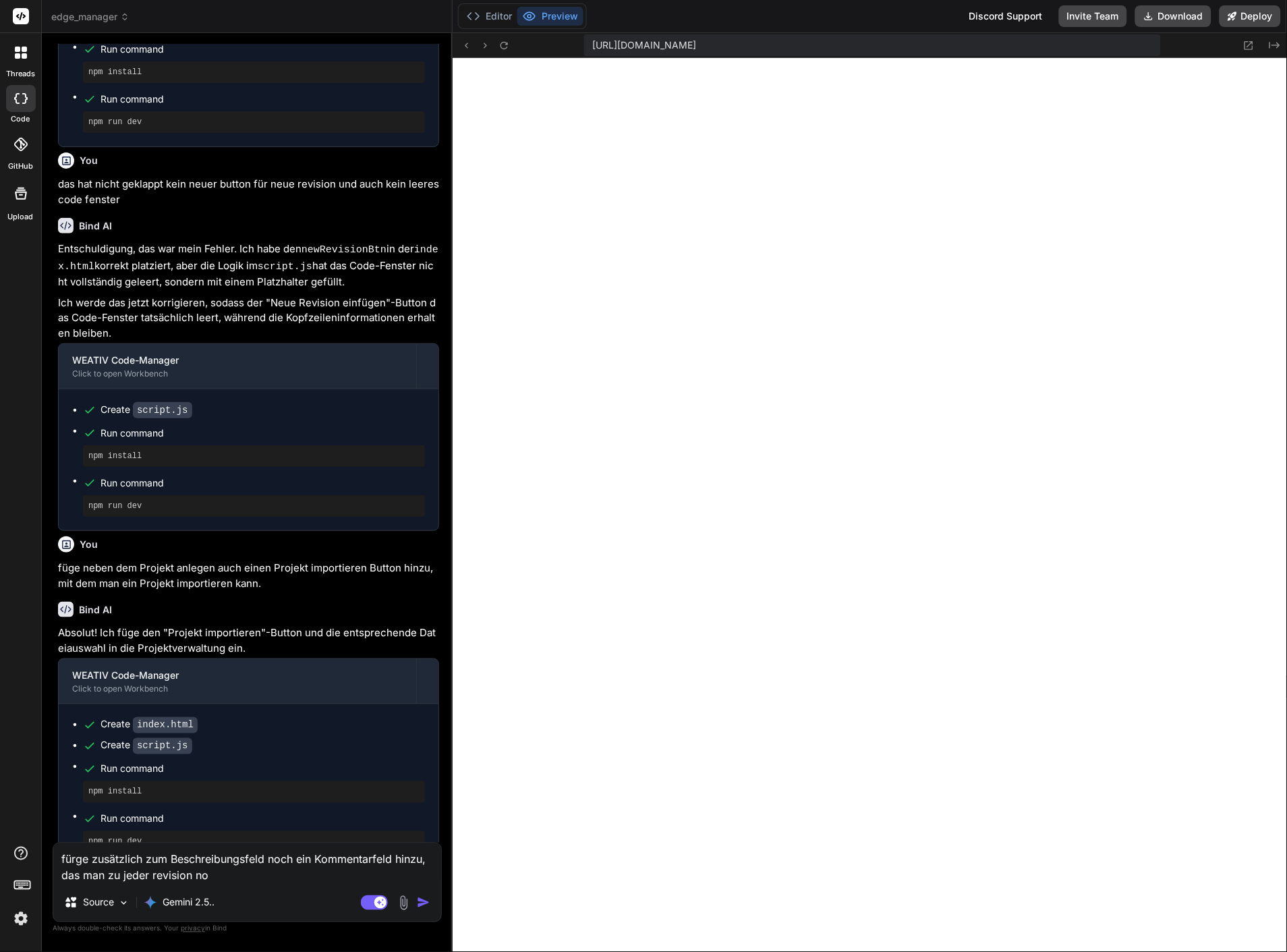
type textarea "fürge zusätzlich zum Beschreibungsfeld noch ein Kommentarfeld hinzu, das man zu…"
click at [424, 898] on img "button" at bounding box center [424, 902] width 13 height 13
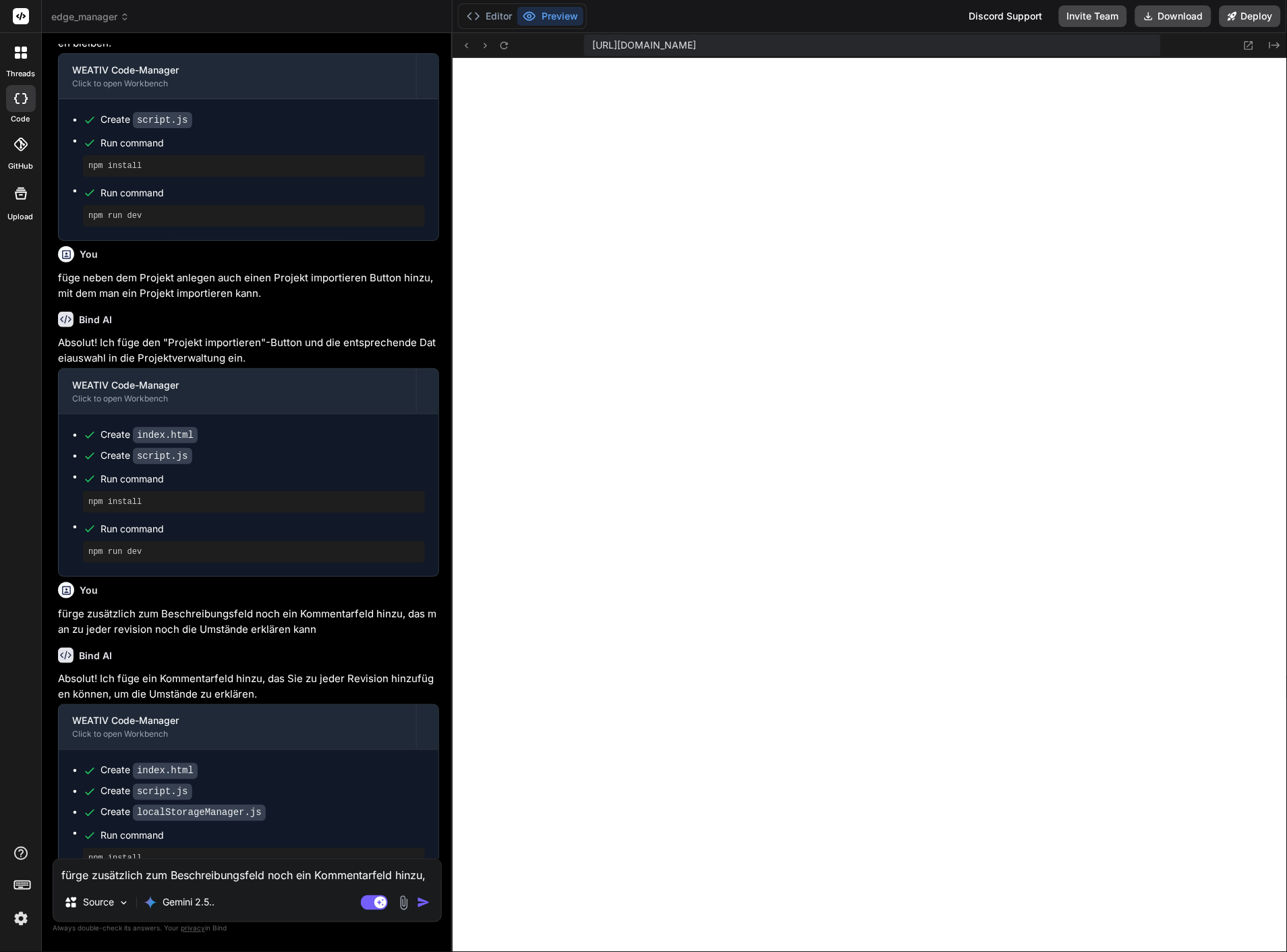
scroll to position [1535, 0]
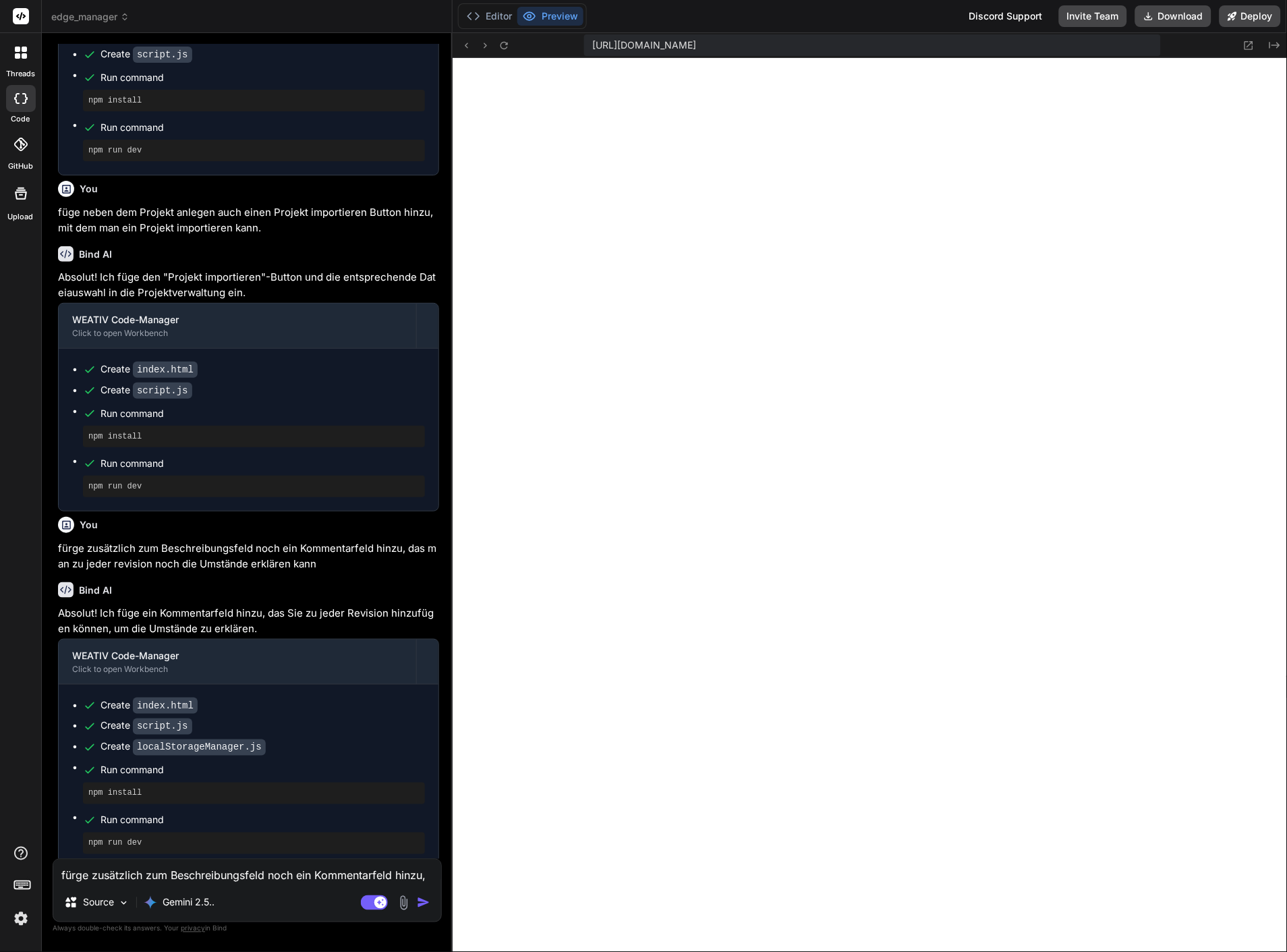
click at [186, 869] on textarea "fürge zusätzlich zum Beschreibungsfeld noch ein Kommentarfeld hinzu, das man zu…" at bounding box center [247, 871] width 388 height 24
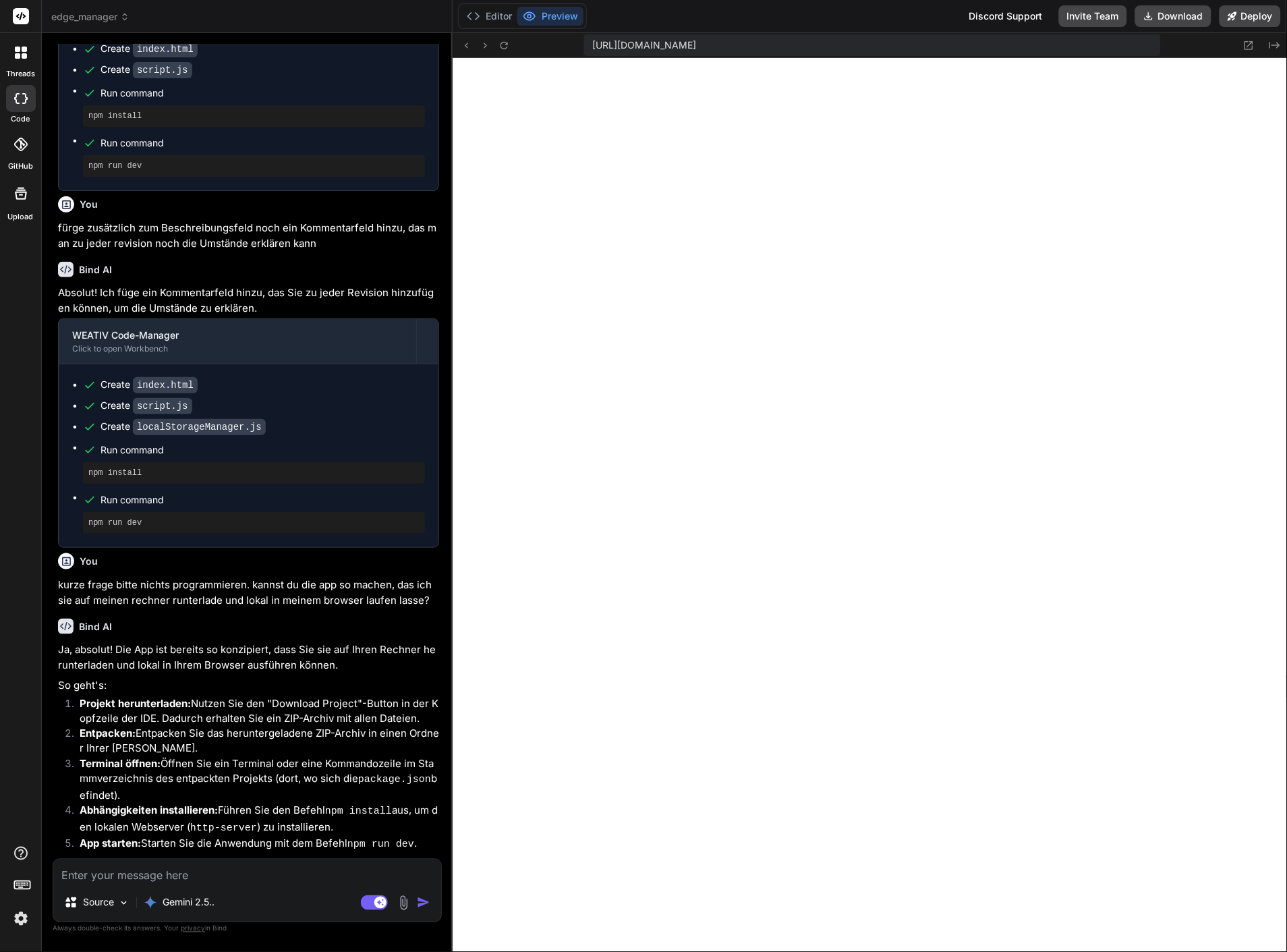
scroll to position [1879, 0]
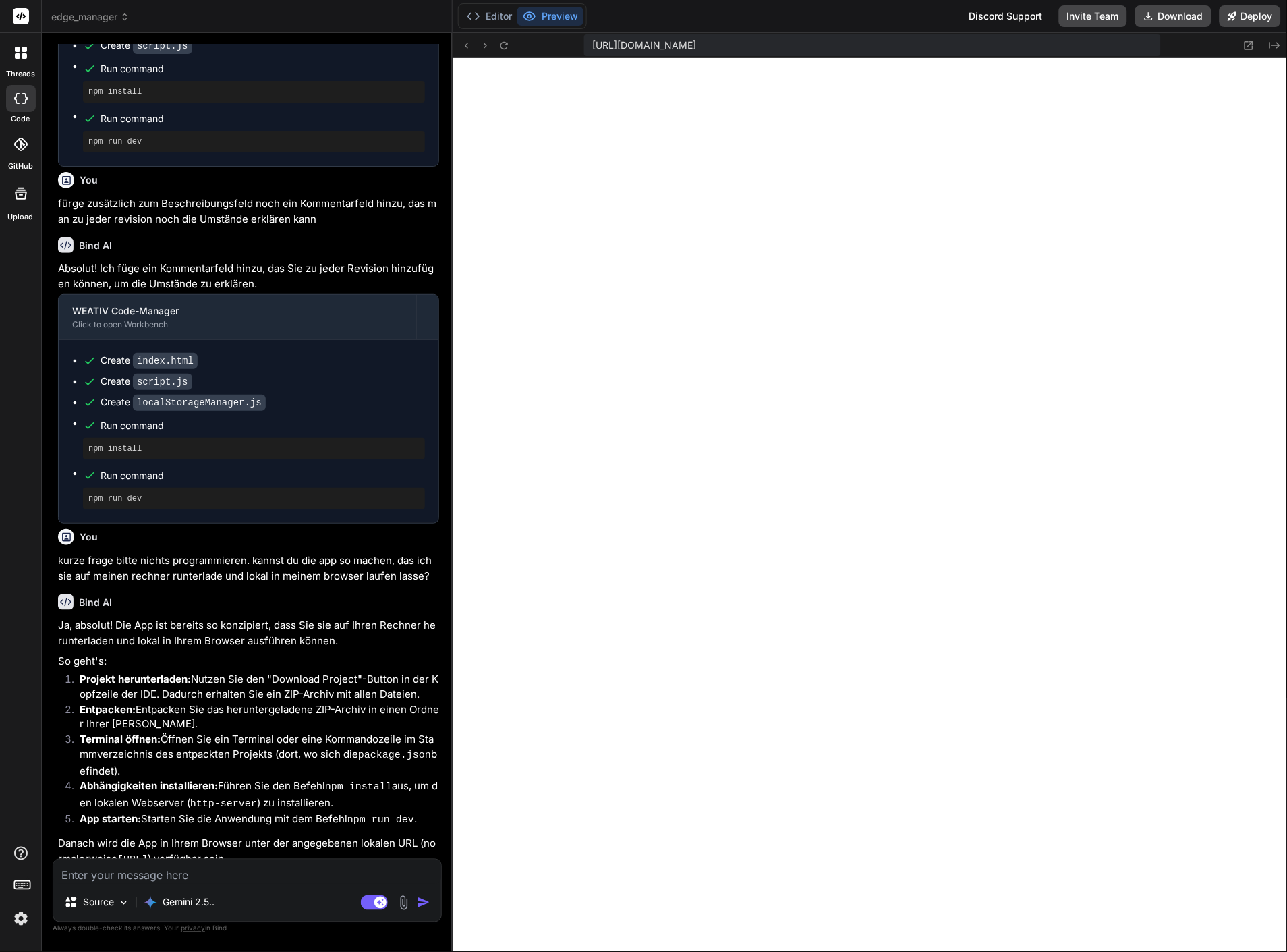
click at [238, 873] on textarea at bounding box center [247, 871] width 388 height 24
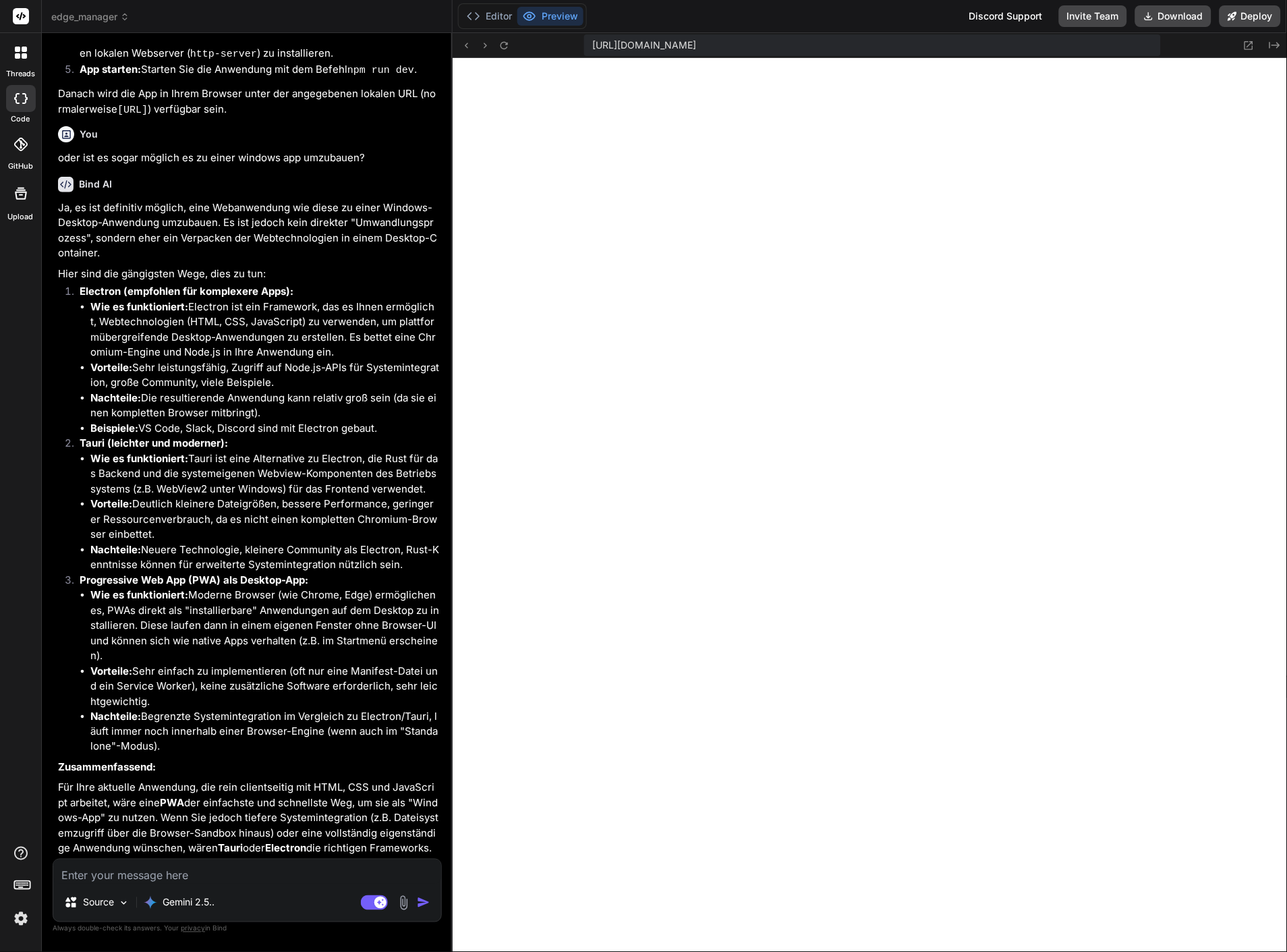
scroll to position [2669, 0]
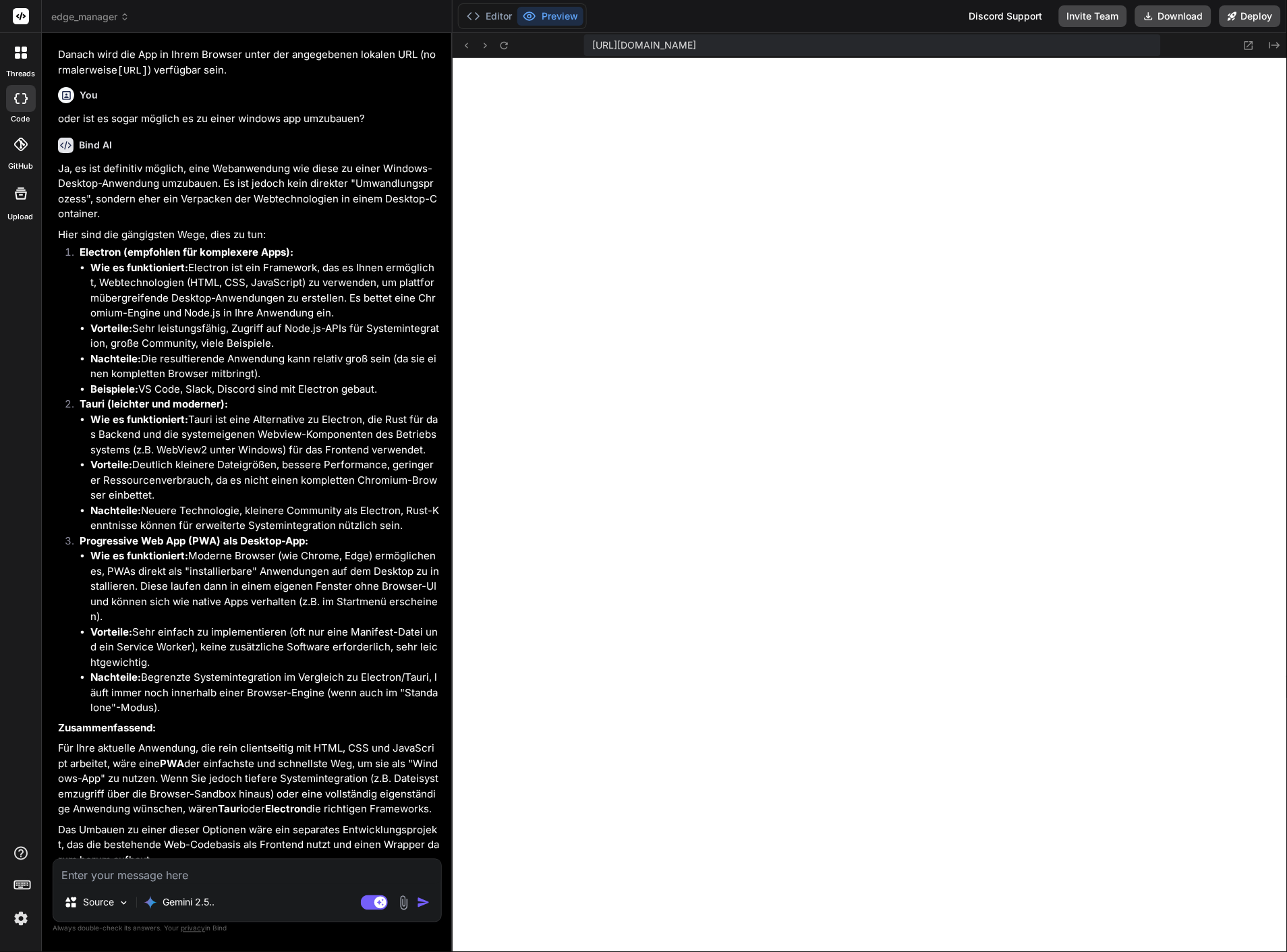
click at [104, 879] on textarea at bounding box center [247, 871] width 388 height 24
click at [1203, 23] on button "Download" at bounding box center [1174, 15] width 76 height 21
click at [733, 12] on div "Editor Preview Discord Support Invite Team Downloading... Deploy" at bounding box center [870, 16] width 835 height 33
click at [191, 889] on div "Gemini 2.5.." at bounding box center [178, 902] width 81 height 27
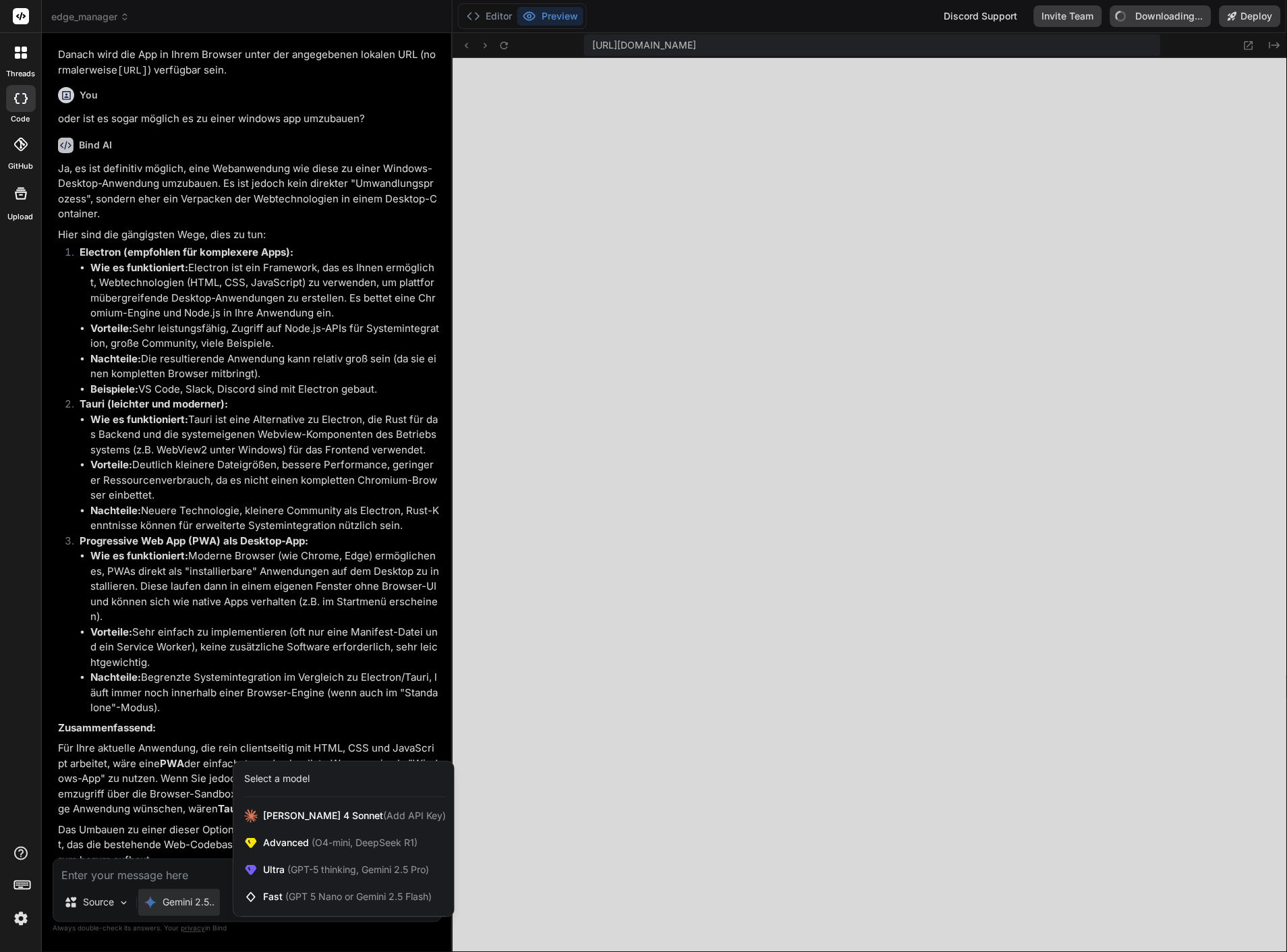
click at [201, 876] on div at bounding box center [643, 476] width 1287 height 952
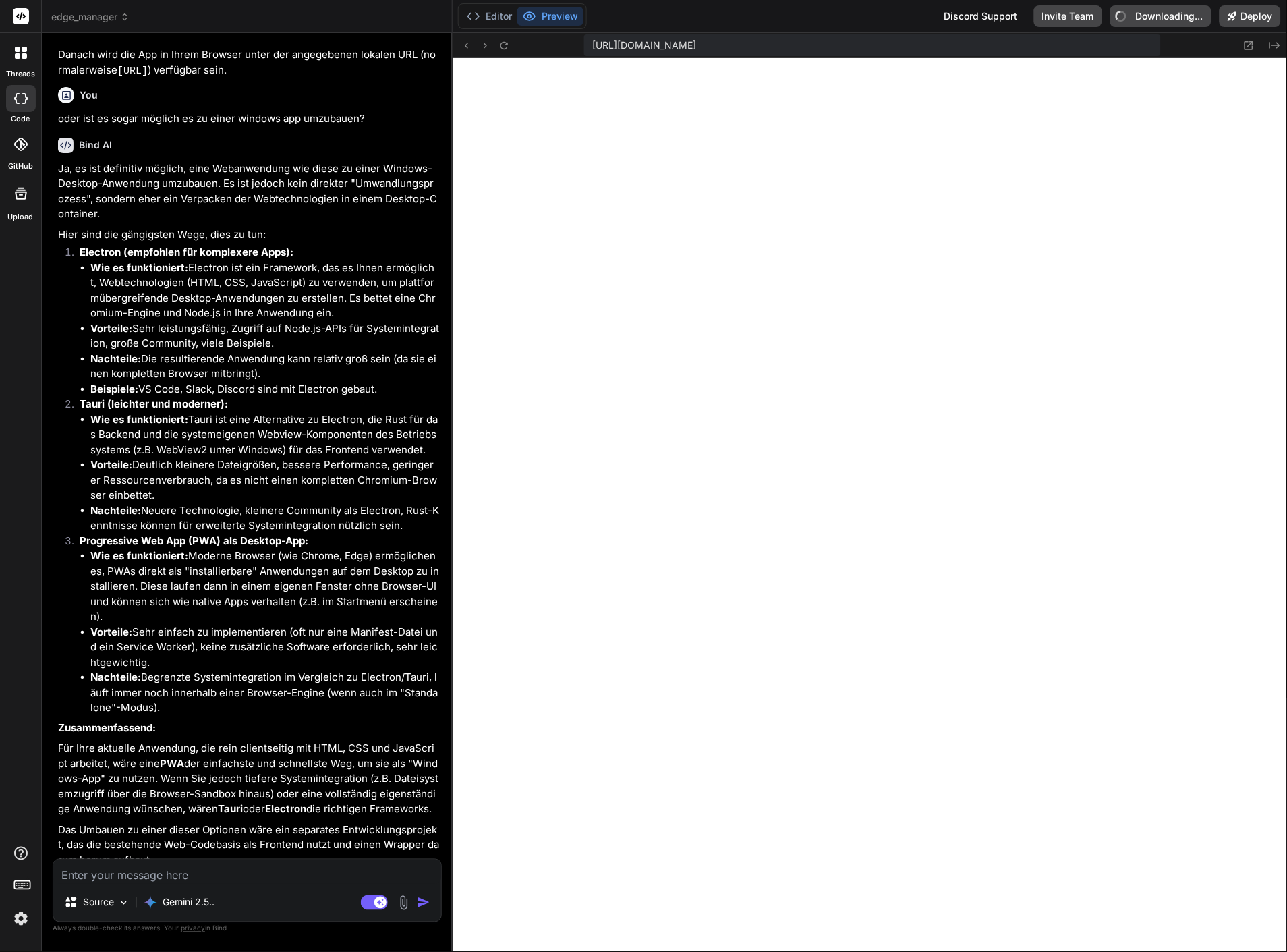
click at [201, 876] on textarea at bounding box center [247, 871] width 388 height 24
click at [424, 906] on img "button" at bounding box center [424, 902] width 13 height 13
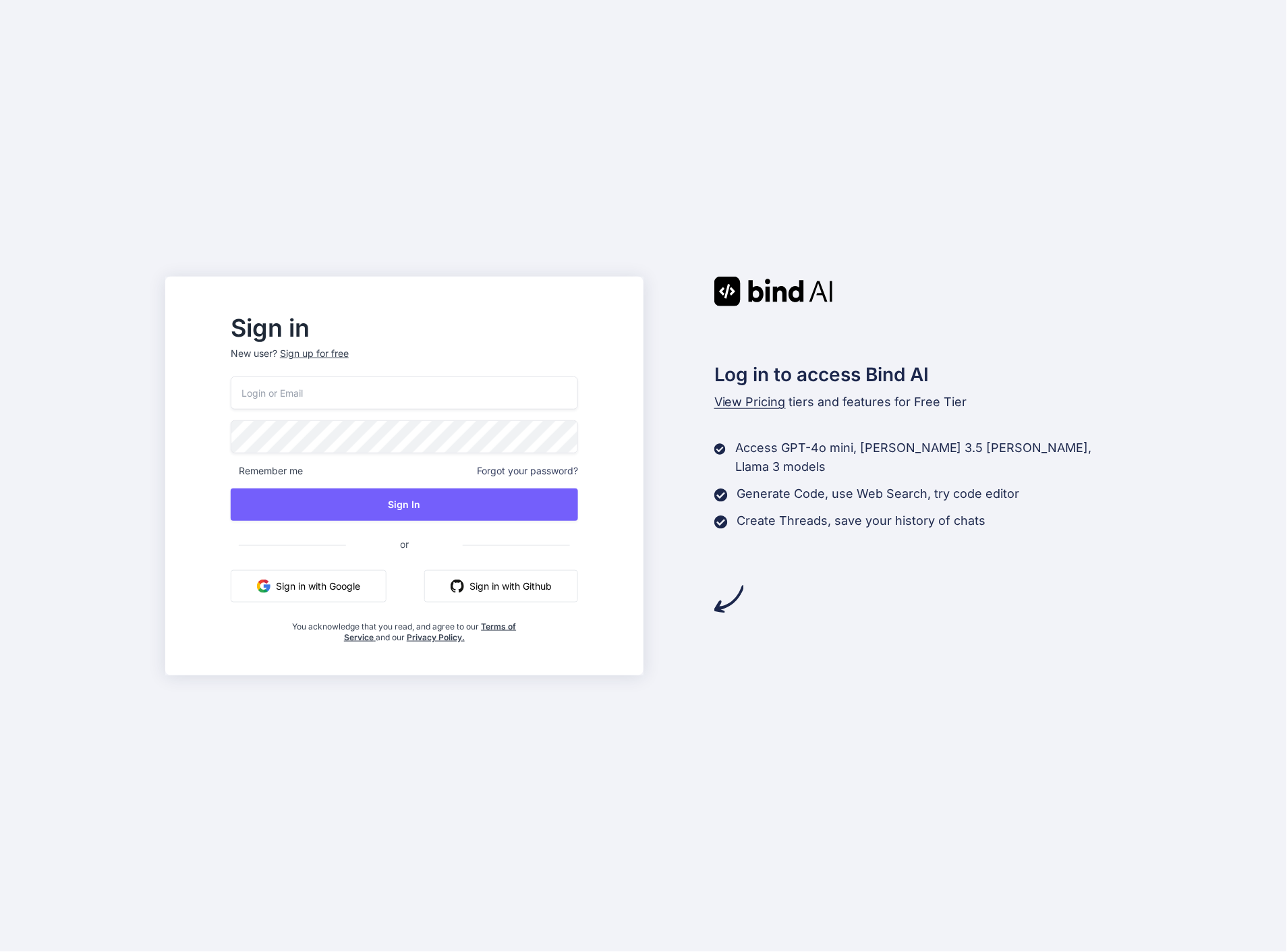
click at [388, 382] on input "email" at bounding box center [404, 393] width 347 height 33
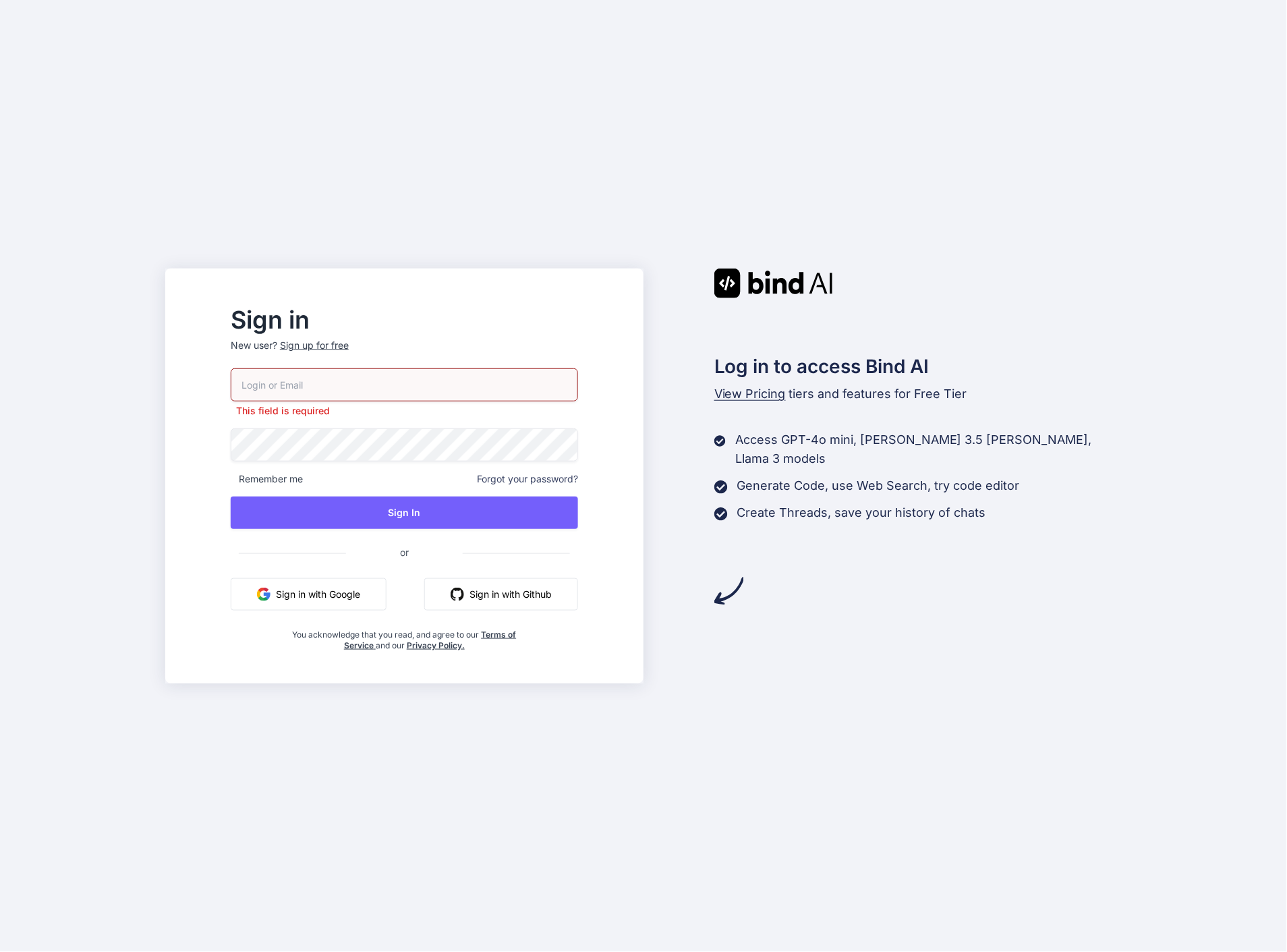
type input "[EMAIL_ADDRESS][DOMAIN_NAME]"
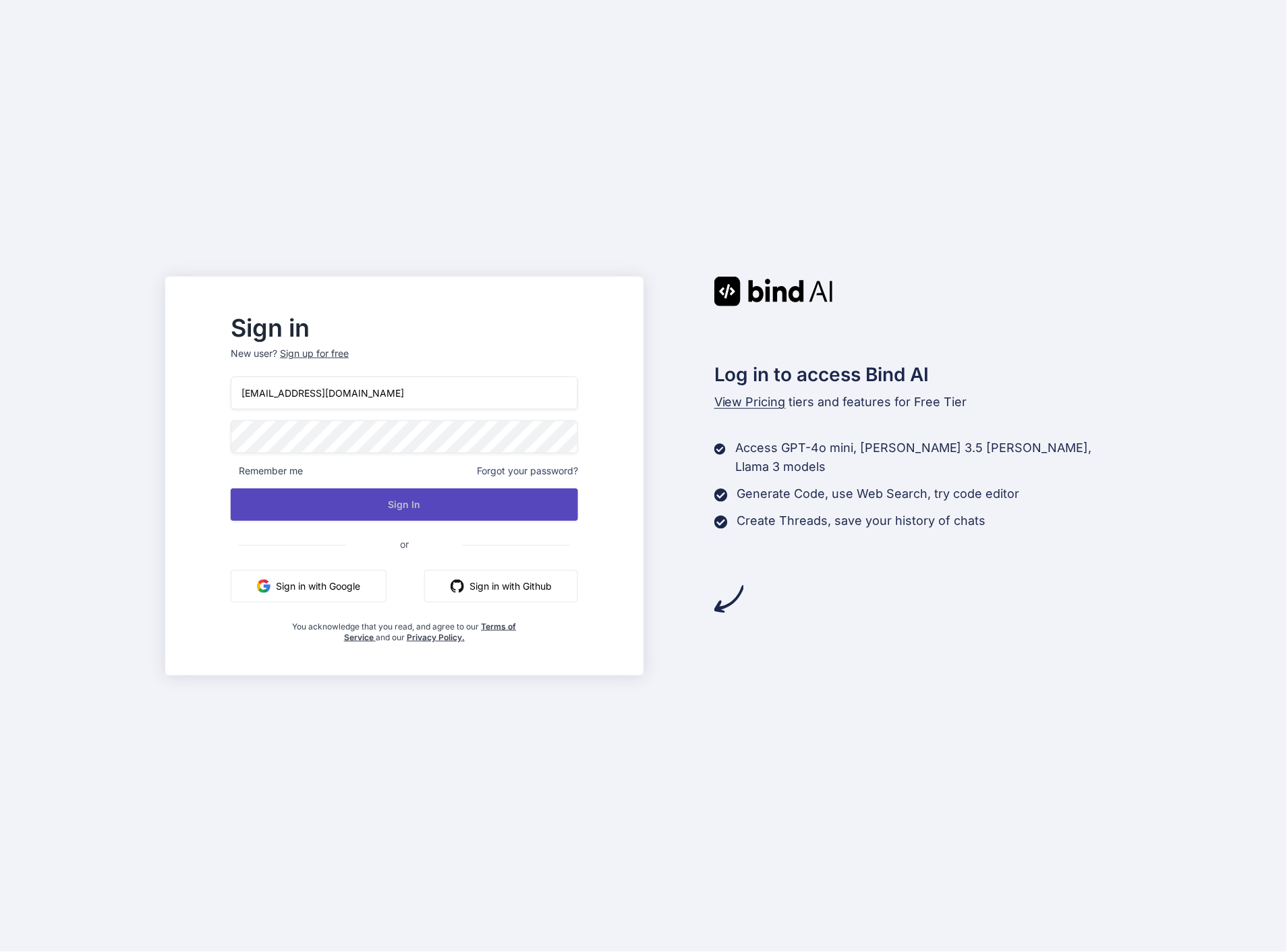
click at [425, 510] on button "Sign In" at bounding box center [404, 504] width 347 height 32
